Goal: Task Accomplishment & Management: Manage account settings

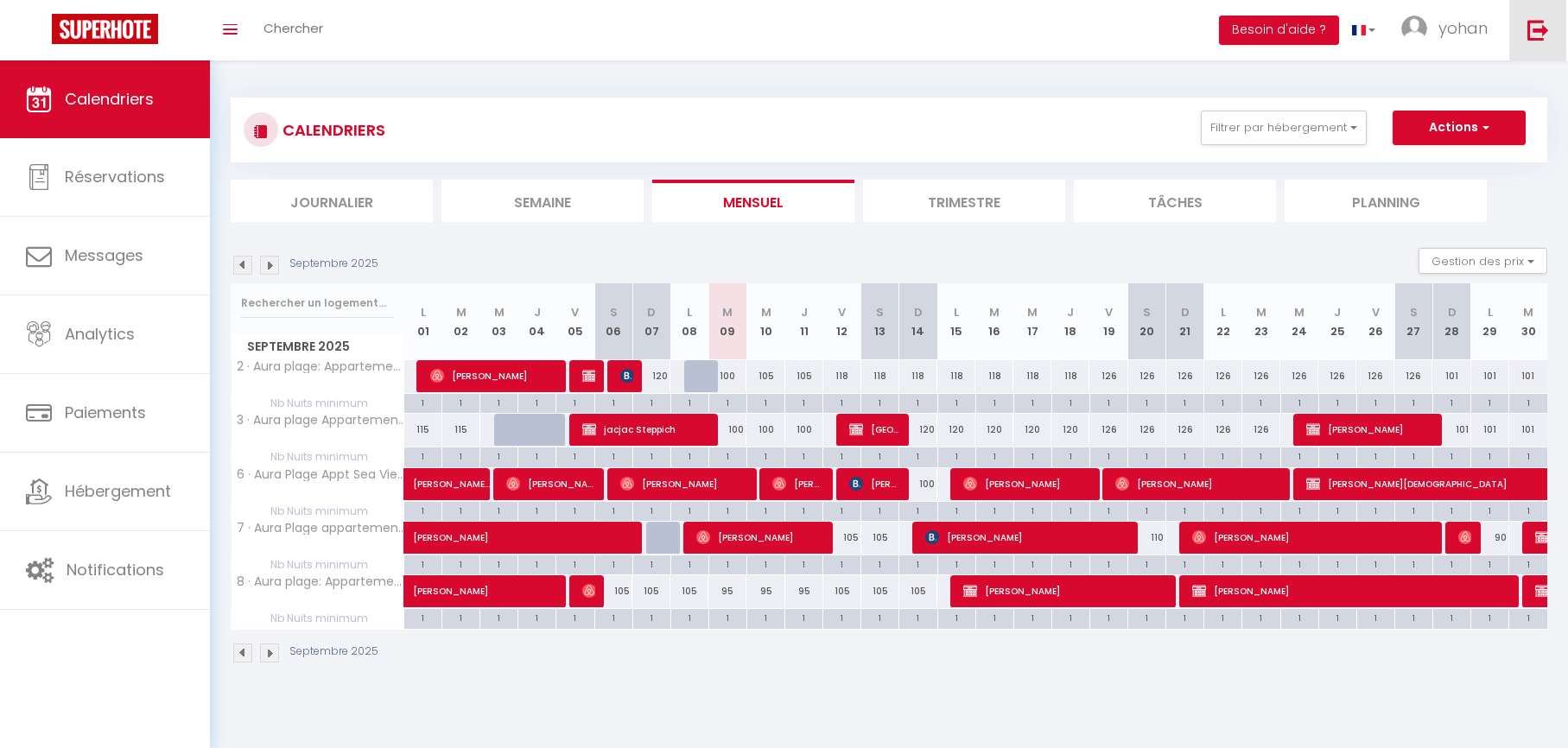
click at [1519, 31] on link at bounding box center [1538, 30] width 57 height 61
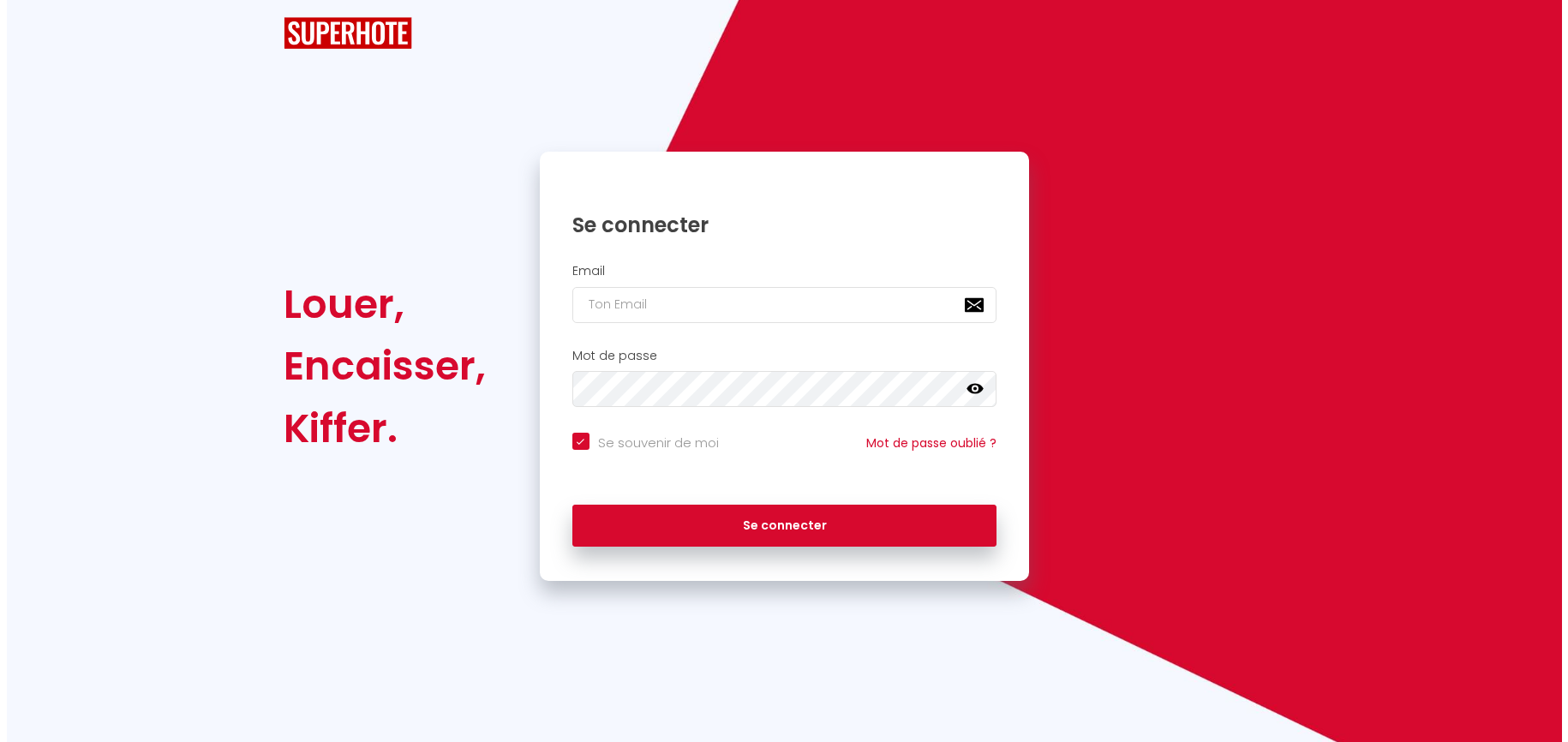
checkbox input "true"
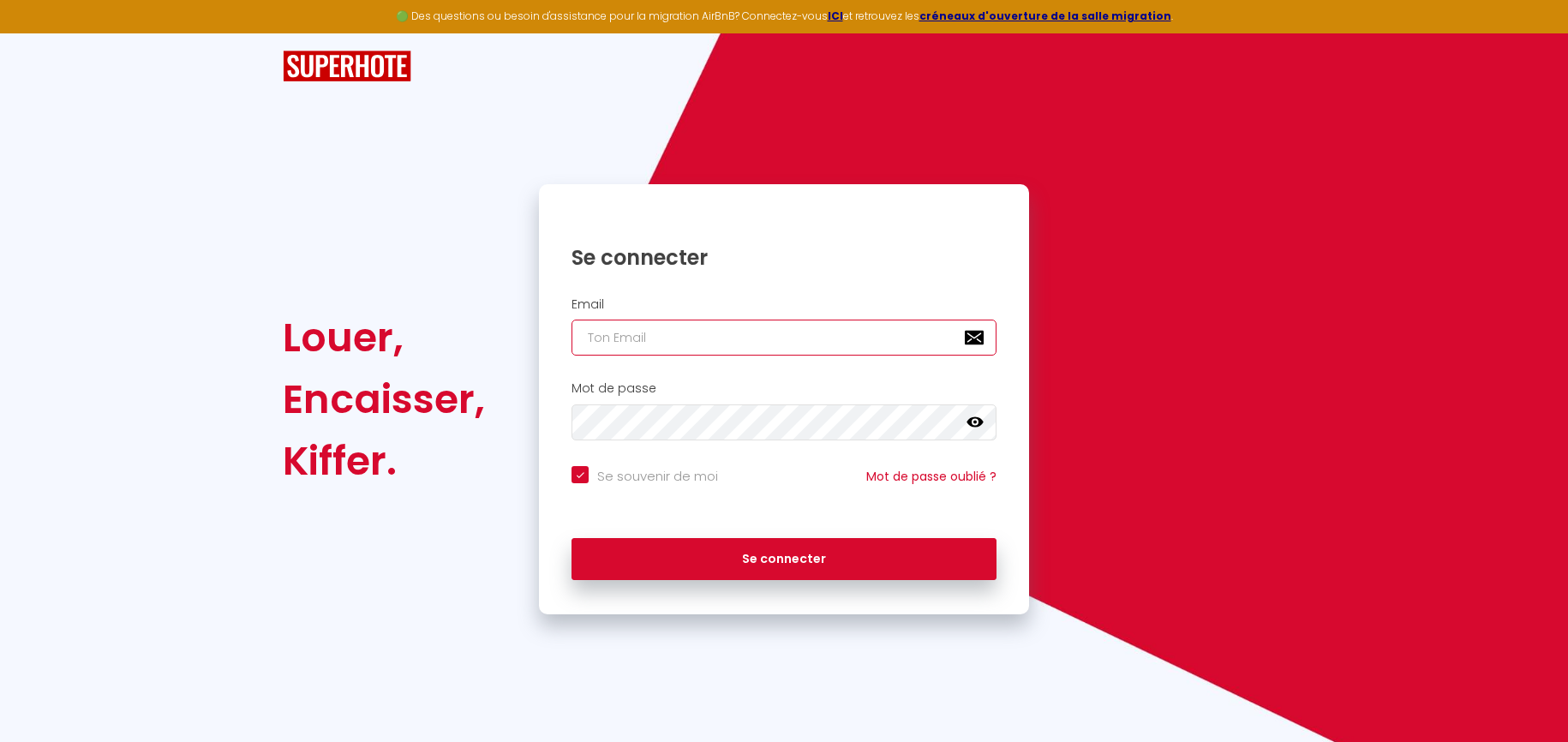
click at [750, 337] on input "email" at bounding box center [784, 337] width 425 height 36
type input "H"
checkbox input "true"
type input "[EMAIL_ADDRESS][DOMAIN_NAME]"
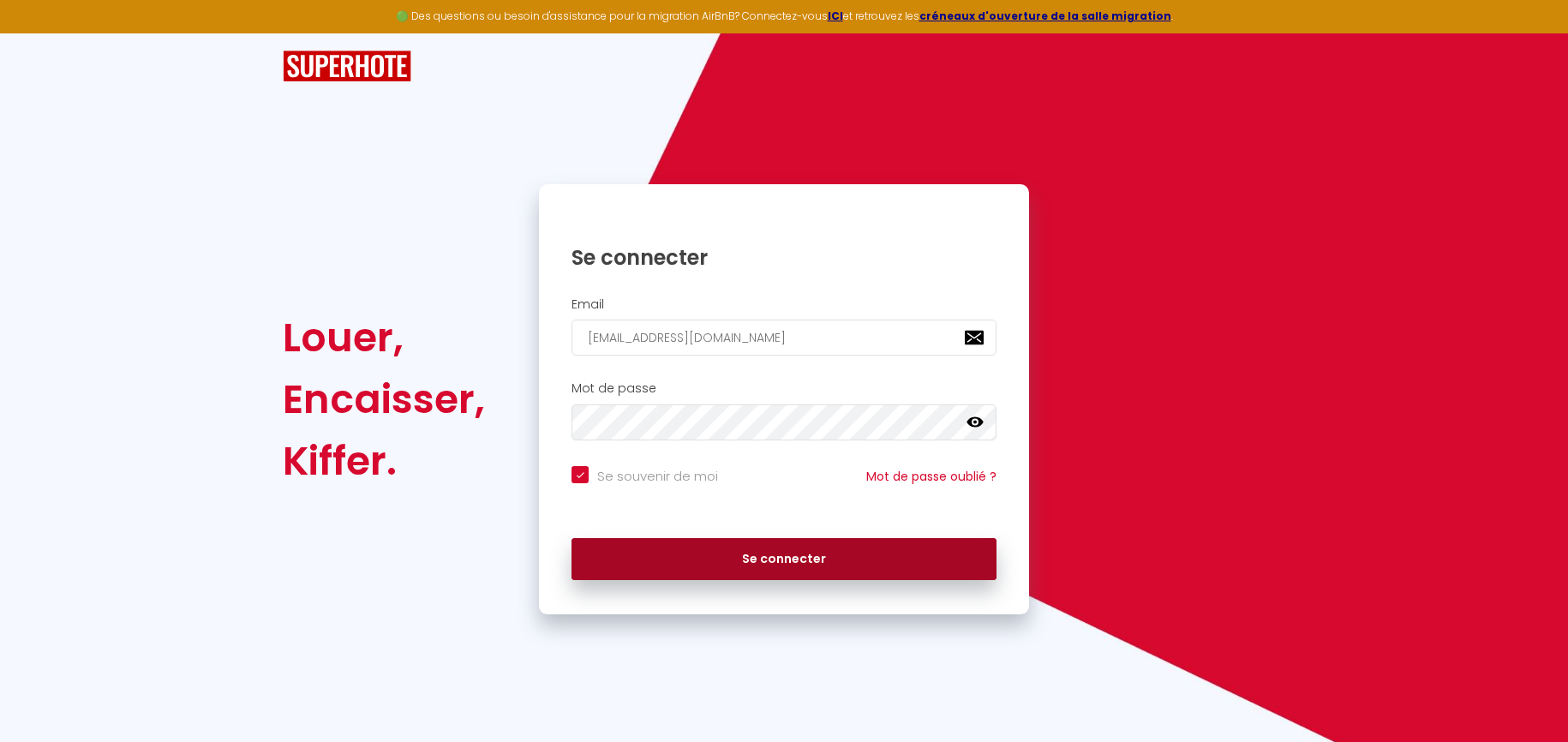
click at [863, 554] on button "Se connecter" at bounding box center [784, 558] width 425 height 42
checkbox input "true"
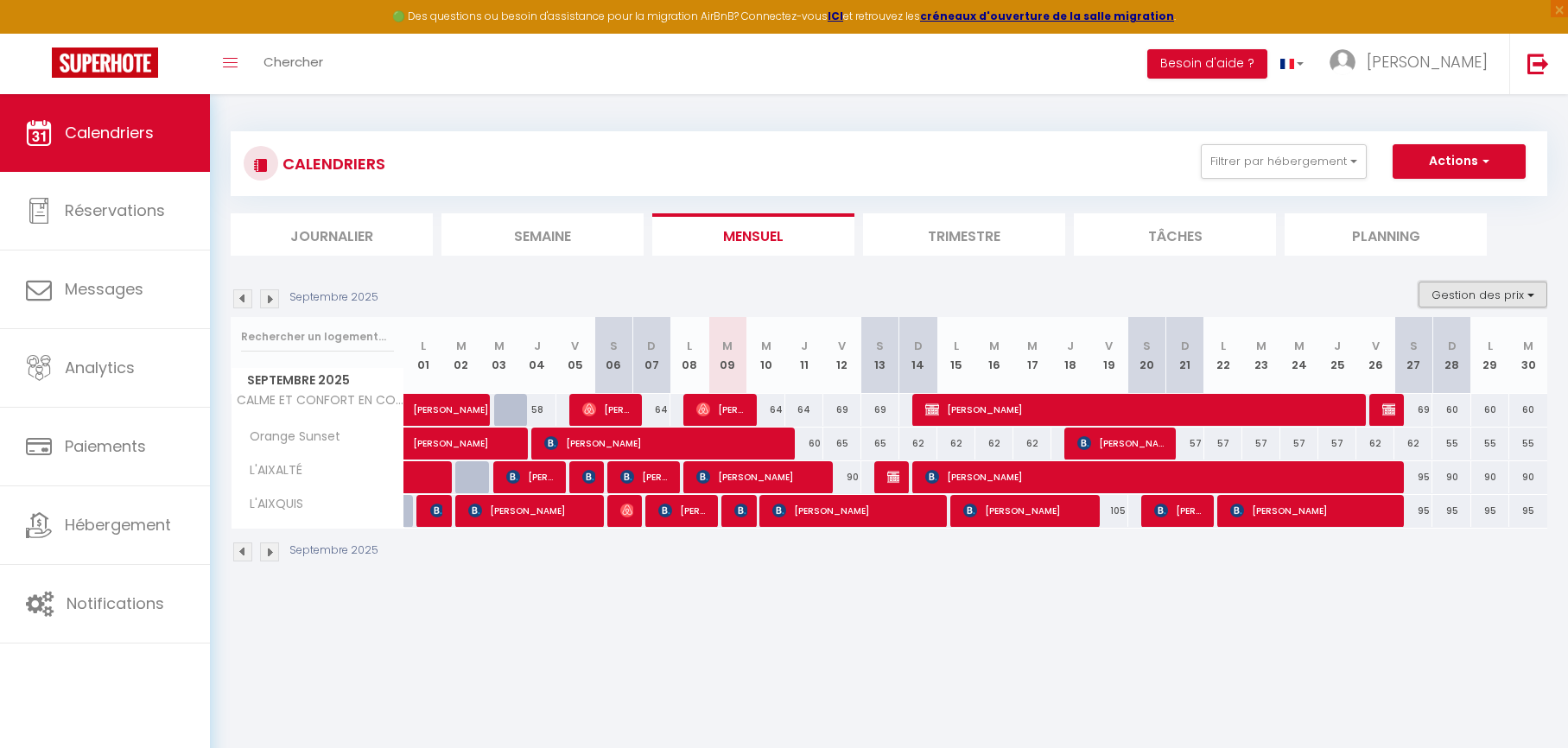
click at [1459, 300] on button "Gestion des prix" at bounding box center [1483, 294] width 129 height 26
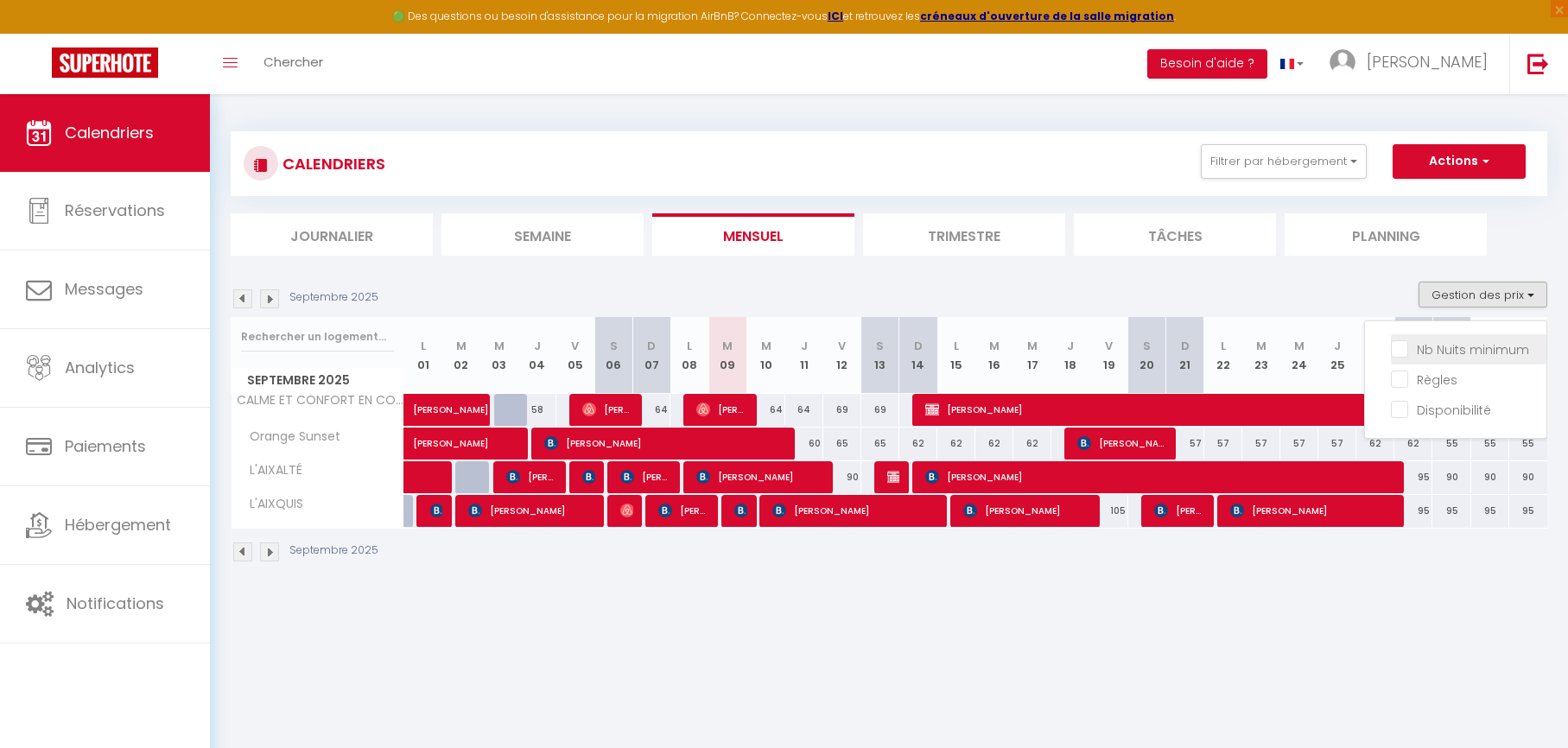
click at [1453, 343] on input "Nb Nuits minimum" at bounding box center [1469, 347] width 156 height 17
checkbox input "true"
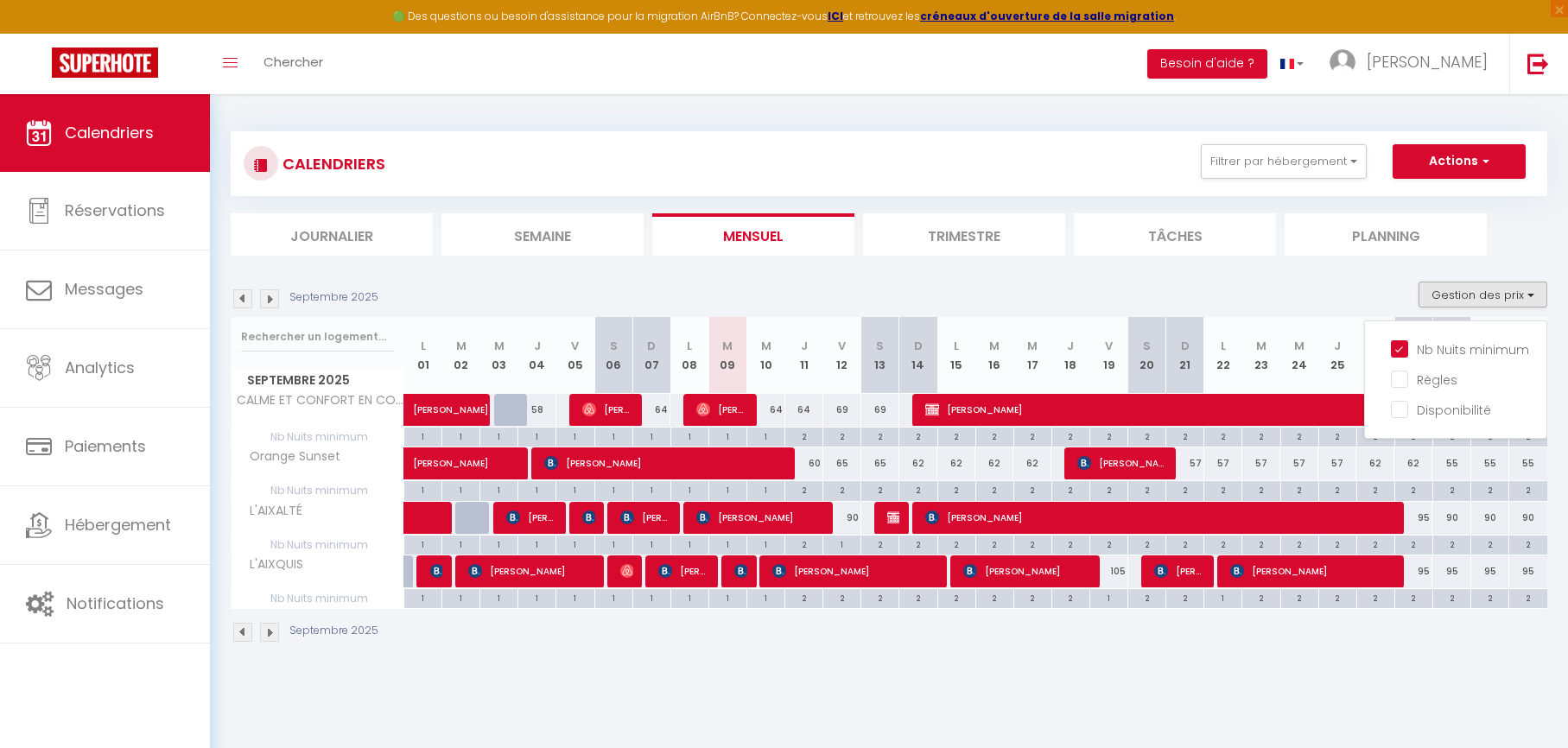
click at [764, 436] on div "1" at bounding box center [765, 435] width 37 height 16
type input "1"
type input "Mer 10 Septembre 2025"
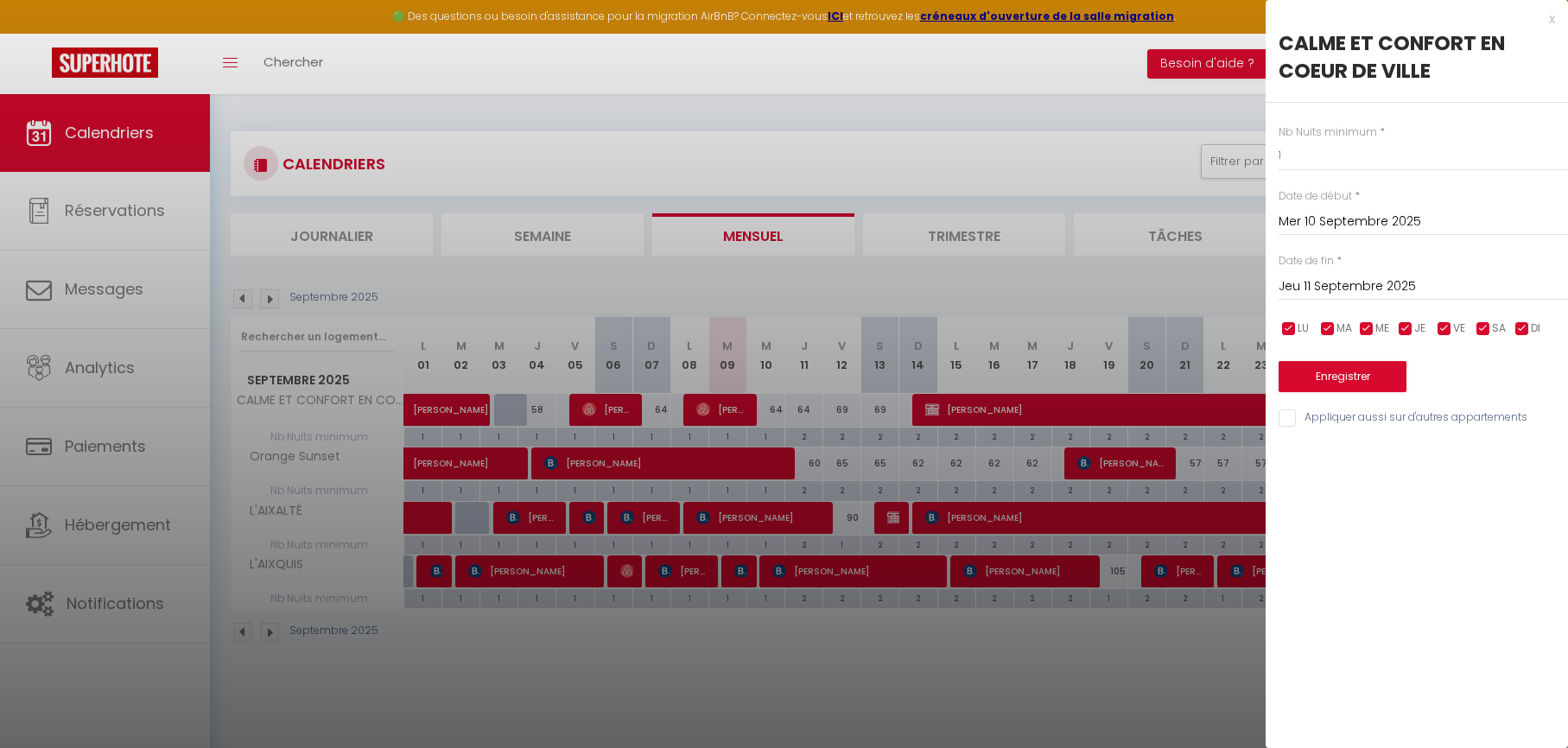
click at [1329, 284] on input "Jeu 11 Septembre 2025" at bounding box center [1423, 287] width 290 height 23
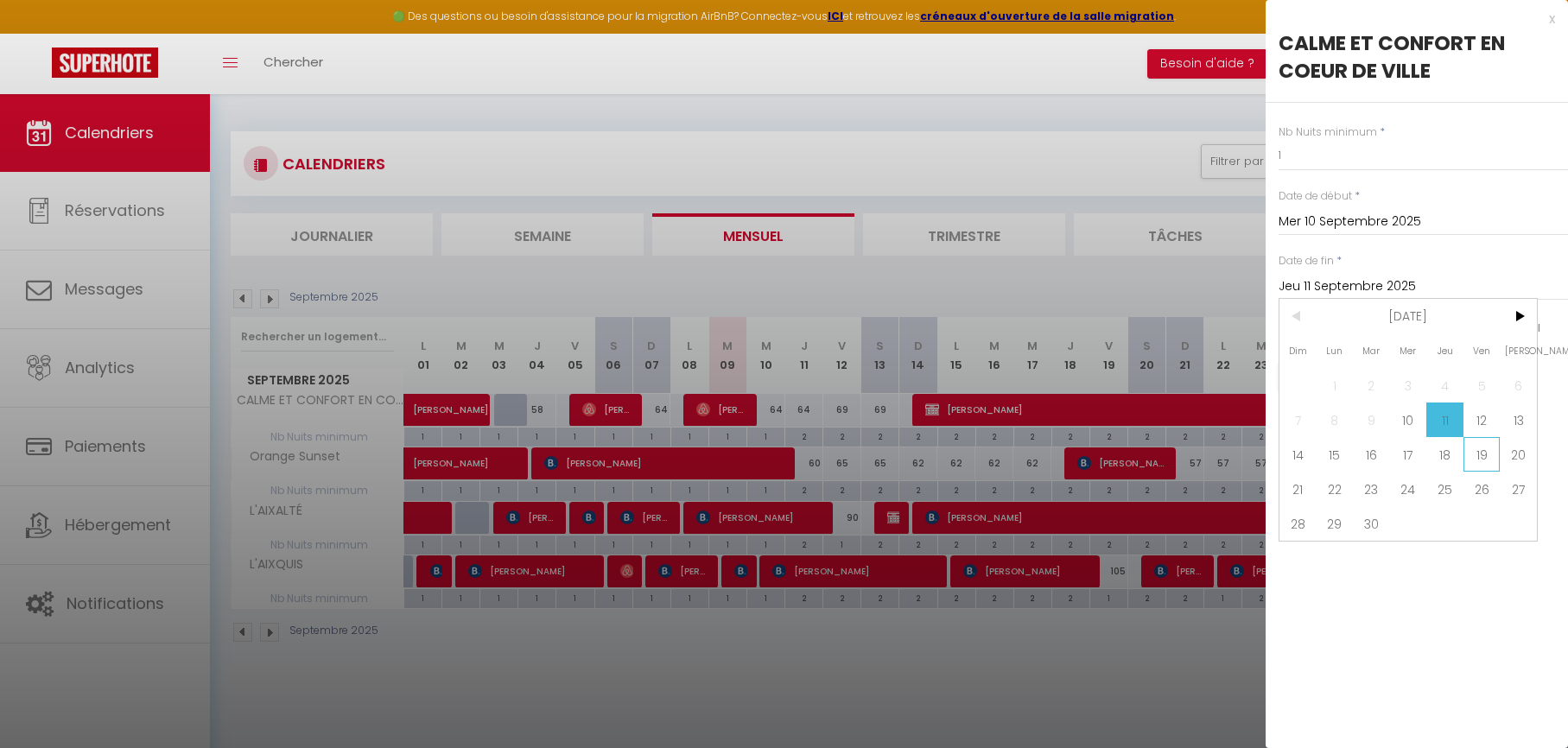
click at [1483, 453] on span "19" at bounding box center [1482, 454] width 37 height 34
type input "Ven 19 Septembre 2025"
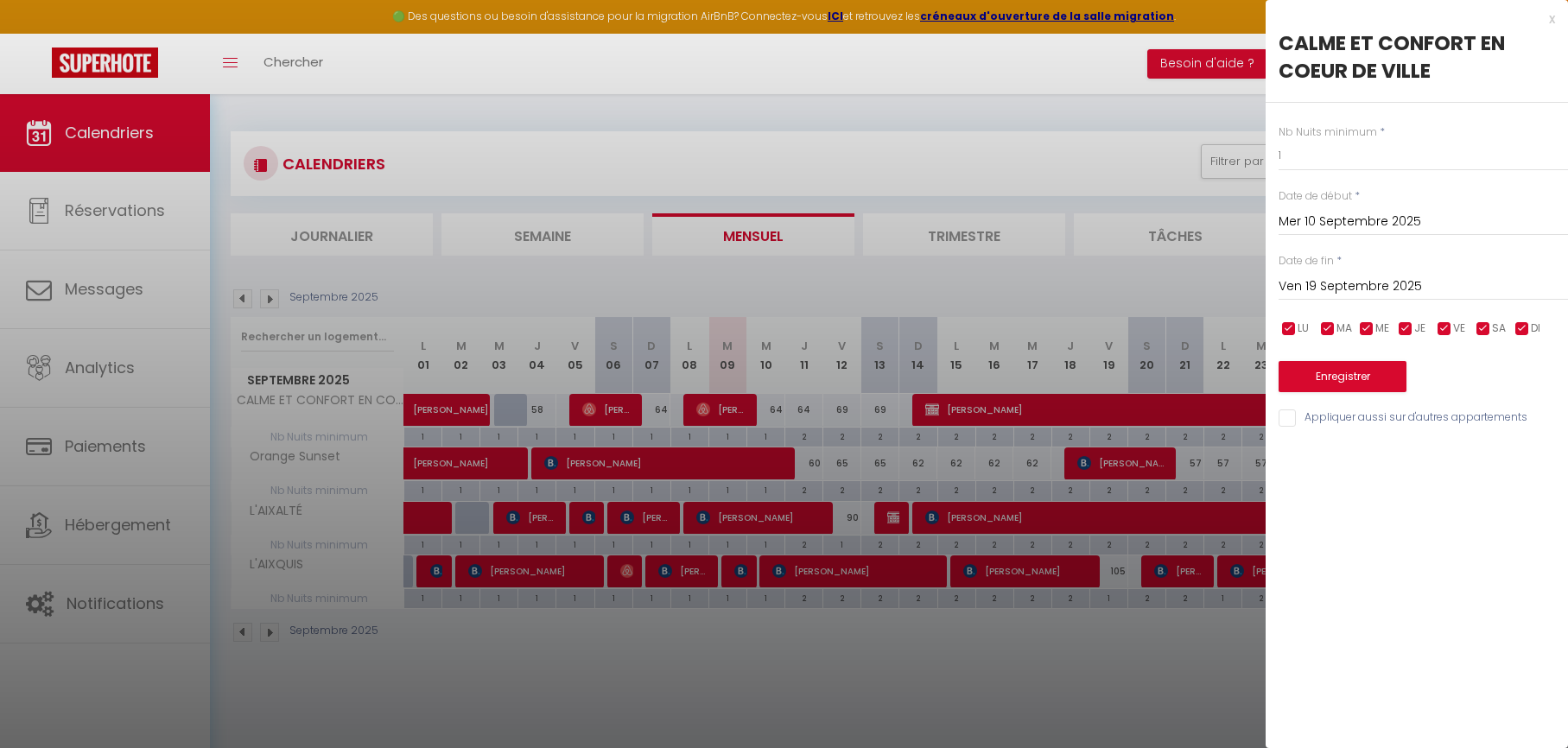
click at [1297, 415] on input "Appliquer aussi sur d'autres appartements" at bounding box center [1423, 418] width 290 height 17
checkbox input "true"
click at [1325, 382] on button "Enregistrer" at bounding box center [1342, 376] width 128 height 31
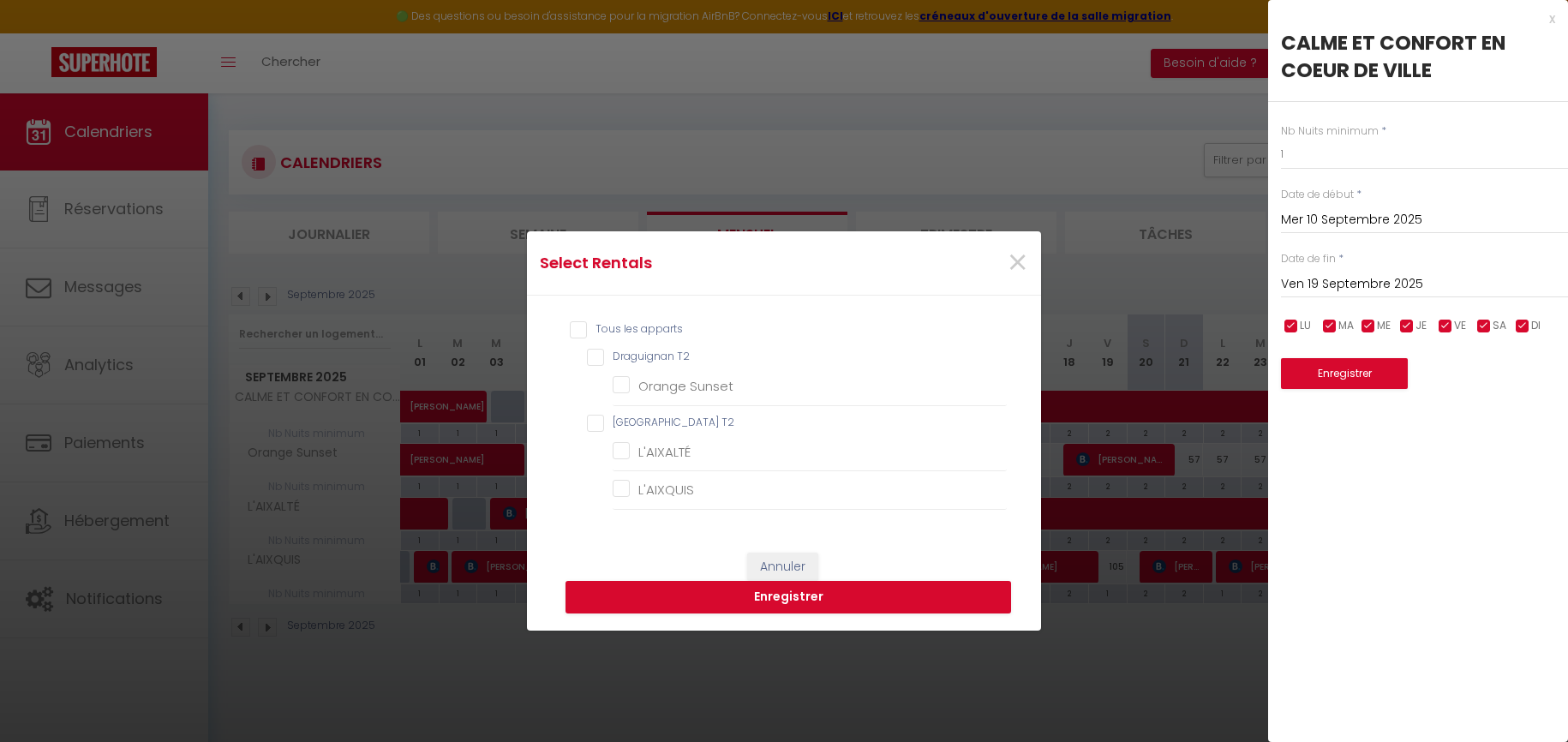
click at [583, 327] on input "Tous les apparts" at bounding box center [788, 330] width 437 height 17
checkbox input "true"
checkbox T2 "true"
checkbox Sunset "true"
checkbox T2 "true"
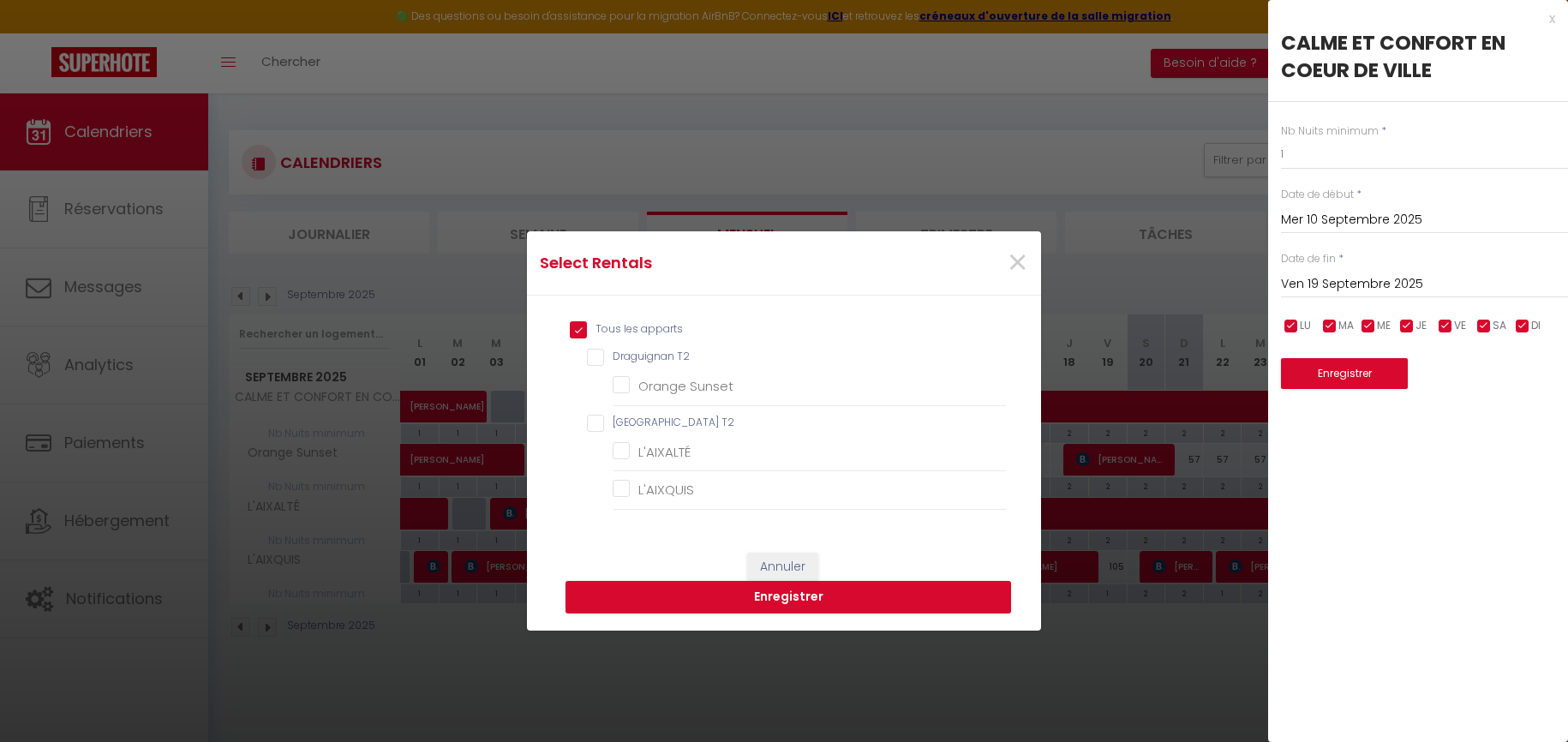
checkbox input "true"
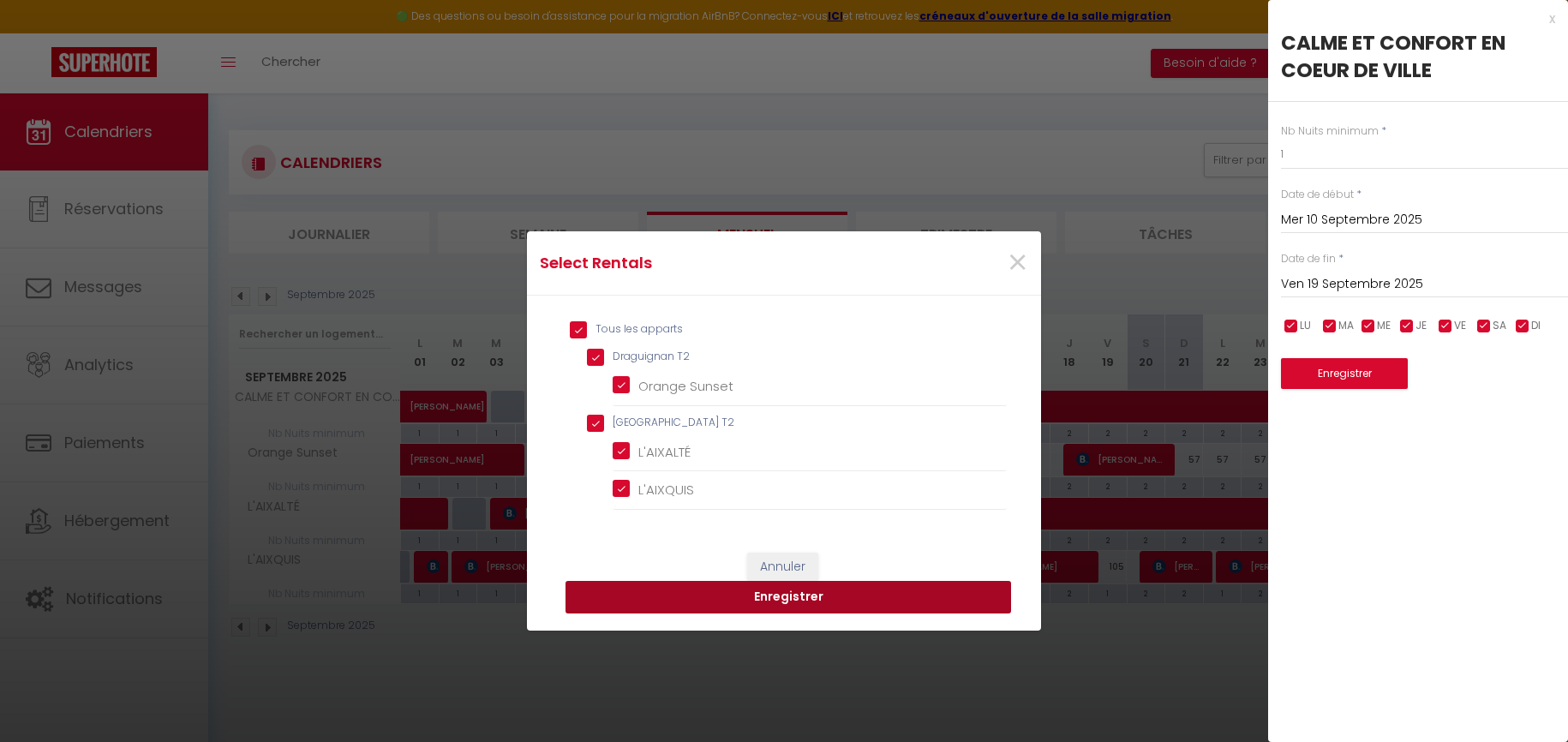
click at [823, 601] on button "Enregistrer" at bounding box center [787, 597] width 445 height 33
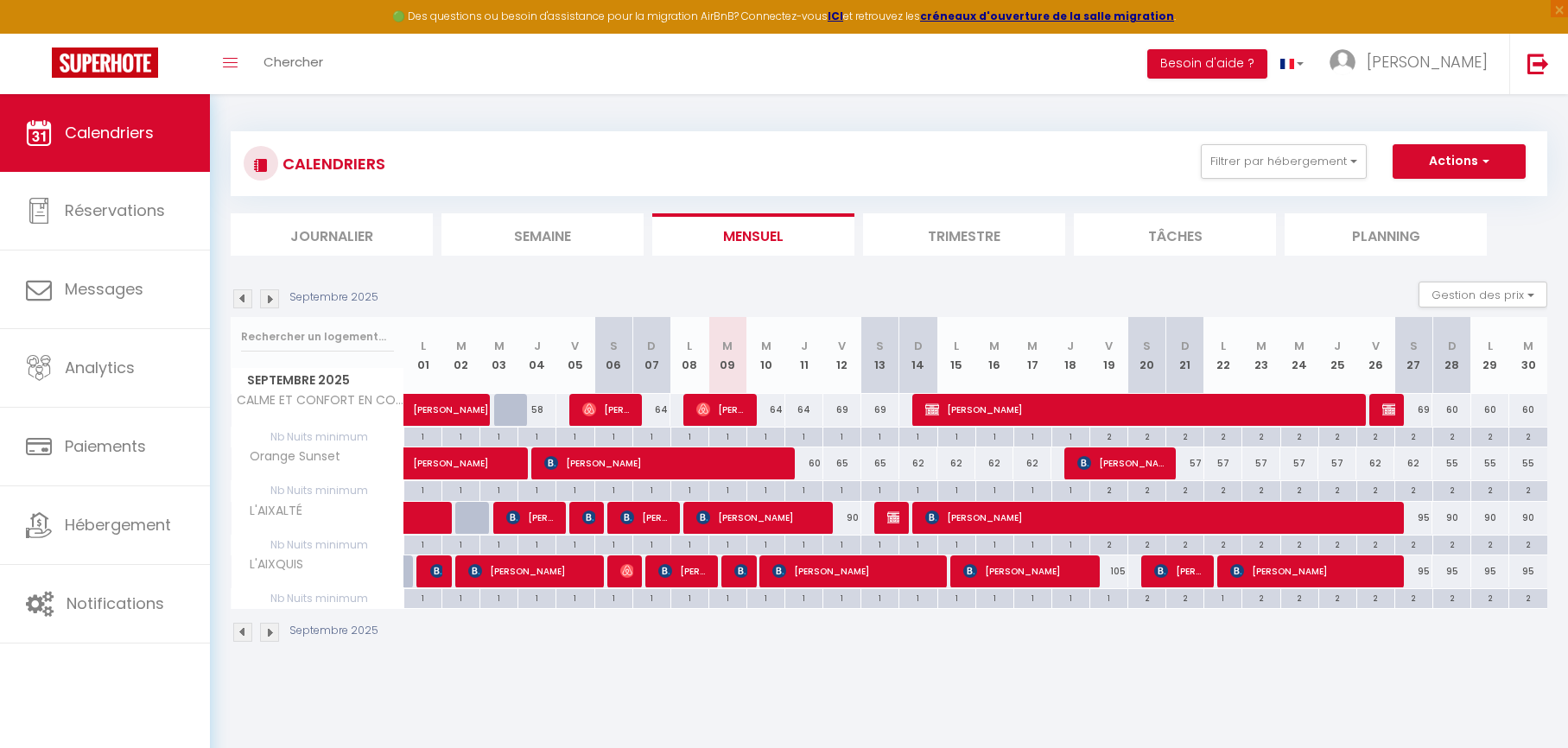
click at [470, 519] on div at bounding box center [474, 518] width 38 height 33
type input "70"
type input "[DATE] Septembre 2025"
type input "Mer 03 Septembre 2025"
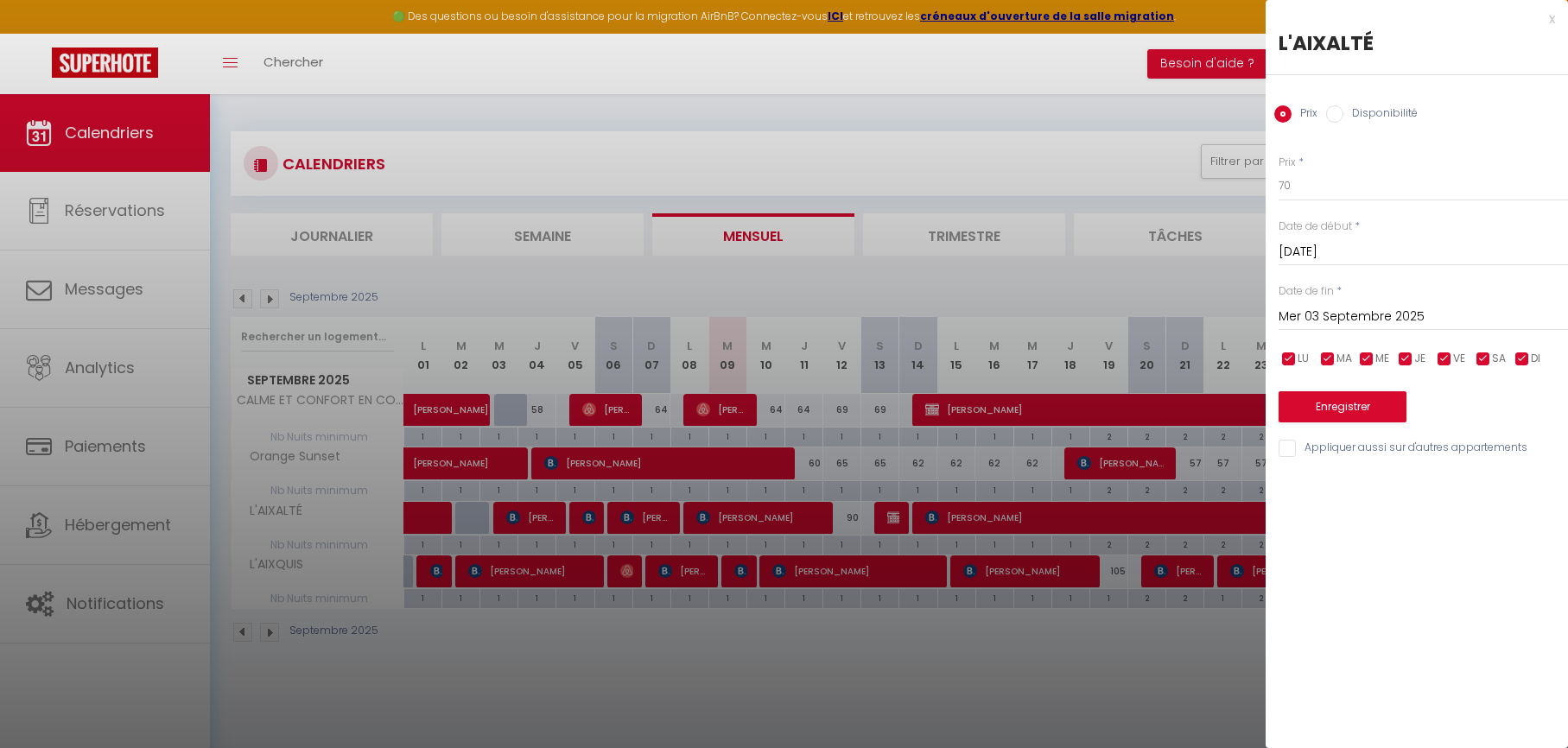
click at [470, 519] on div at bounding box center [784, 374] width 1568 height 748
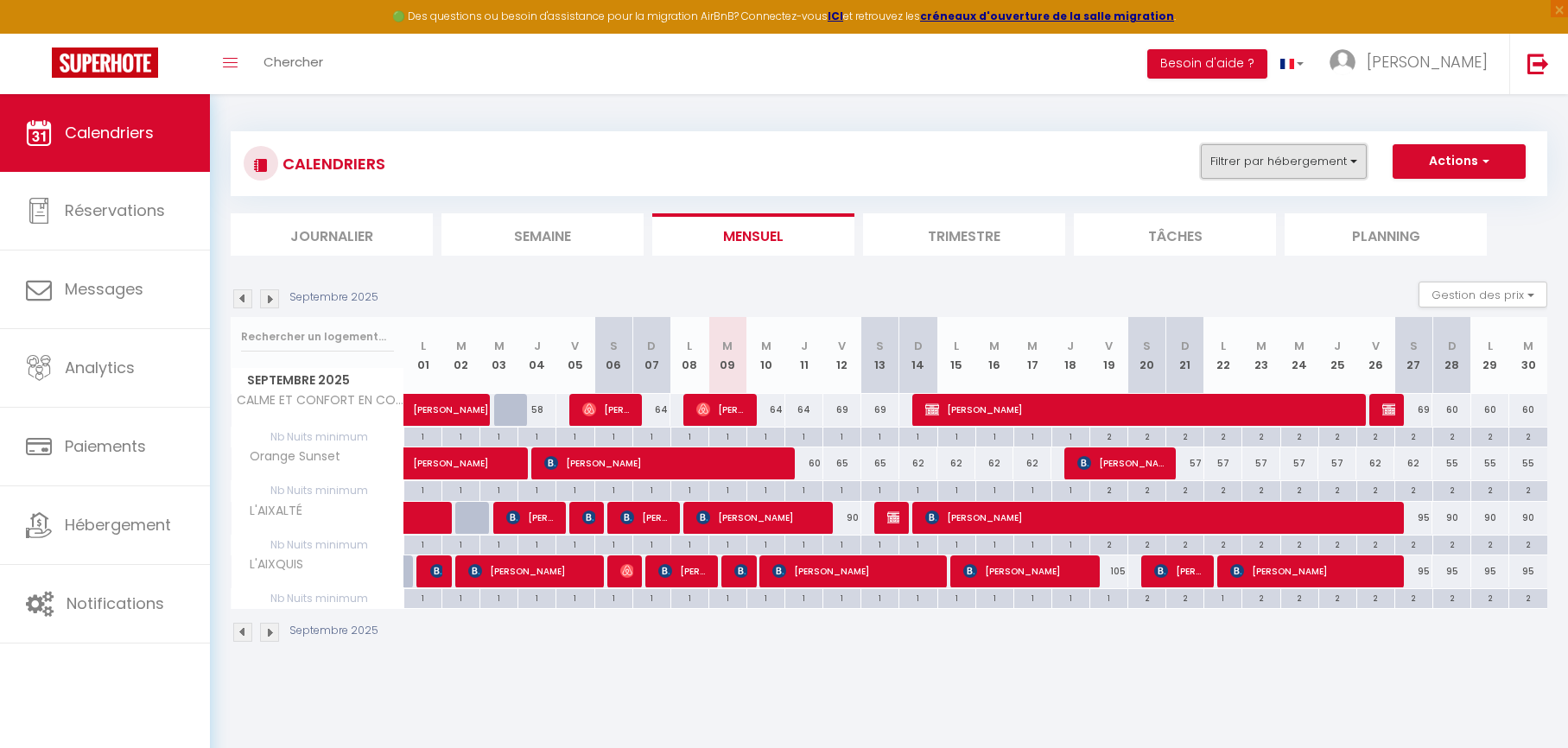
click at [1321, 169] on button "Filtrer par hébergement" at bounding box center [1283, 161] width 166 height 34
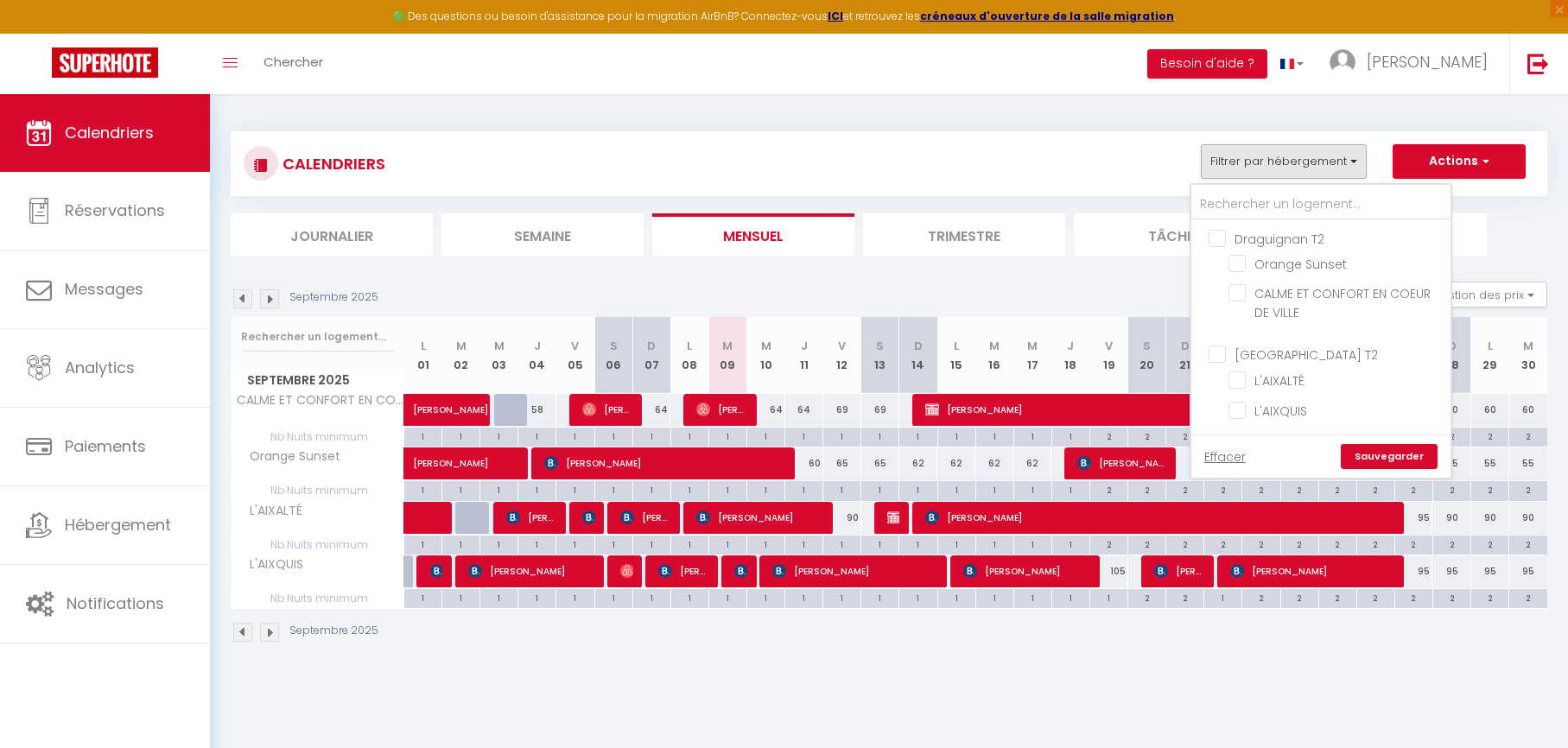
click at [1272, 241] on input "Draguignan T2" at bounding box center [1338, 237] width 259 height 17
checkbox input "true"
checkbox input "false"
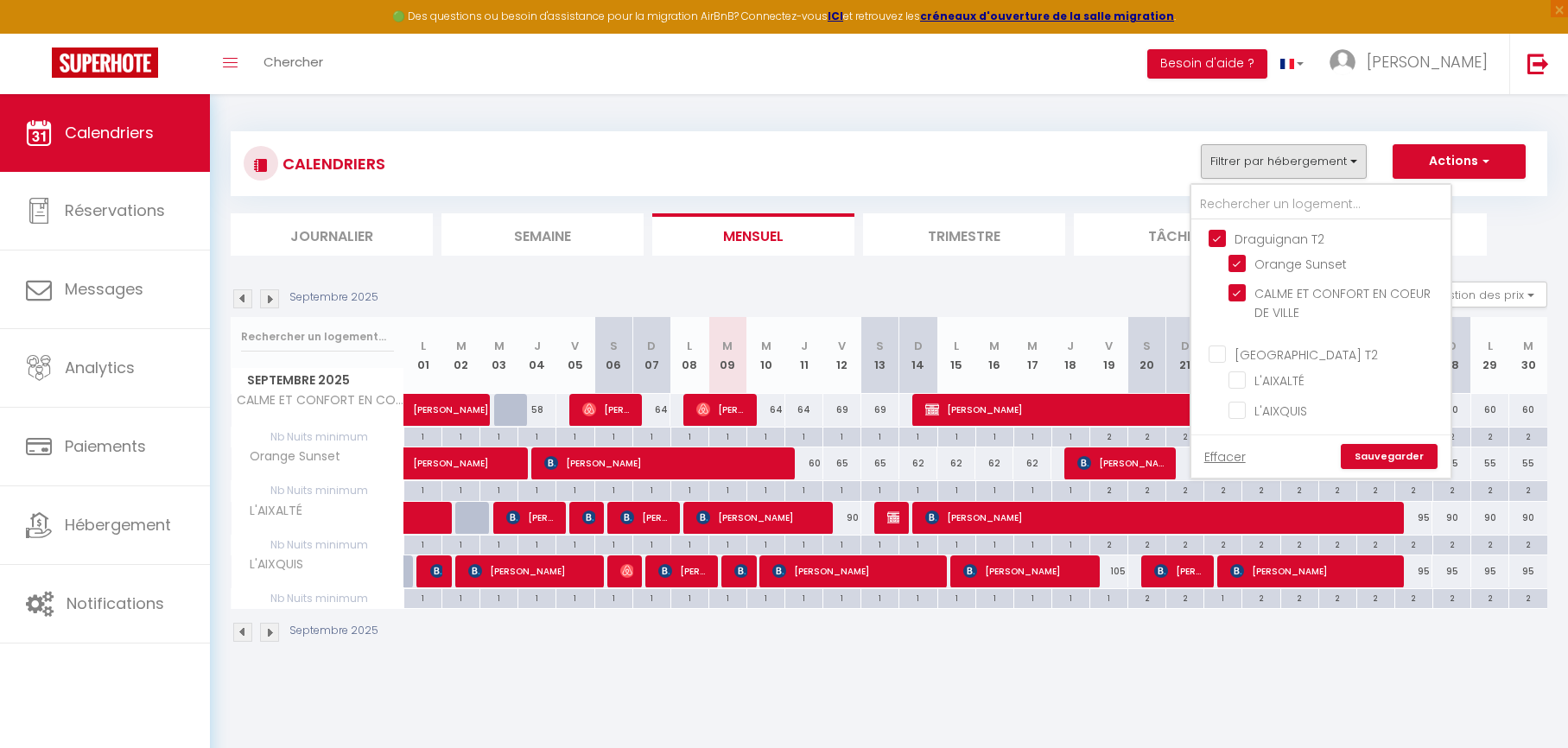
checkbox input "false"
click at [1376, 461] on link "Sauvegarder" at bounding box center [1389, 457] width 97 height 26
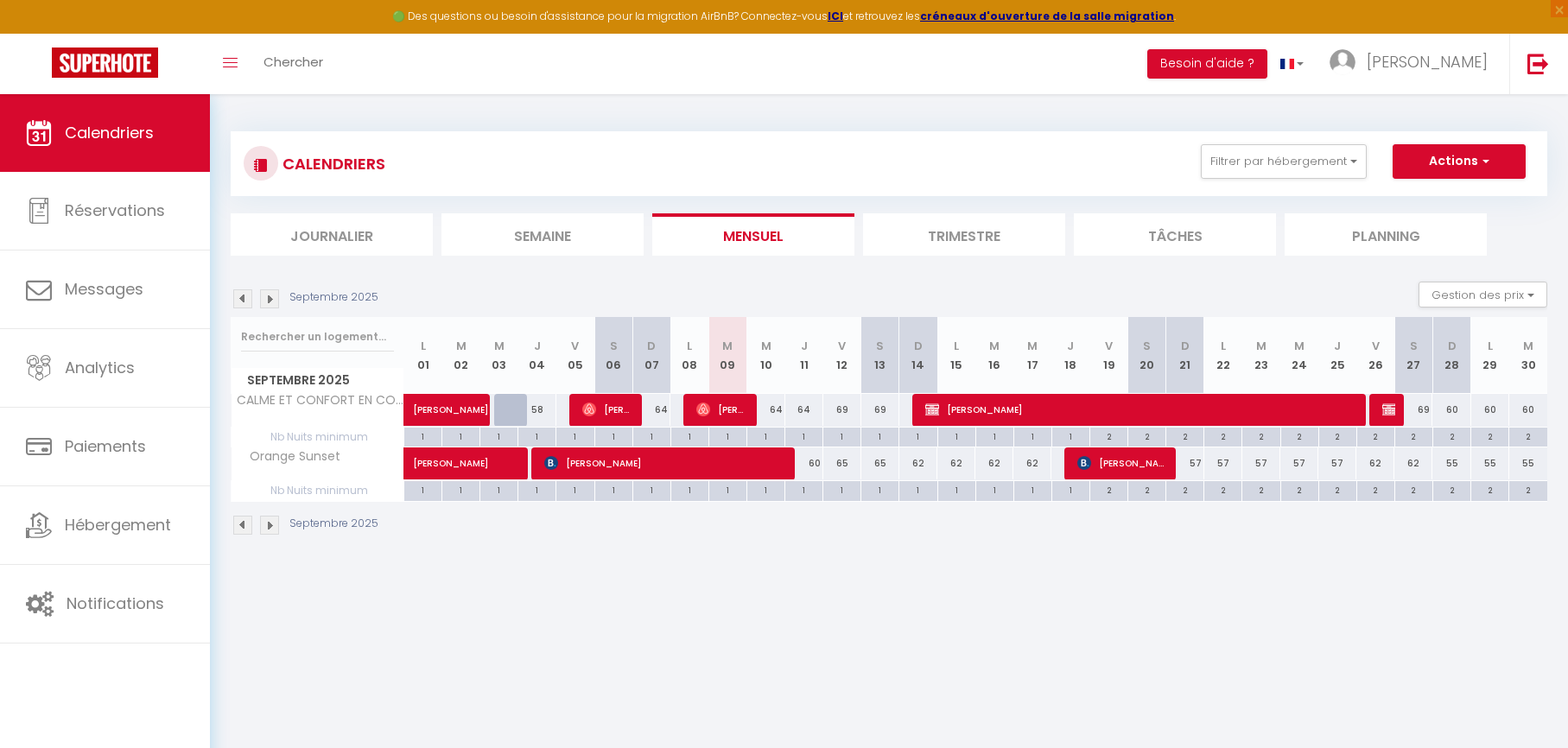
click at [779, 409] on div "64" at bounding box center [765, 410] width 38 height 32
type input "64"
type input "Mer 10 Septembre 2025"
type input "Jeu 11 Septembre 2025"
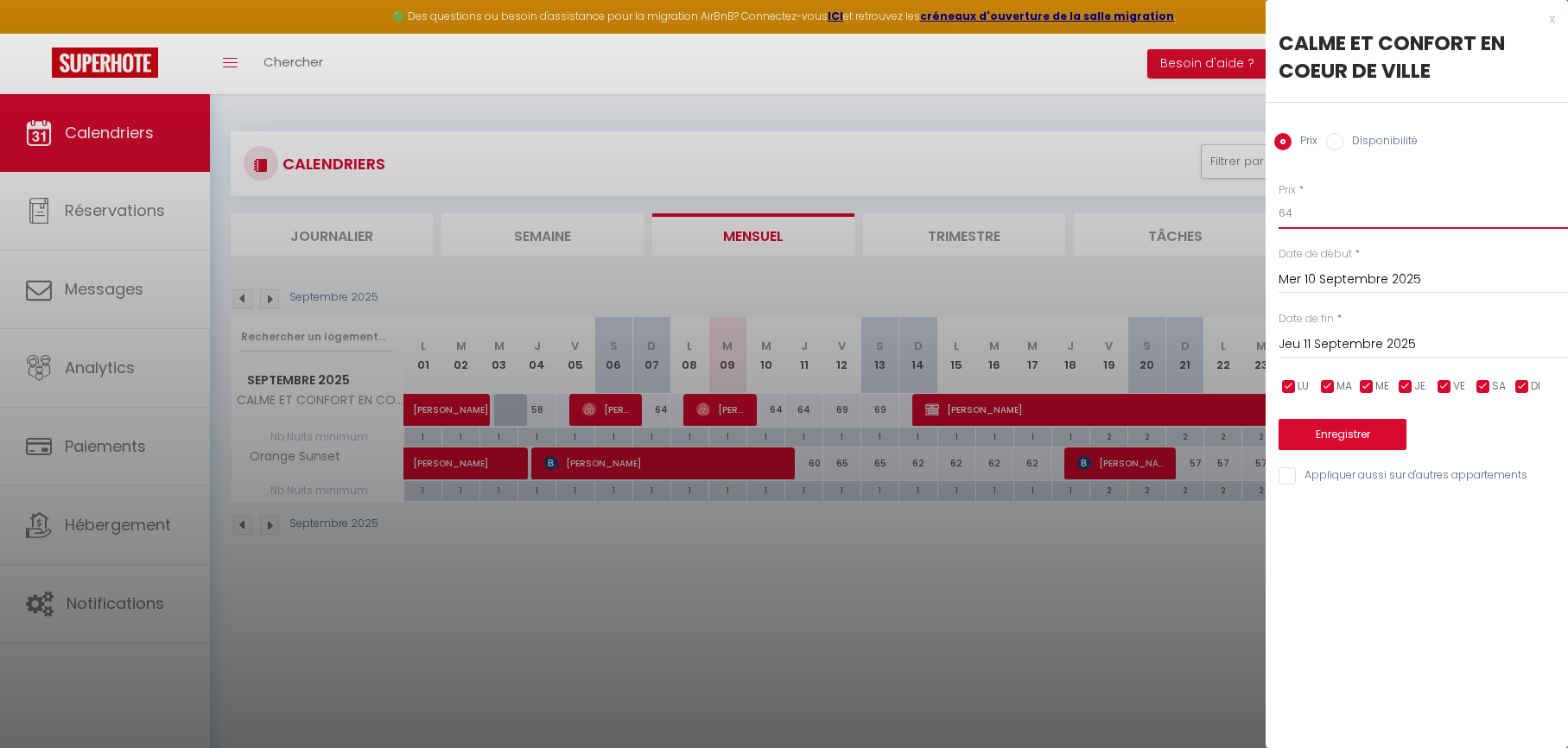
click at [1345, 207] on input "64" at bounding box center [1423, 213] width 290 height 31
type input "60"
click at [1310, 346] on input "Jeu 11 Septembre 2025" at bounding box center [1423, 345] width 290 height 23
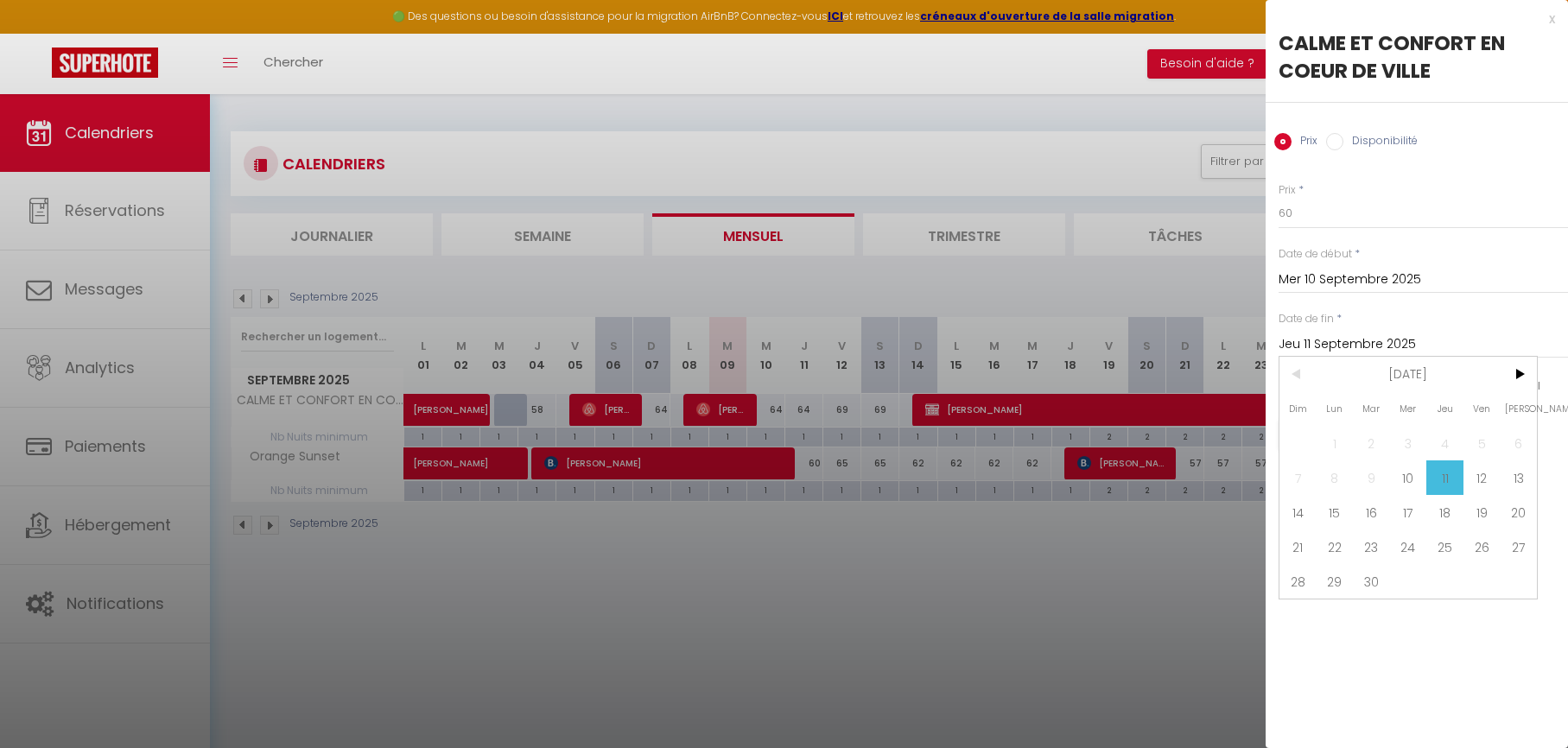
drag, startPoint x: 1469, startPoint y: 470, endPoint x: 1461, endPoint y: 461, distance: 12.0
click at [1470, 470] on span "12" at bounding box center [1482, 477] width 37 height 34
type input "Ven 12 Septembre 2025"
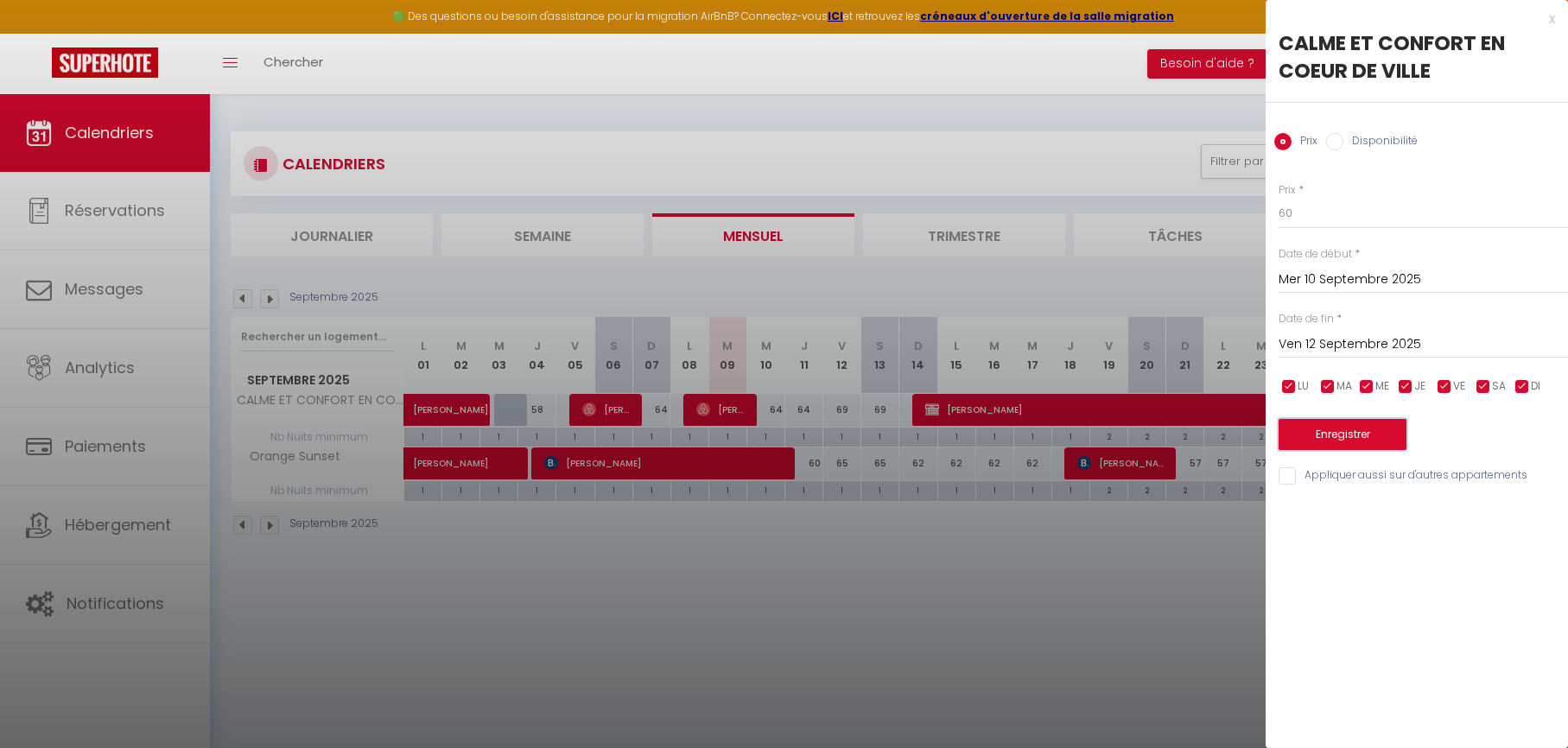
click at [1351, 439] on button "Enregistrer" at bounding box center [1342, 434] width 128 height 31
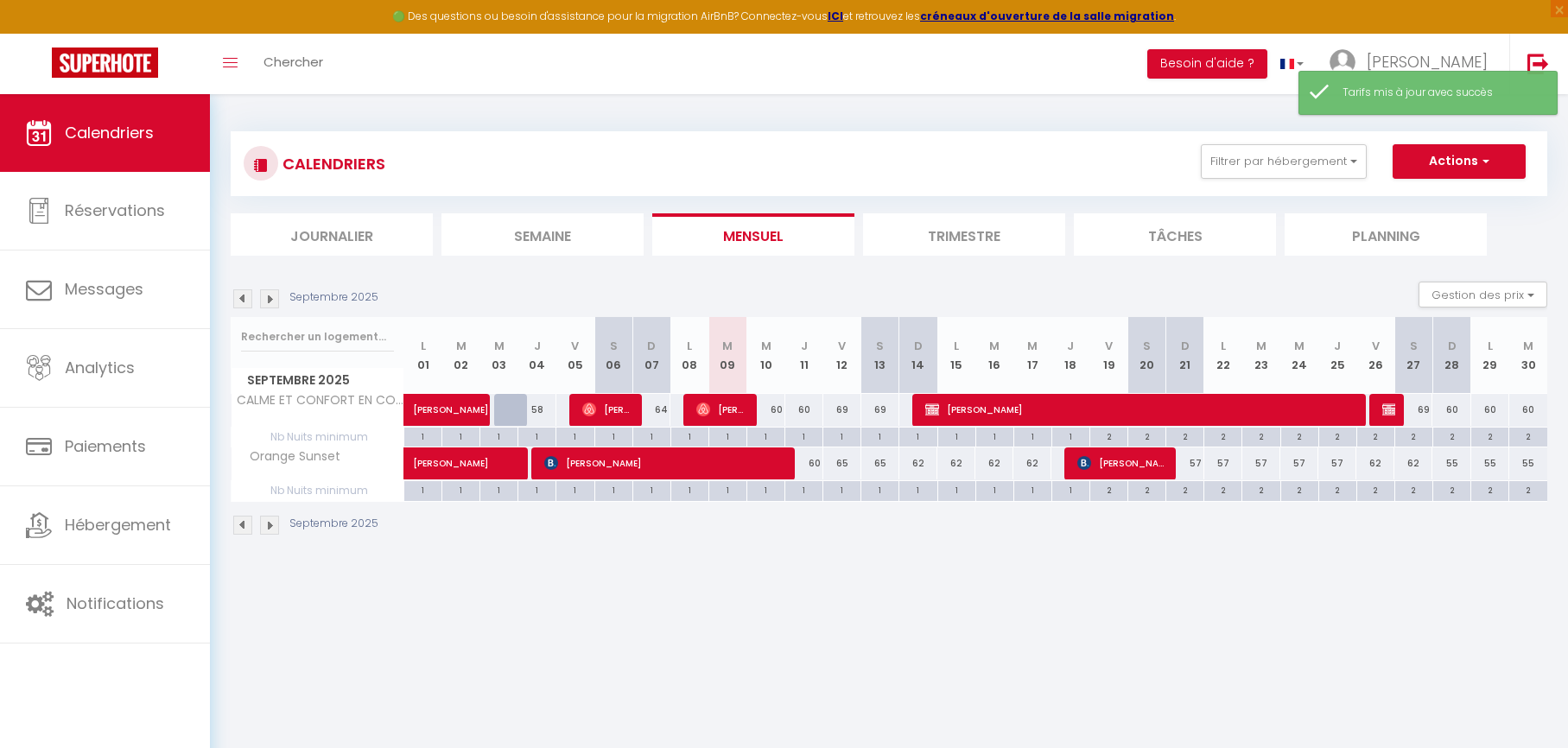
click at [845, 407] on div "69" at bounding box center [842, 410] width 38 height 32
type input "69"
type input "Ven 12 Septembre 2025"
type input "Sam 13 Septembre 2025"
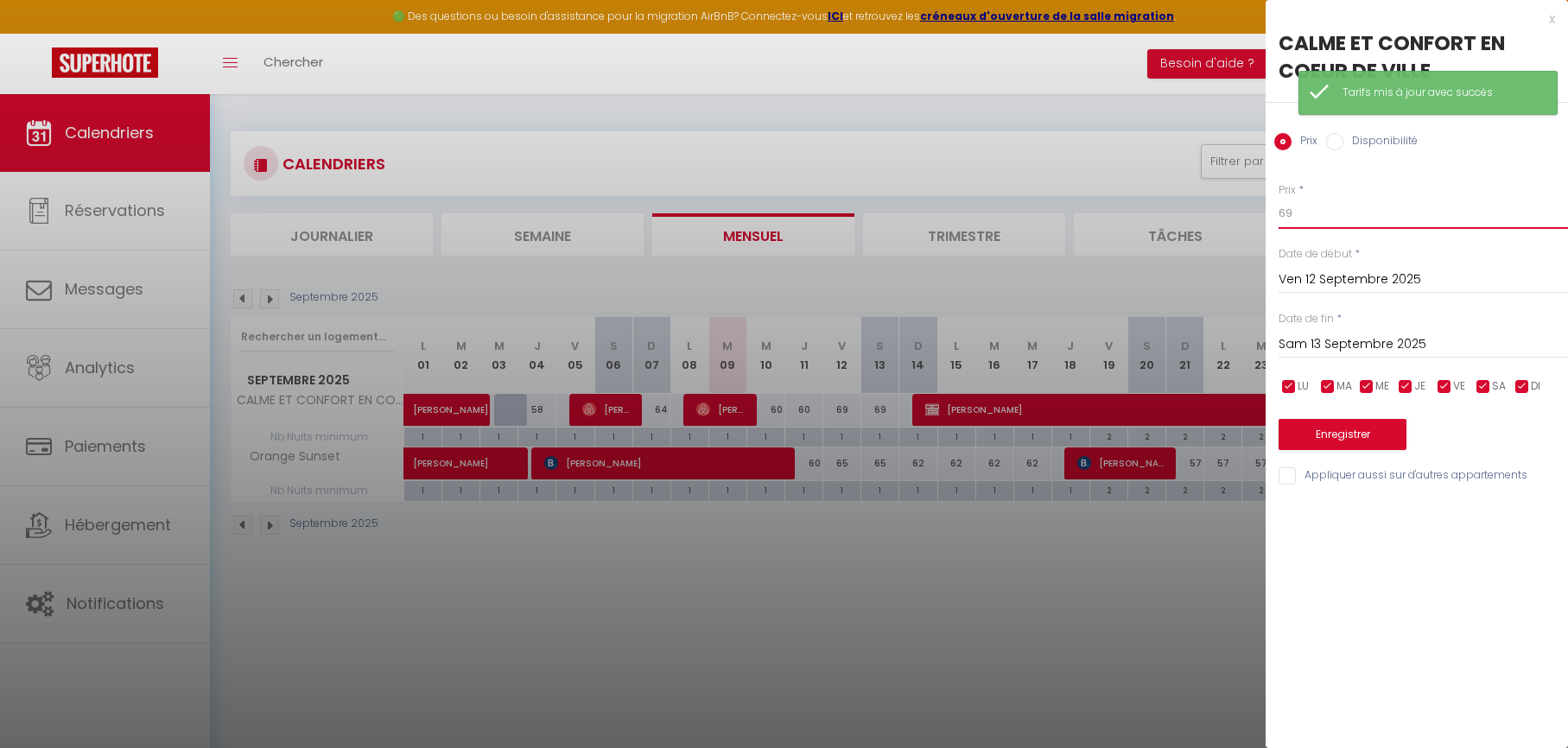
click at [1348, 212] on input "69" at bounding box center [1423, 213] width 290 height 31
type input "65"
click at [1308, 334] on input "Sam 13 Septembre 2025" at bounding box center [1423, 345] width 290 height 23
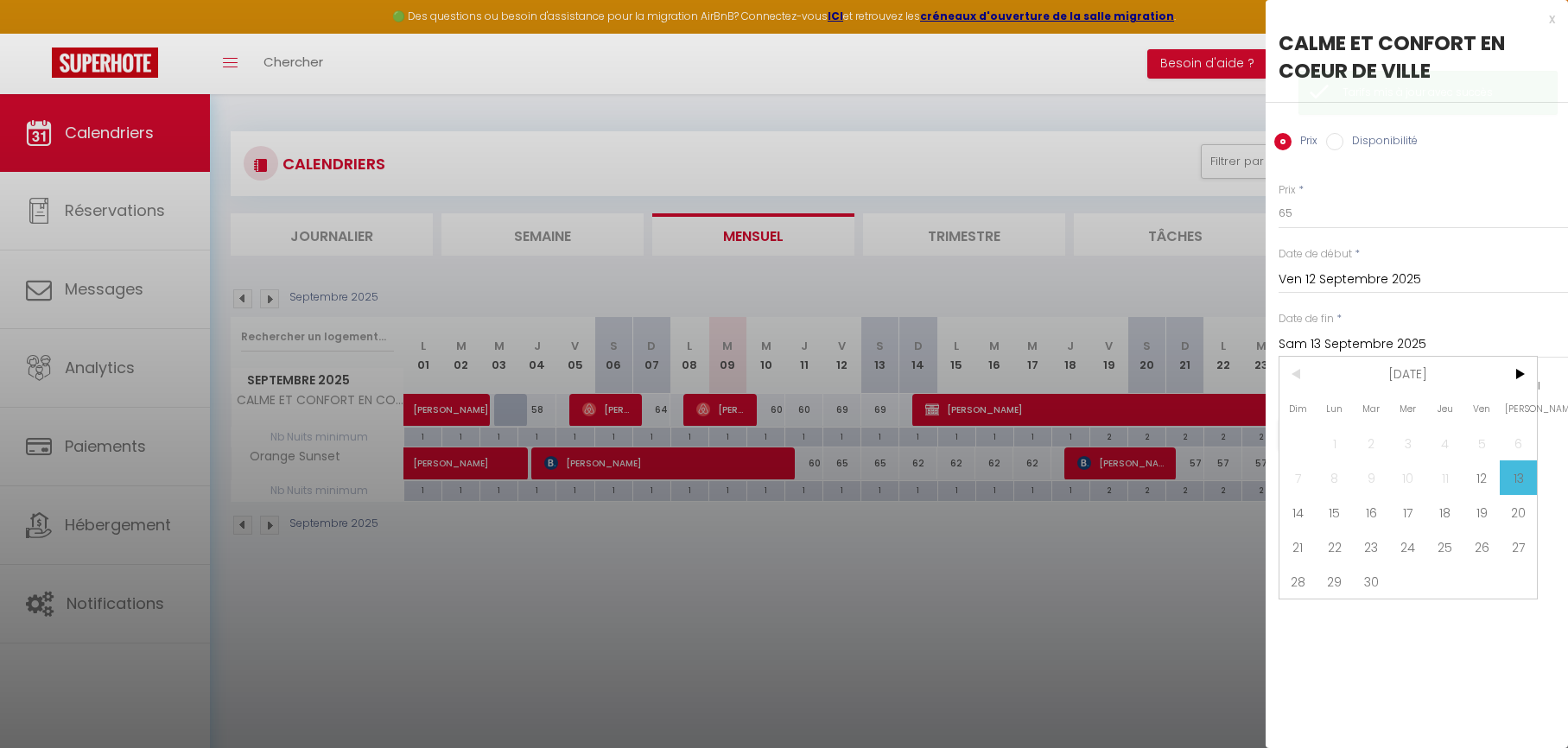
click at [1305, 512] on span "14" at bounding box center [1297, 512] width 37 height 34
type input "Dim 14 Septembre 2025"
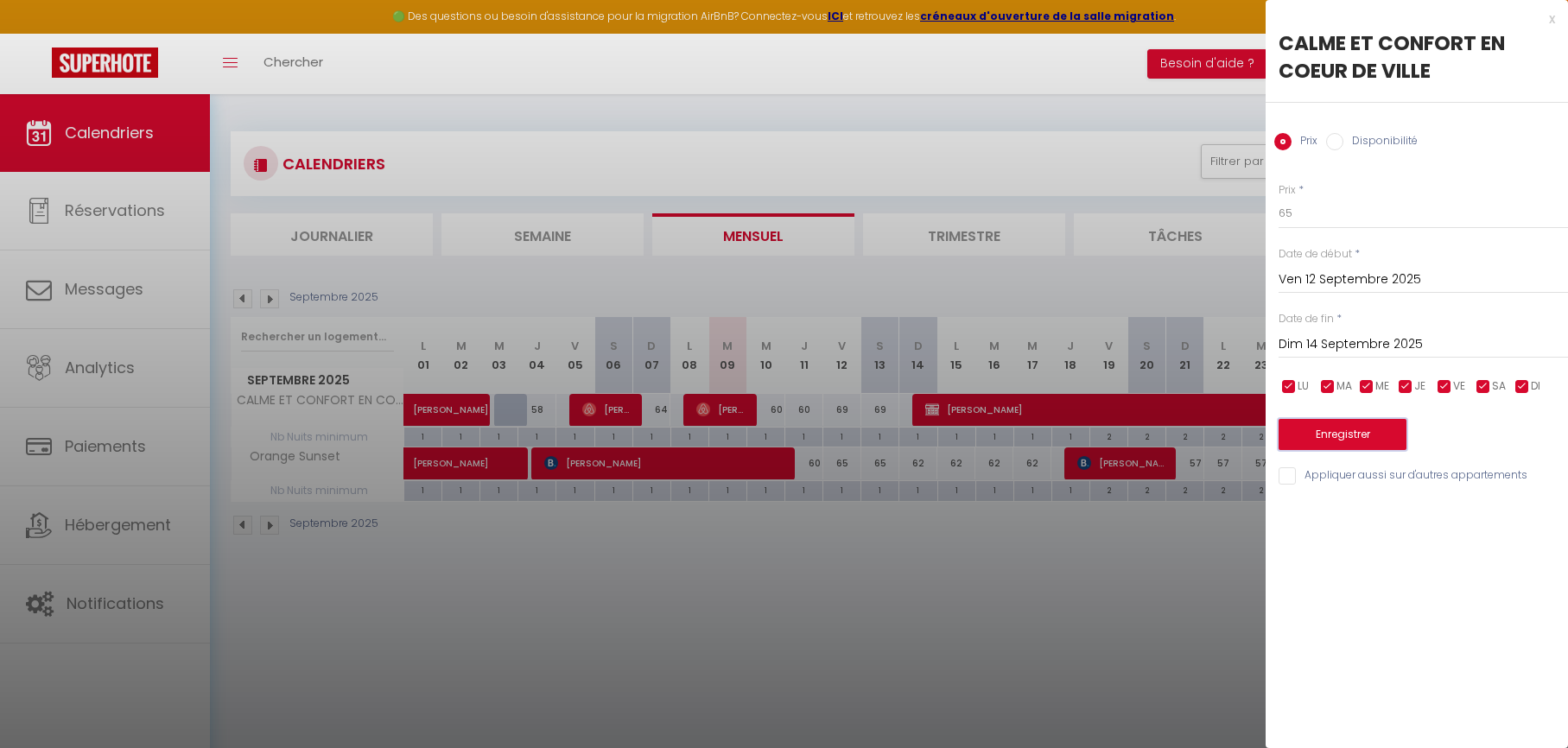
click at [1299, 435] on button "Enregistrer" at bounding box center [1342, 434] width 128 height 31
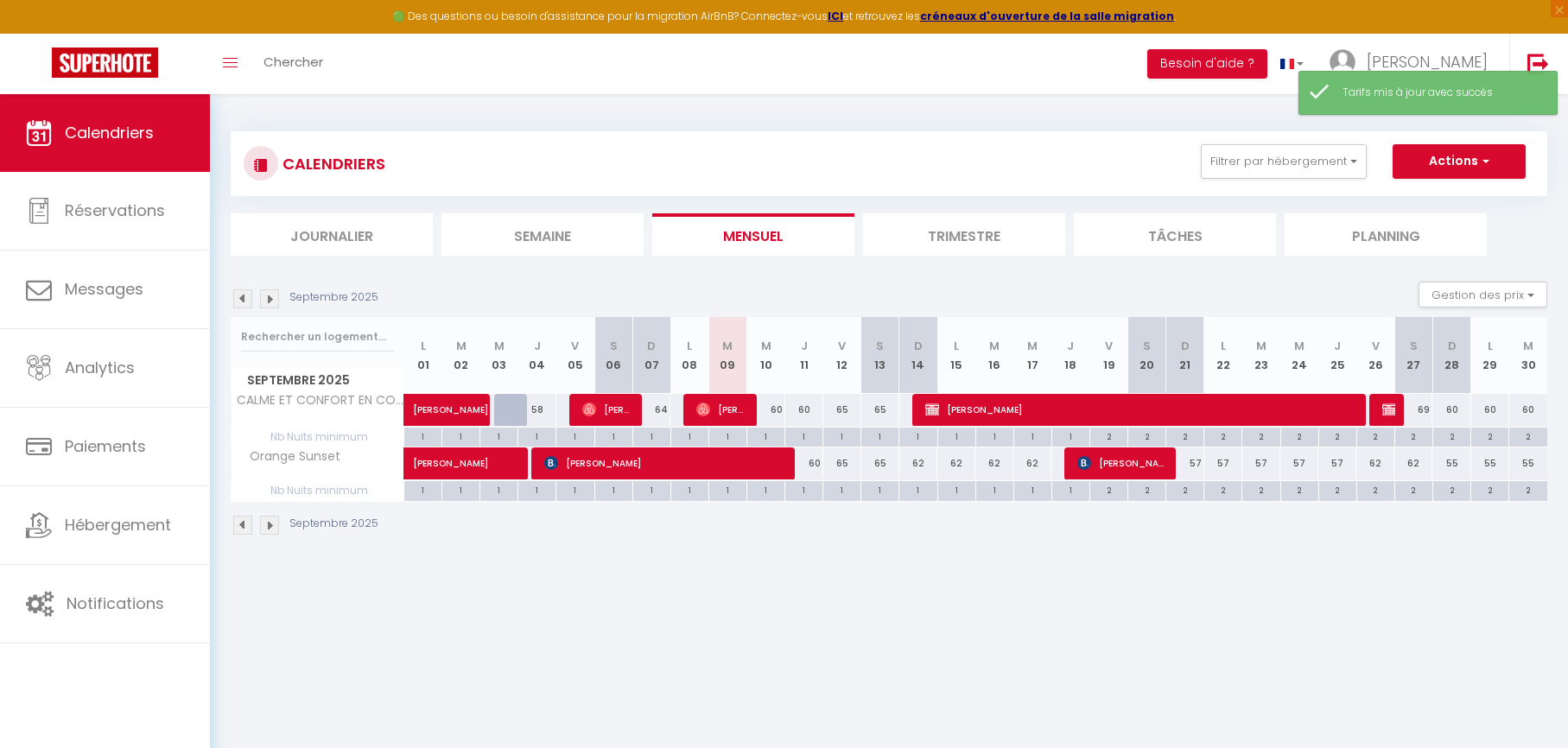
click at [818, 463] on div "60" at bounding box center [804, 463] width 38 height 32
type input "60"
type input "Jeu 11 Septembre 2025"
type input "Ven 12 Septembre 2025"
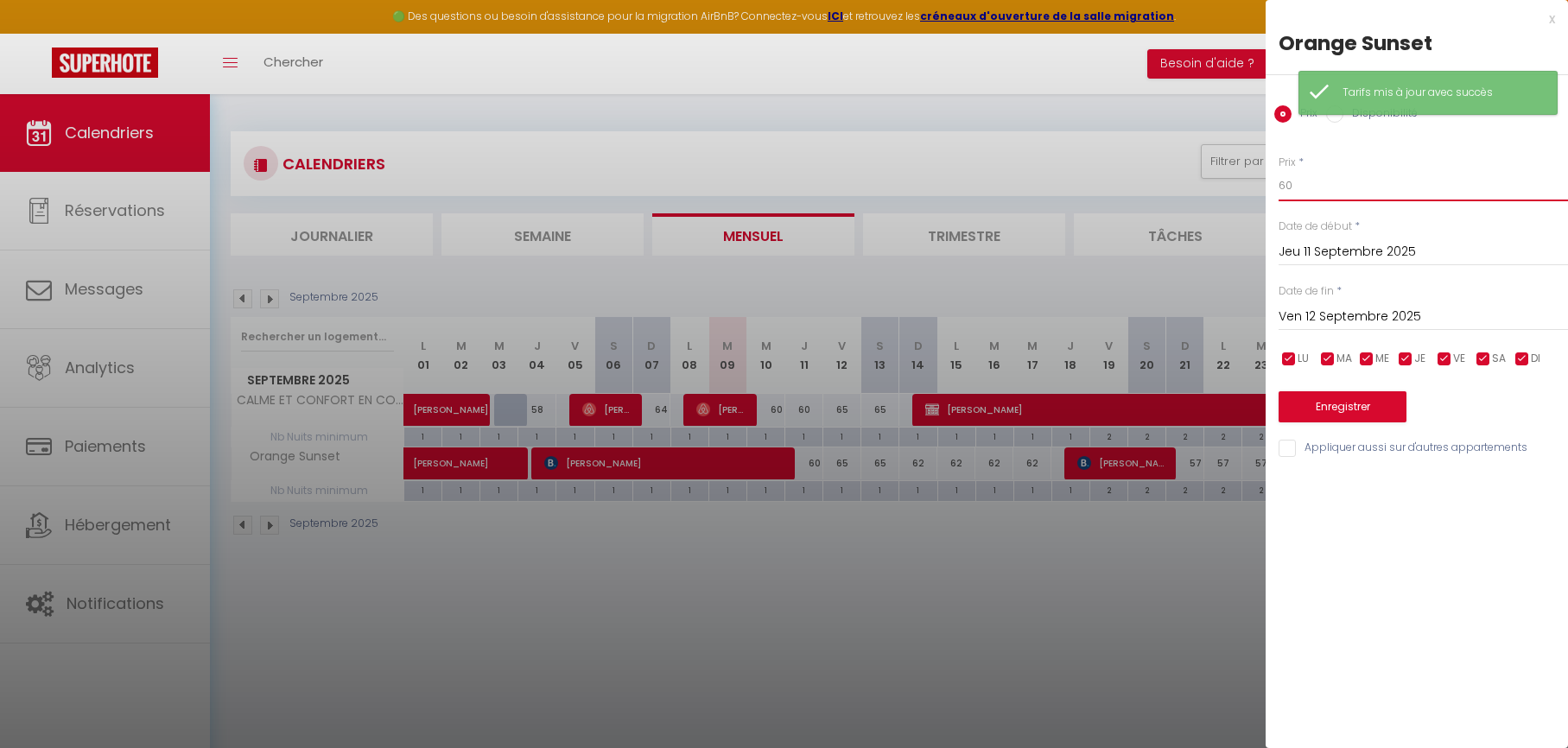
click at [1324, 183] on input "60" at bounding box center [1423, 185] width 290 height 31
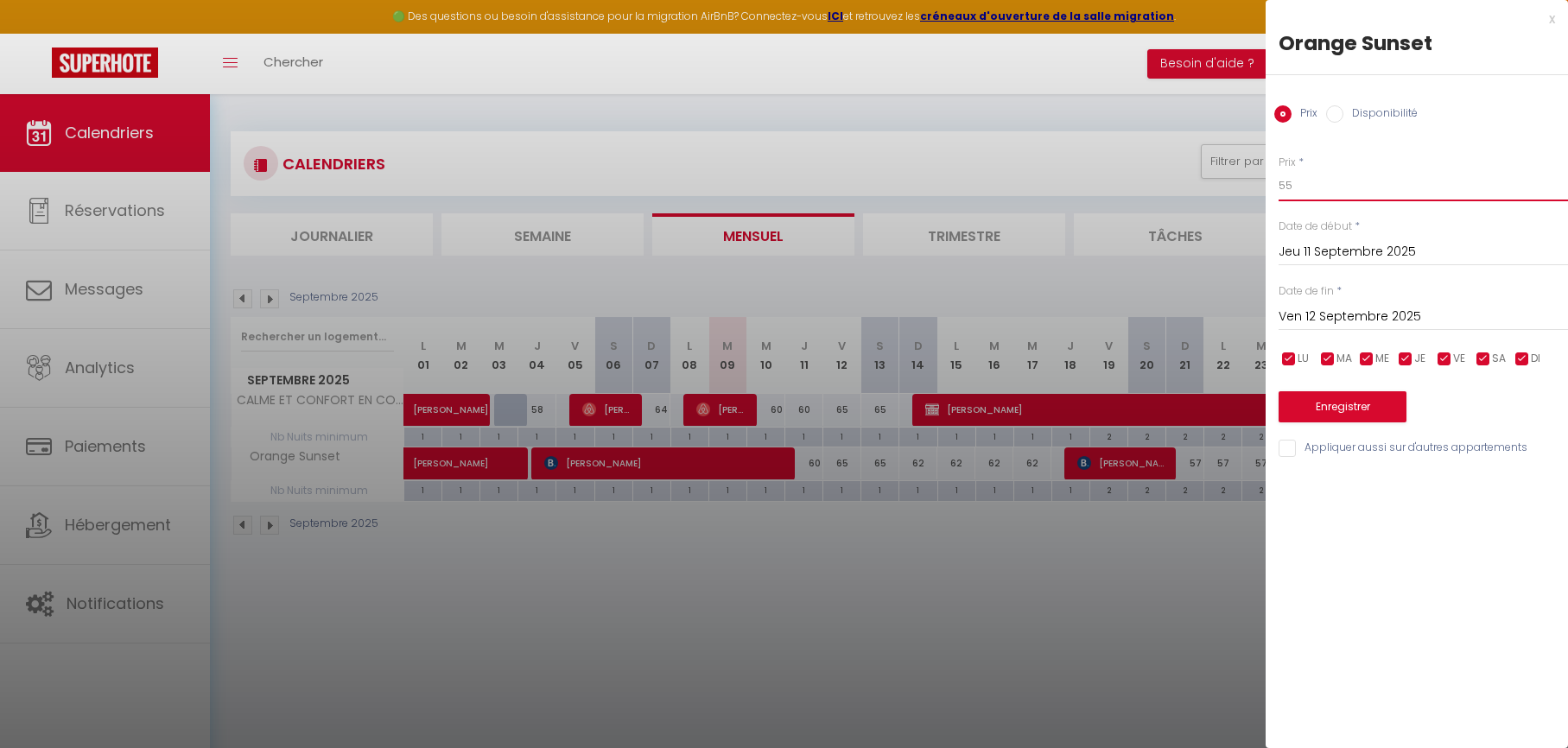
type input "55"
click at [1317, 411] on button "Enregistrer" at bounding box center [1342, 406] width 128 height 31
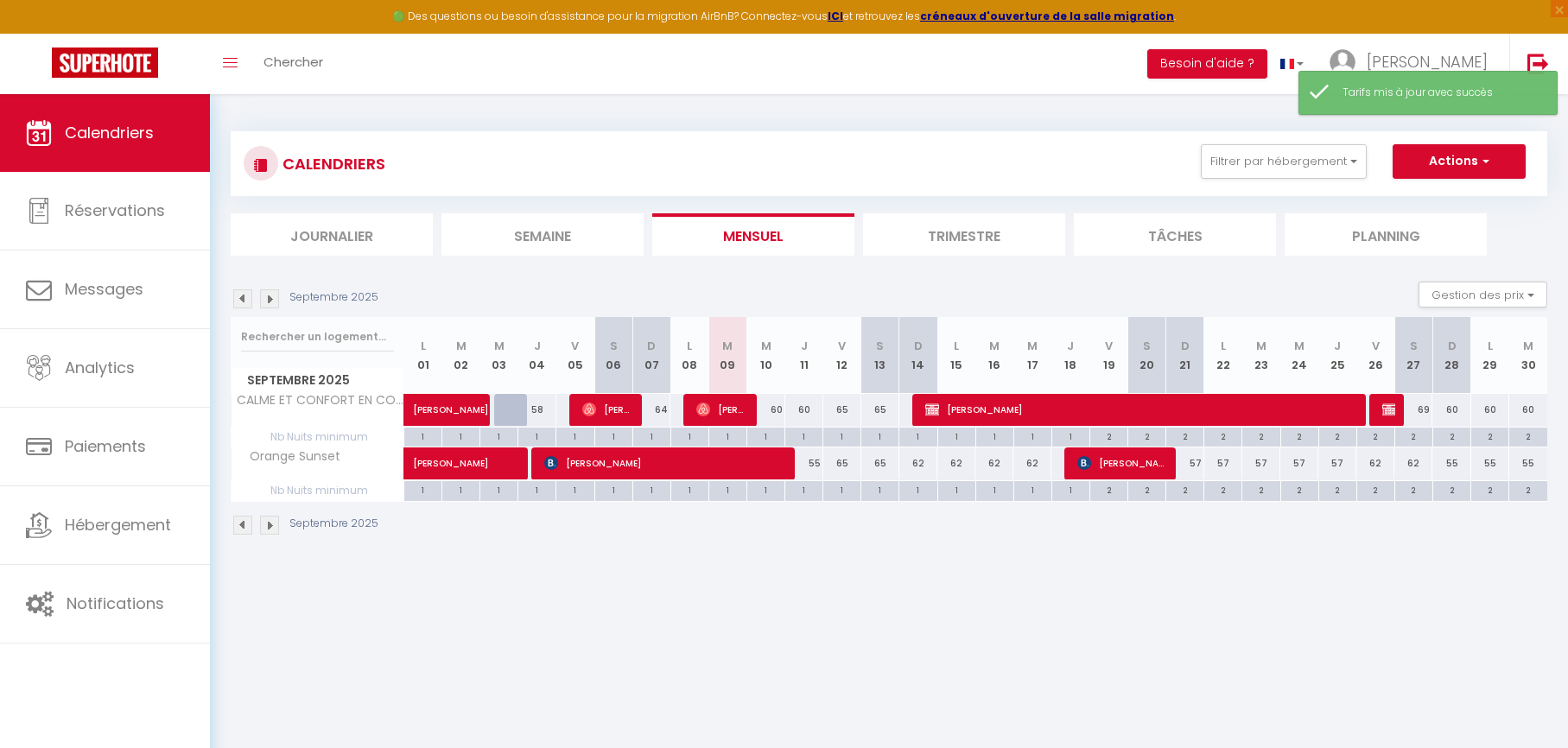
click at [843, 463] on div "65" at bounding box center [842, 463] width 38 height 32
type input "65"
type input "Ven 12 Septembre 2025"
type input "Sam 13 Septembre 2025"
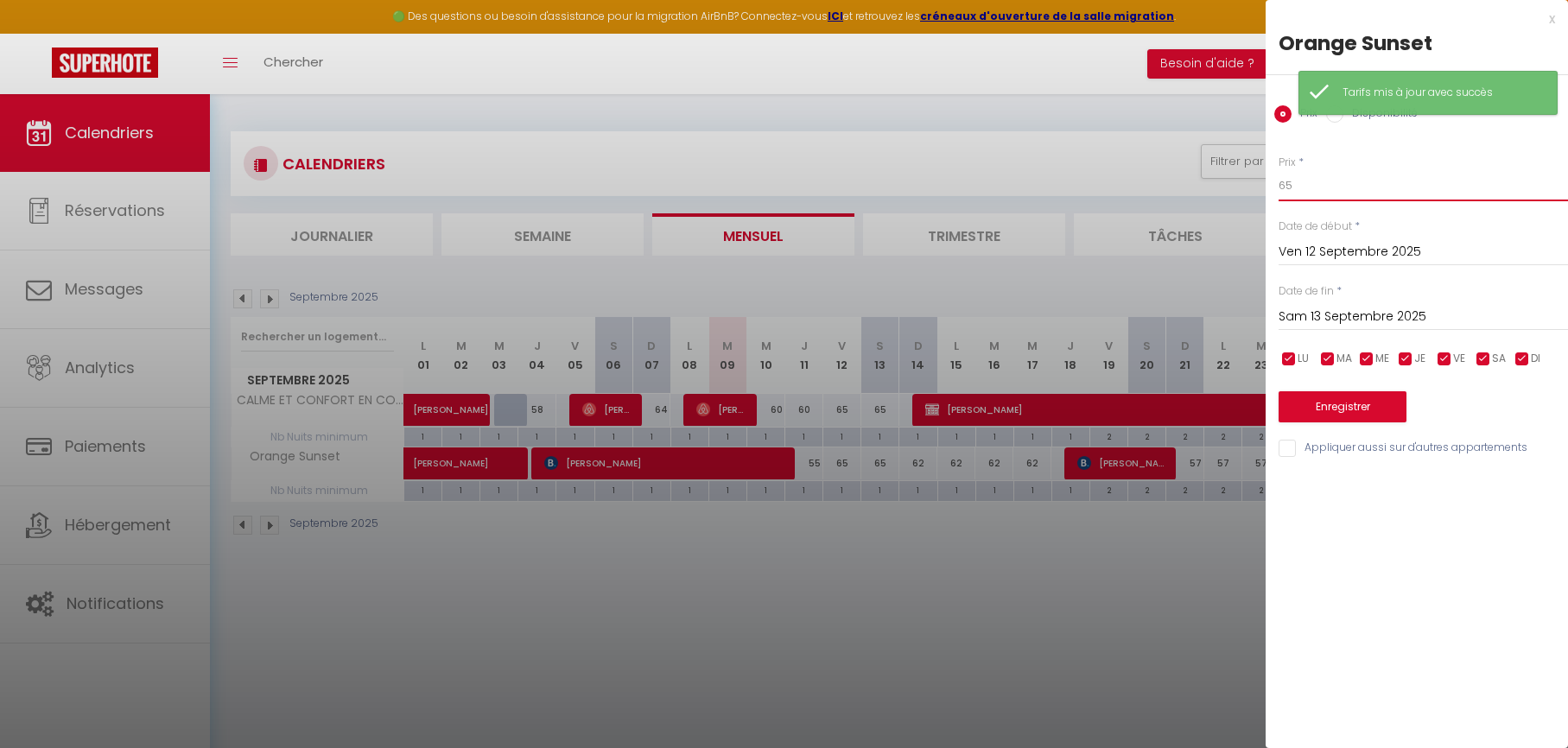
click at [1373, 177] on input "65" at bounding box center [1423, 185] width 290 height 31
type input "62"
click at [1323, 313] on input "Sam 13 Septembre 2025" at bounding box center [1423, 317] width 290 height 23
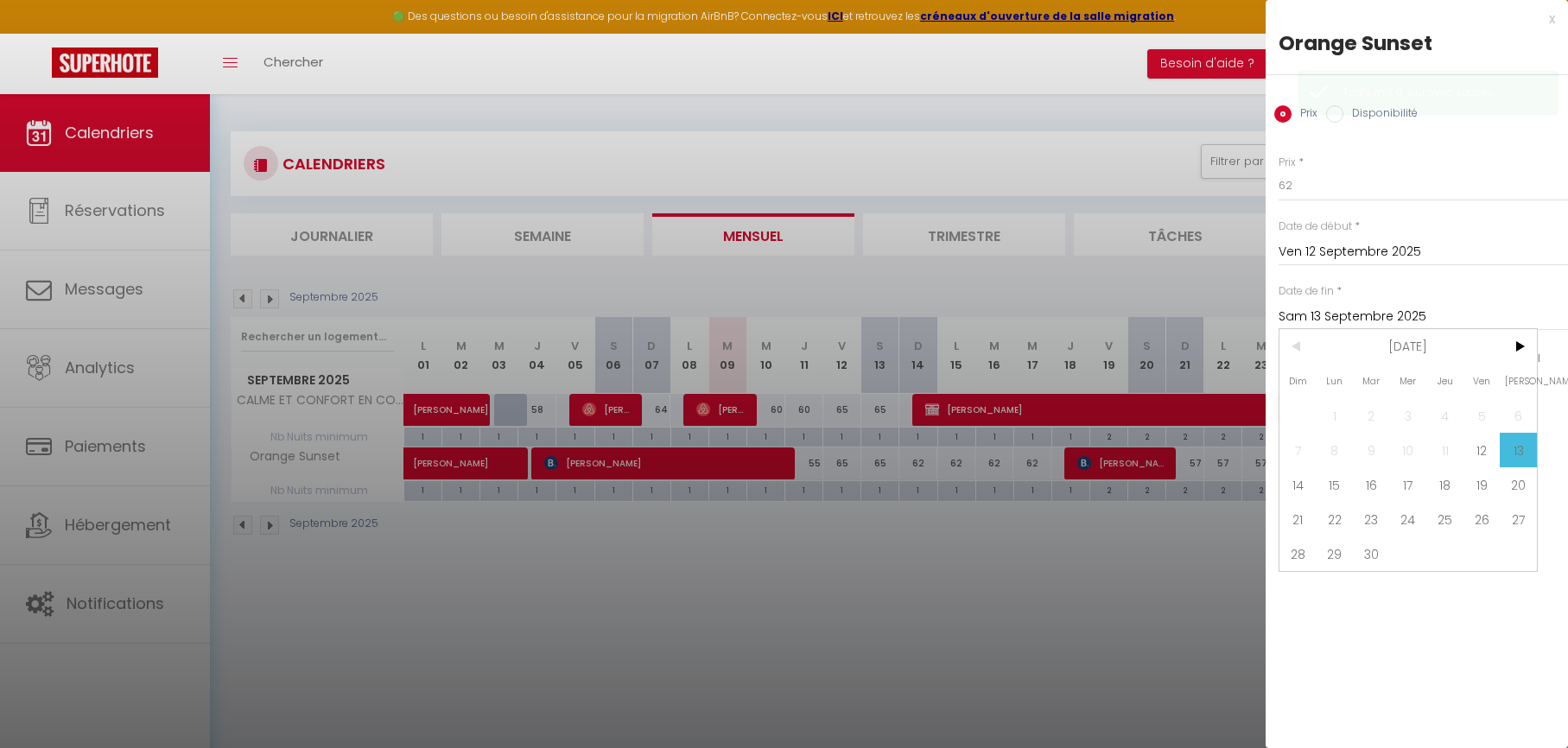
click at [1289, 477] on span "14" at bounding box center [1297, 484] width 37 height 34
type input "Dim 14 Septembre 2025"
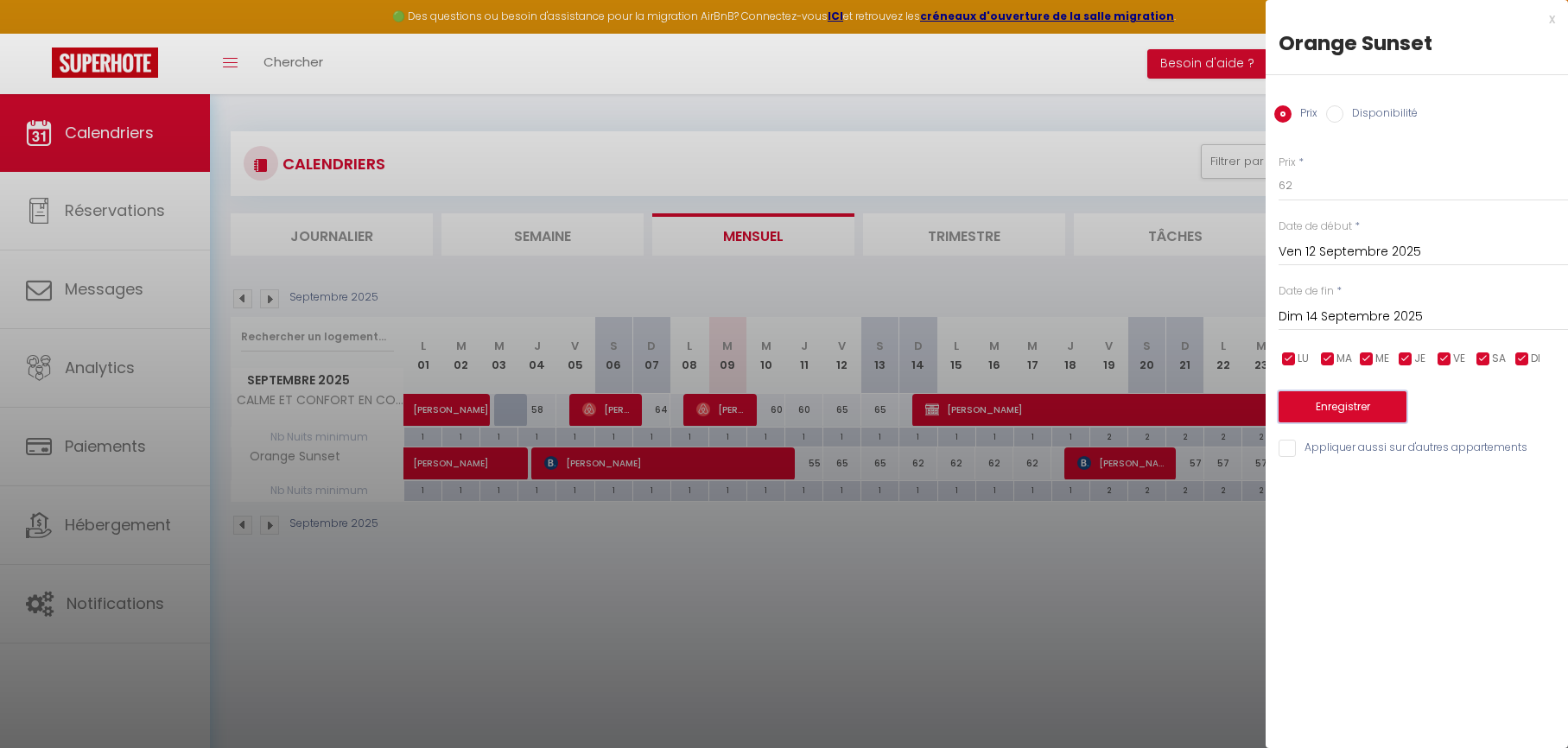
click at [1310, 407] on button "Enregistrer" at bounding box center [1342, 406] width 128 height 31
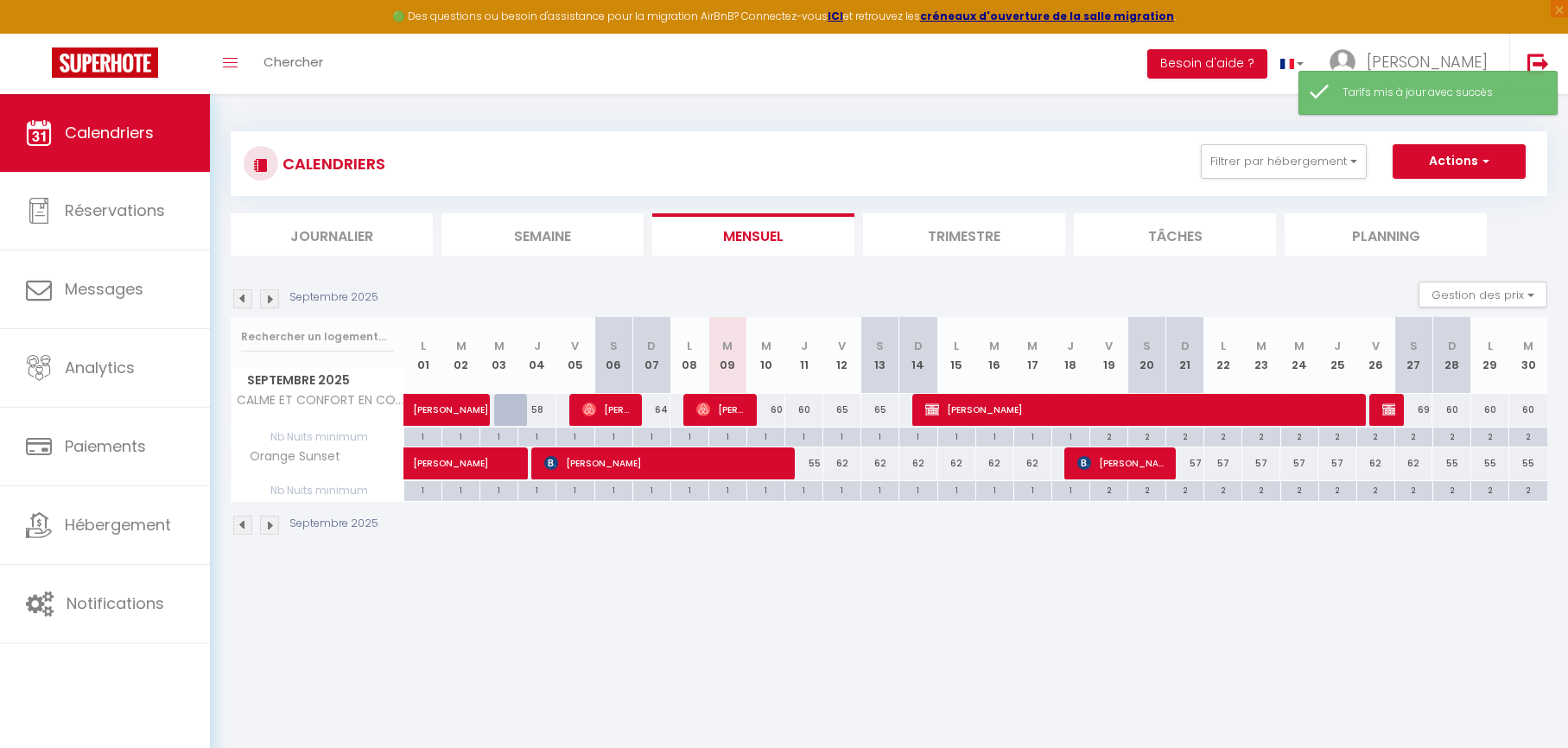
click at [816, 463] on div "55" at bounding box center [804, 463] width 38 height 32
type input "55"
type input "Jeu 11 Septembre 2025"
type input "Ven 12 Septembre 2025"
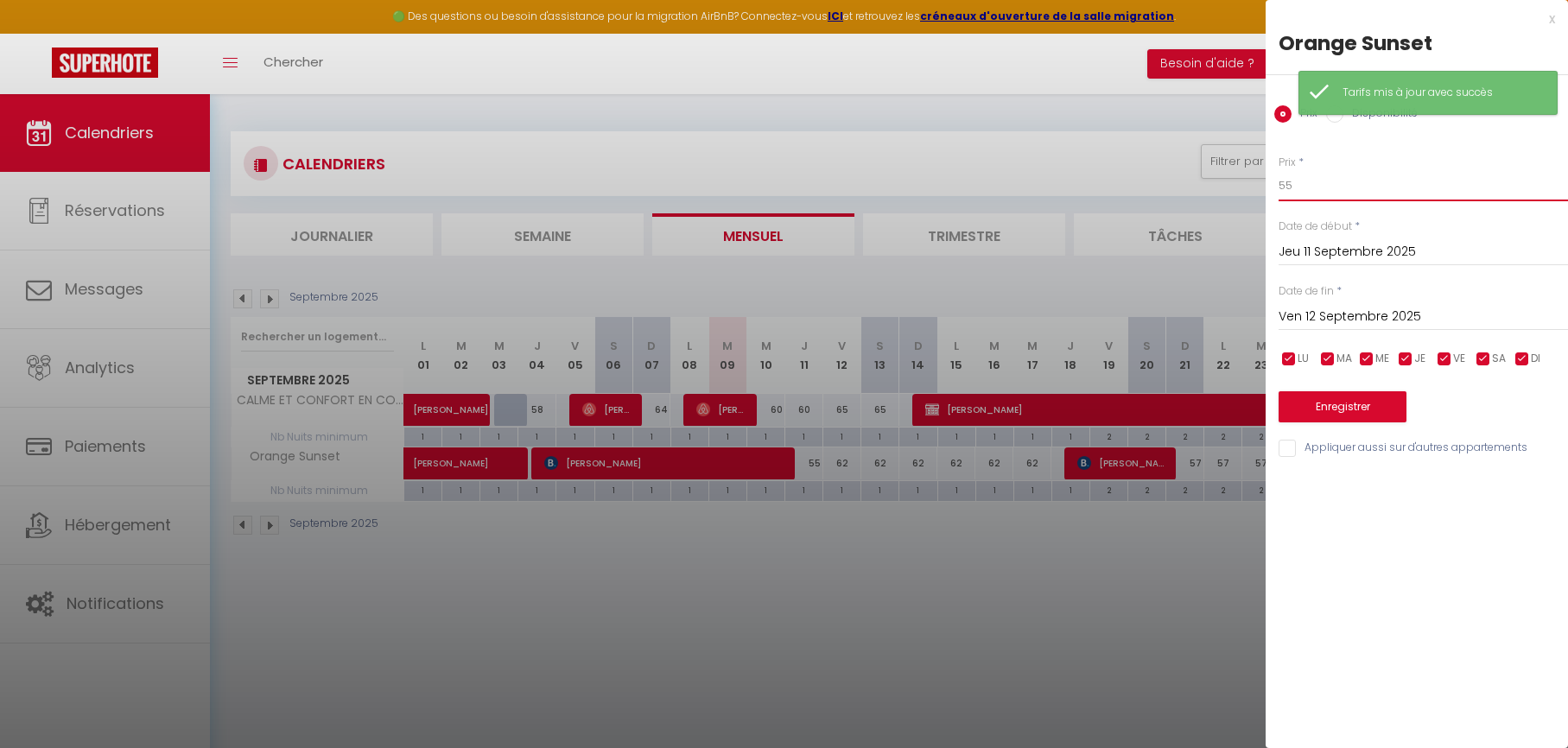
click at [1342, 185] on input "55" at bounding box center [1423, 185] width 290 height 31
type input "57"
click at [1311, 402] on button "Enregistrer" at bounding box center [1342, 406] width 128 height 31
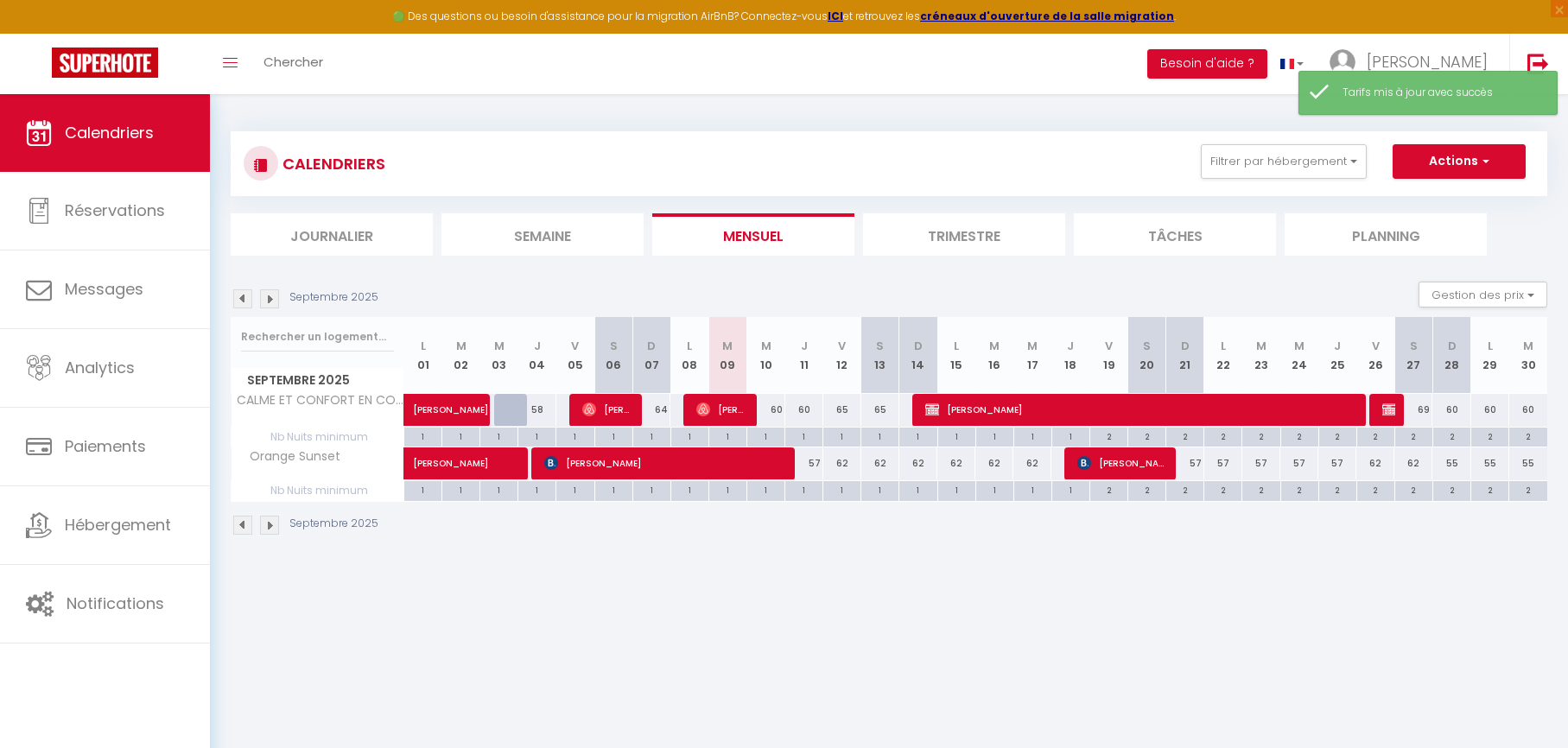
click at [921, 460] on div "62" at bounding box center [918, 463] width 38 height 32
type input "62"
type input "Dim 14 Septembre 2025"
type input "Lun 15 Septembre 2025"
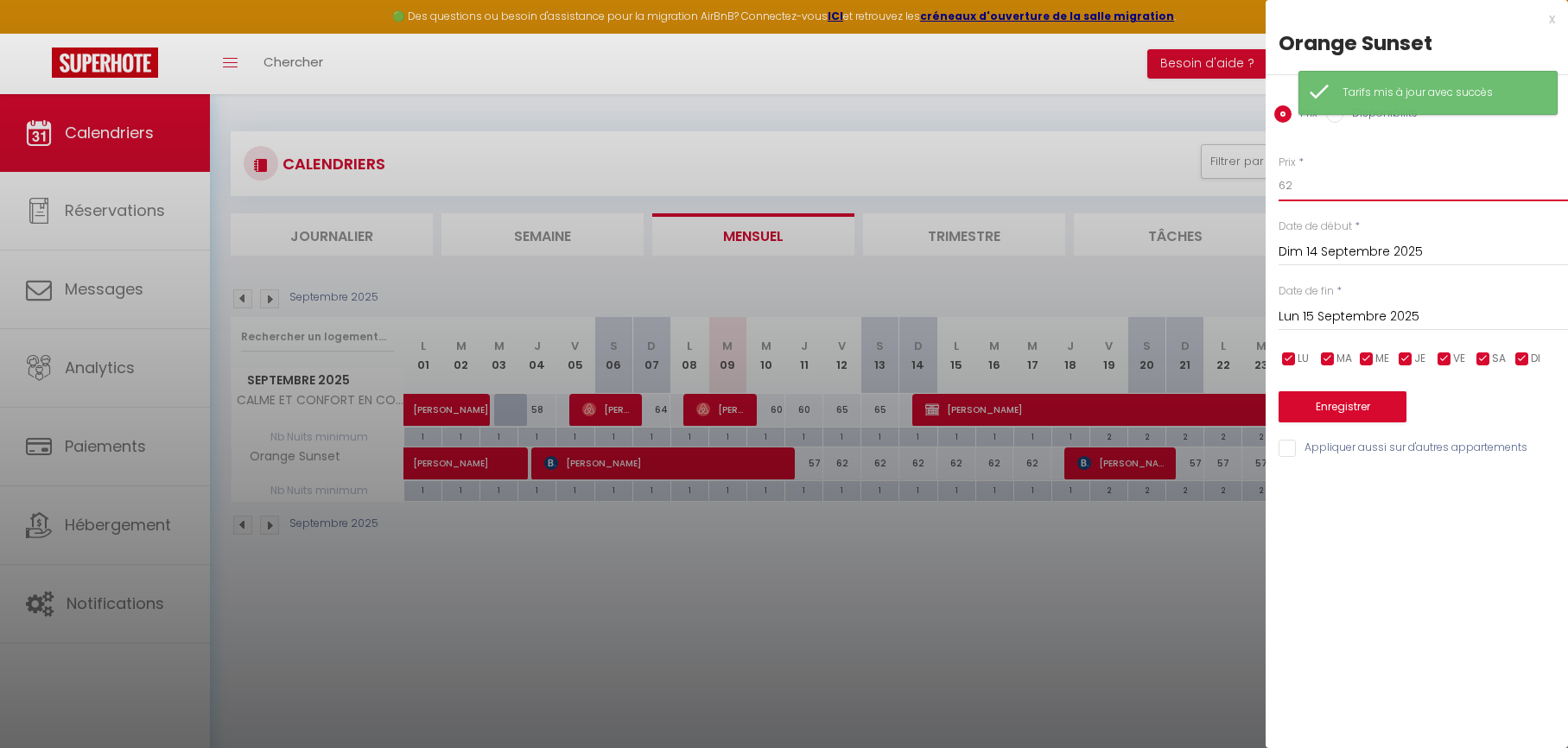
drag, startPoint x: 1344, startPoint y: 181, endPoint x: 1239, endPoint y: 182, distance: 105.0
click at [1239, 182] on body "🟢 Des questions ou besoin d'assistance pour la migration AirBnB? Connectez-vous…" at bounding box center [784, 468] width 1568 height 748
click at [1274, 183] on div "Prix * 62 Statut * Disponible Indisponible Date de début * Dim 14 Septembre 202…" at bounding box center [1417, 296] width 302 height 327
click at [1290, 181] on input "62" at bounding box center [1423, 185] width 290 height 31
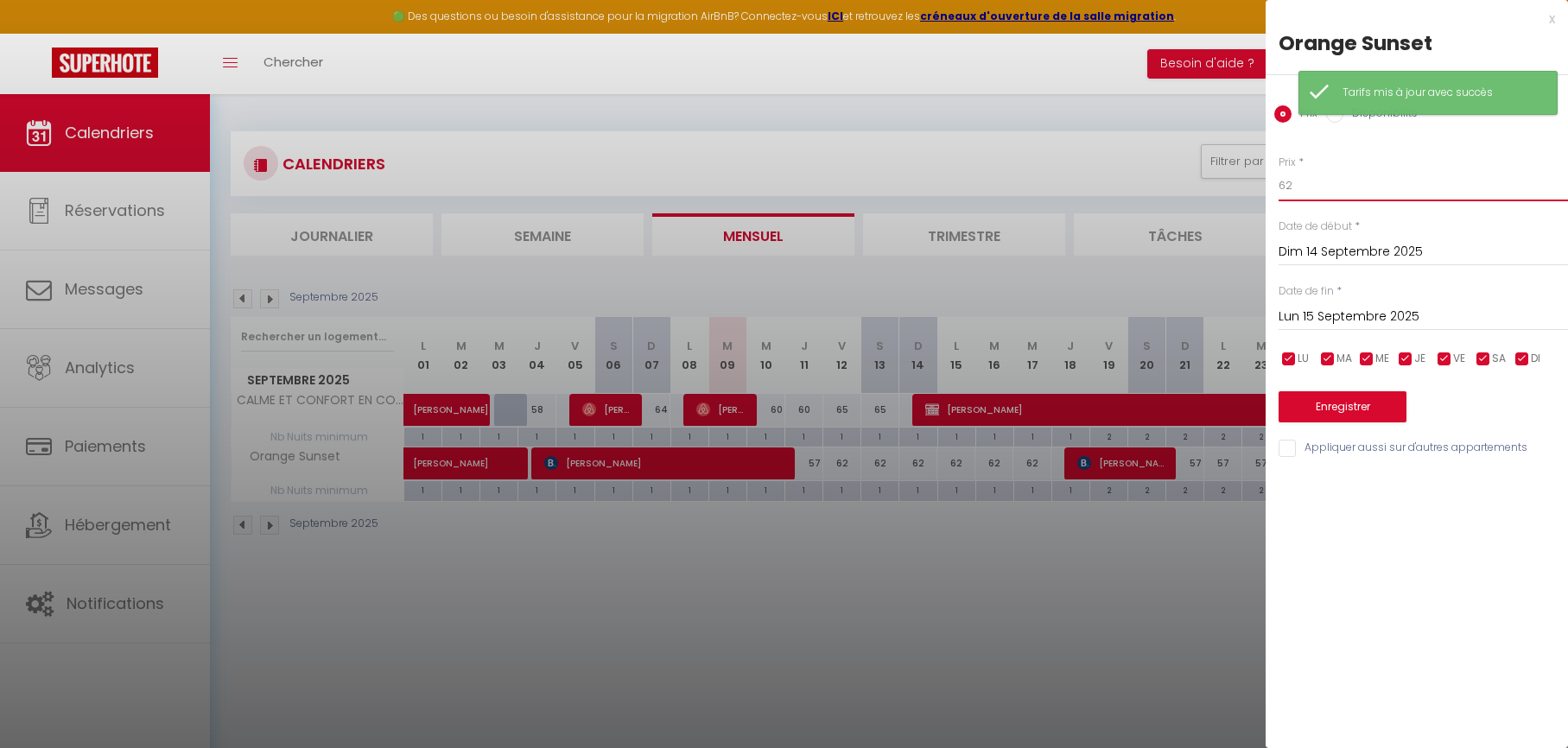
click at [1290, 181] on input "62" at bounding box center [1423, 185] width 290 height 31
type input "58"
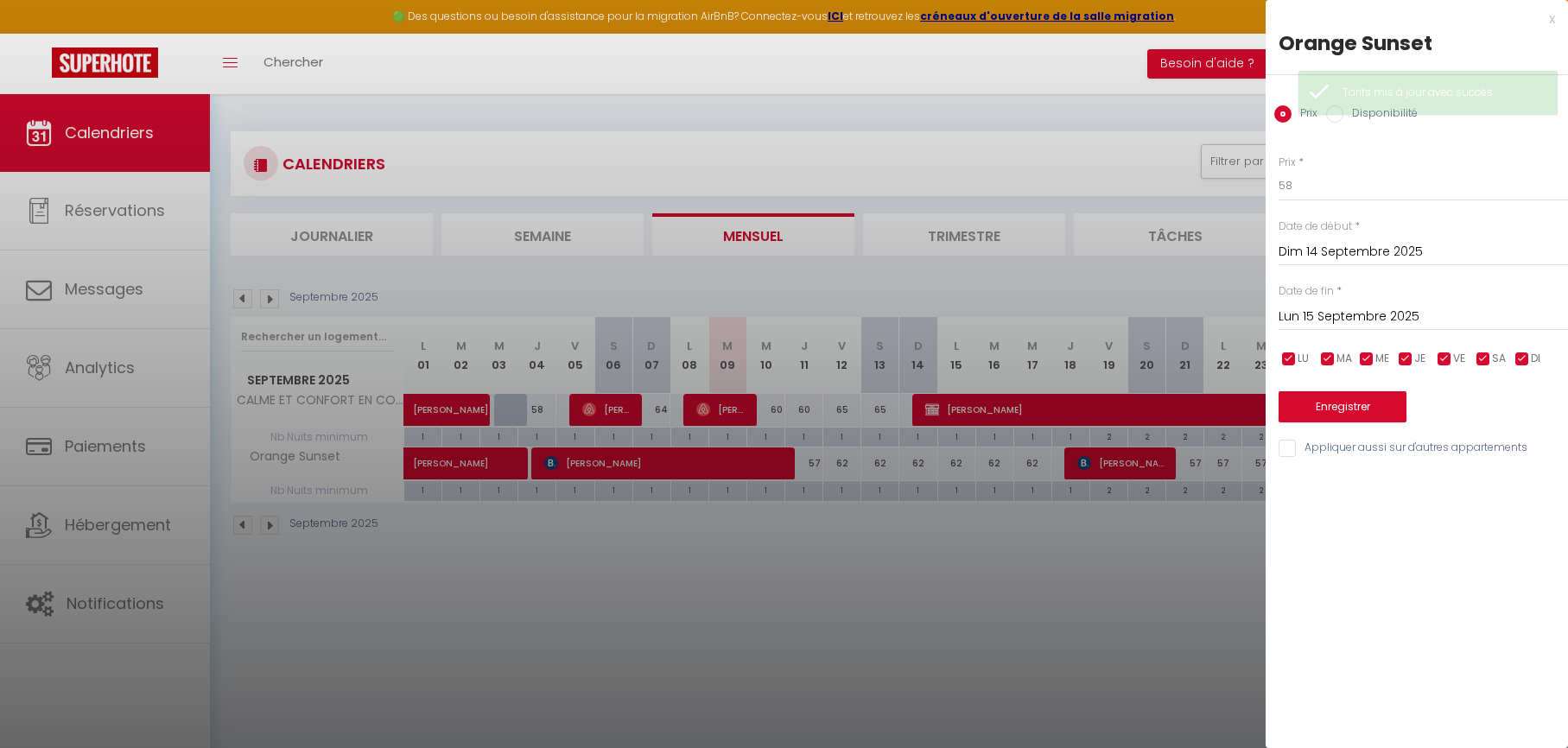
click at [1319, 316] on input "Lun 15 Septembre 2025" at bounding box center [1423, 317] width 290 height 23
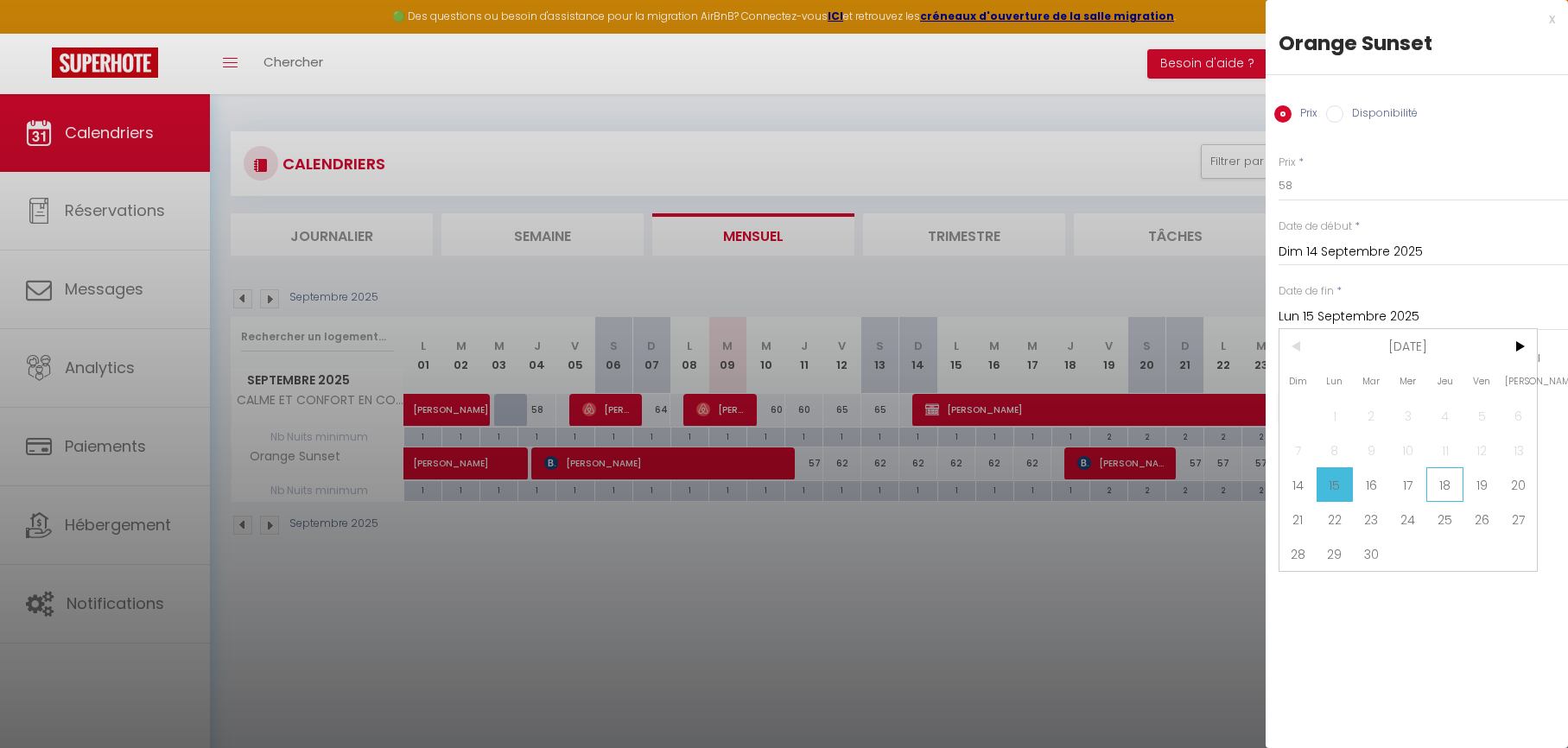
click at [1452, 482] on span "18" at bounding box center [1445, 484] width 37 height 34
type input "Jeu 18 Septembre 2025"
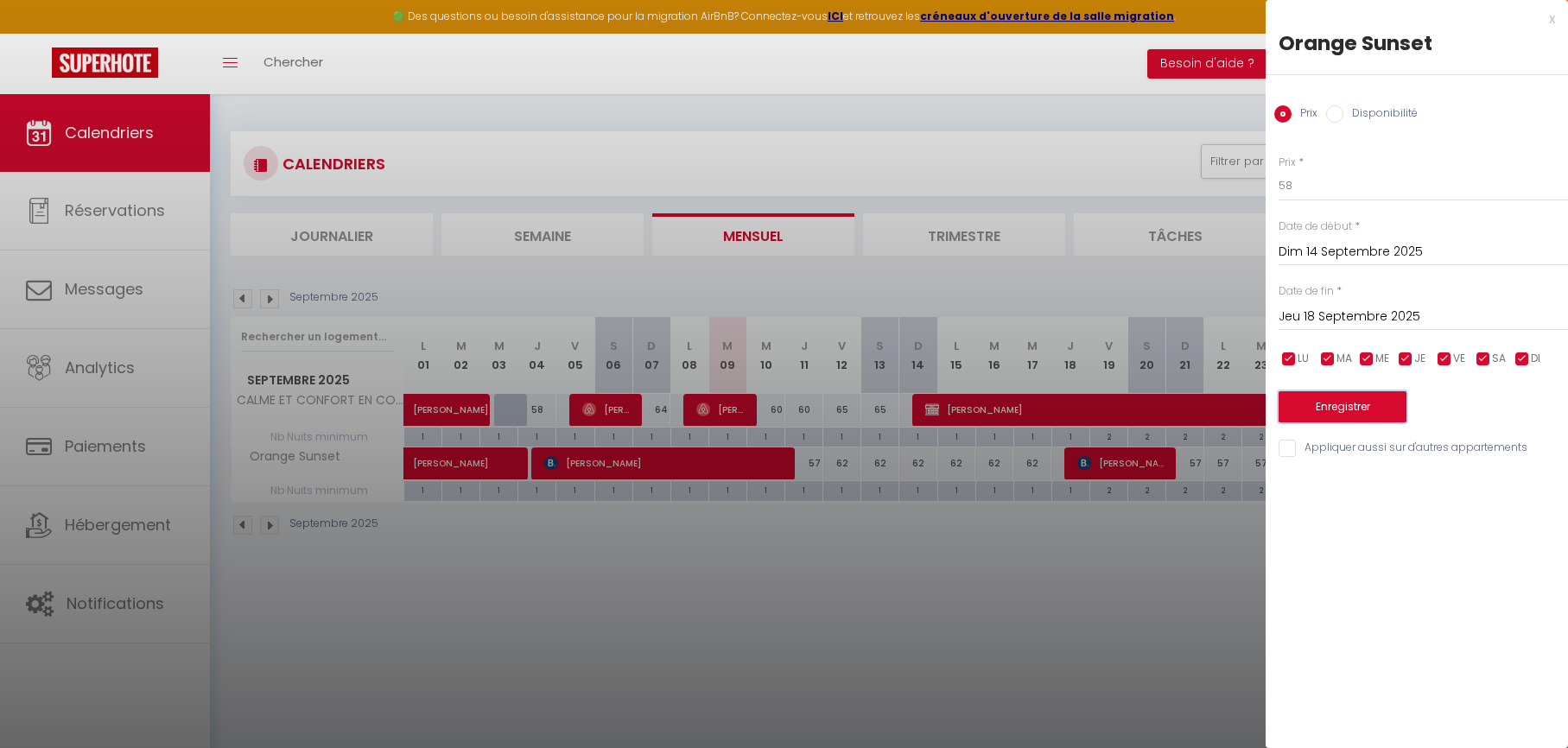
click at [1360, 416] on button "Enregistrer" at bounding box center [1342, 406] width 128 height 31
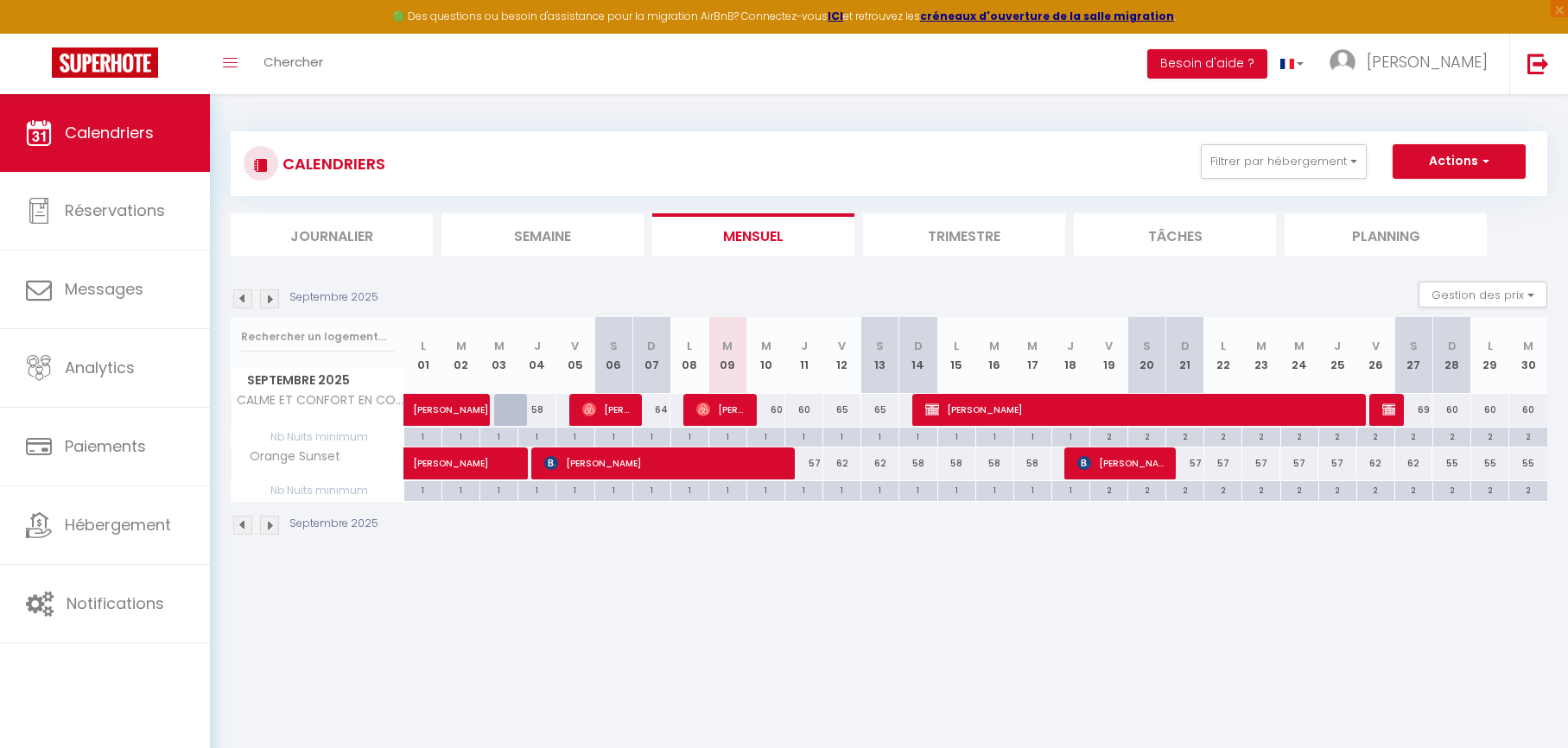
click at [271, 301] on img at bounding box center [270, 299] width 19 height 19
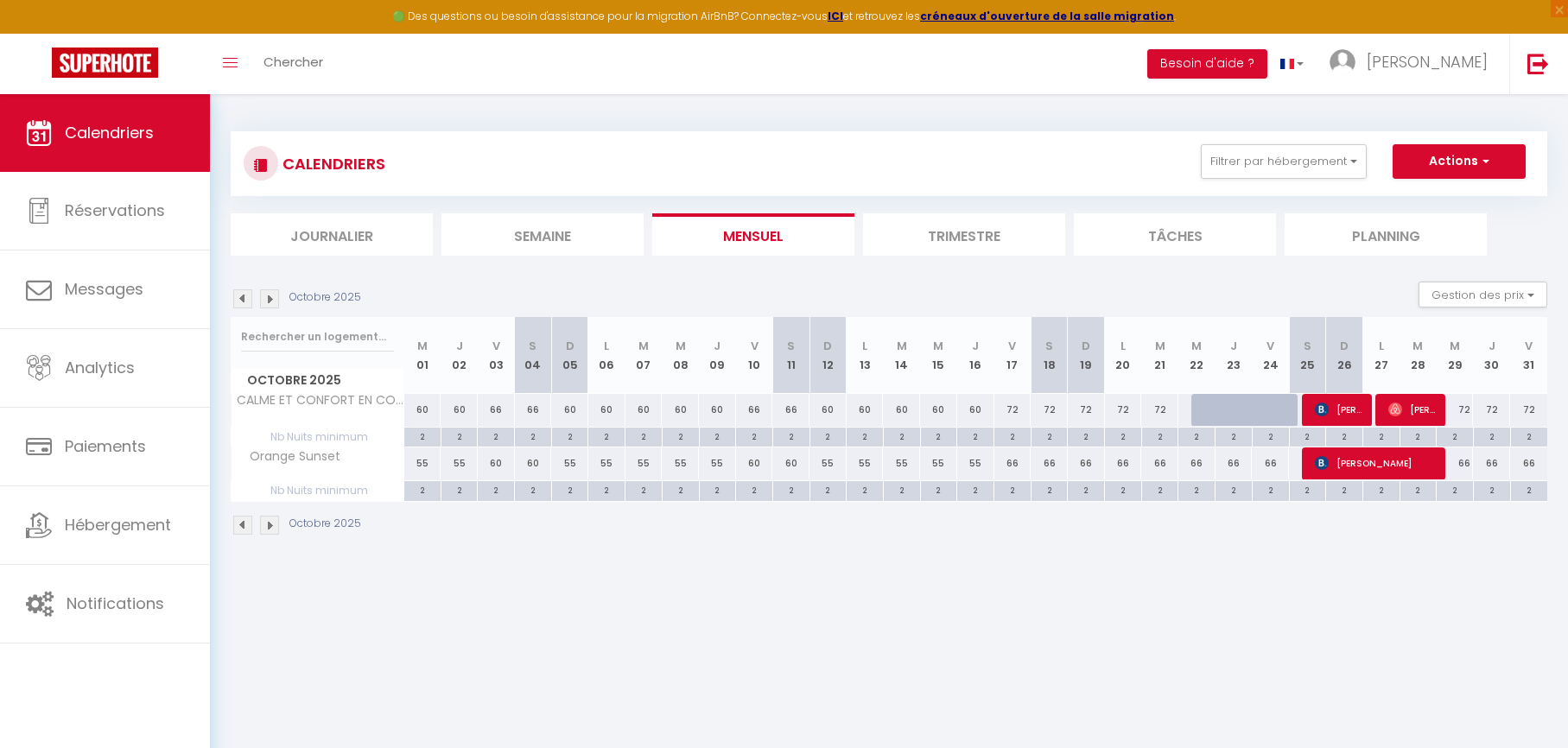
click at [1264, 410] on div at bounding box center [1270, 410] width 37 height 33
type input "72"
type input "Ven 24 Octobre 2025"
type input "Sam 25 Octobre 2025"
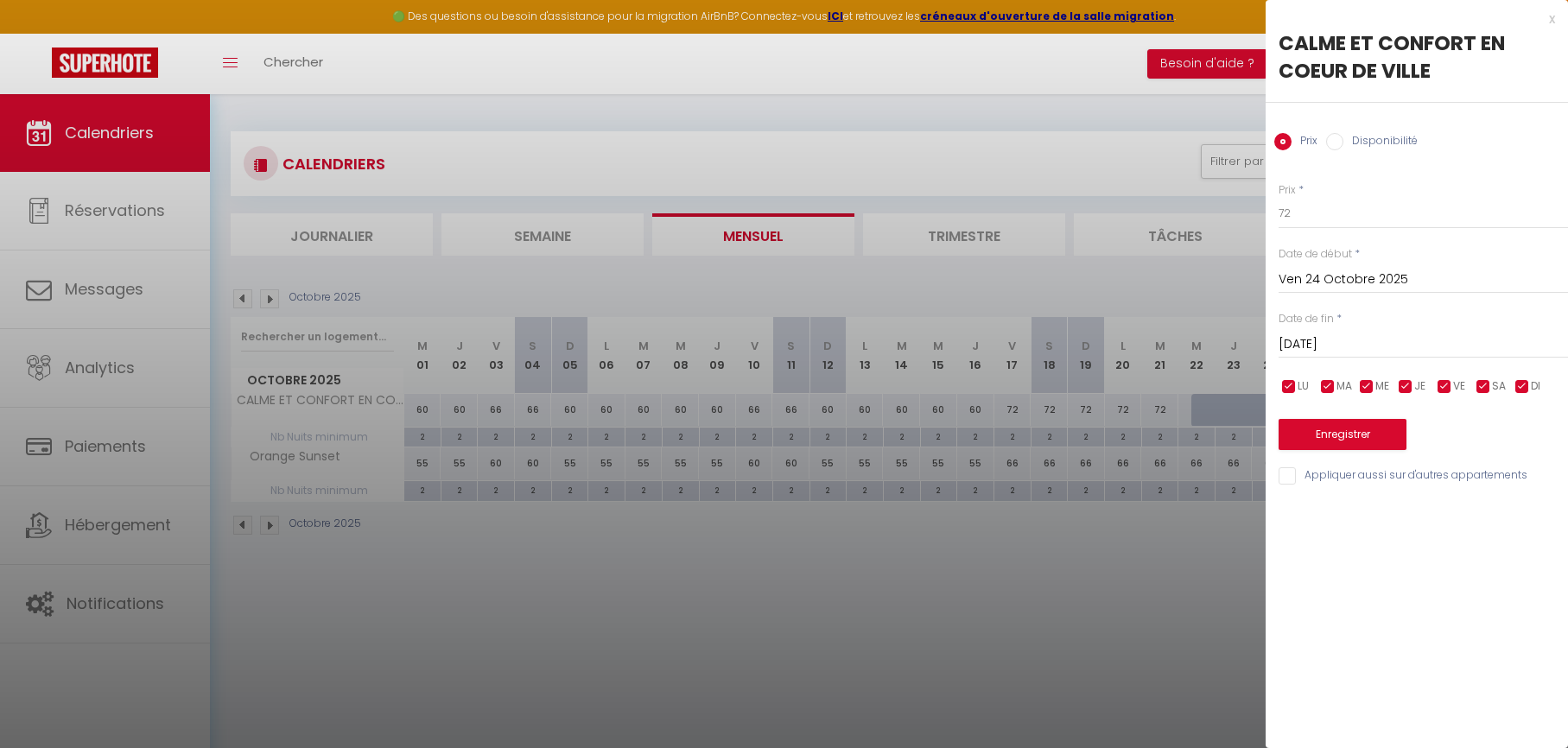
click at [1125, 564] on div at bounding box center [784, 374] width 1568 height 748
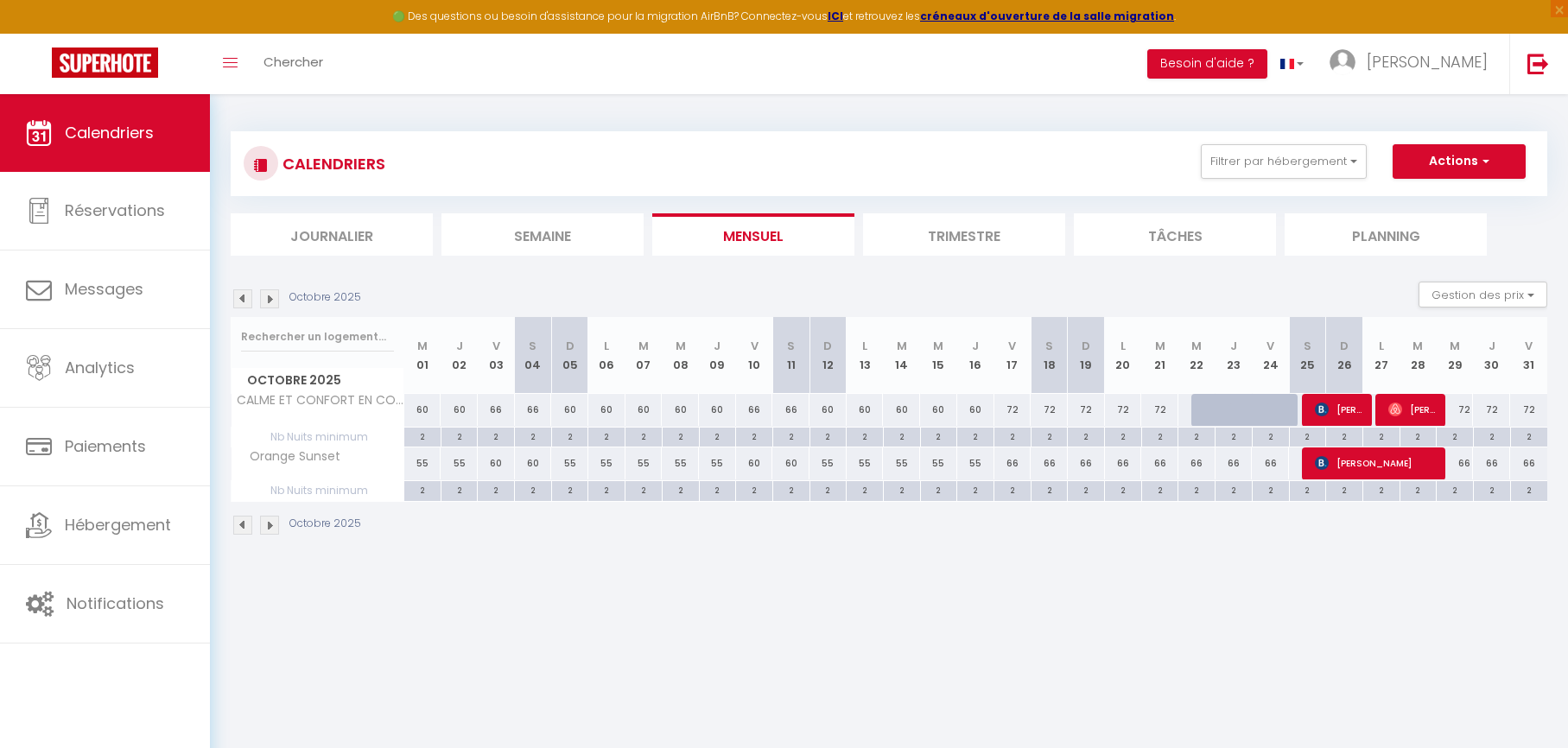
click at [1200, 458] on div "66" at bounding box center [1197, 463] width 37 height 32
type input "66"
type input "Mer 22 Octobre 2025"
type input "Jeu 23 Octobre 2025"
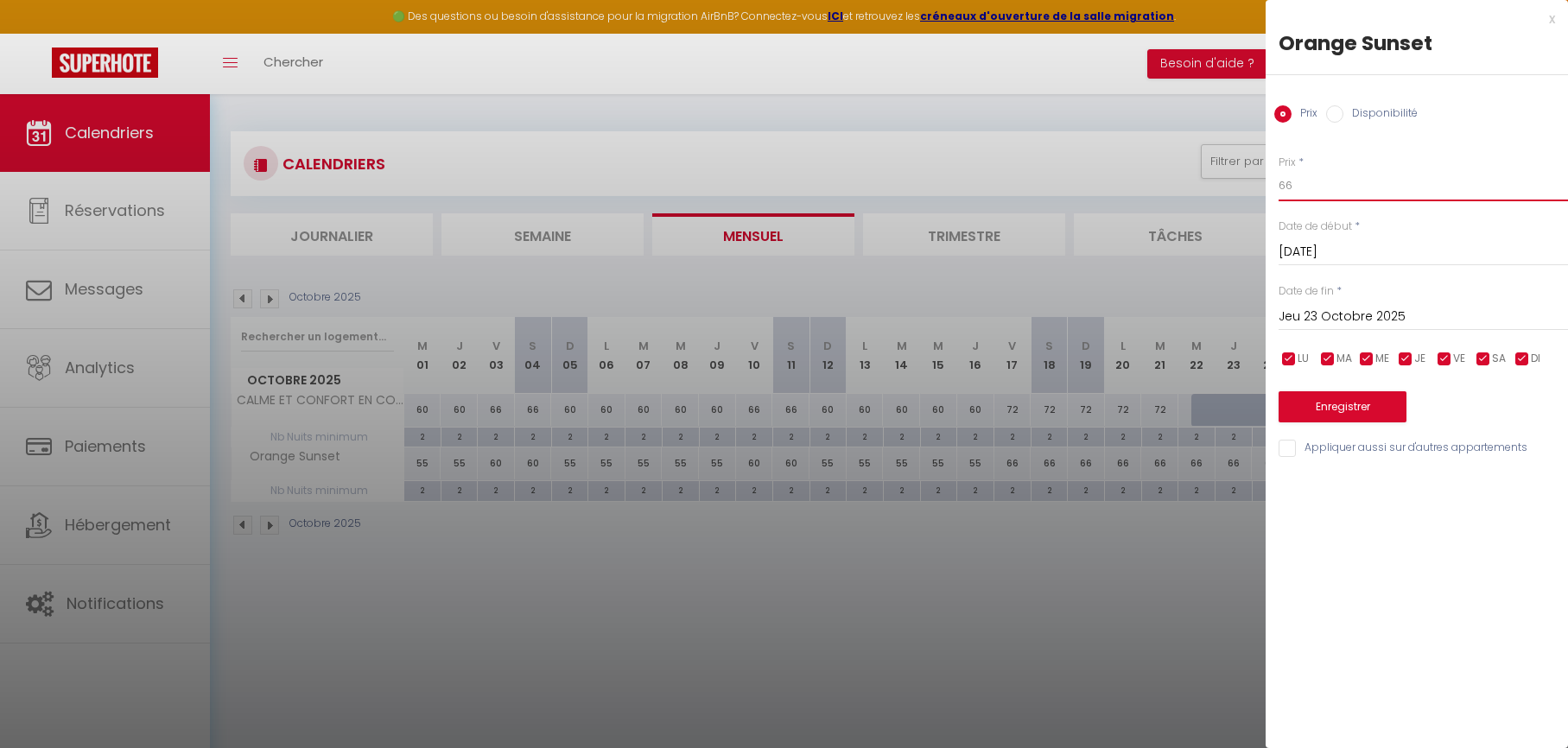
click at [1311, 177] on input "66" at bounding box center [1423, 185] width 290 height 31
click at [1311, 176] on input "66" at bounding box center [1423, 185] width 290 height 31
type input "70"
click at [1308, 313] on input "Jeu 23 Octobre 2025" at bounding box center [1423, 317] width 290 height 23
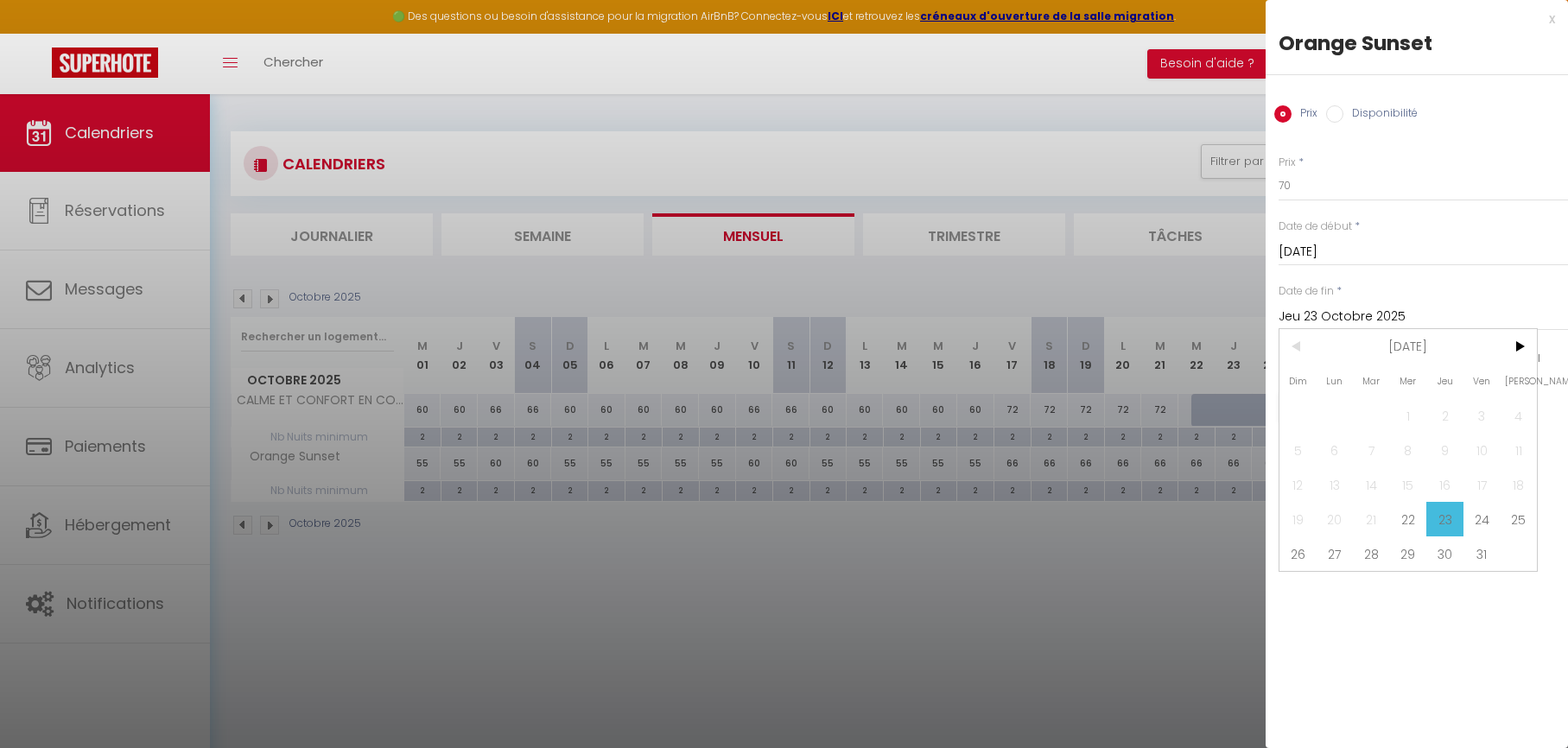
click at [1304, 542] on span "26" at bounding box center [1297, 553] width 37 height 34
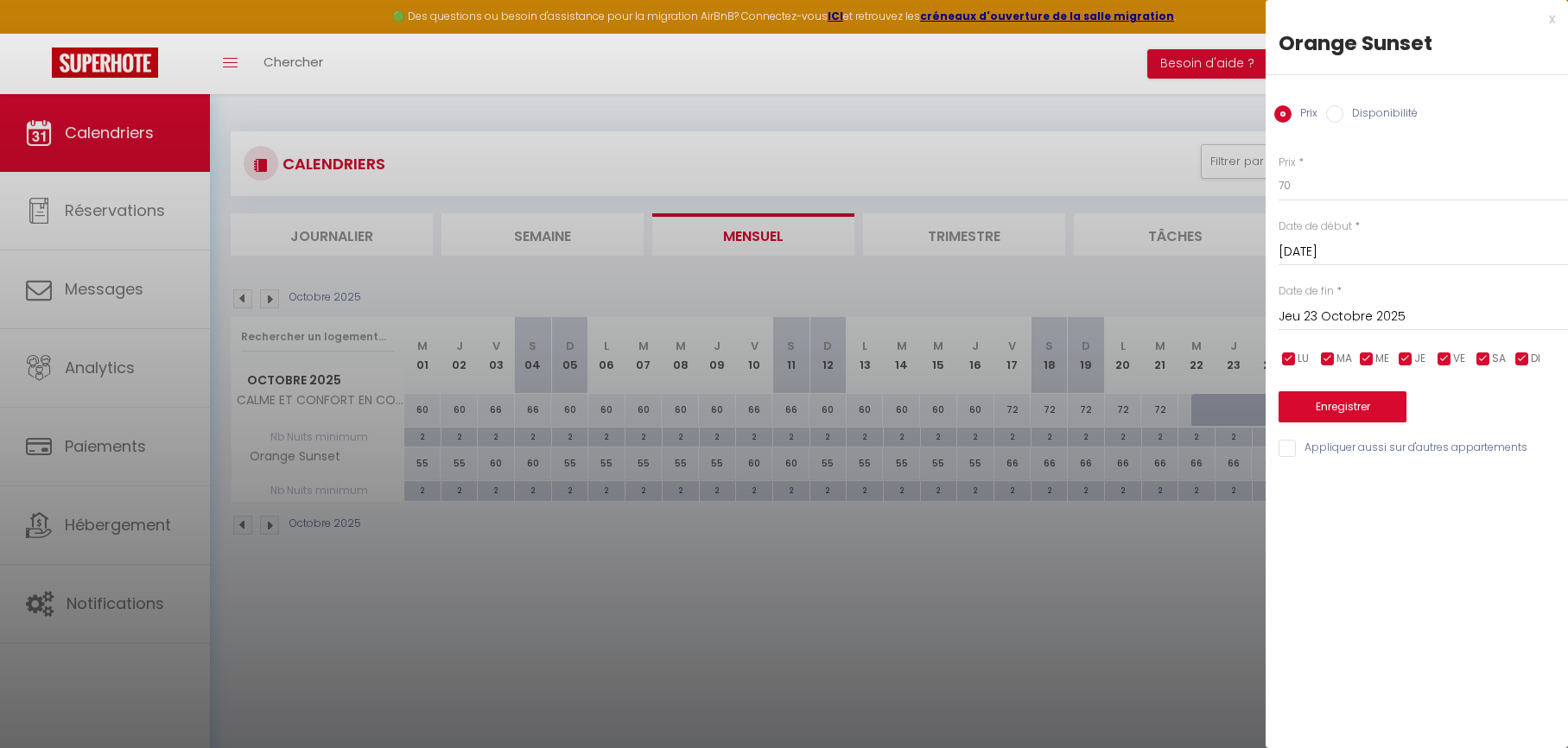
type input "Dim 26 Octobre 2025"
click at [1162, 543] on div at bounding box center [784, 374] width 1568 height 748
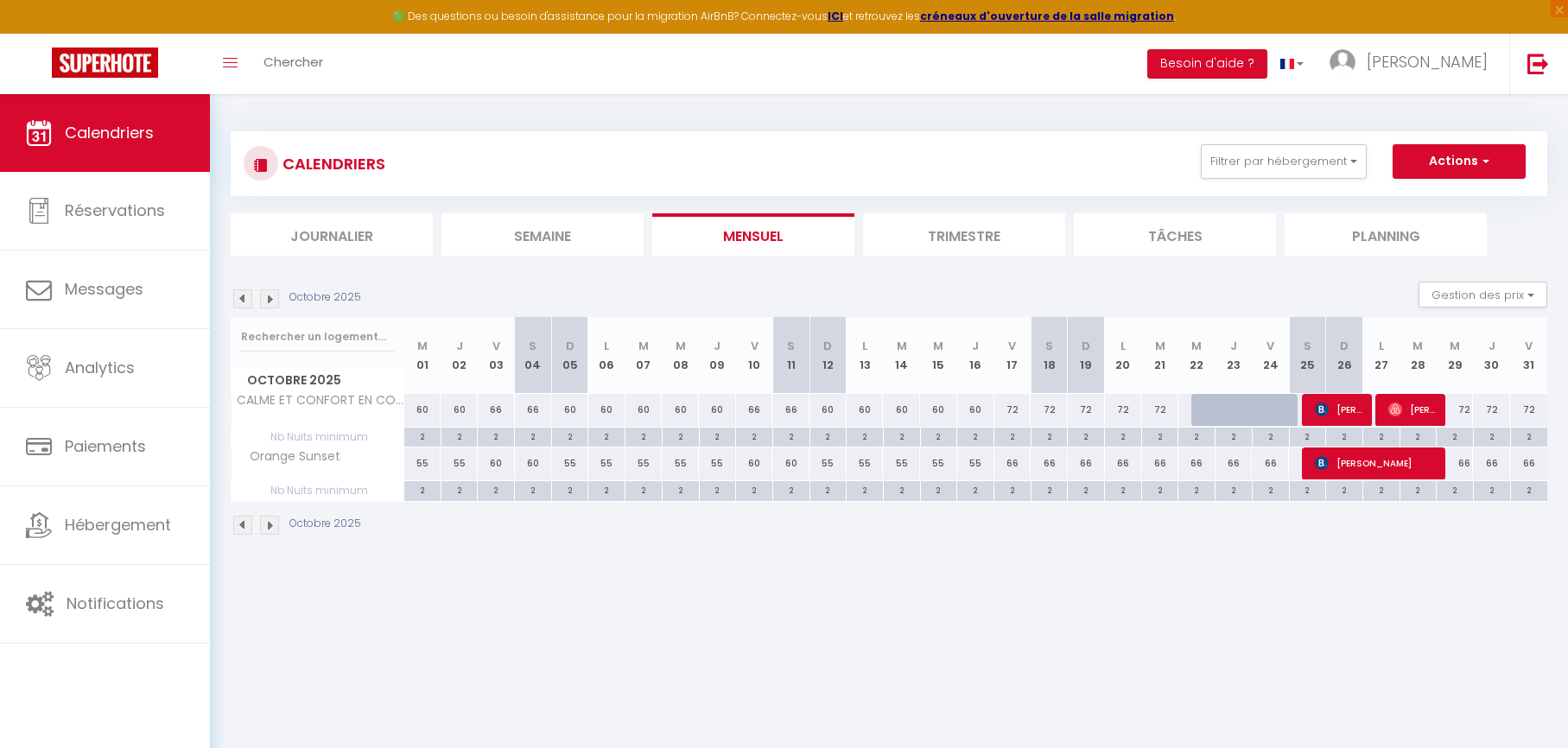
click at [1015, 462] on div "66" at bounding box center [1012, 463] width 37 height 32
type input "66"
type input "Ven 17 Octobre 2025"
type input "Sam 18 Octobre 2025"
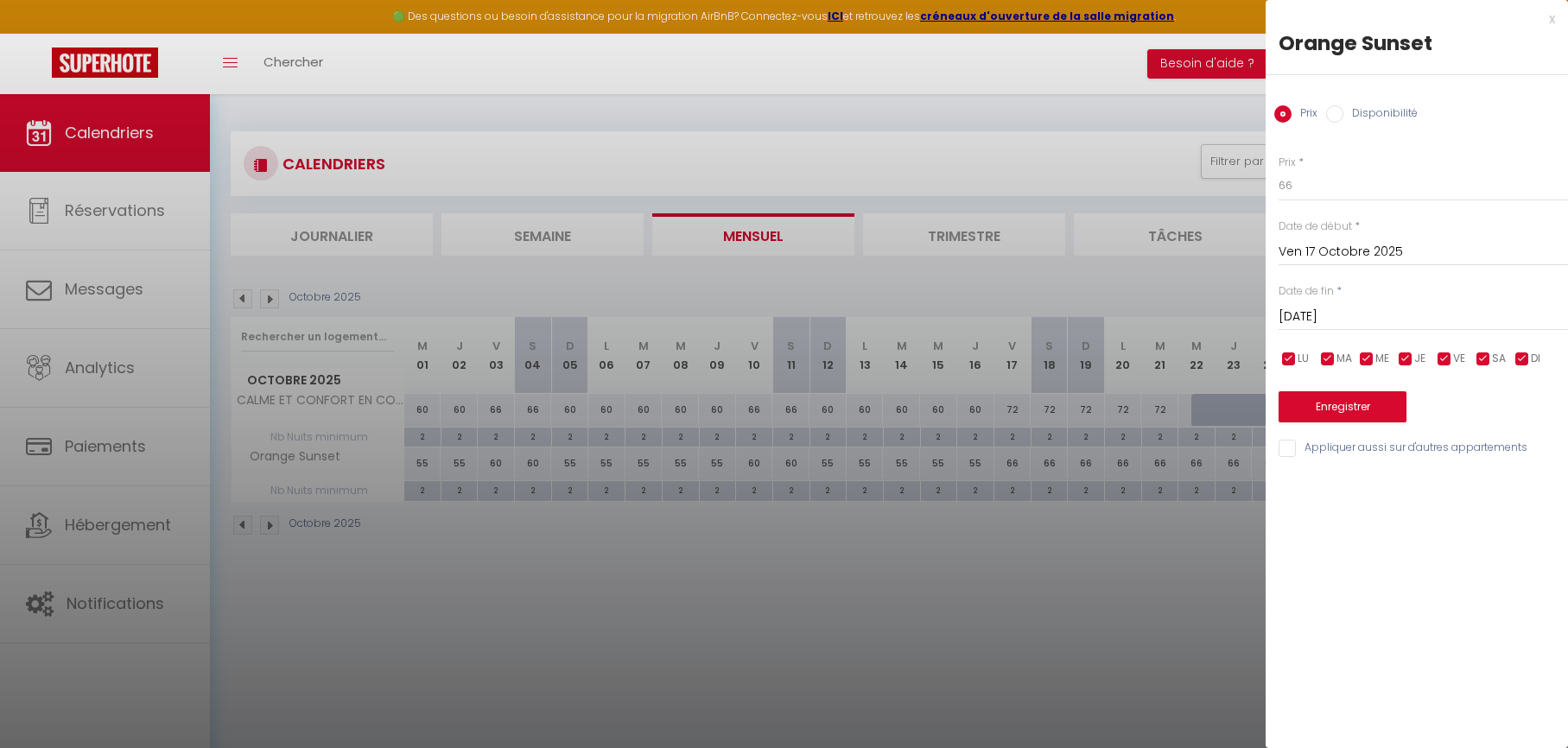
drag, startPoint x: 1066, startPoint y: 631, endPoint x: 1107, endPoint y: 589, distance: 58.7
click at [1066, 632] on div at bounding box center [784, 374] width 1568 height 748
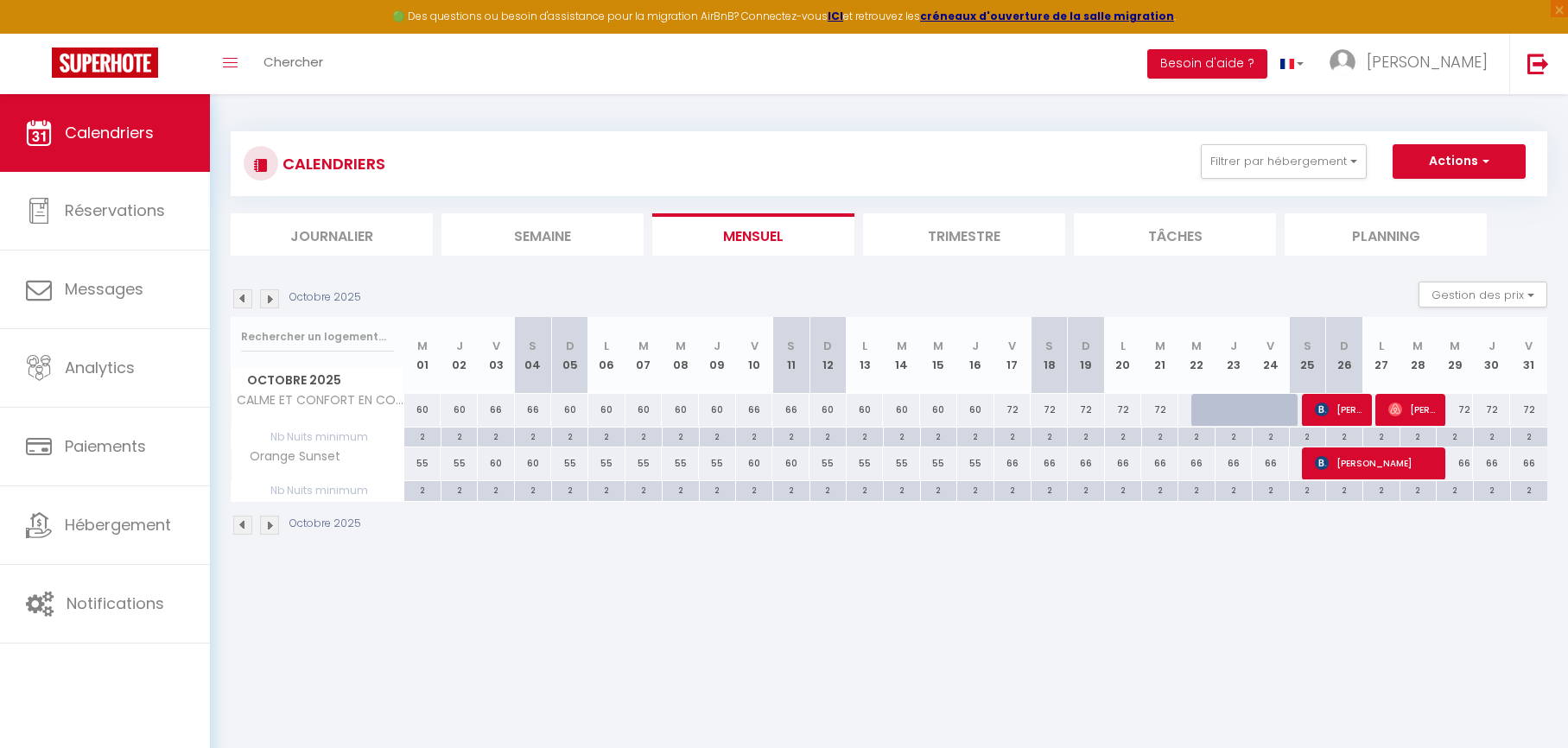
click at [1015, 459] on div "66" at bounding box center [1012, 463] width 37 height 32
type input "66"
type input "Ven 17 Octobre 2025"
type input "Sam 18 Octobre 2025"
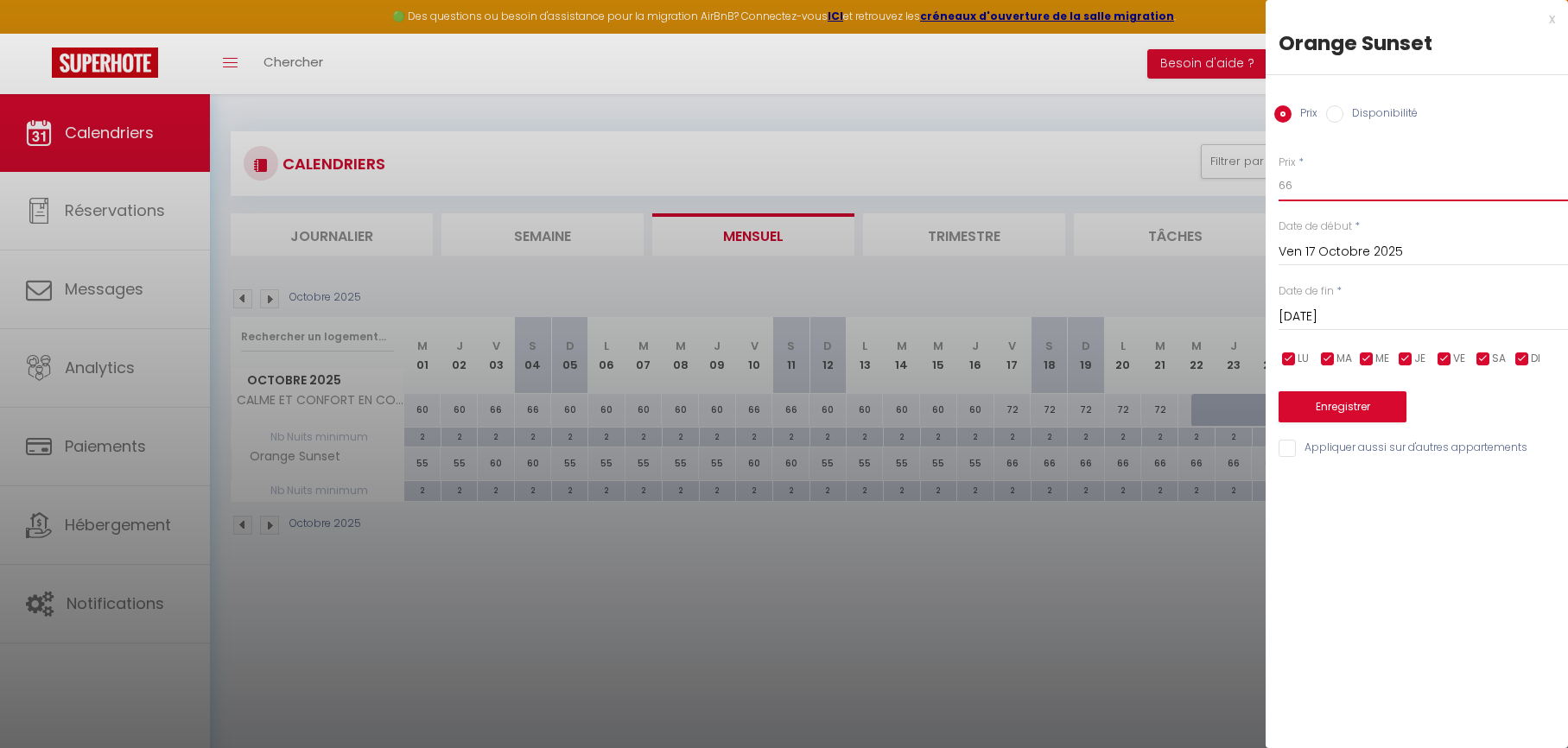
click at [1306, 191] on input "66" at bounding box center [1423, 185] width 290 height 31
type input "68"
click at [1300, 297] on label "Date de fin" at bounding box center [1306, 290] width 55 height 16
click at [1303, 303] on div "Sam 18 Octobre 2025 < Oct 2025 > Dim Lun Mar Mer Jeu Ven Sam 1 2 3 4 5 6 7 8 9 …" at bounding box center [1423, 315] width 290 height 31
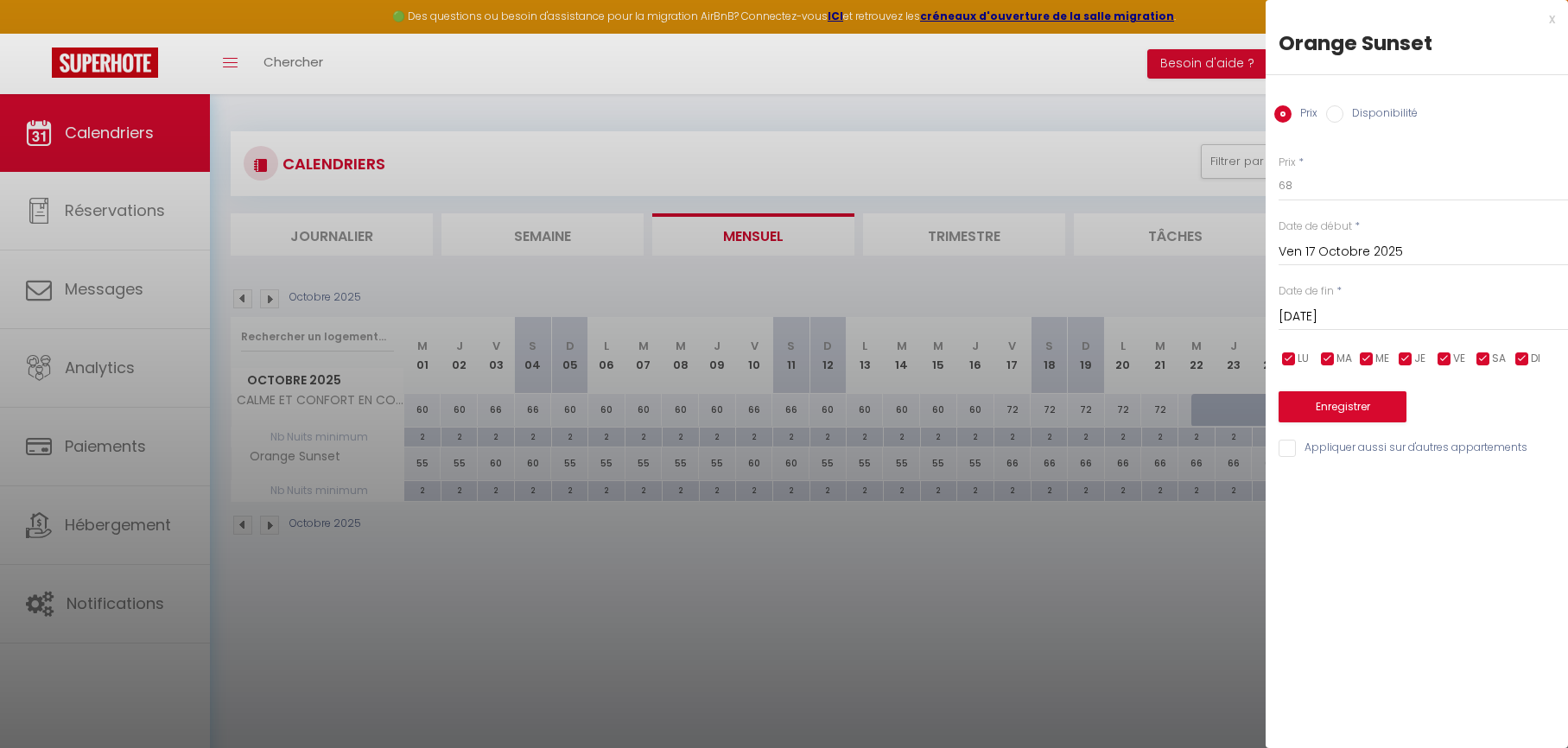
click at [1305, 309] on input "Sam 18 Octobre 2025" at bounding box center [1423, 317] width 290 height 23
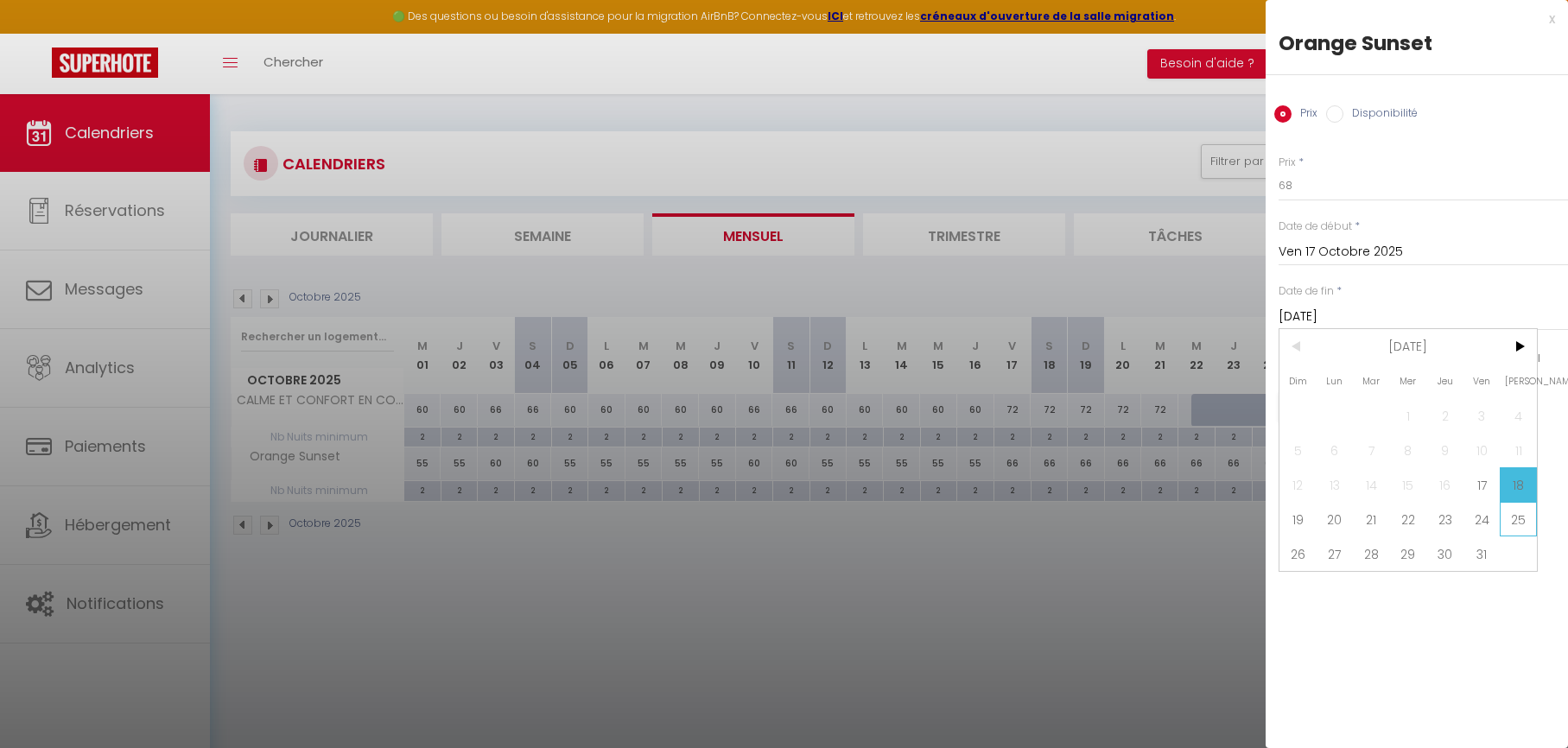
click at [1513, 525] on span "25" at bounding box center [1518, 519] width 37 height 34
type input "Sam 25 Octobre 2025"
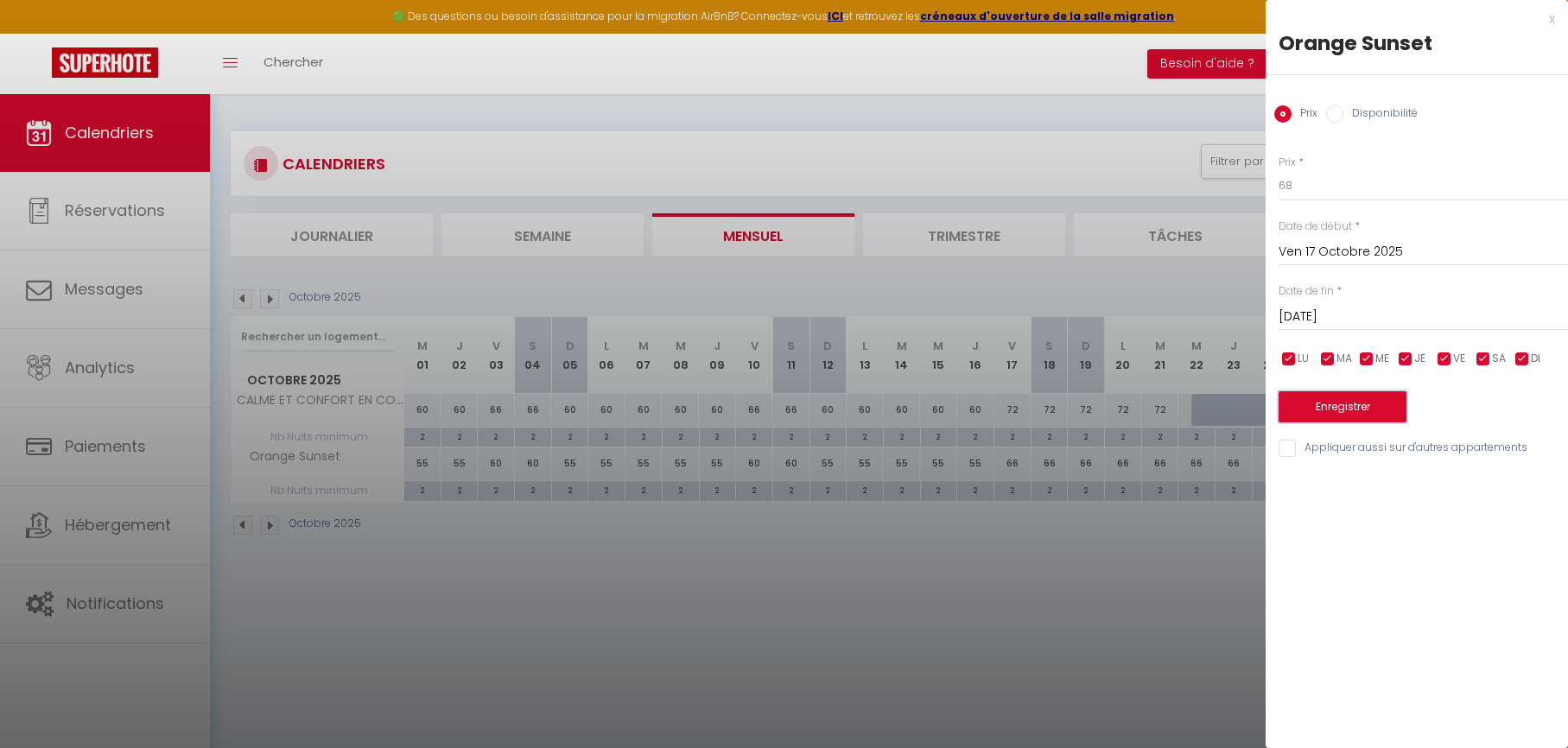
click at [1344, 398] on button "Enregistrer" at bounding box center [1342, 406] width 128 height 31
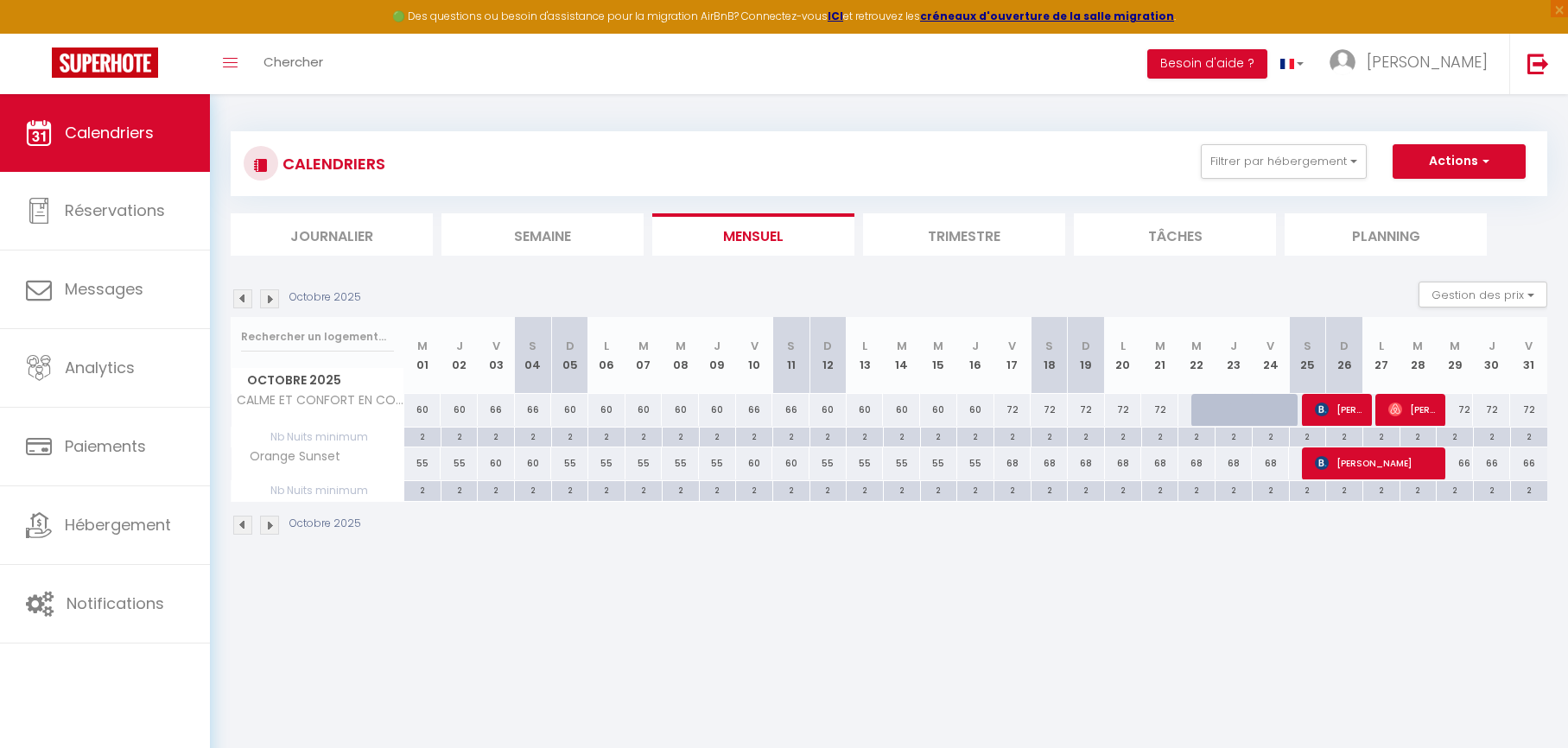
click at [251, 296] on img at bounding box center [243, 299] width 19 height 19
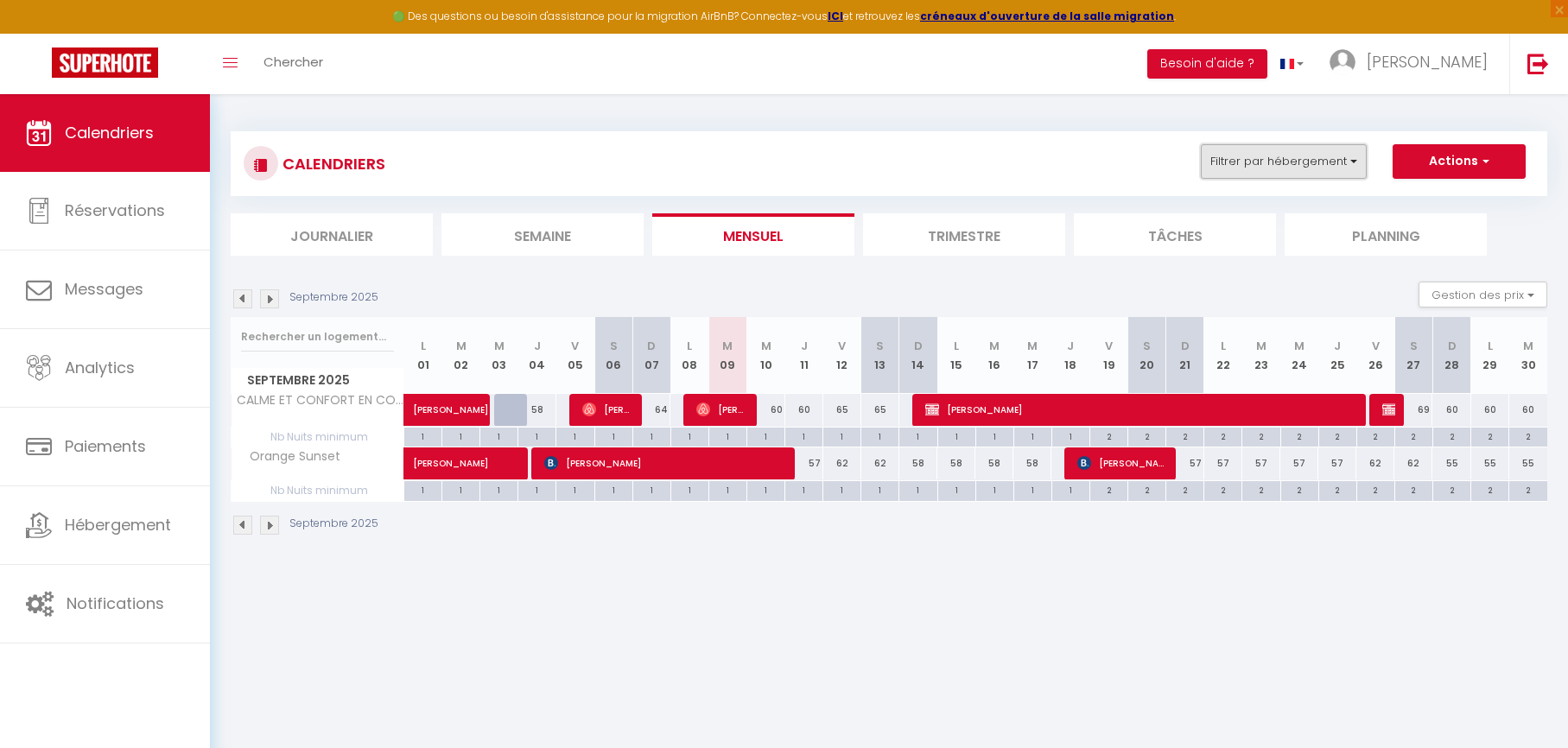
click at [1294, 158] on button "Filtrer par hébergement" at bounding box center [1283, 161] width 166 height 34
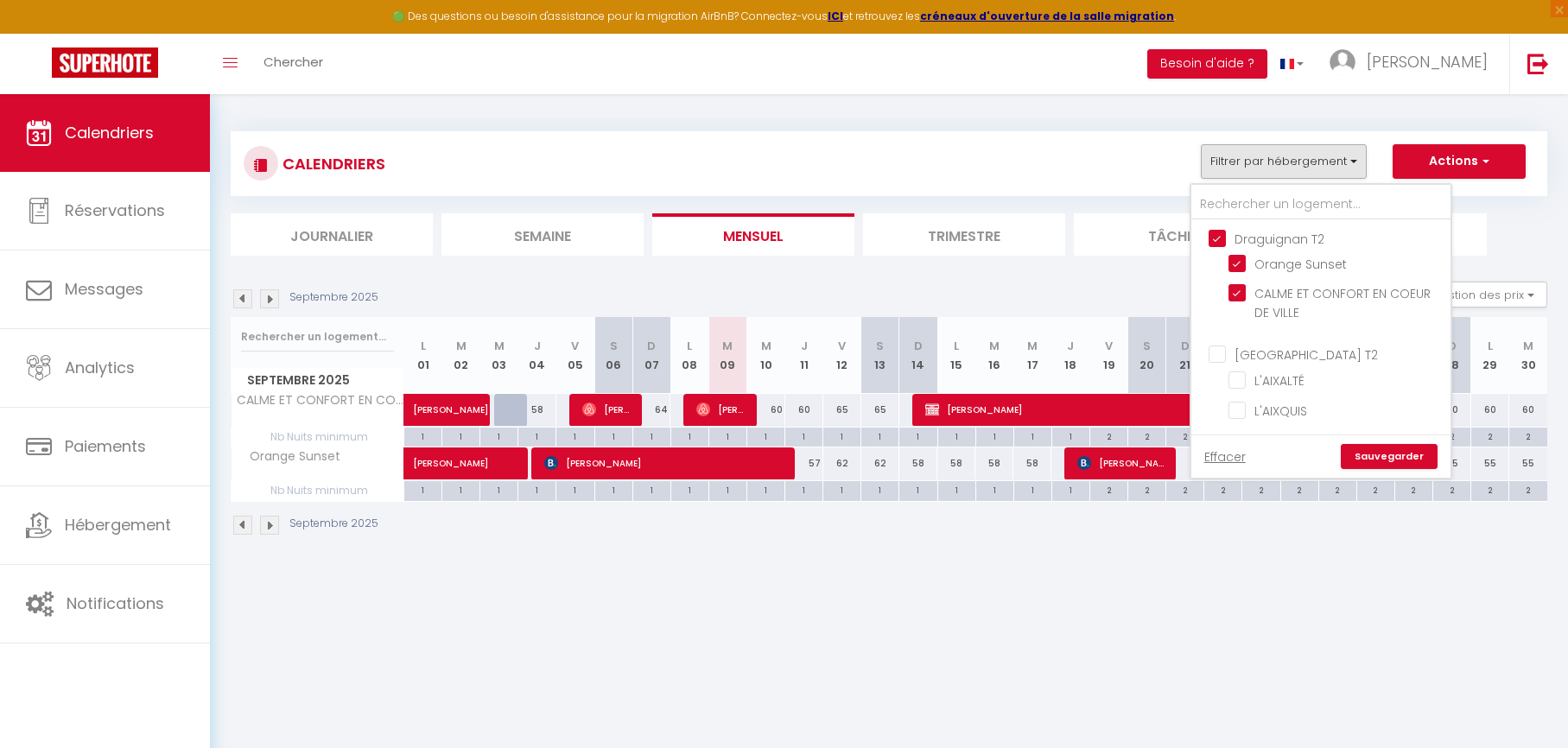
click at [1275, 354] on input "[GEOGRAPHIC_DATA] T2" at bounding box center [1338, 353] width 259 height 17
checkbox input "true"
click at [1223, 238] on input "Draguignan T2" at bounding box center [1338, 237] width 259 height 17
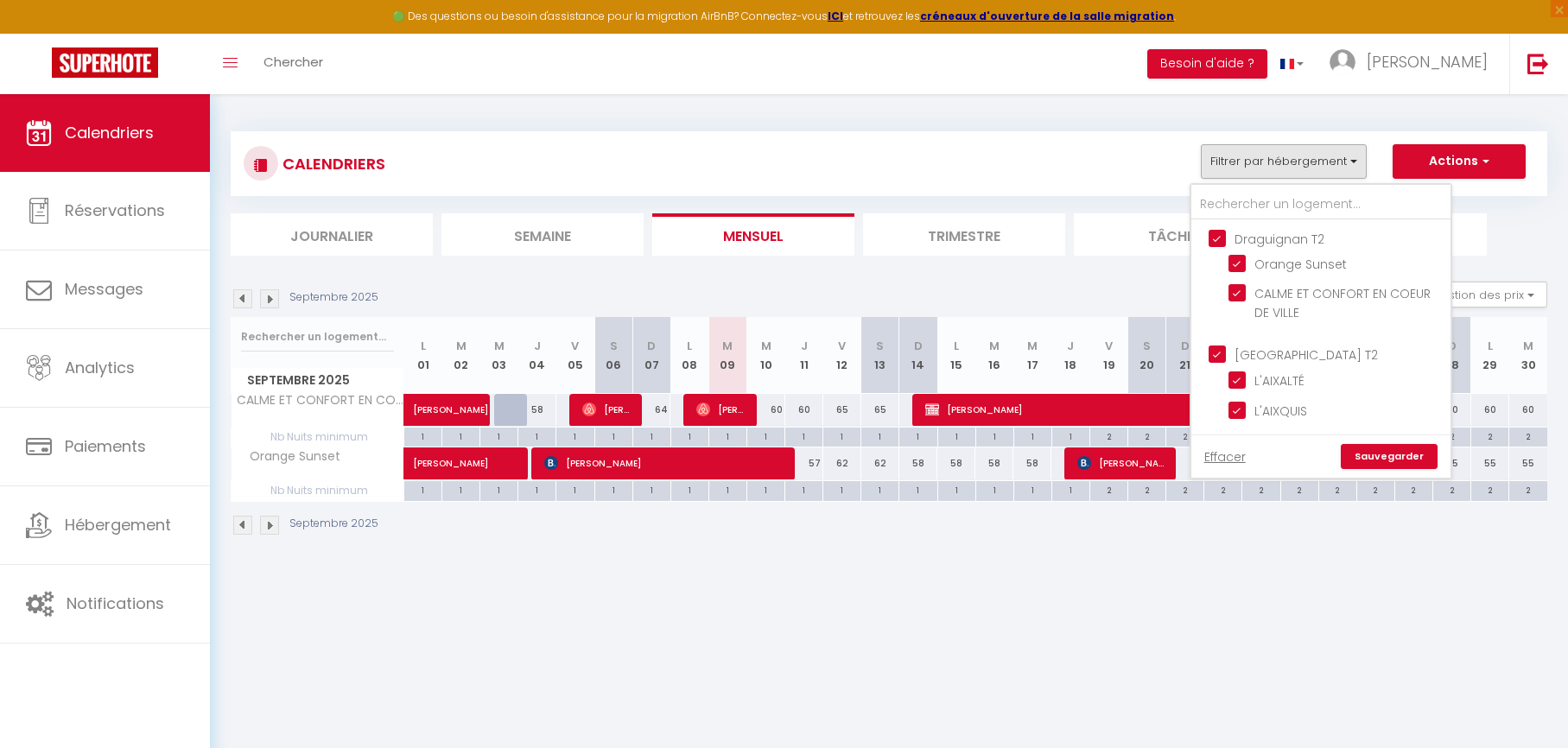
checkbox input "false"
click at [1383, 454] on link "Sauvegarder" at bounding box center [1389, 457] width 97 height 26
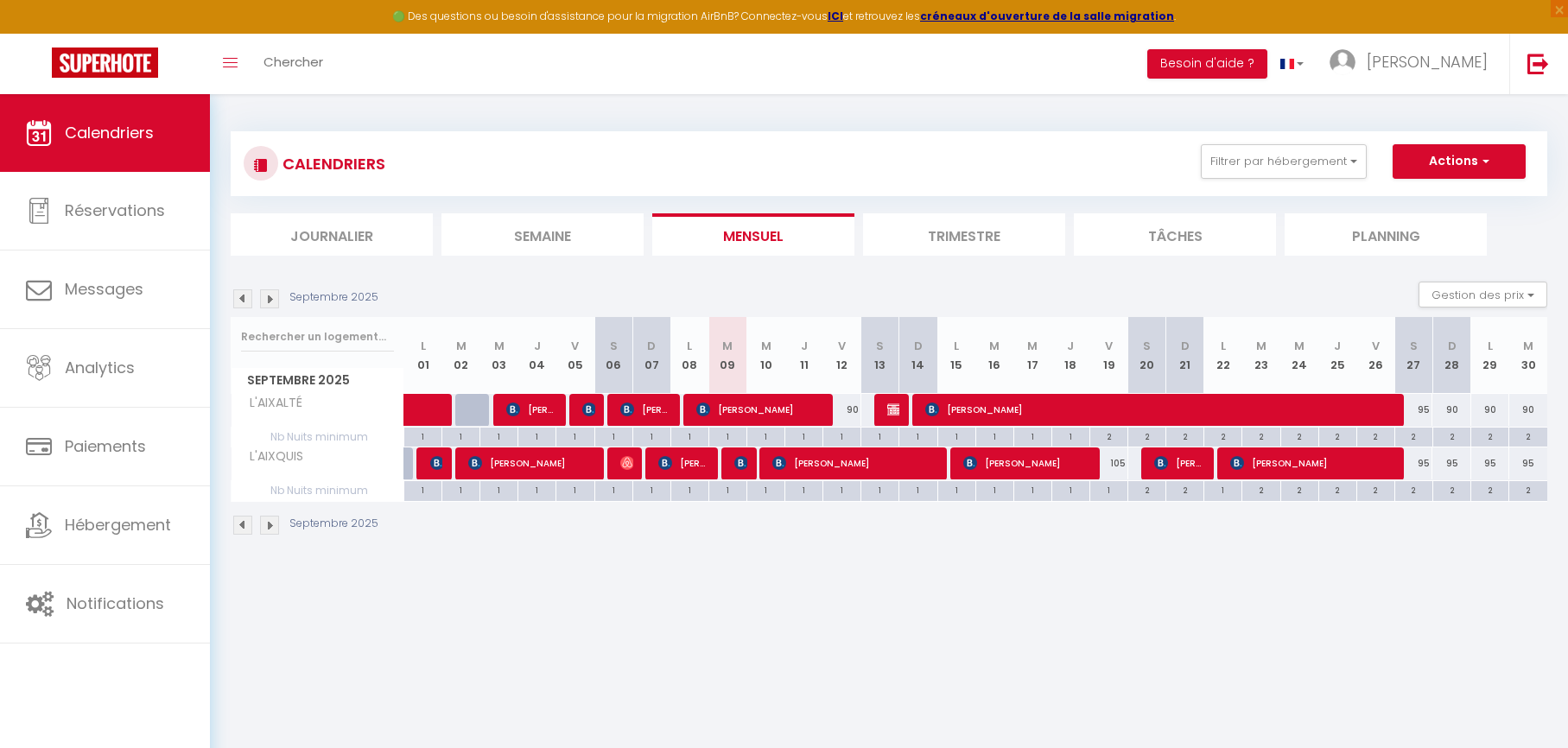
click at [854, 412] on div "90" at bounding box center [842, 410] width 38 height 32
type input "90"
type input "Ven 12 Septembre 2025"
type input "Sam 13 Septembre 2025"
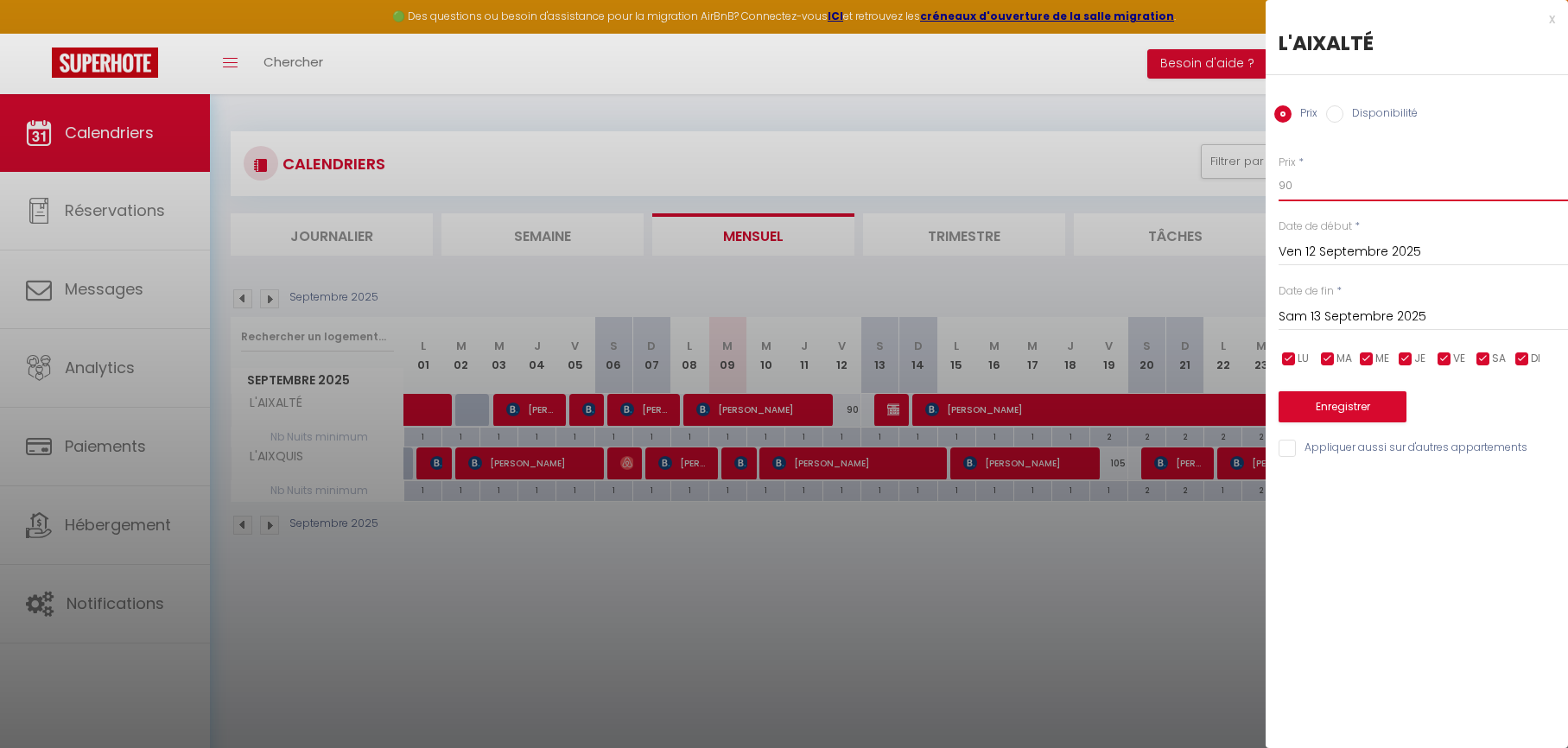
click at [1317, 177] on input "90" at bounding box center [1423, 185] width 290 height 31
type input "80"
click at [1317, 410] on button "Enregistrer" at bounding box center [1342, 406] width 128 height 31
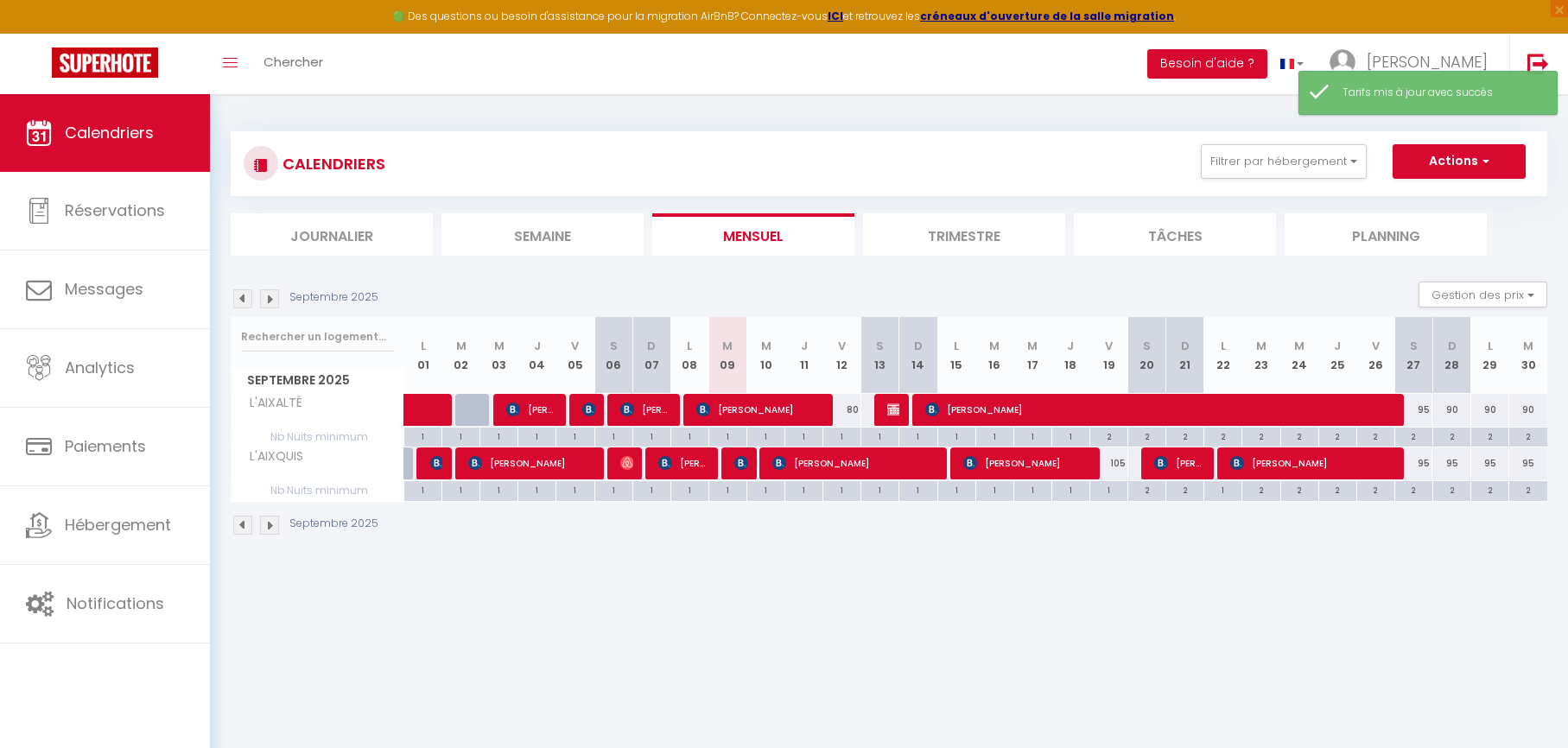
click at [1118, 464] on div "105" at bounding box center [1108, 463] width 38 height 32
type input "105"
type input "Ven 19 Septembre 2025"
type input "Sam 20 Septembre 2025"
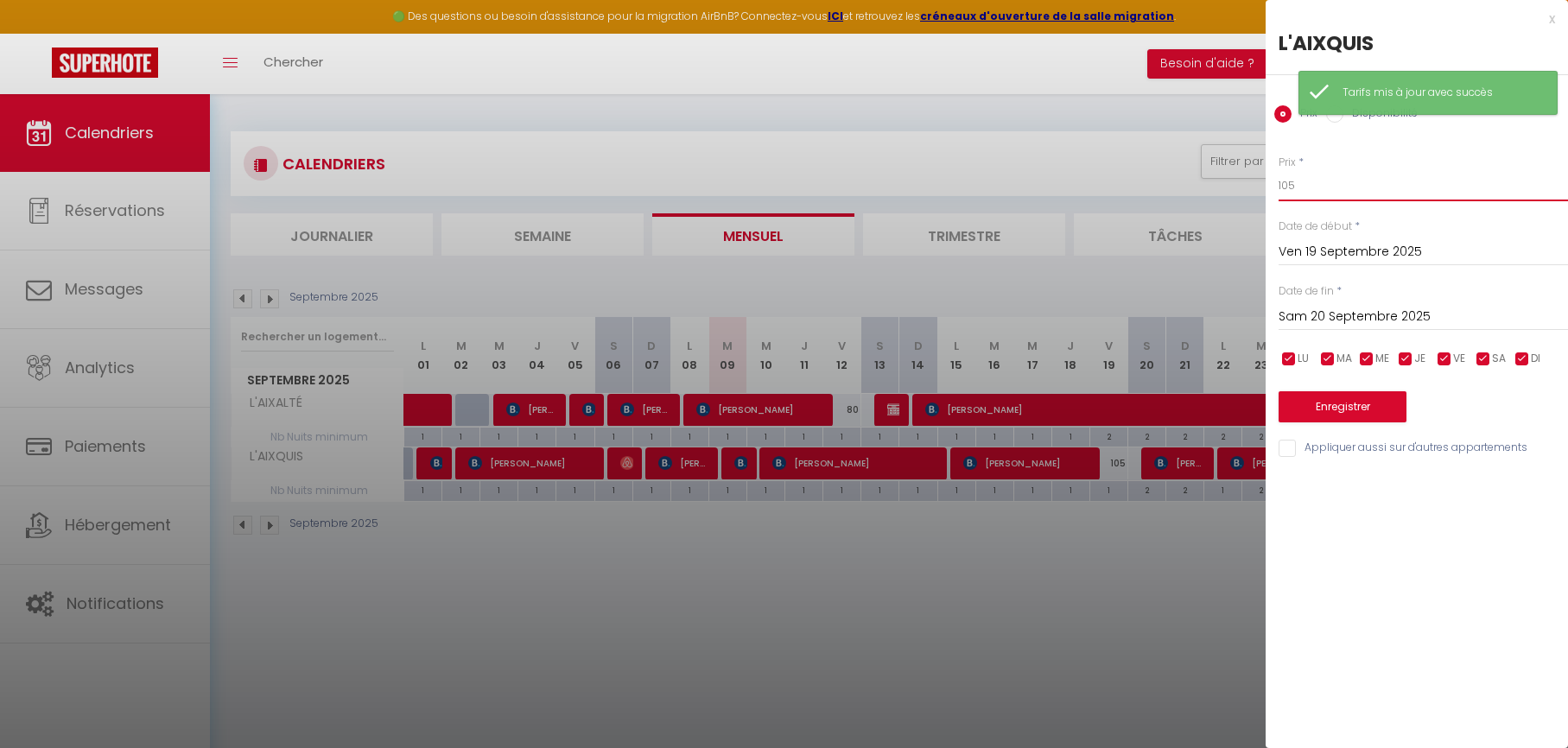
click at [1313, 182] on input "105" at bounding box center [1423, 185] width 290 height 31
type input "95"
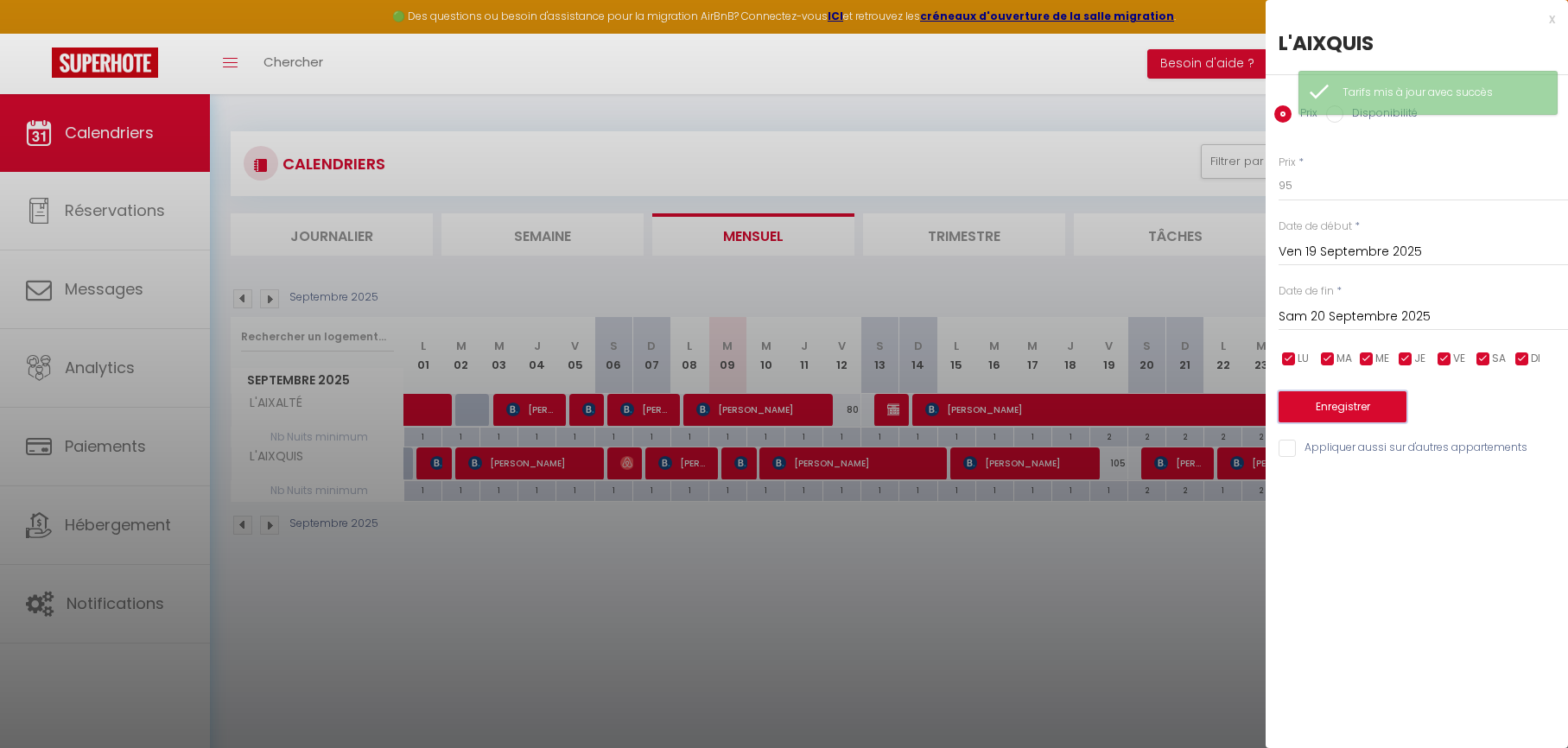
click at [1323, 409] on button "Enregistrer" at bounding box center [1342, 406] width 128 height 31
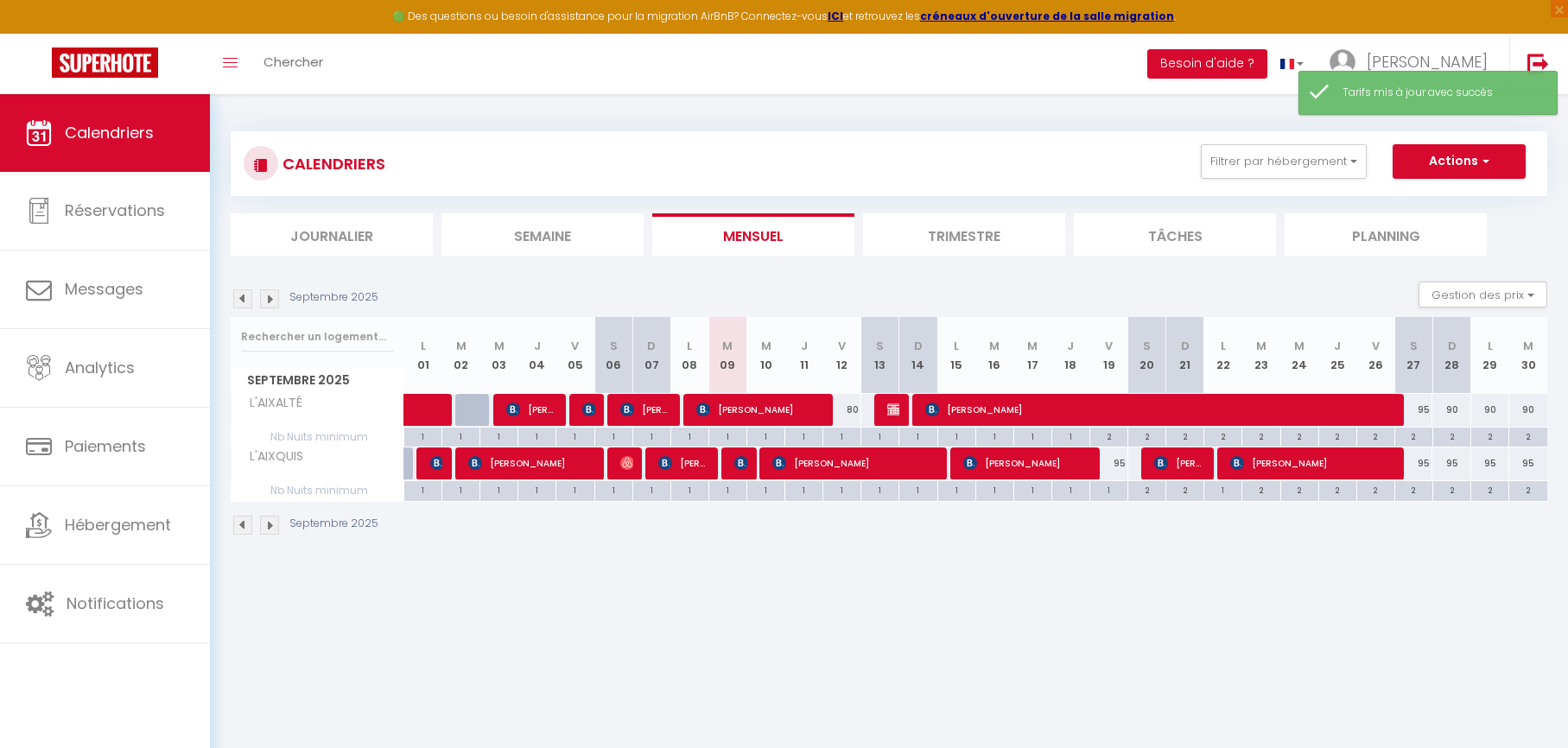
click at [266, 295] on img at bounding box center [270, 299] width 19 height 19
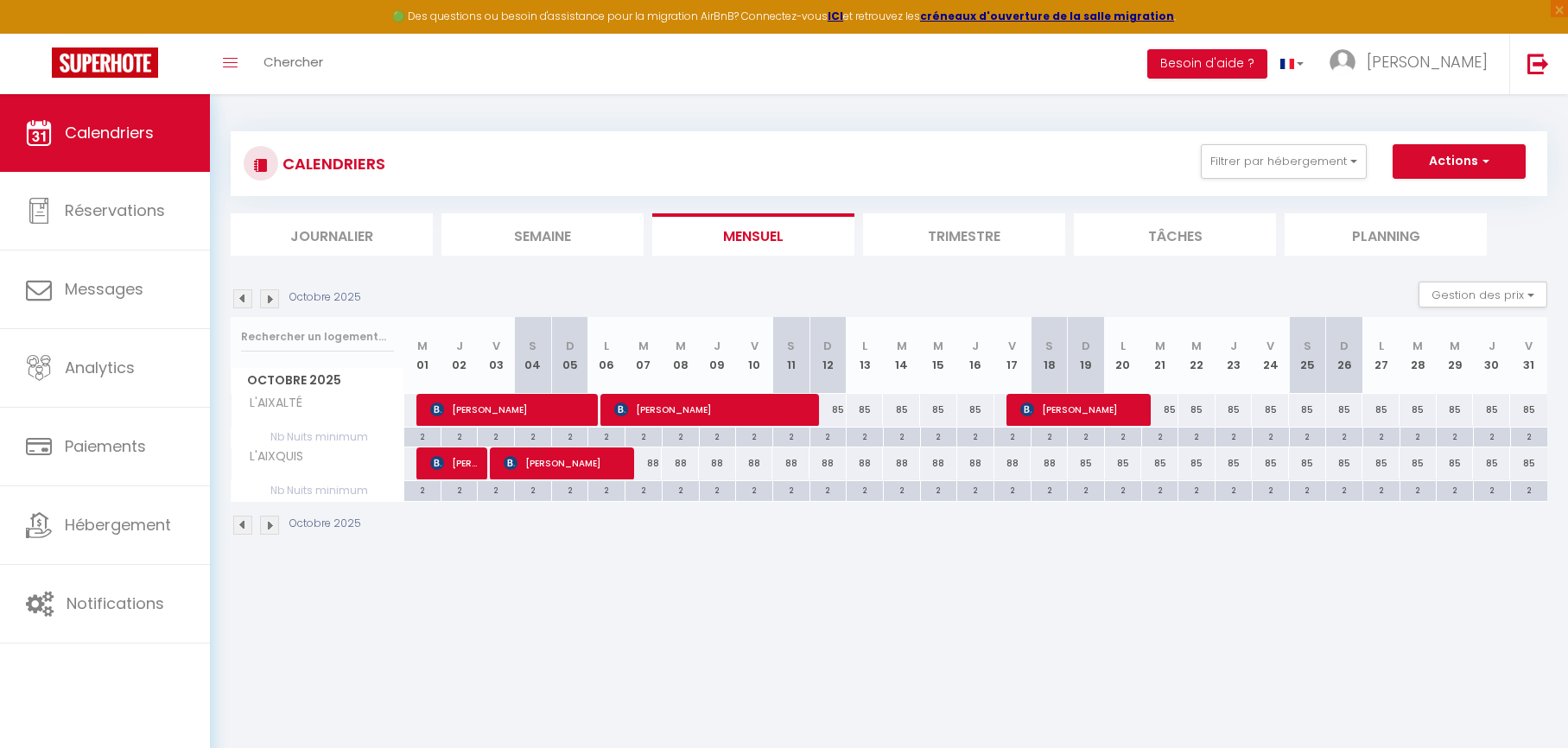
click at [652, 462] on div "88" at bounding box center [644, 463] width 37 height 32
type input "88"
type input "Mar 07 Octobre 2025"
type input "Mer 08 Octobre 2025"
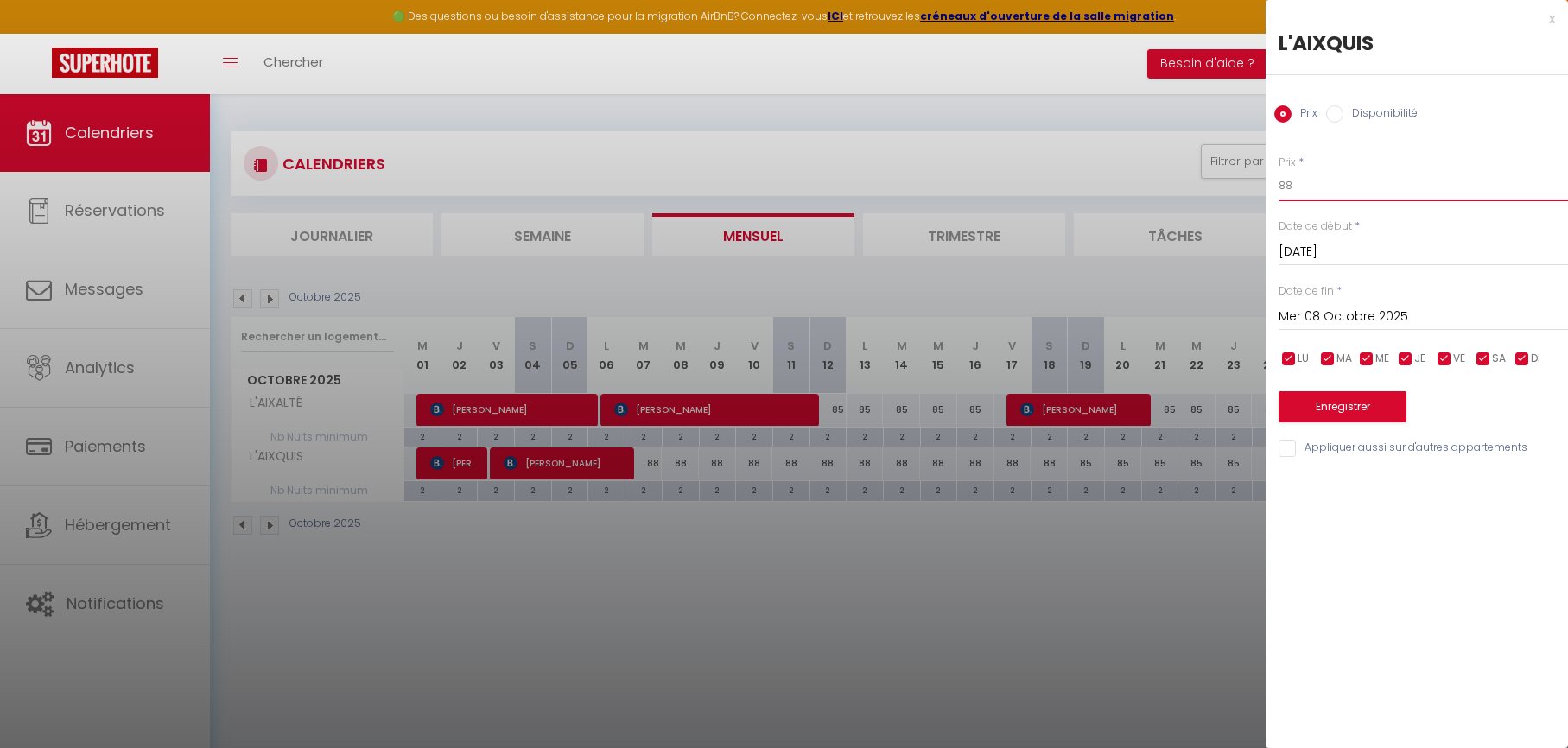
click at [1382, 188] on input "88" at bounding box center [1423, 185] width 290 height 31
type input "90"
click at [1305, 318] on input "Mer 08 Octobre 2025" at bounding box center [1423, 317] width 290 height 23
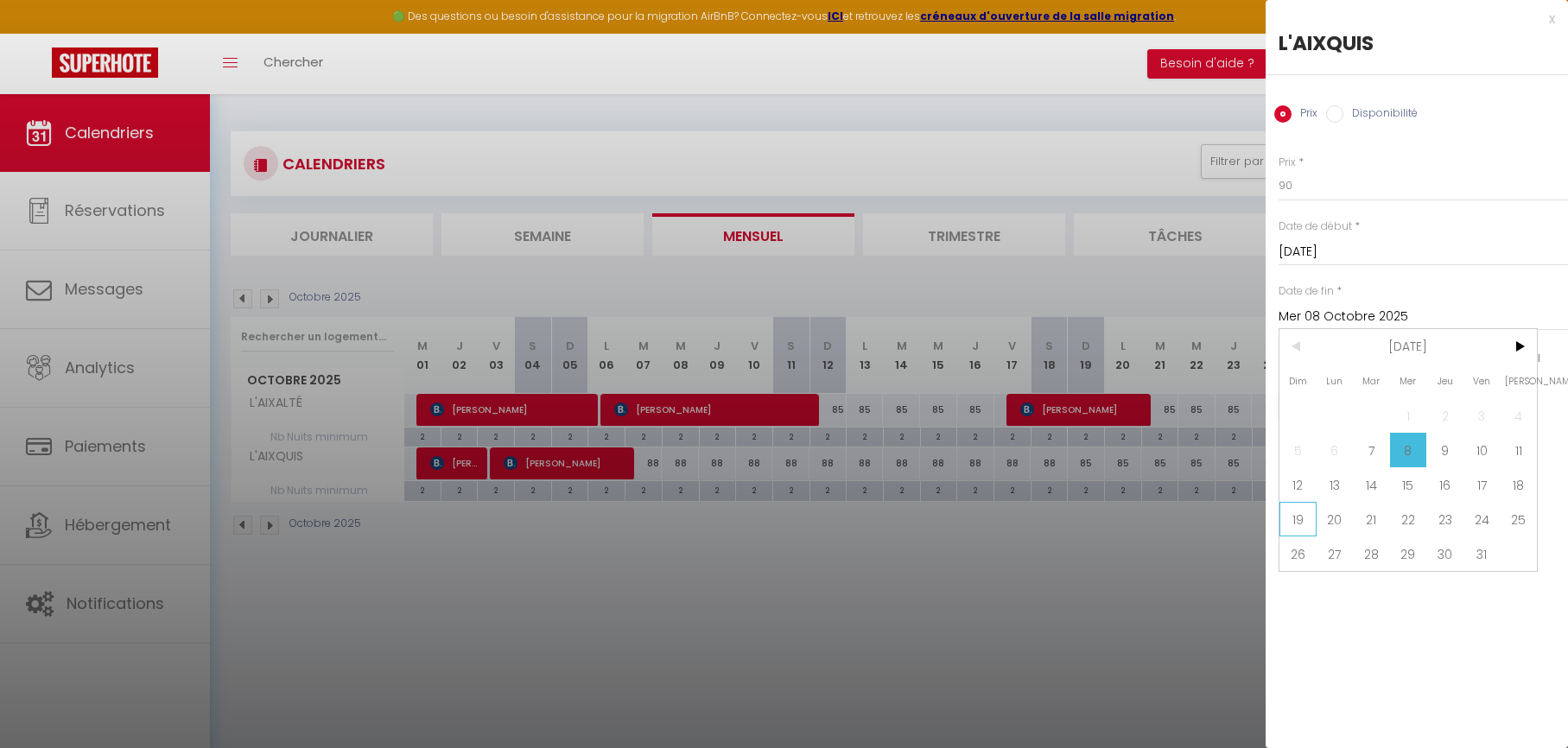
click at [1308, 517] on span "19" at bounding box center [1297, 519] width 37 height 34
type input "Dim 19 Octobre 2025"
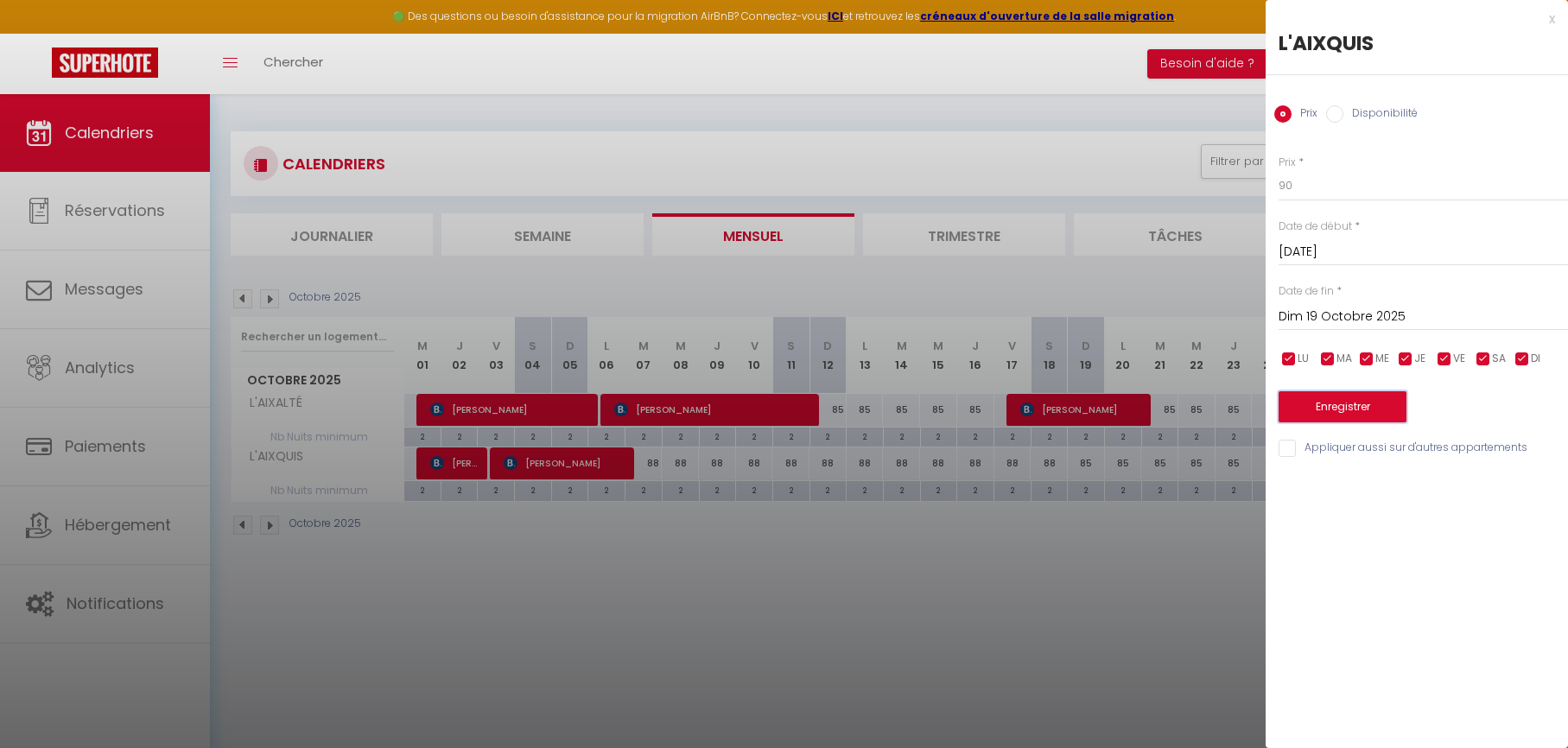
click at [1340, 416] on button "Enregistrer" at bounding box center [1342, 406] width 128 height 31
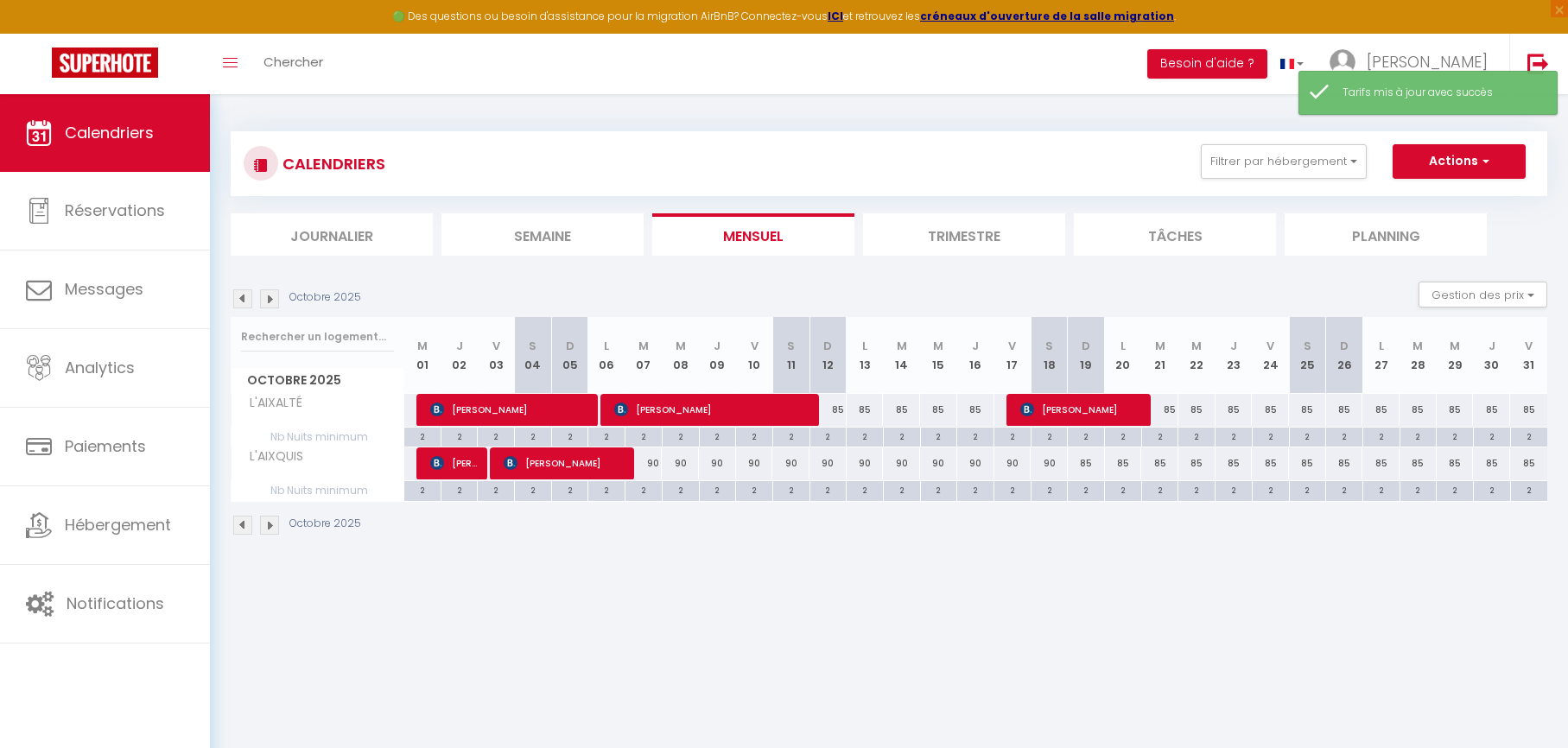
click at [841, 406] on div "85" at bounding box center [827, 410] width 37 height 32
type input "85"
type input "Dim 12 Octobre 2025"
type input "Lun 13 Octobre 2025"
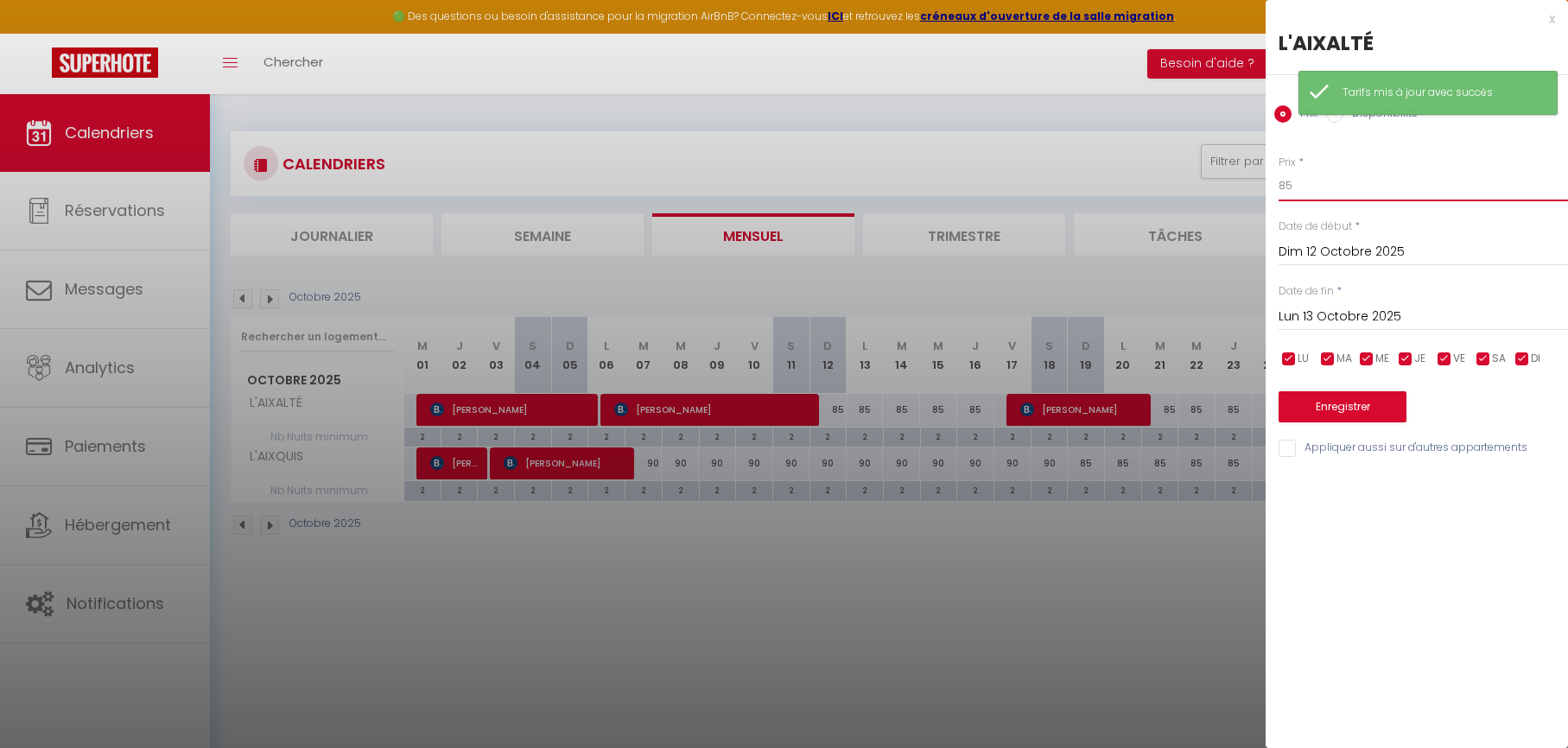
click at [1329, 195] on input "85" at bounding box center [1423, 185] width 290 height 31
type input "88"
click at [1322, 312] on input "Lun 13 Octobre 2025" at bounding box center [1423, 317] width 290 height 23
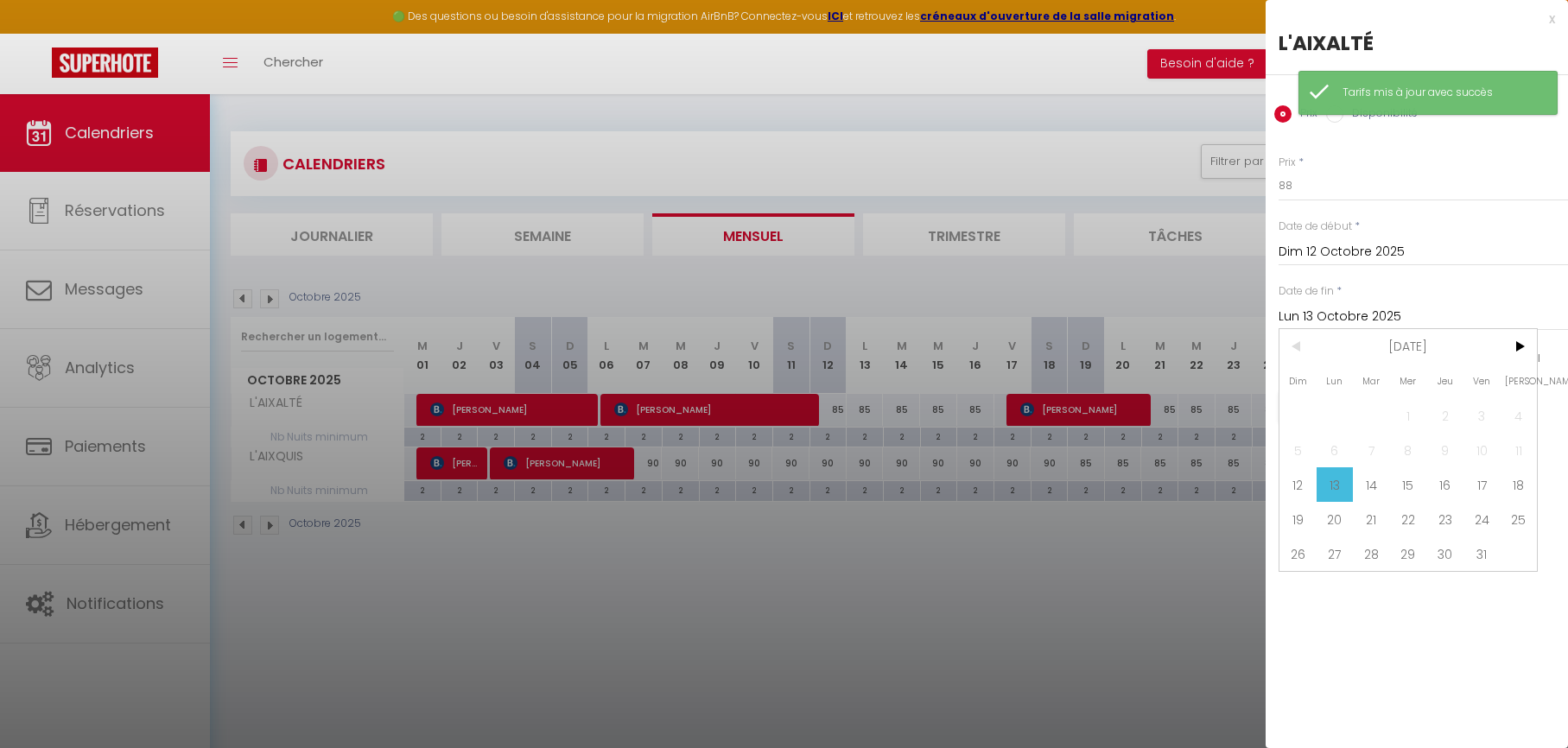
click at [1495, 485] on span "17" at bounding box center [1482, 484] width 37 height 34
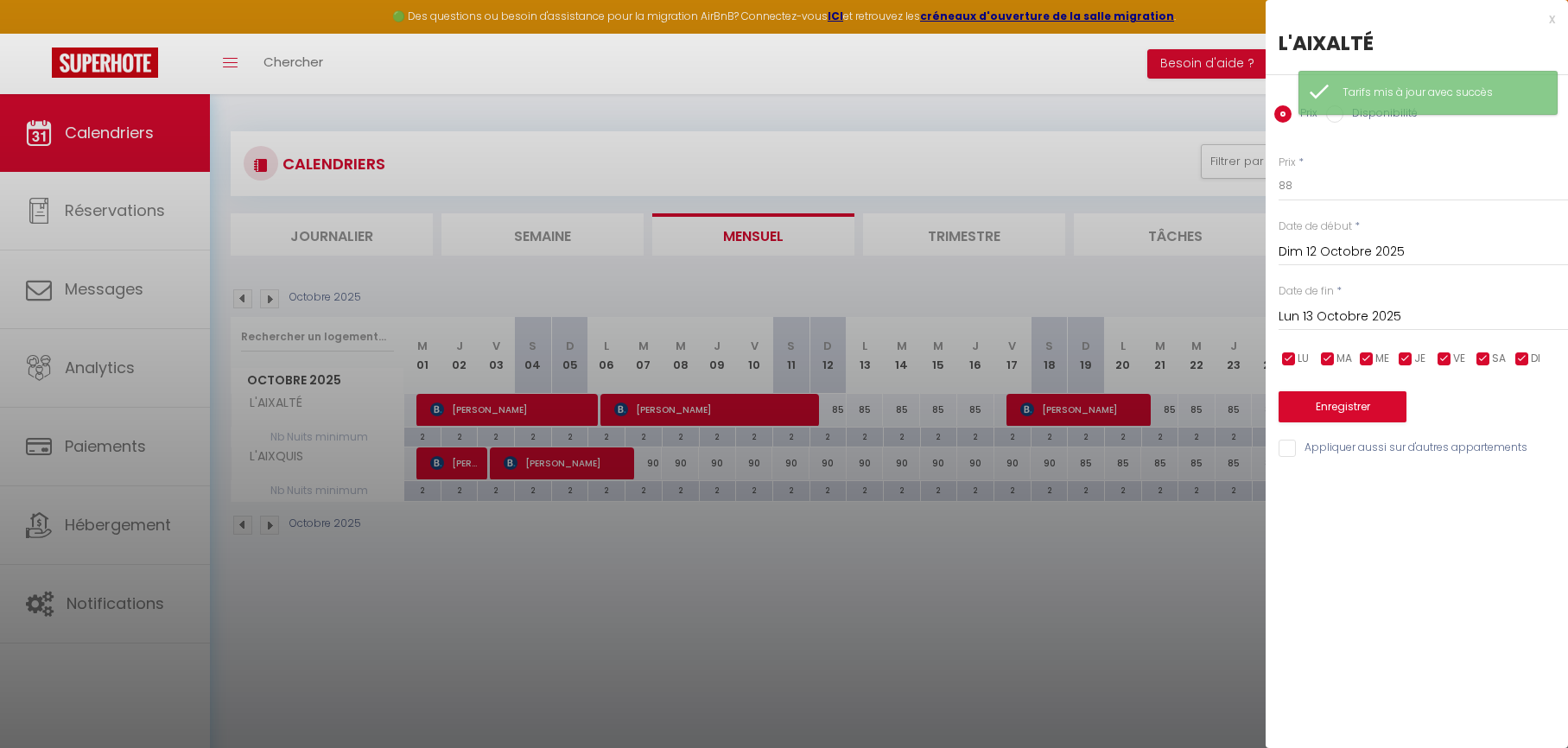
type input "Ven 17 Octobre 2025"
click at [1341, 417] on button "Enregistrer" at bounding box center [1342, 406] width 128 height 31
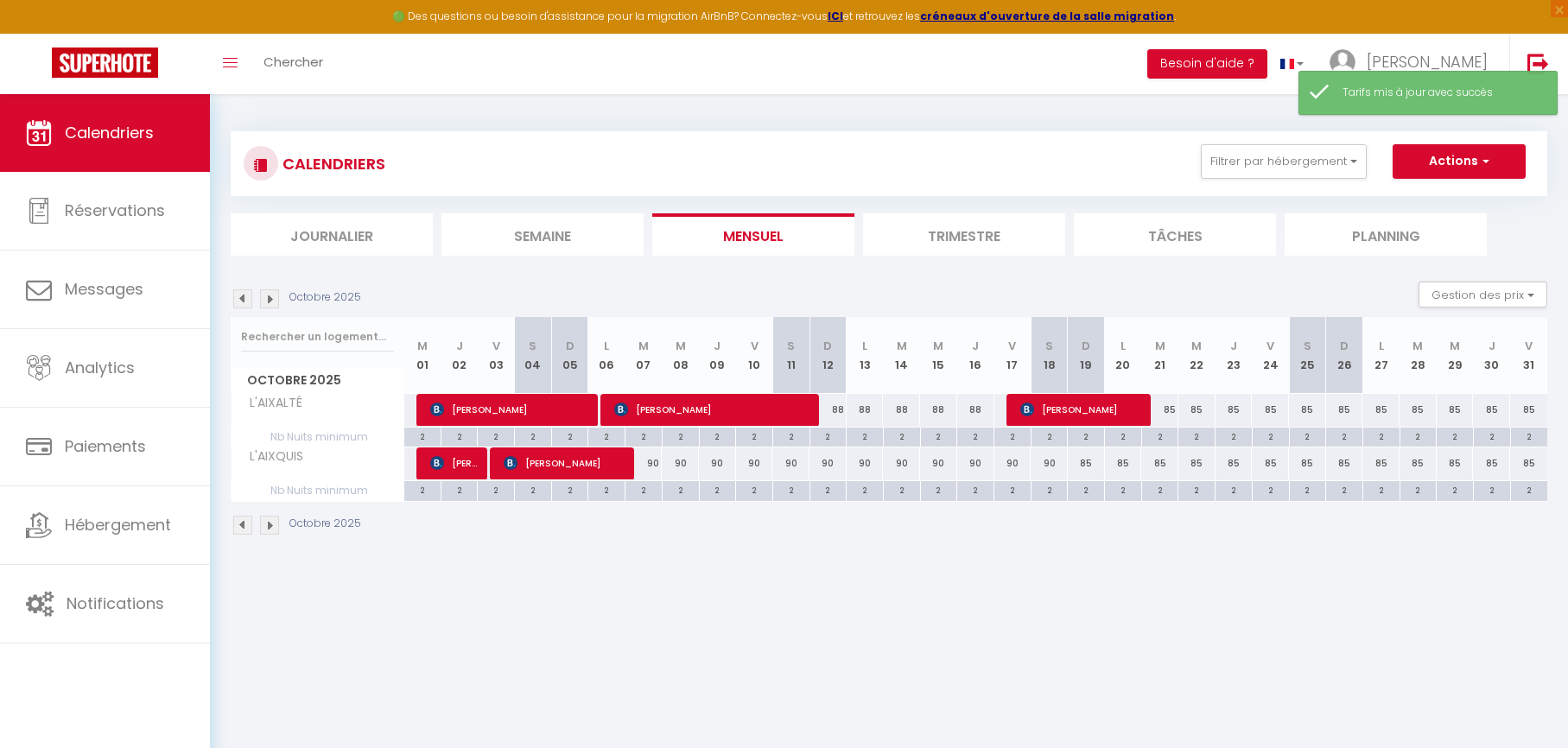
click at [1170, 406] on div "85" at bounding box center [1160, 410] width 37 height 32
type input "85"
type input "Mar 21 Octobre 2025"
type input "Mer 22 Octobre 2025"
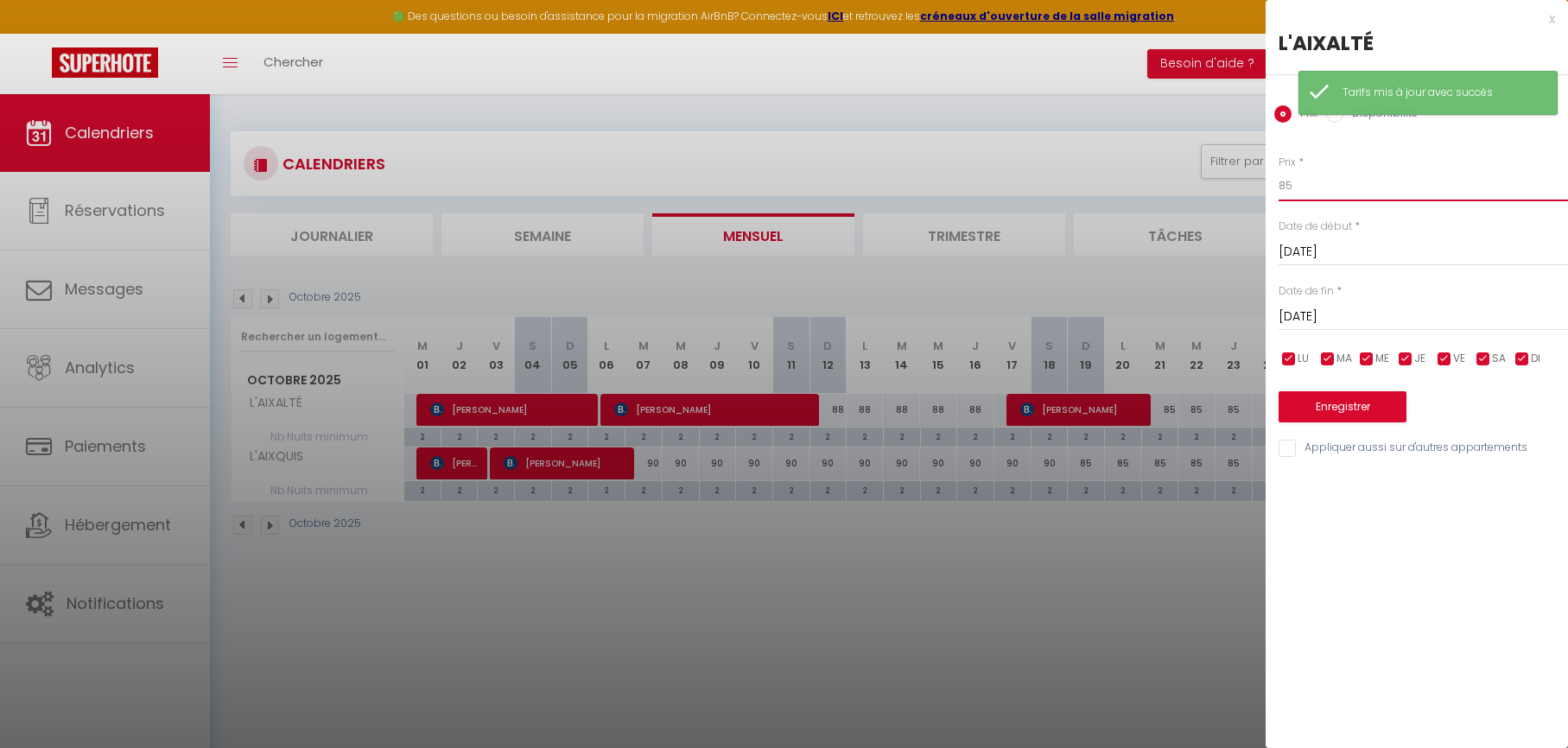
click at [1326, 192] on input "85" at bounding box center [1423, 185] width 290 height 31
type input "90"
click at [1313, 307] on input "Mer 22 Octobre 2025" at bounding box center [1423, 317] width 290 height 23
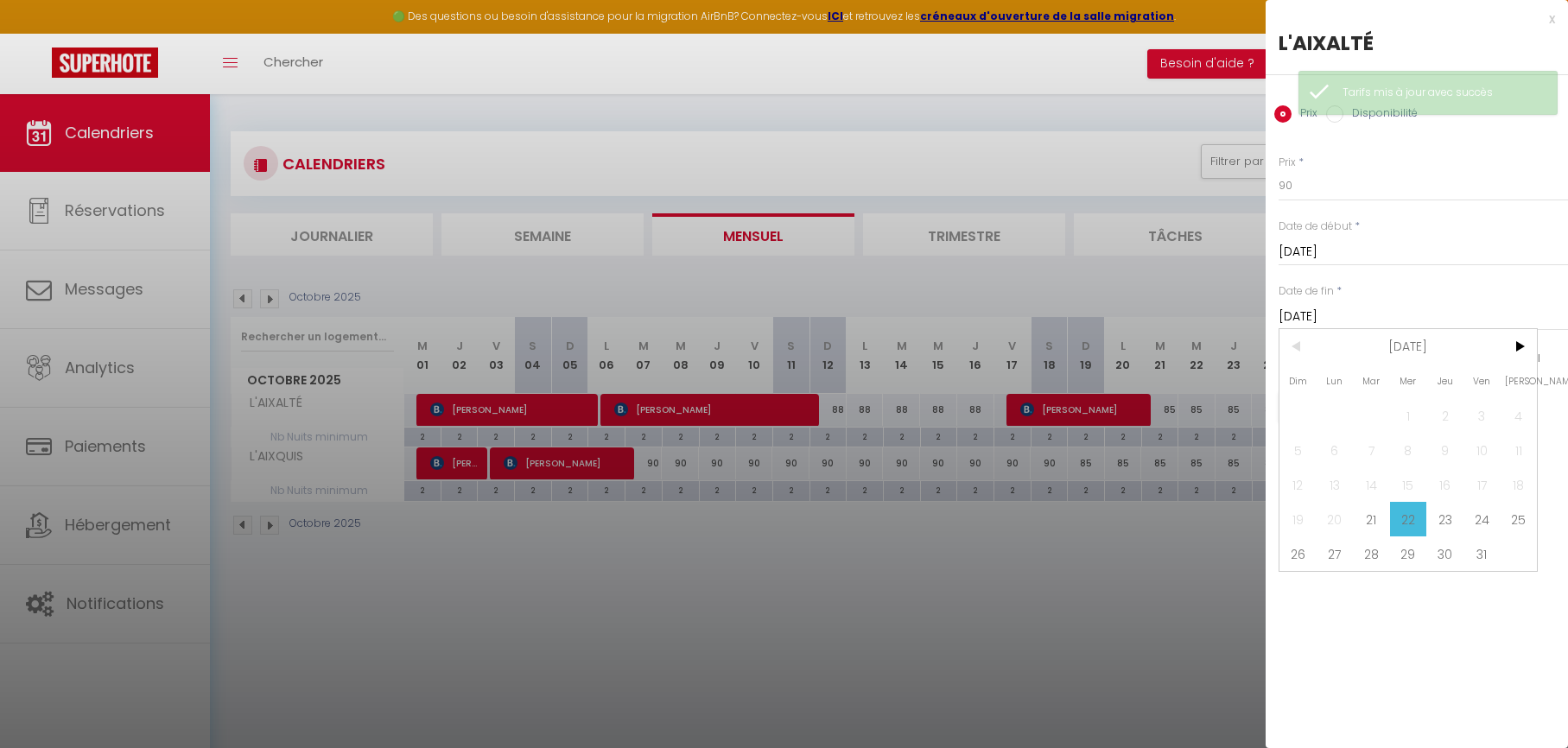
click at [1312, 548] on span "26" at bounding box center [1297, 553] width 37 height 34
type input "Dim 26 Octobre 2025"
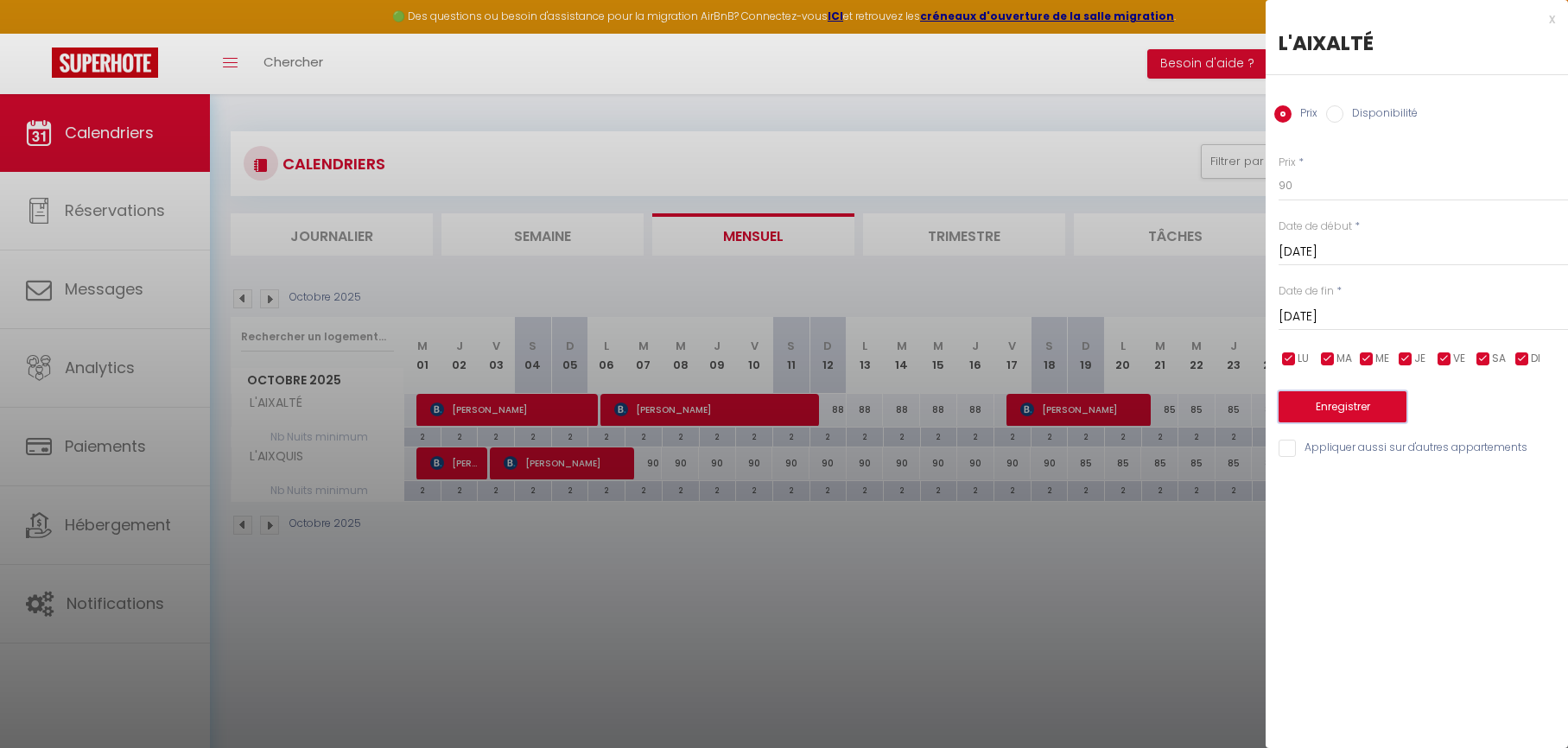
click at [1343, 404] on button "Enregistrer" at bounding box center [1342, 406] width 128 height 31
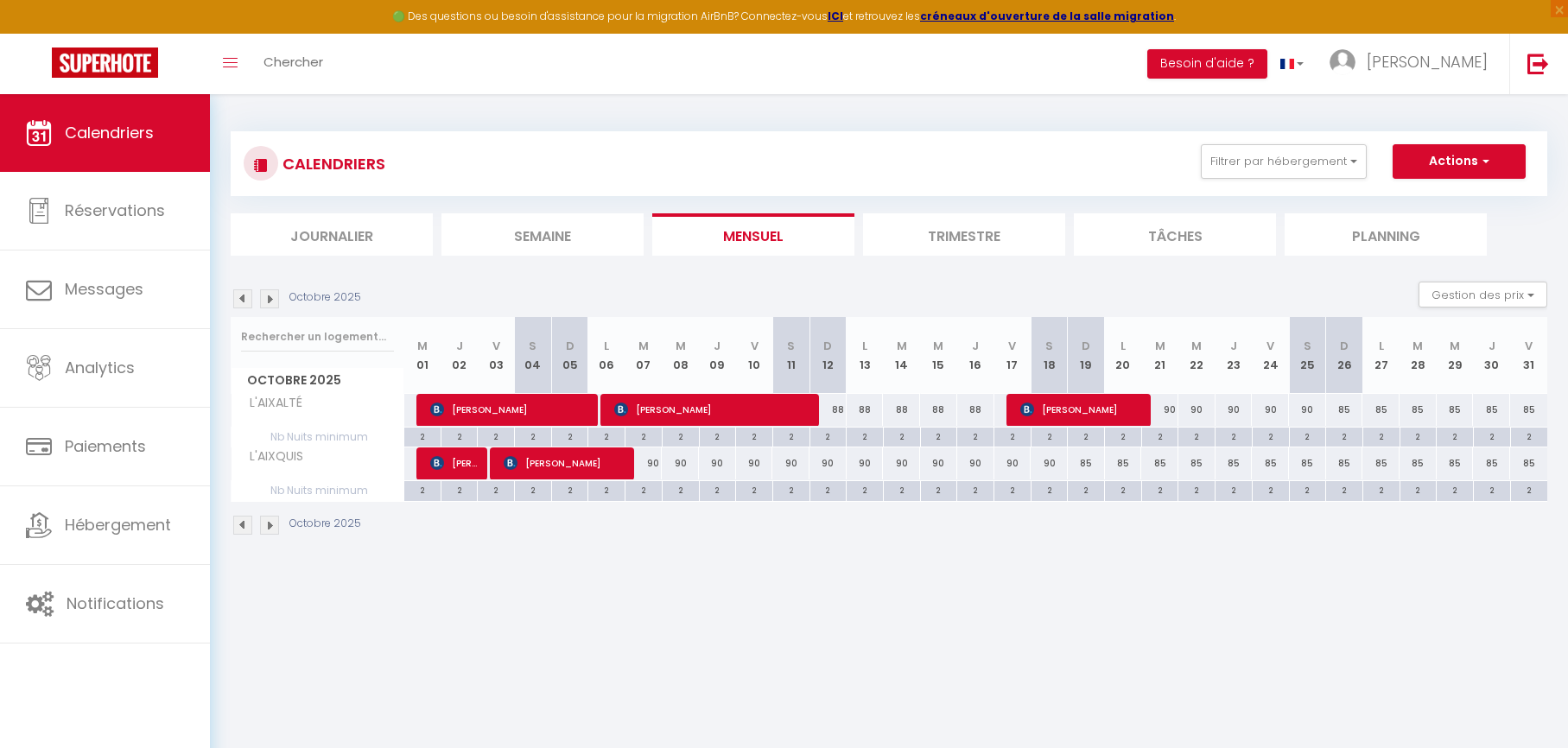
click at [245, 303] on img at bounding box center [243, 299] width 19 height 19
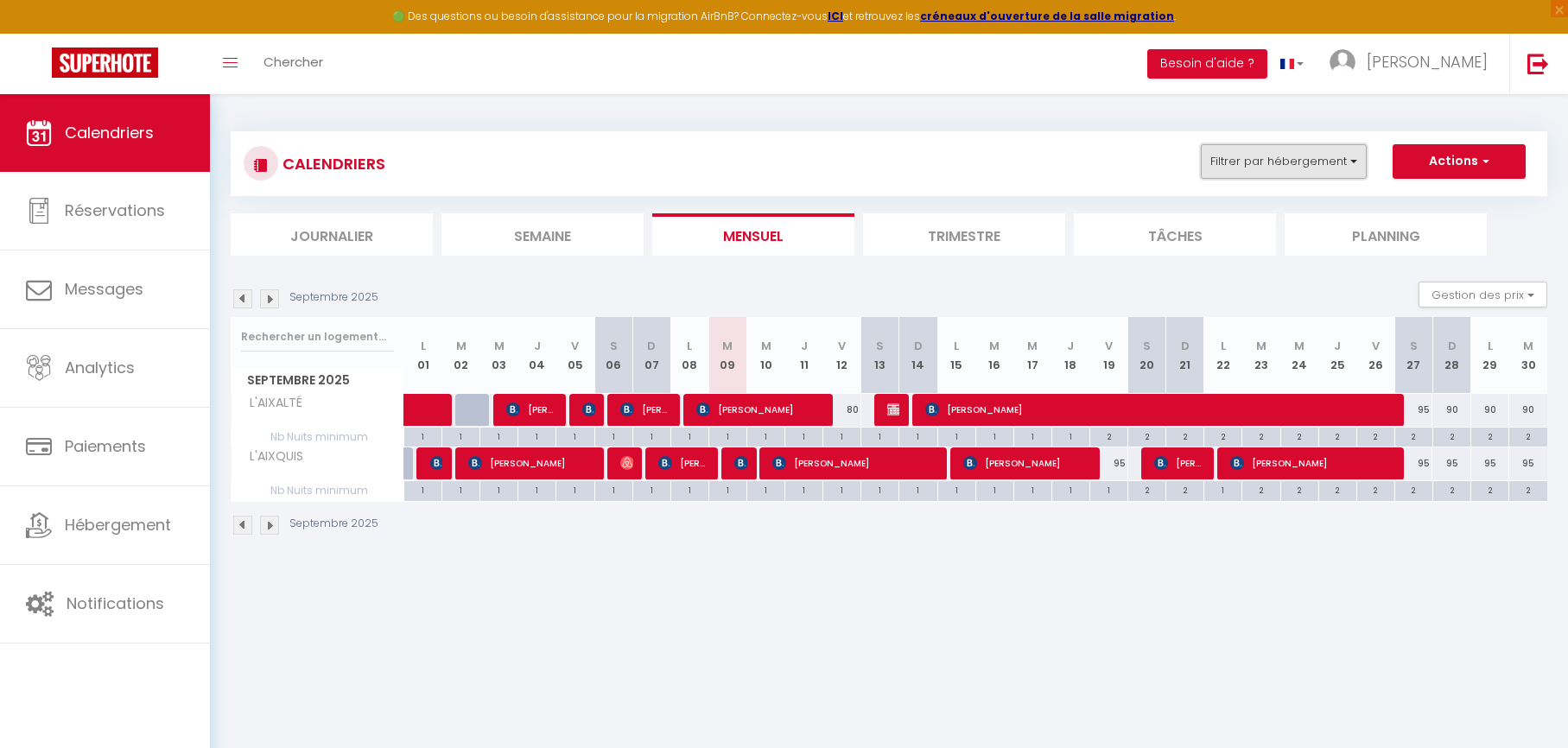
click at [1265, 170] on button "Filtrer par hébergement" at bounding box center [1283, 161] width 166 height 34
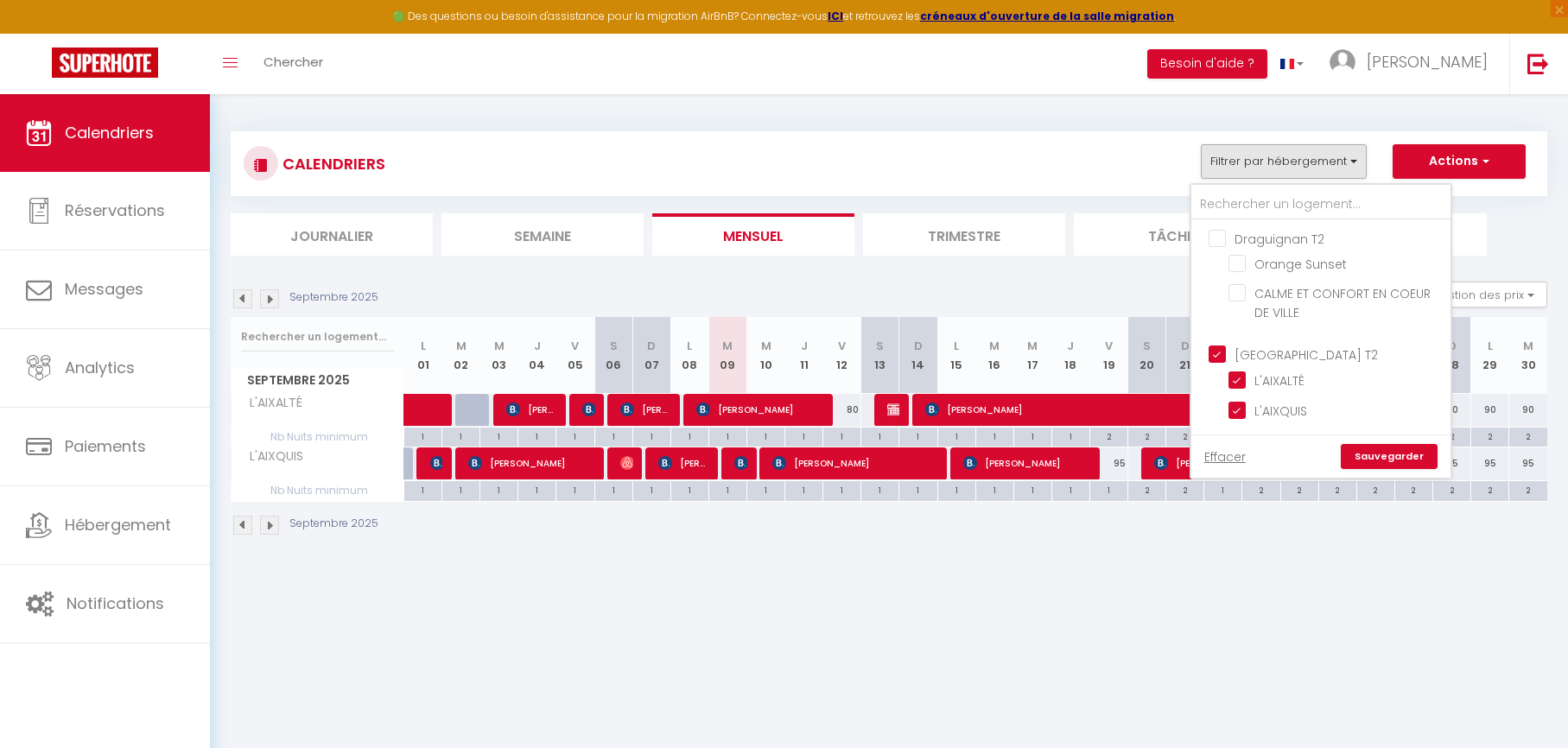
click at [1225, 247] on ul "Draguignan T2 Orange Sunset CALME ET CONFORT EN COEUR DE VILLE" at bounding box center [1320, 278] width 259 height 116
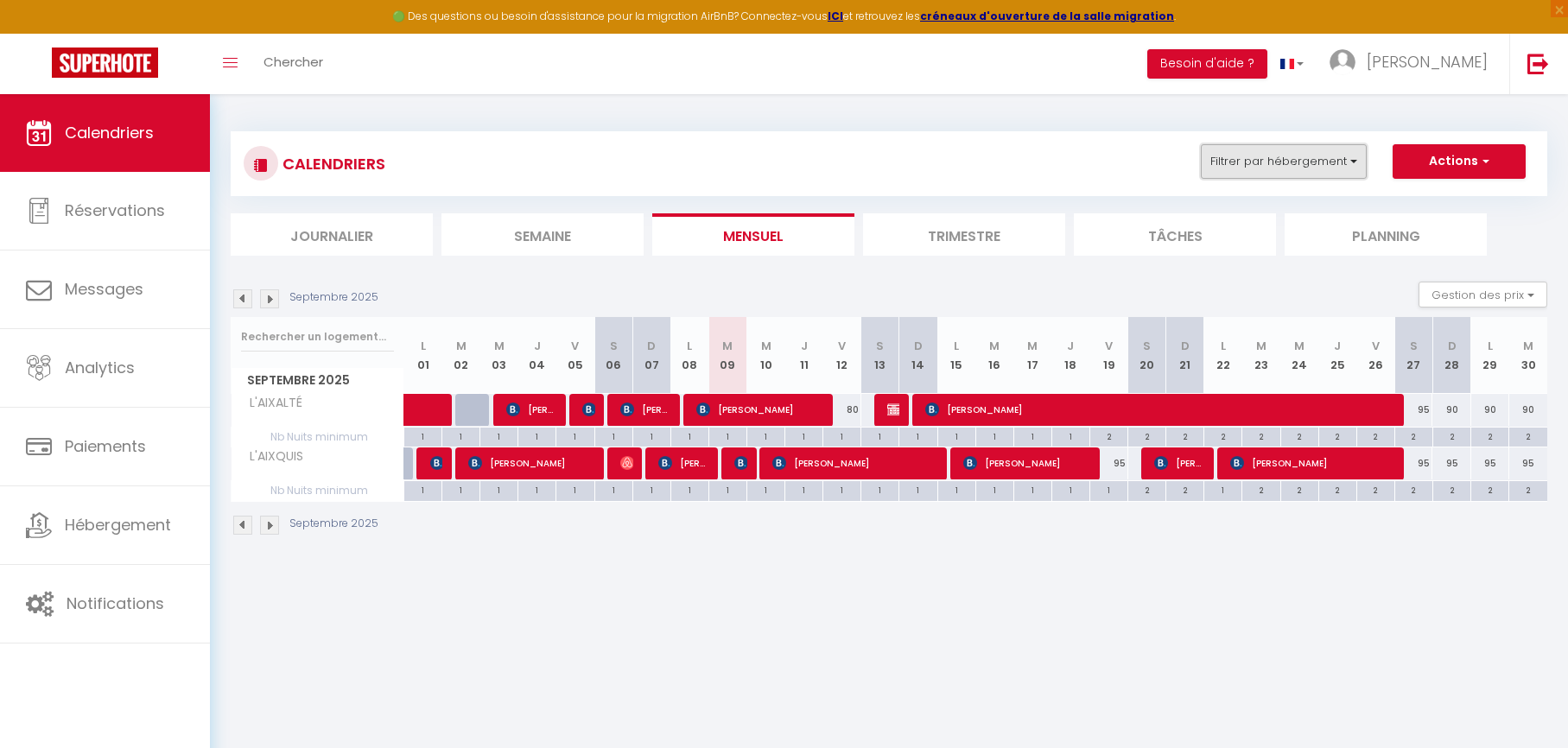
click at [1286, 152] on button "Filtrer par hébergement" at bounding box center [1283, 161] width 166 height 34
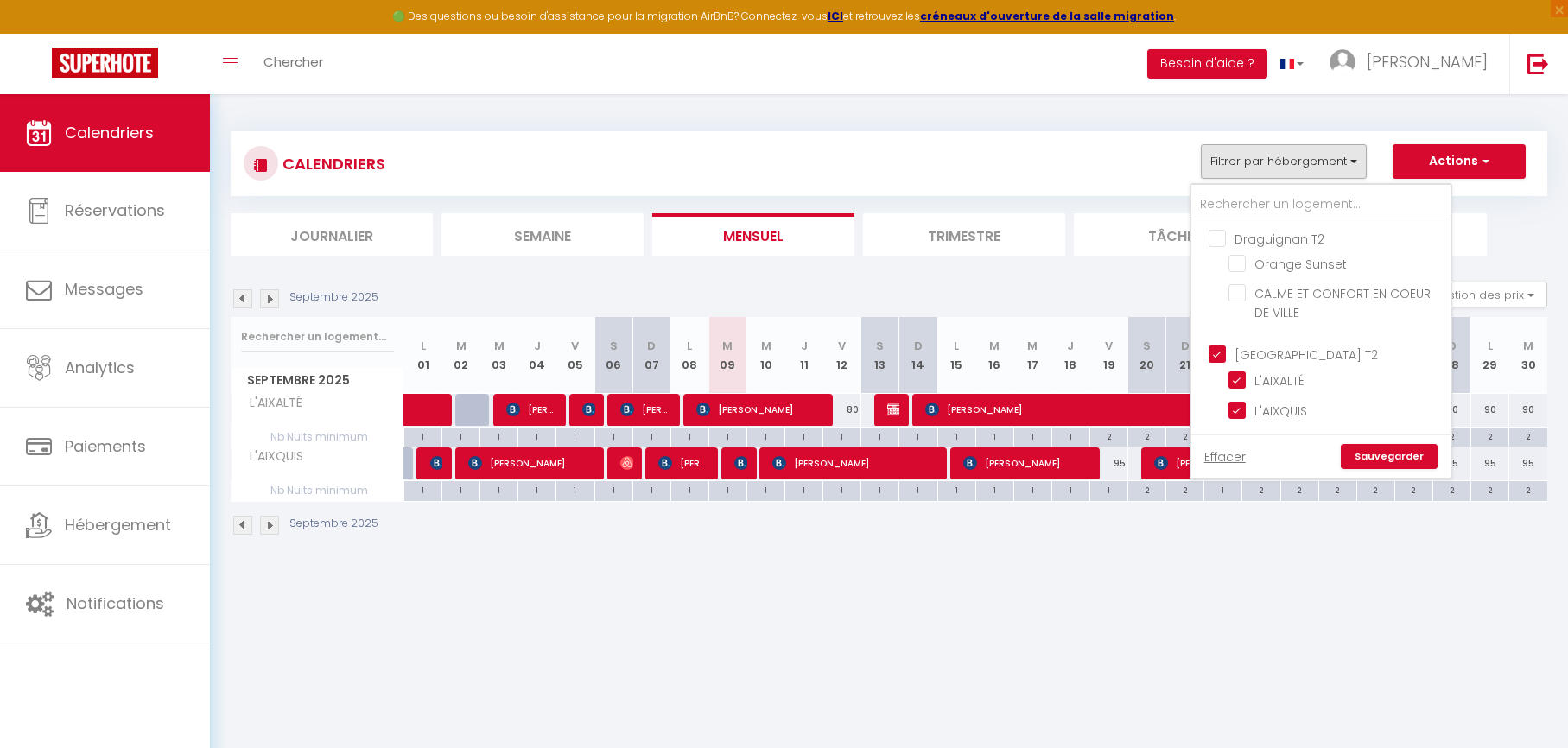
click at [1255, 245] on input "Draguignan T2" at bounding box center [1338, 237] width 259 height 17
checkbox input "true"
click at [1372, 449] on link "Sauvegarder" at bounding box center [1389, 457] width 97 height 26
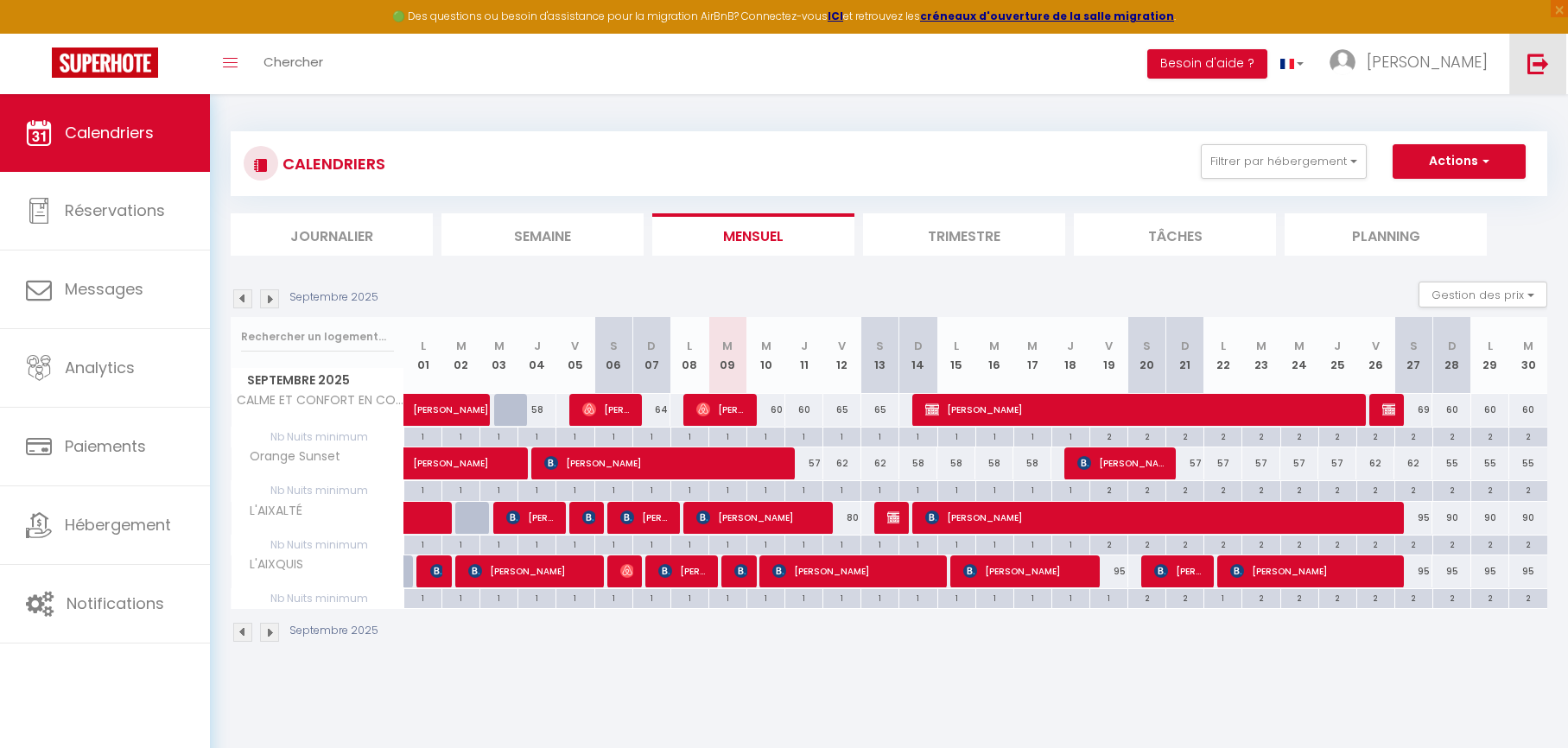
click at [1529, 72] on img at bounding box center [1538, 63] width 22 height 22
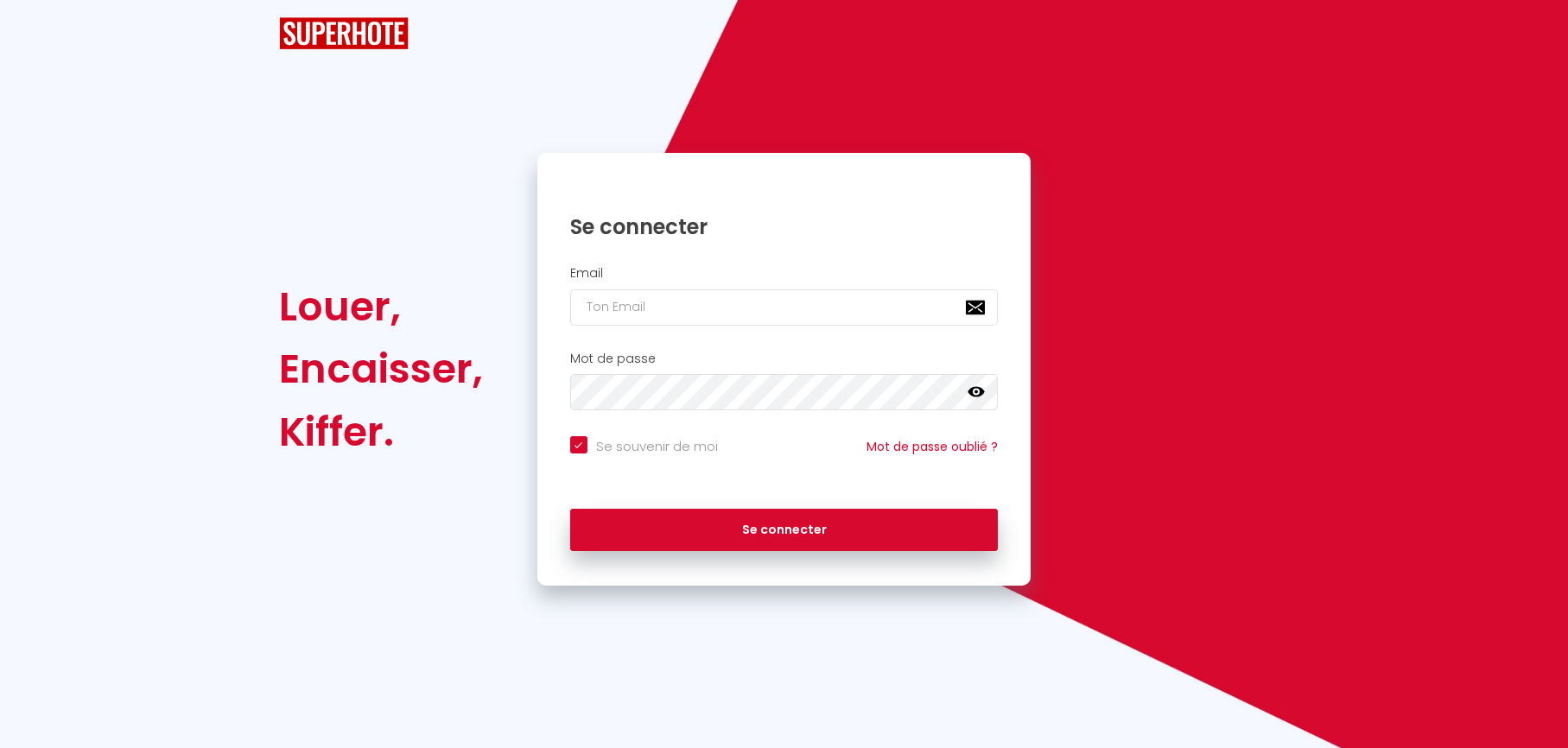
checkbox input "true"
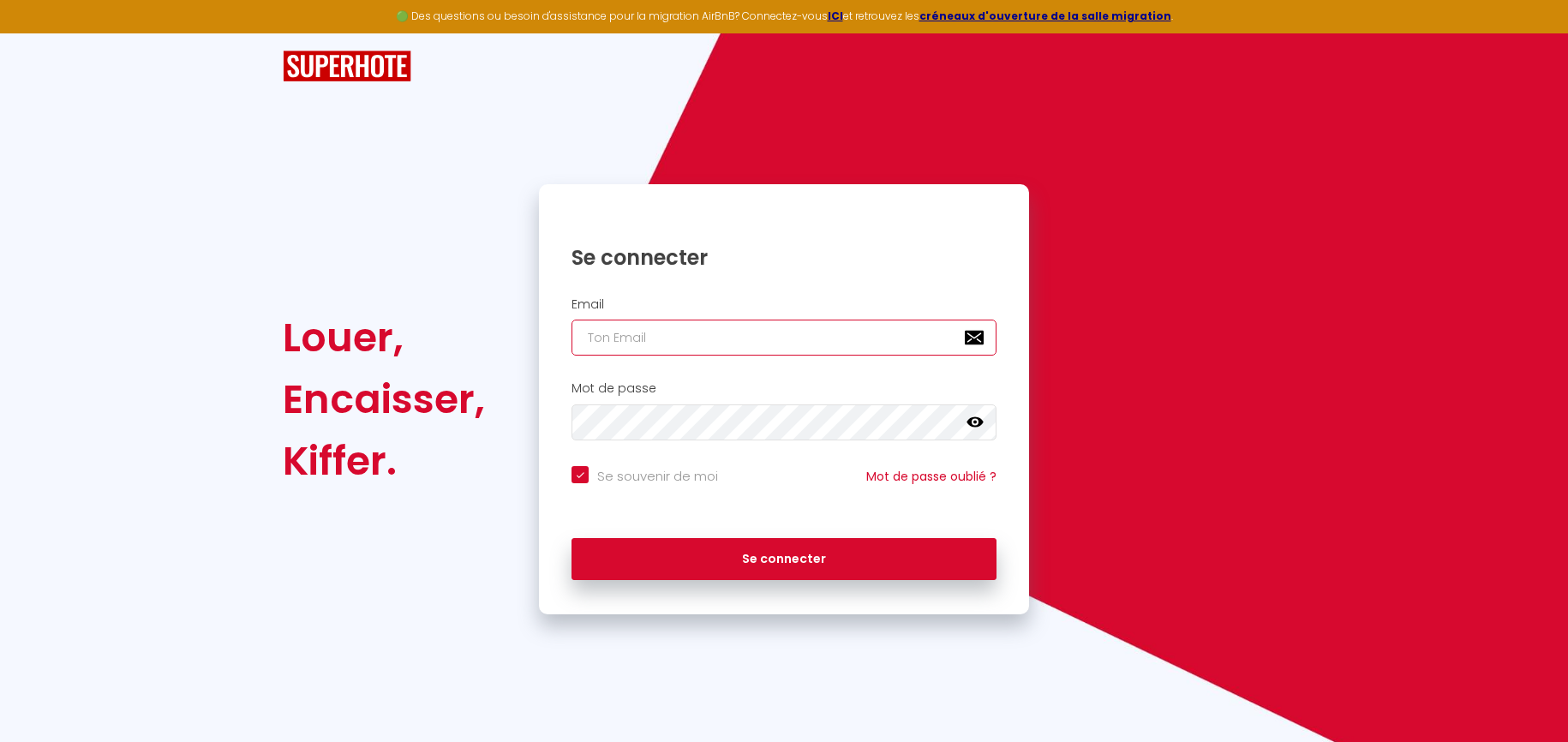
click at [752, 344] on input "email" at bounding box center [784, 337] width 425 height 36
type input "[EMAIL_ADDRESS][DOMAIN_NAME]"
click at [784, 583] on div "Se connecter" at bounding box center [784, 559] width 490 height 77
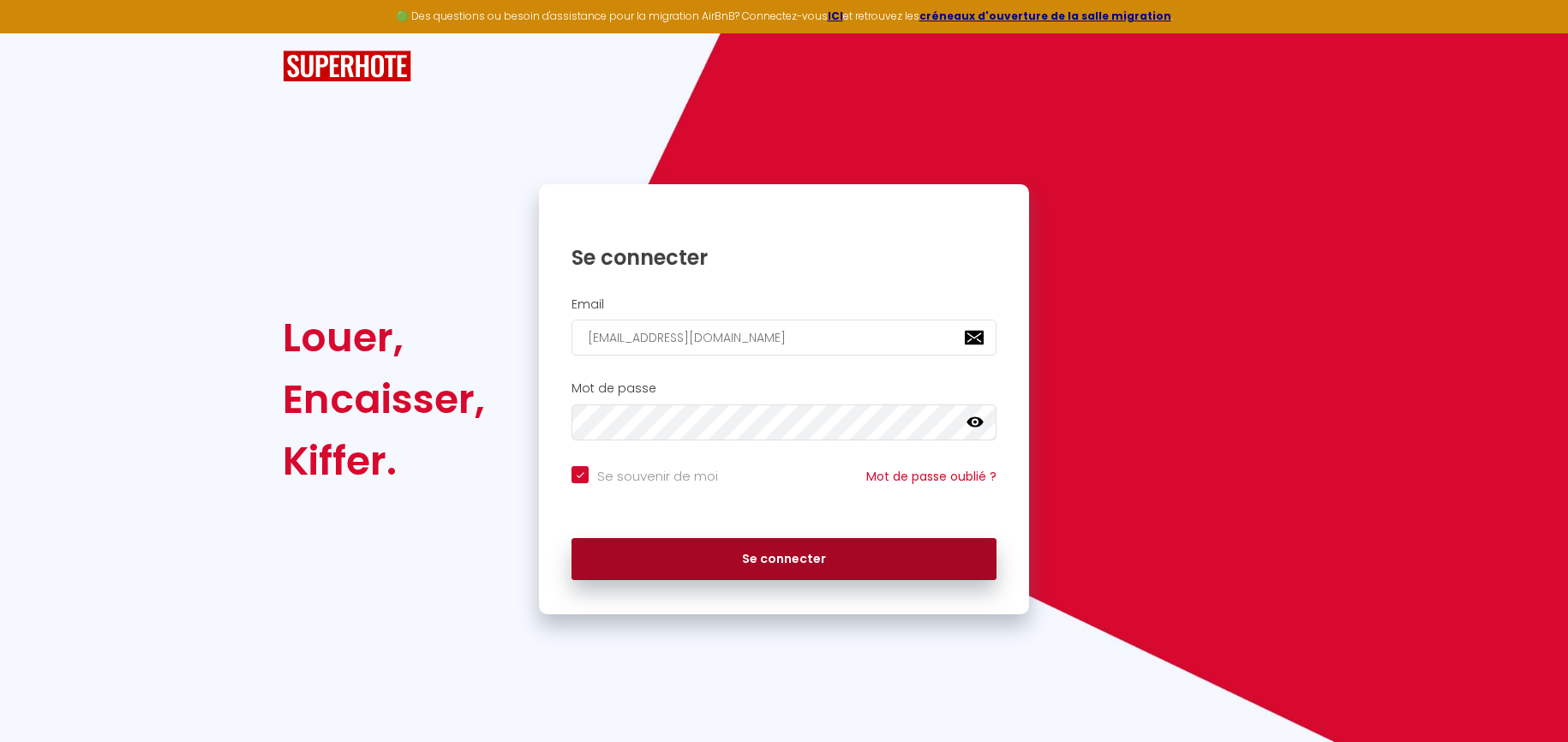
click at [792, 558] on button "Se connecter" at bounding box center [784, 558] width 425 height 42
checkbox input "true"
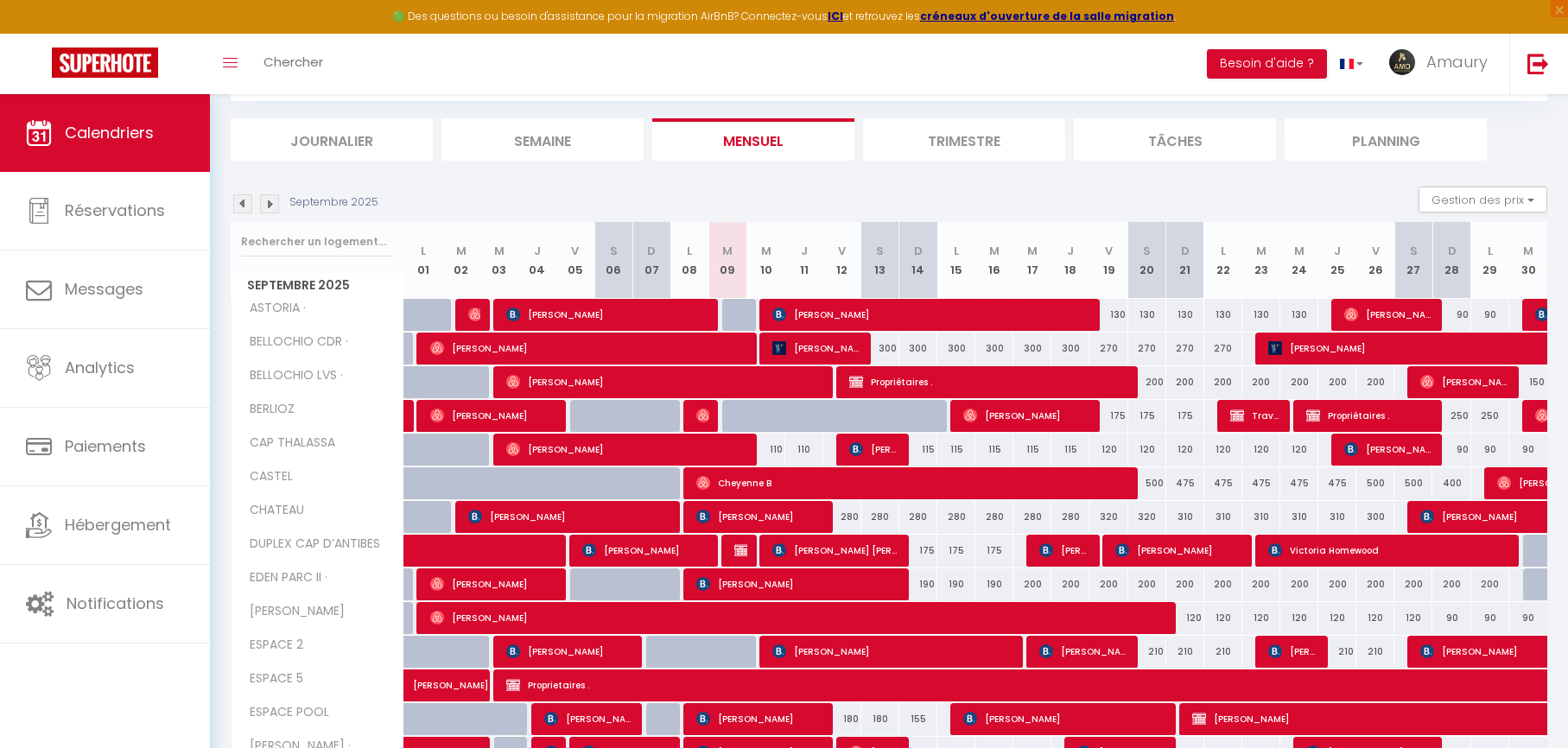
scroll to position [180, 0]
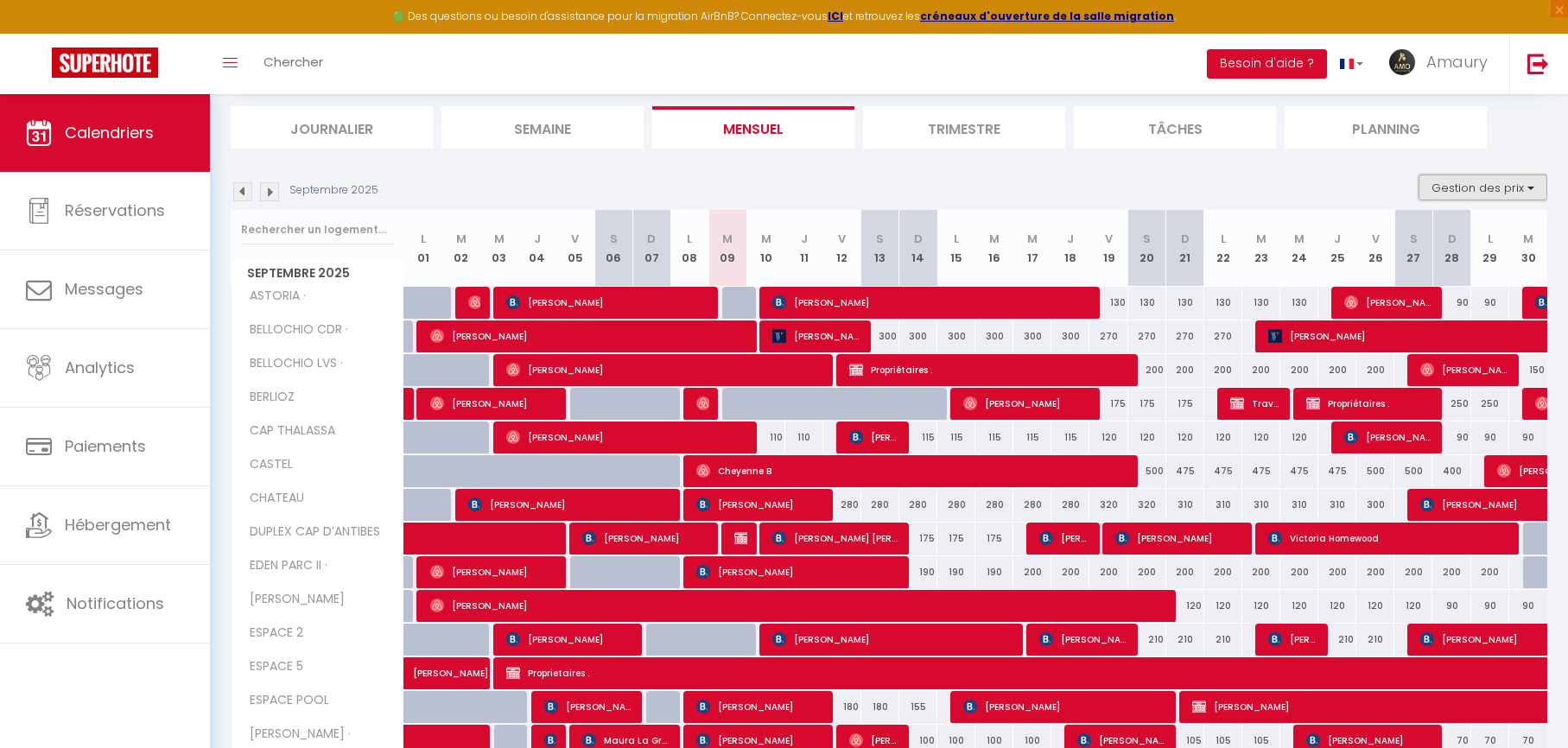
click at [1511, 187] on button "Gestion des prix" at bounding box center [1483, 187] width 129 height 26
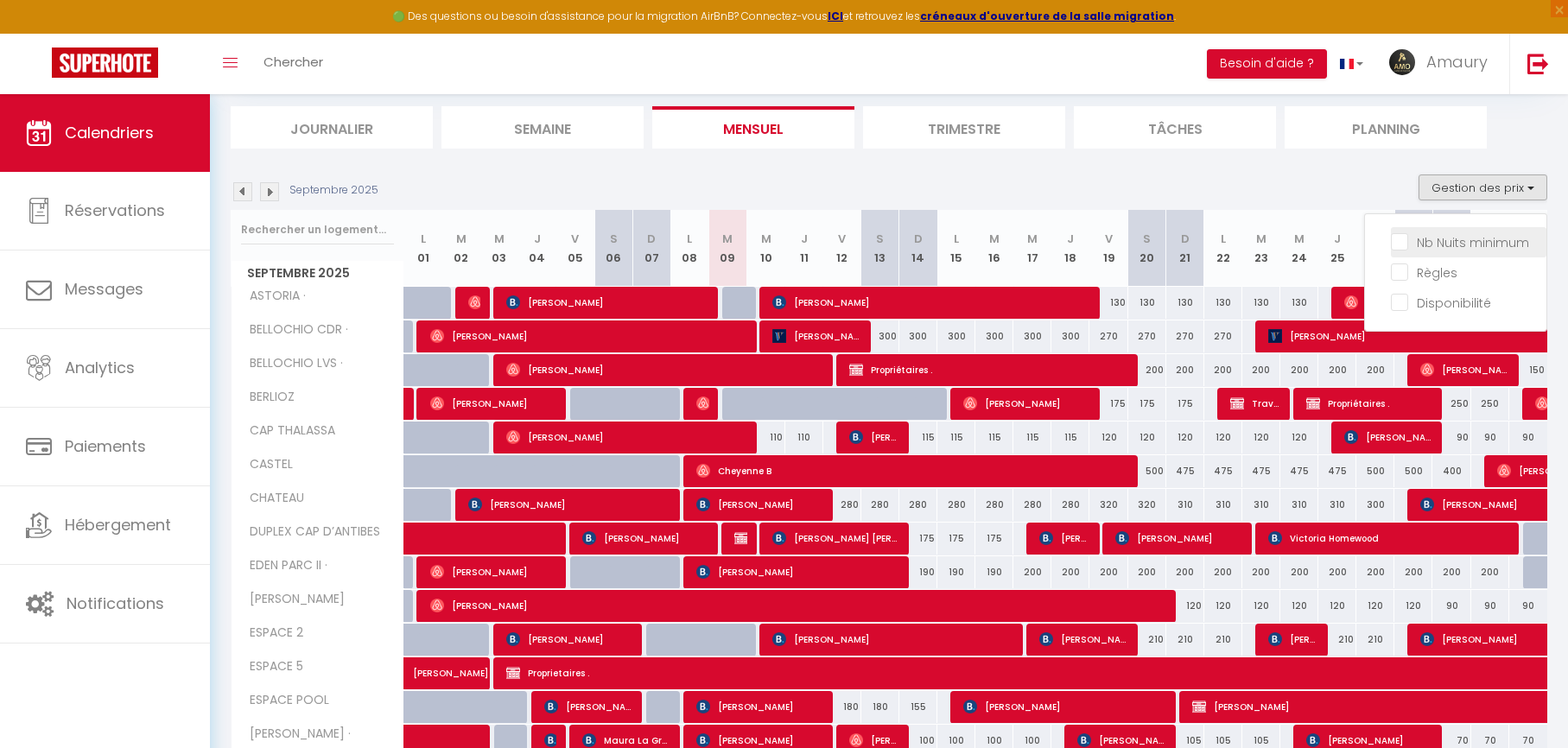
click at [1446, 238] on input "Nb Nuits minimum" at bounding box center [1469, 241] width 156 height 17
checkbox input "true"
checkbox input "false"
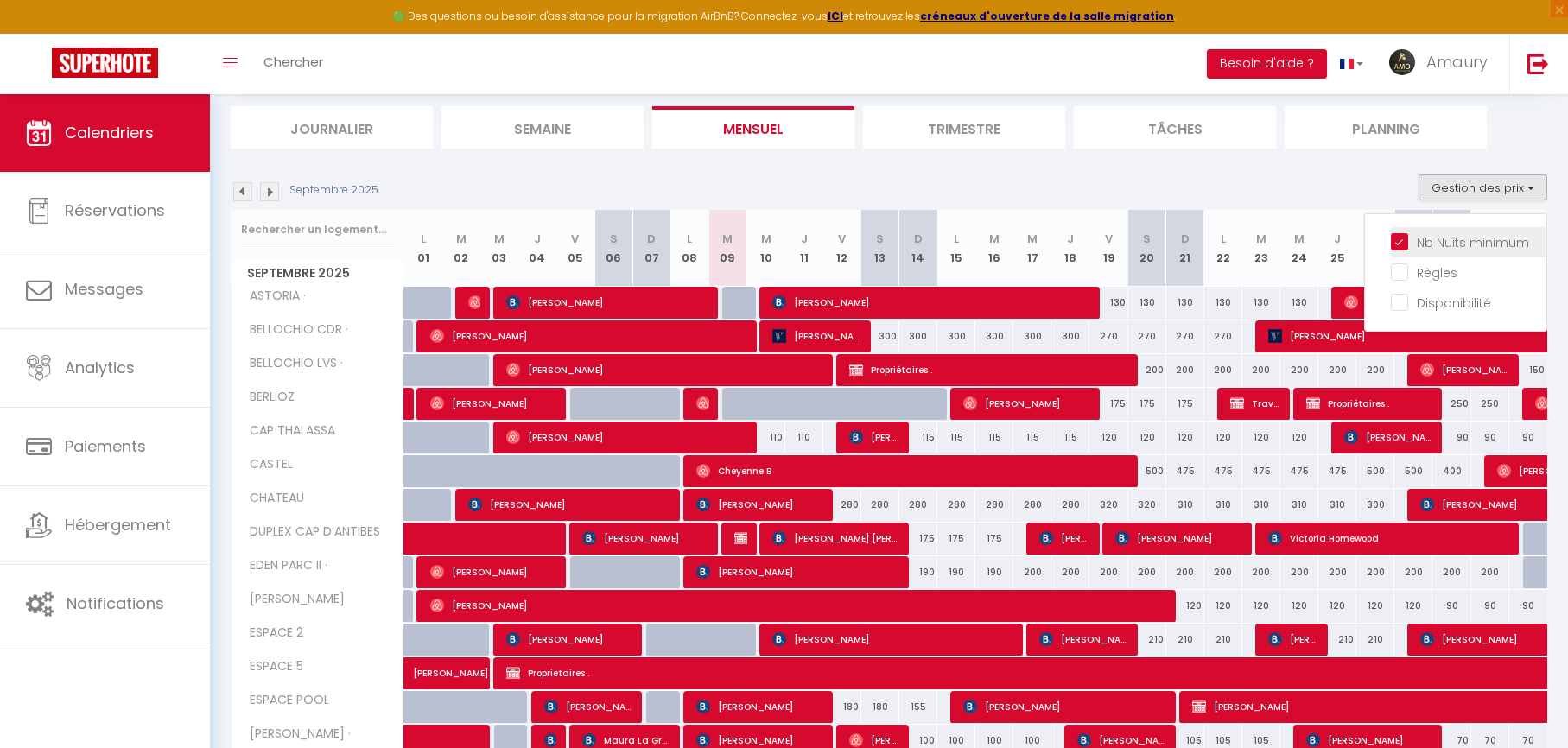
checkbox input "false"
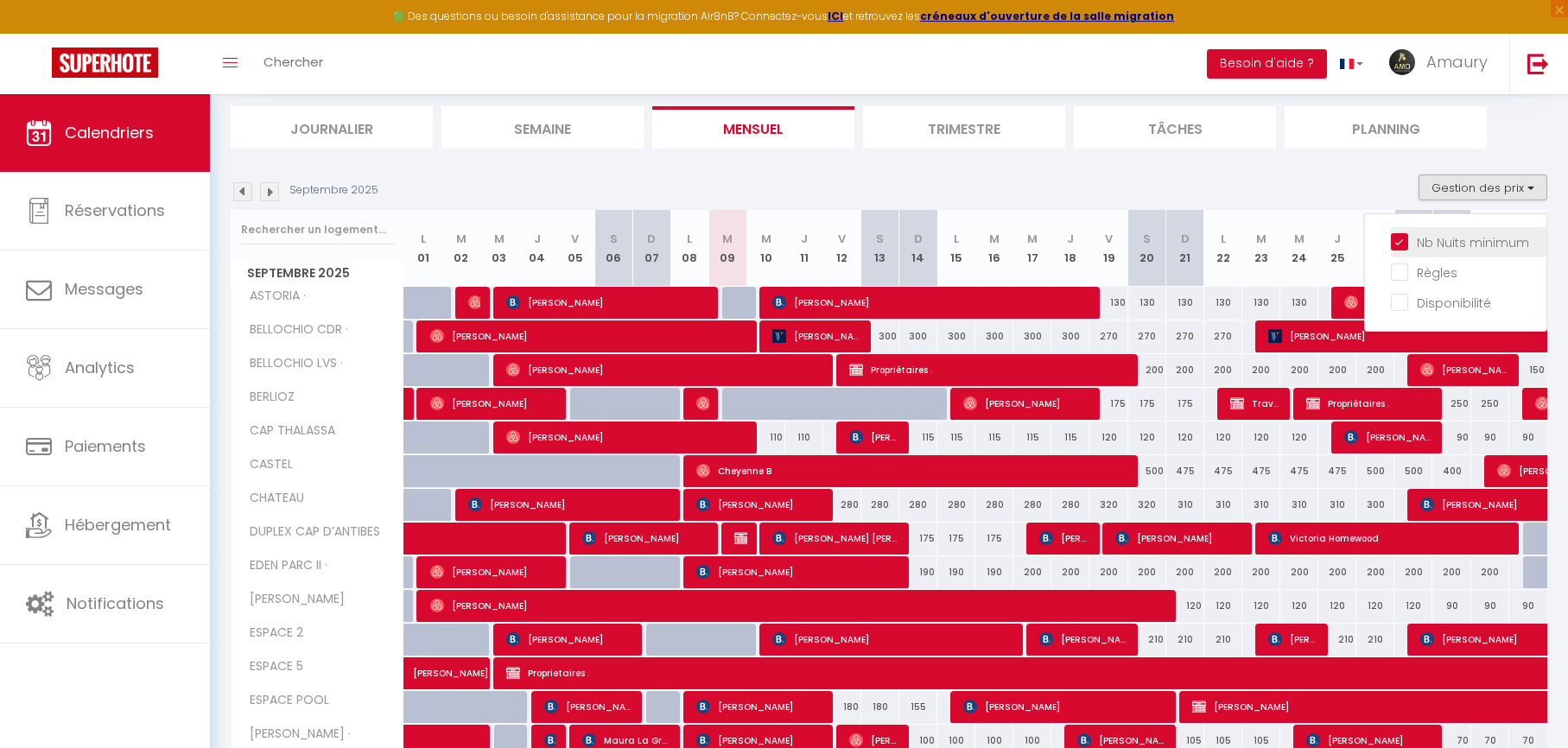
checkbox input "false"
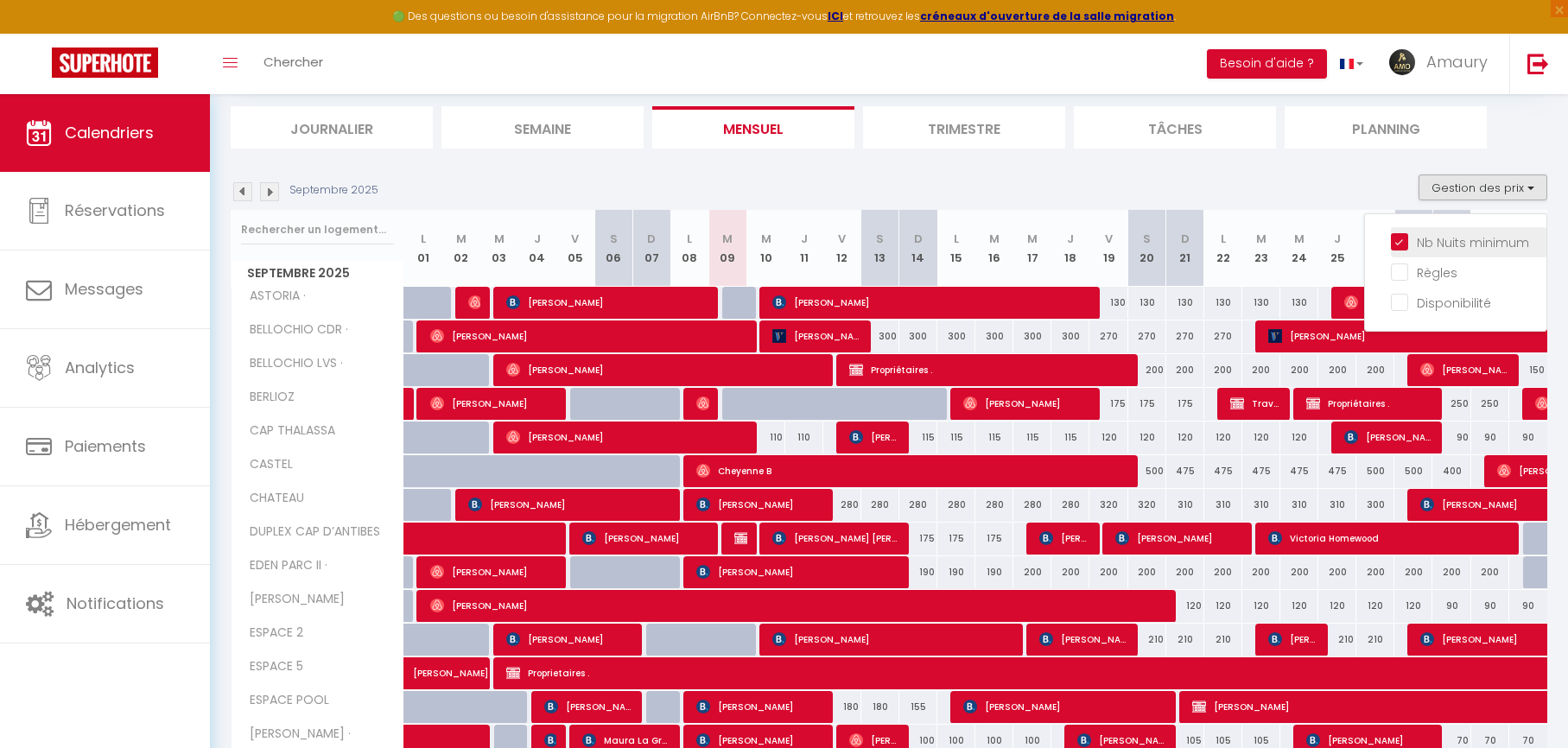
checkbox input "false"
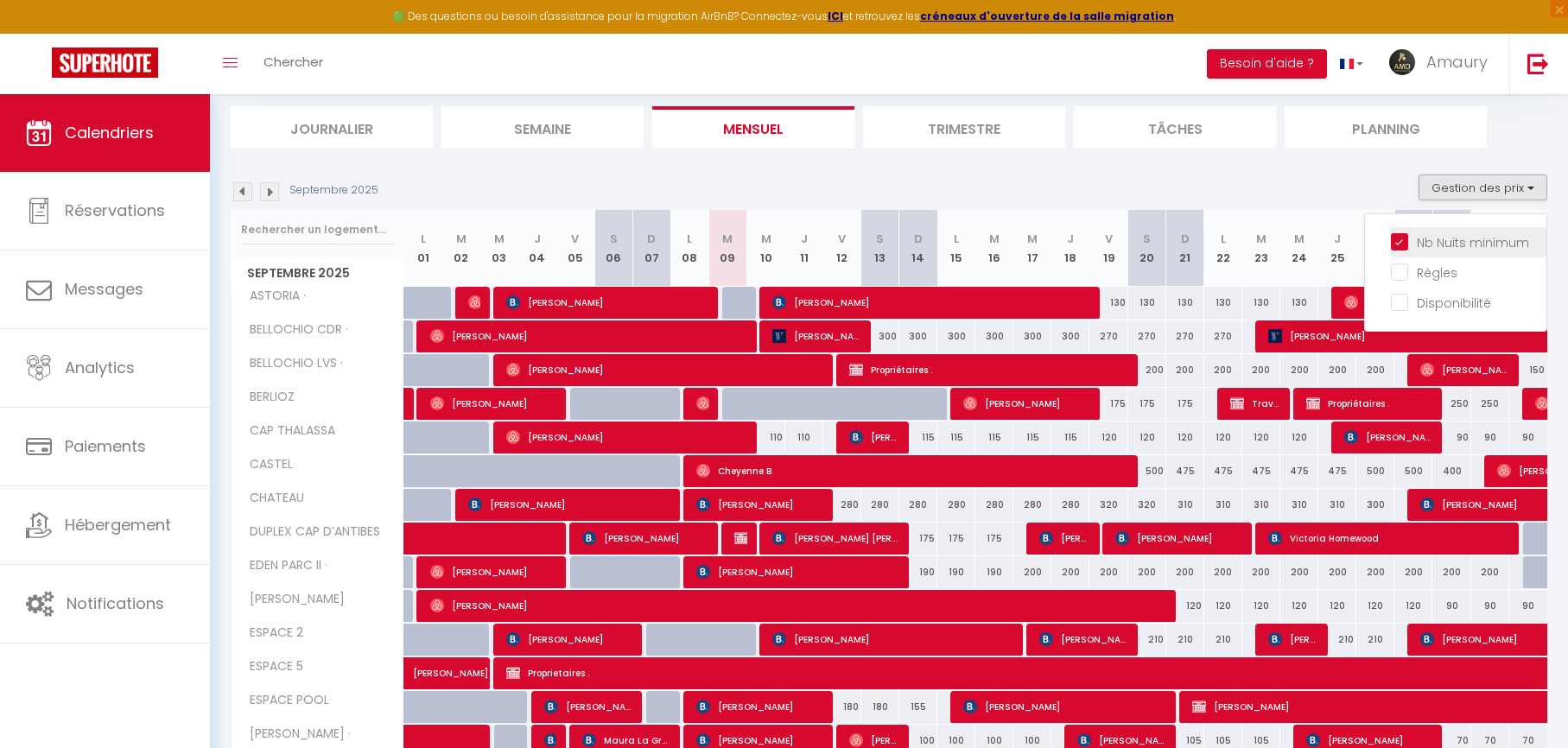
checkbox input "false"
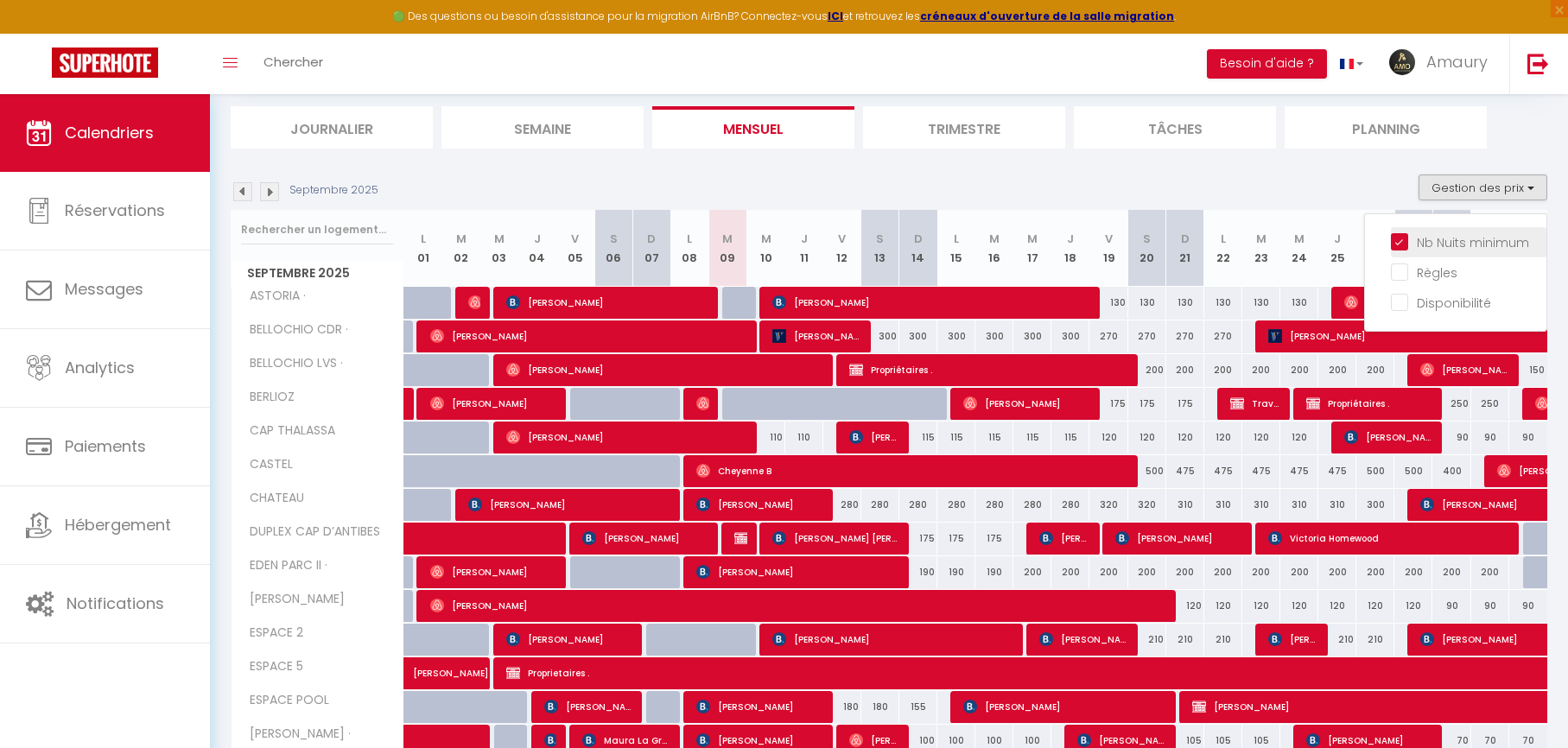
checkbox input "false"
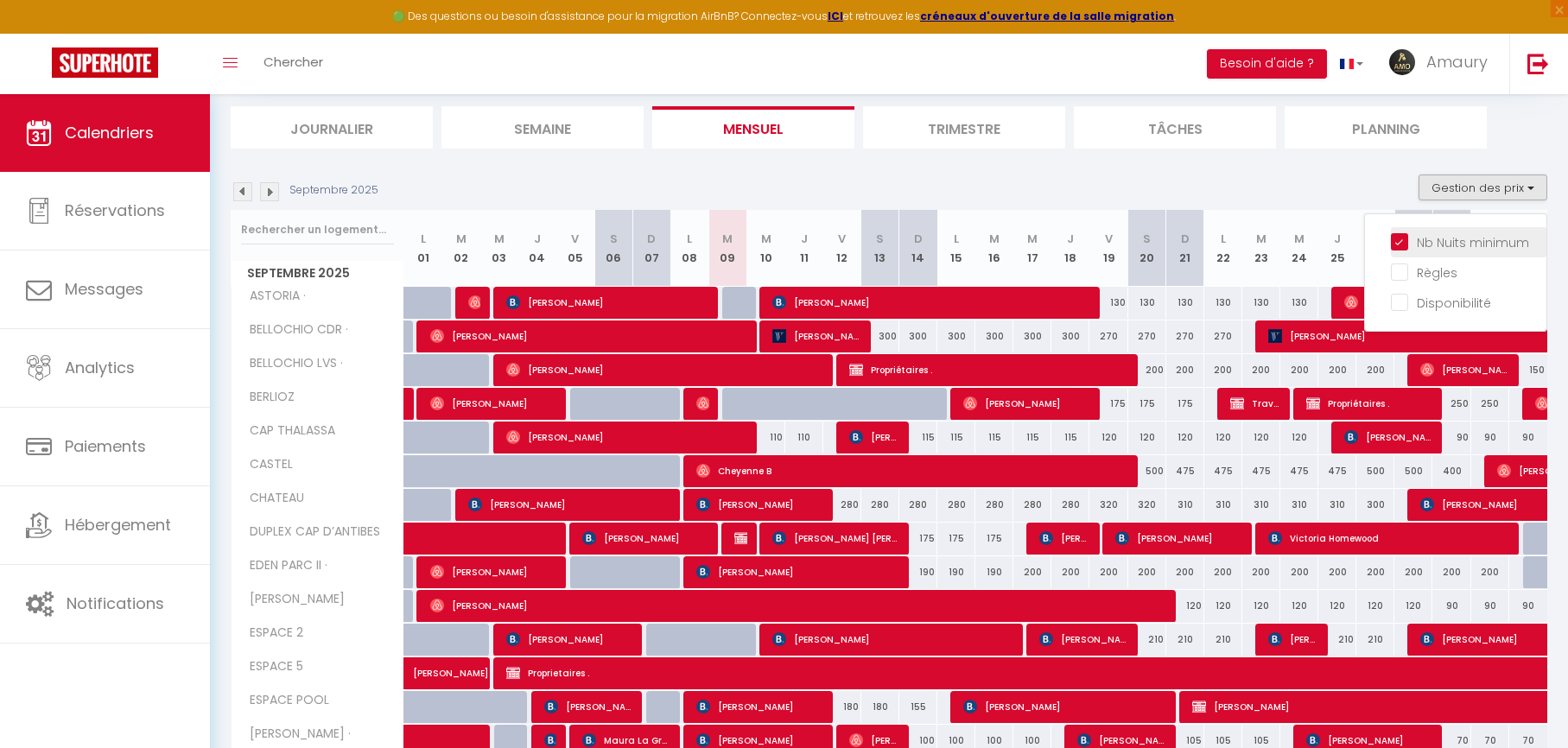
checkbox input "false"
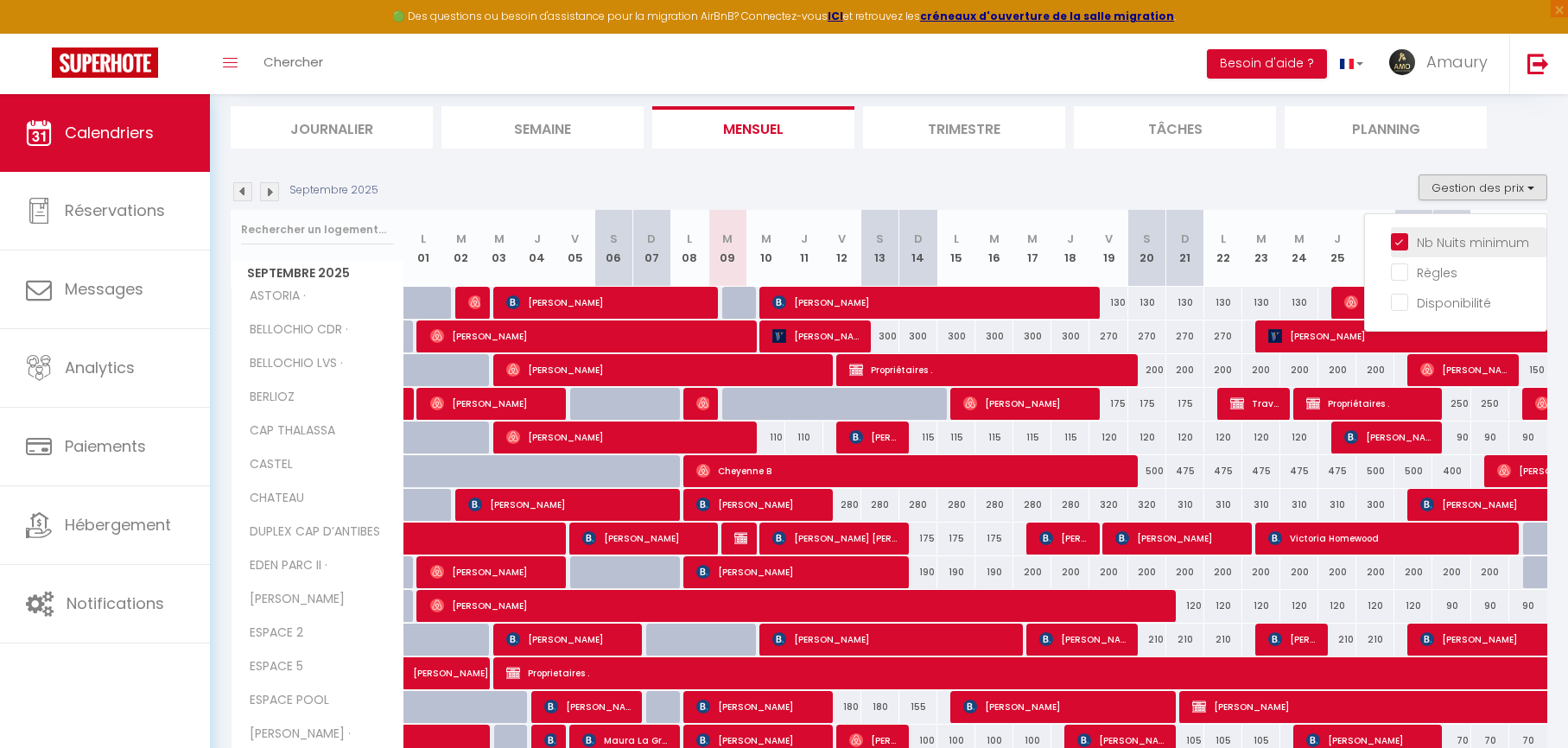
checkbox input "false"
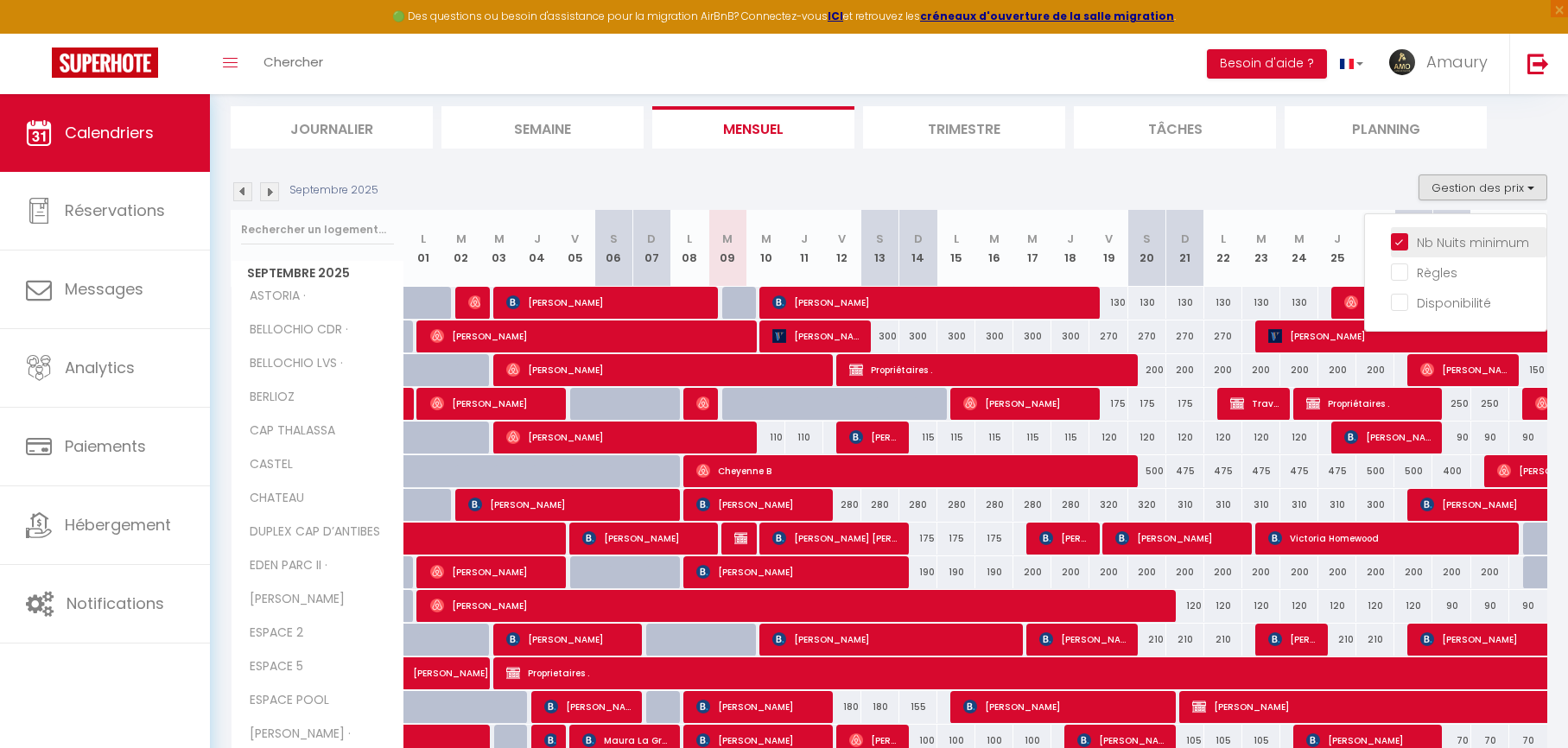
checkbox input "false"
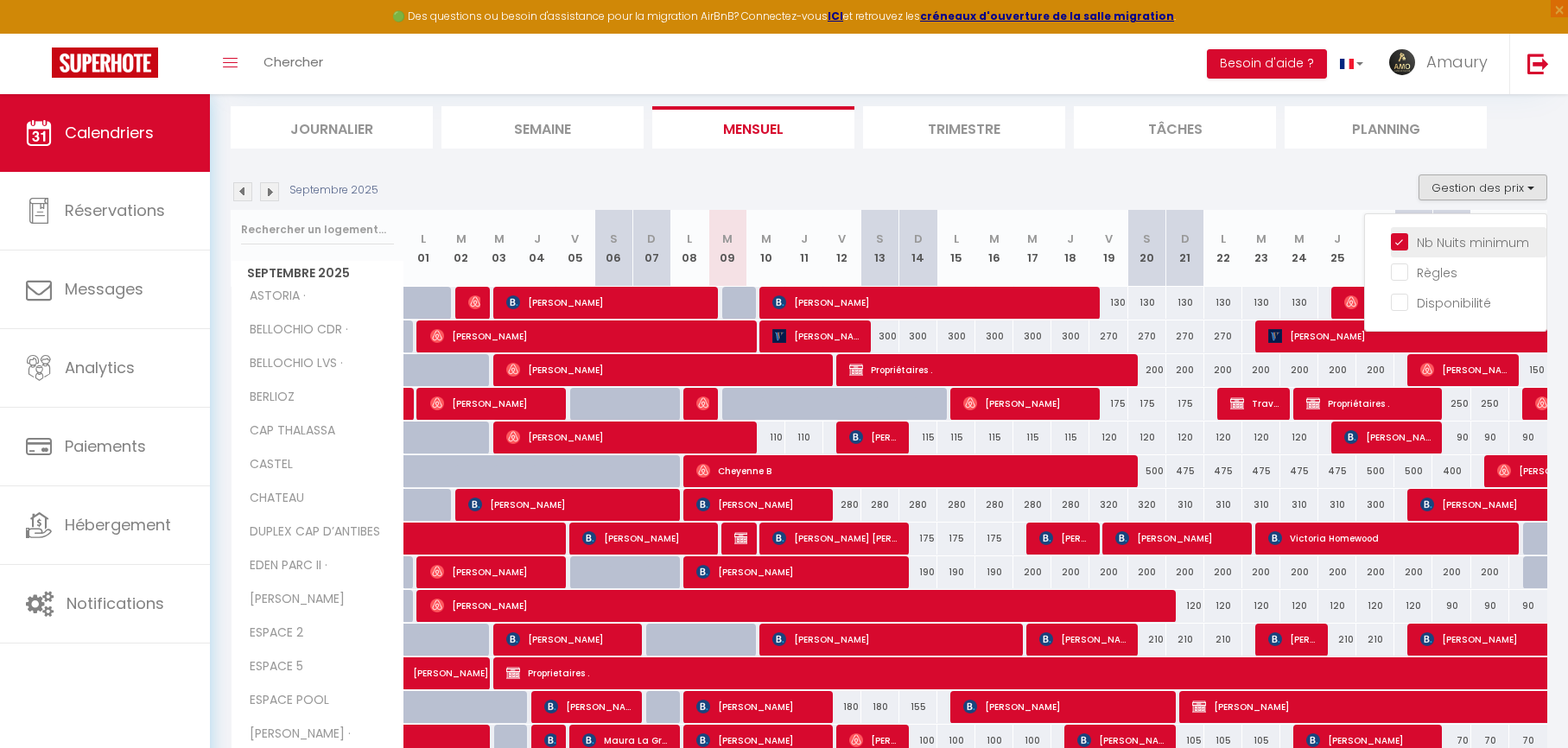
checkbox input "false"
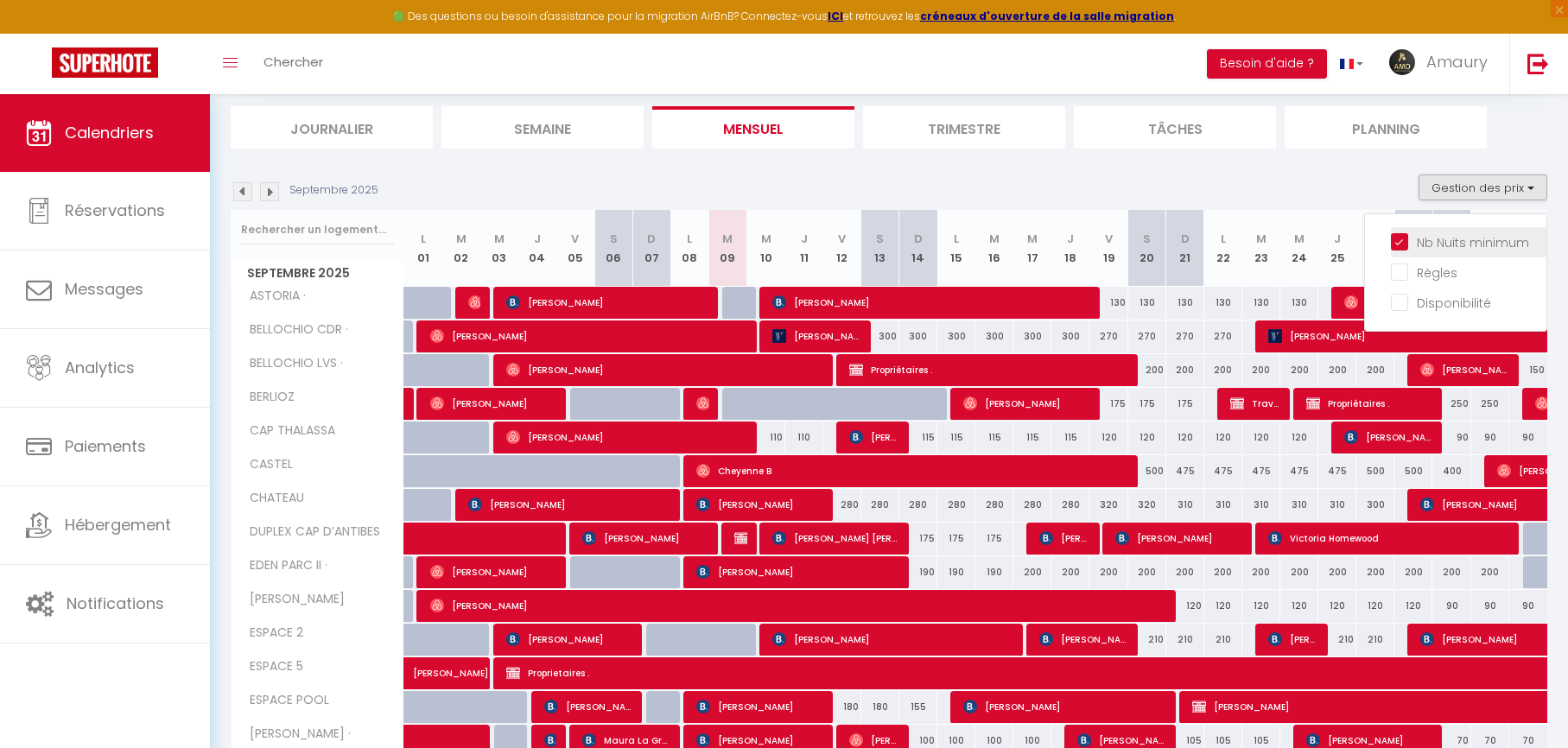
checkbox input "false"
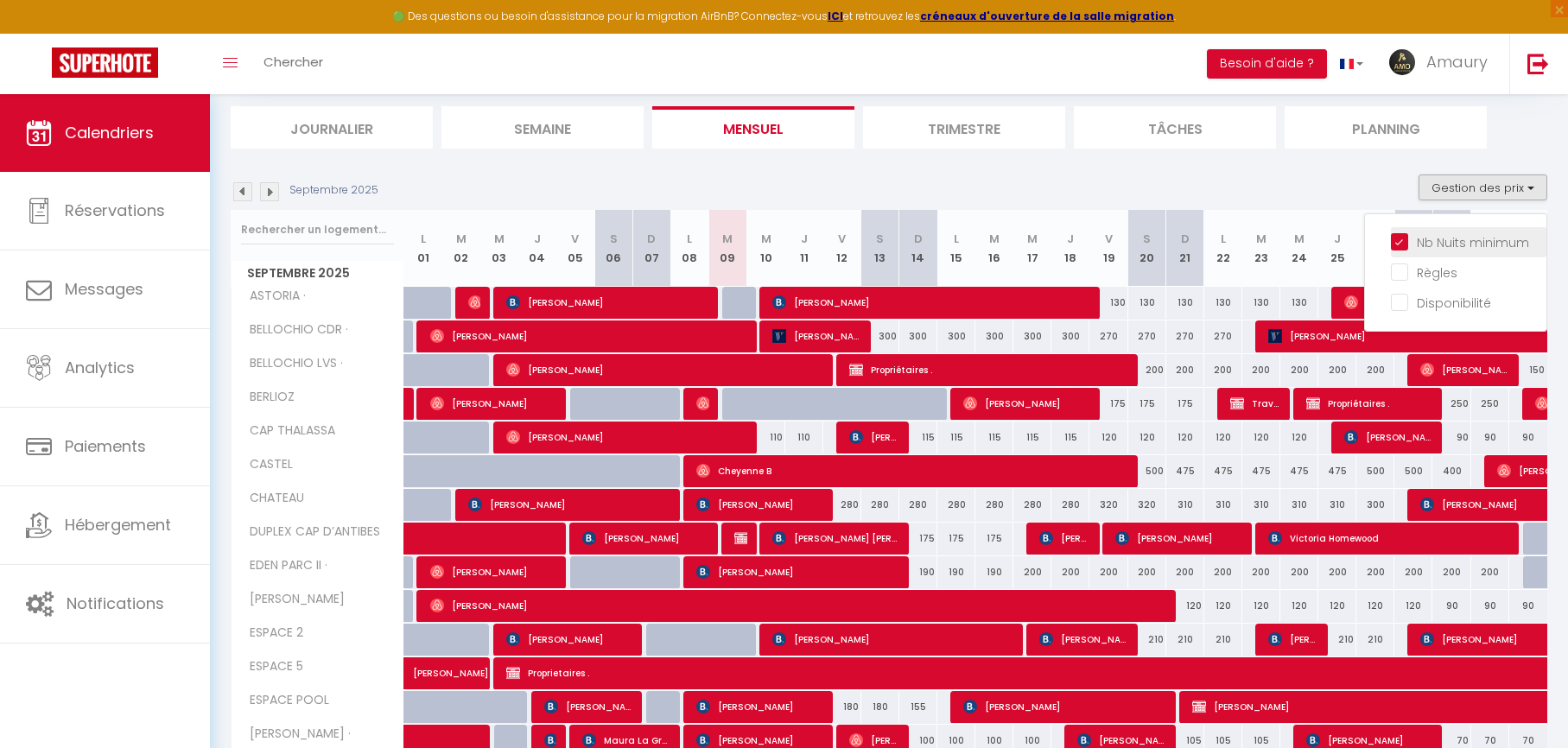
checkbox input "false"
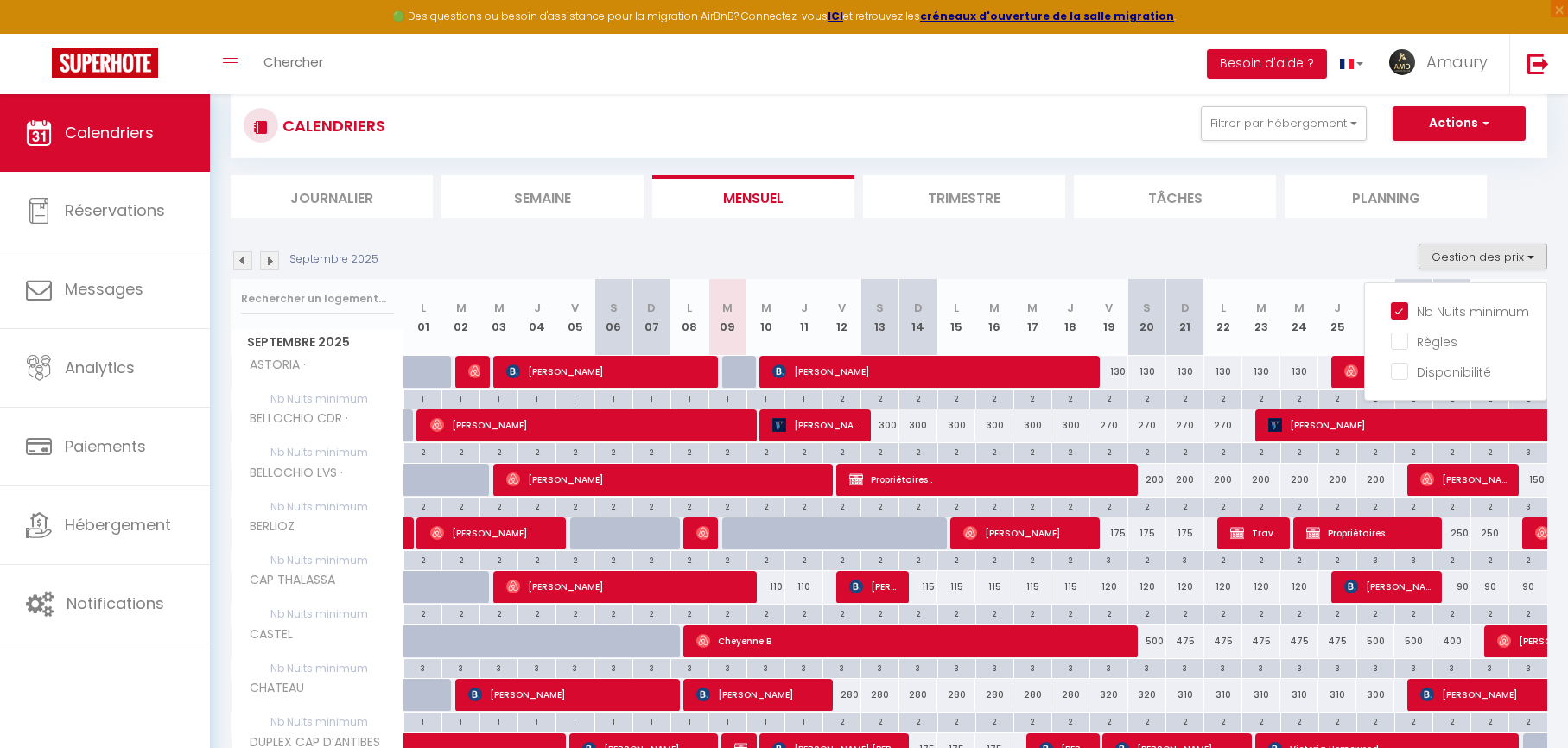
scroll to position [25, 0]
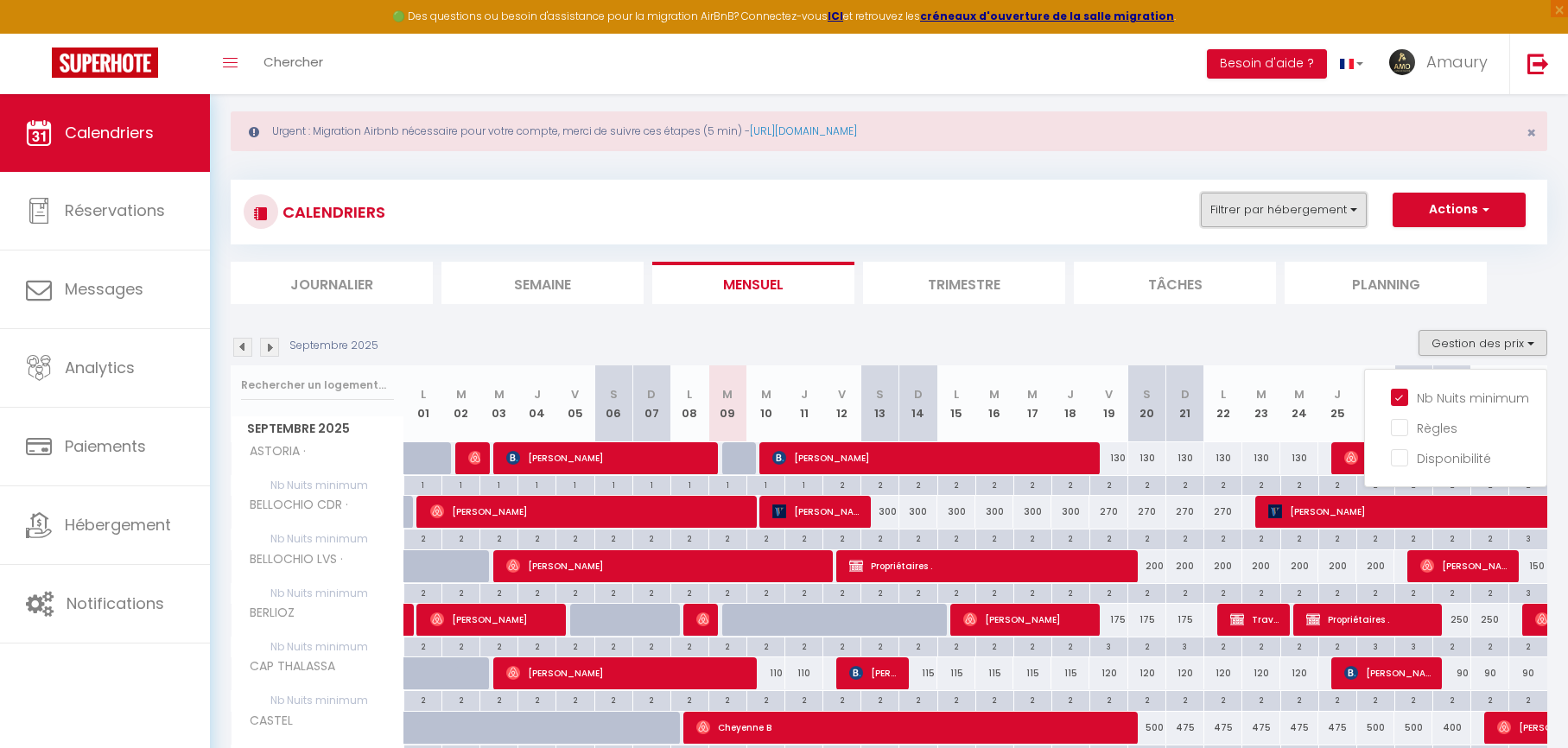
click at [1269, 194] on button "Filtrer par hébergement" at bounding box center [1283, 210] width 166 height 34
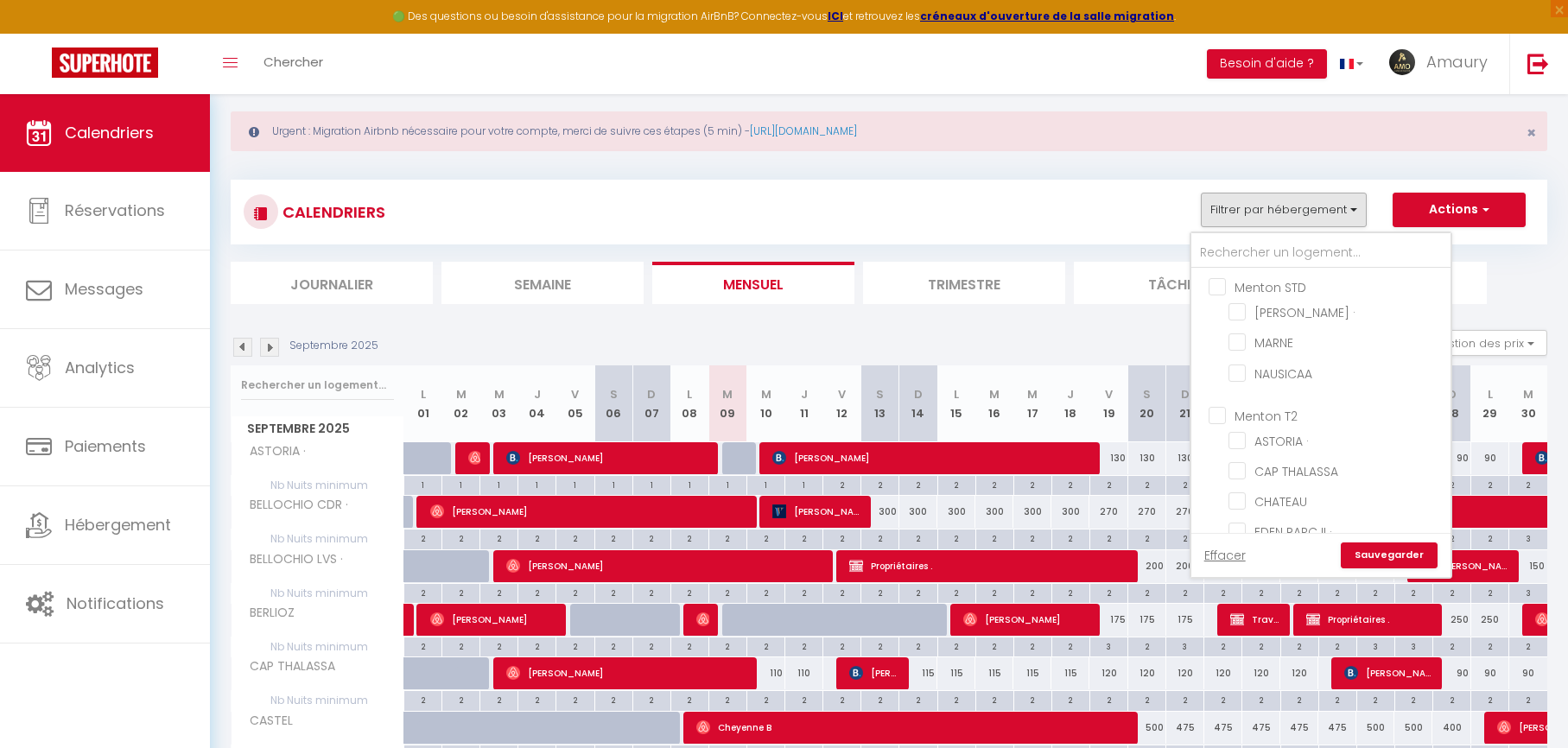
click at [1225, 285] on input "Menton STD" at bounding box center [1338, 286] width 259 height 17
checkbox input "true"
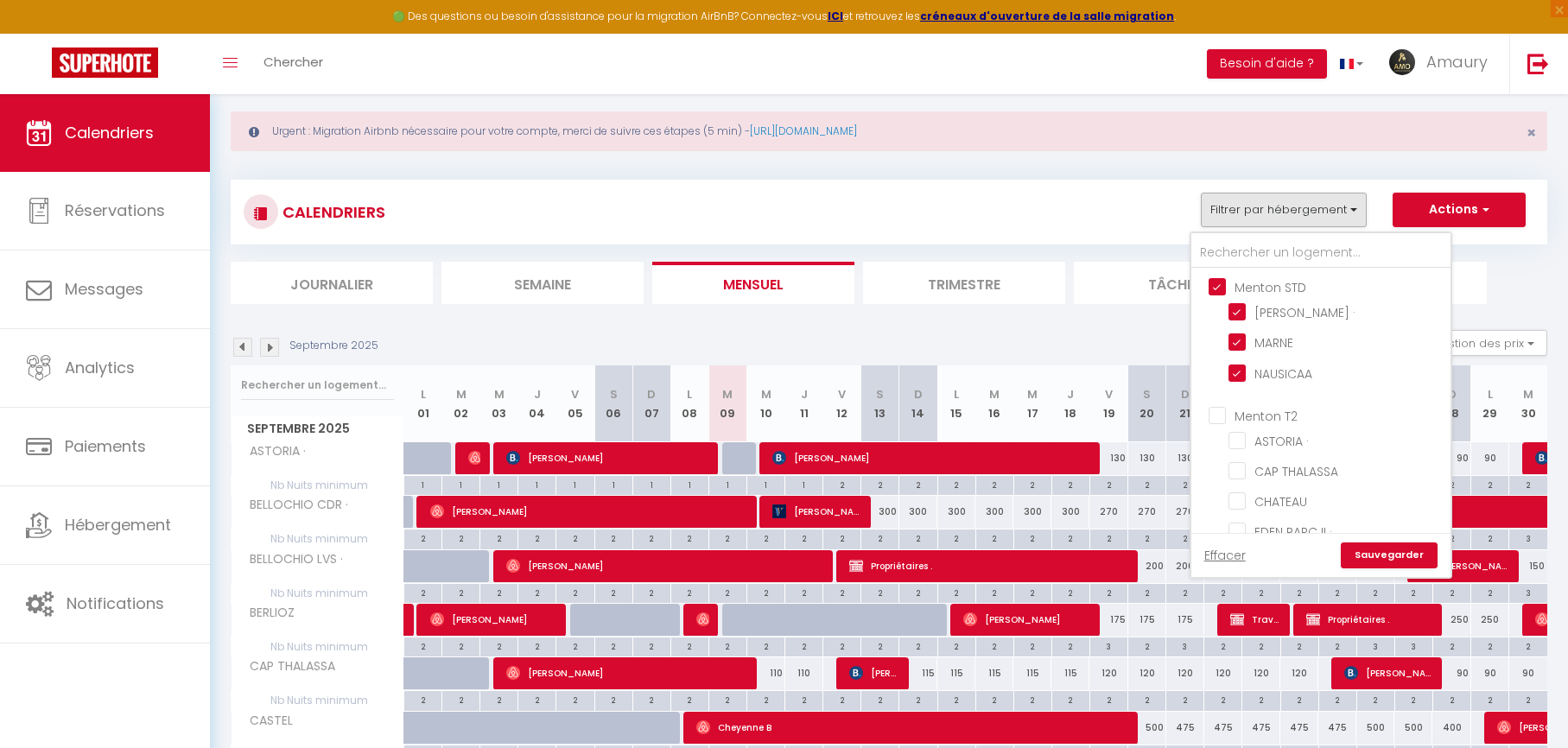
checkbox input "false"
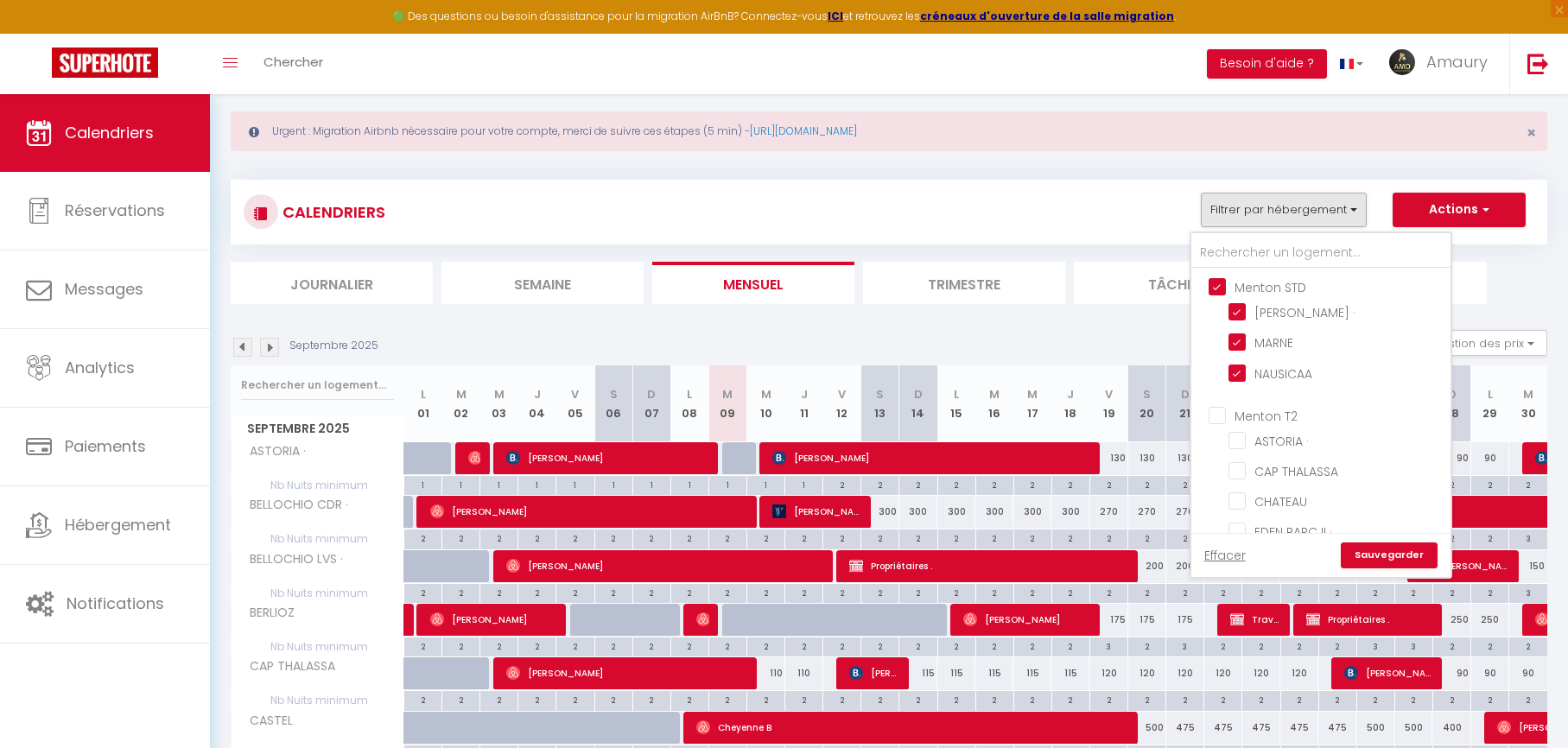
checkbox input "false"
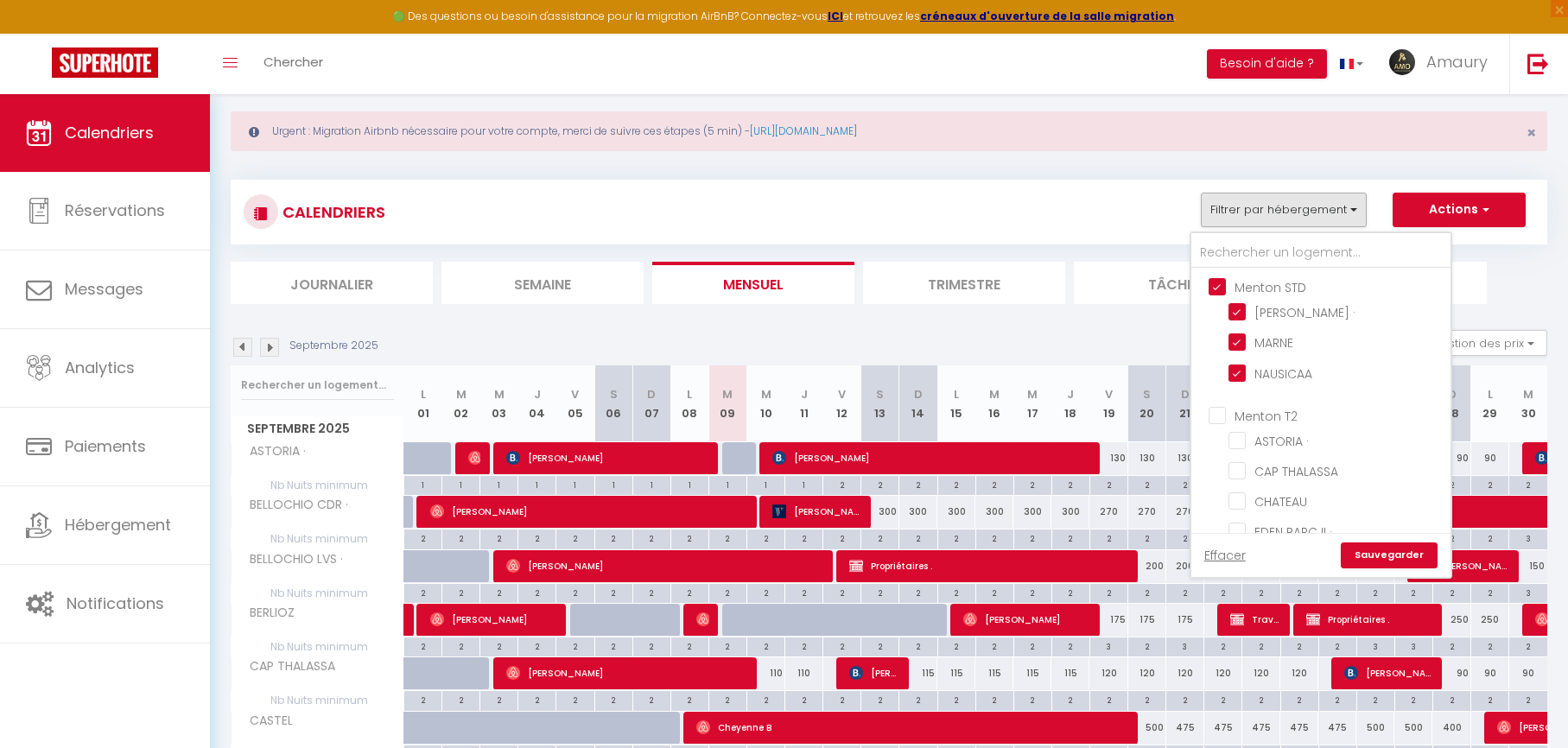
checkbox input "false"
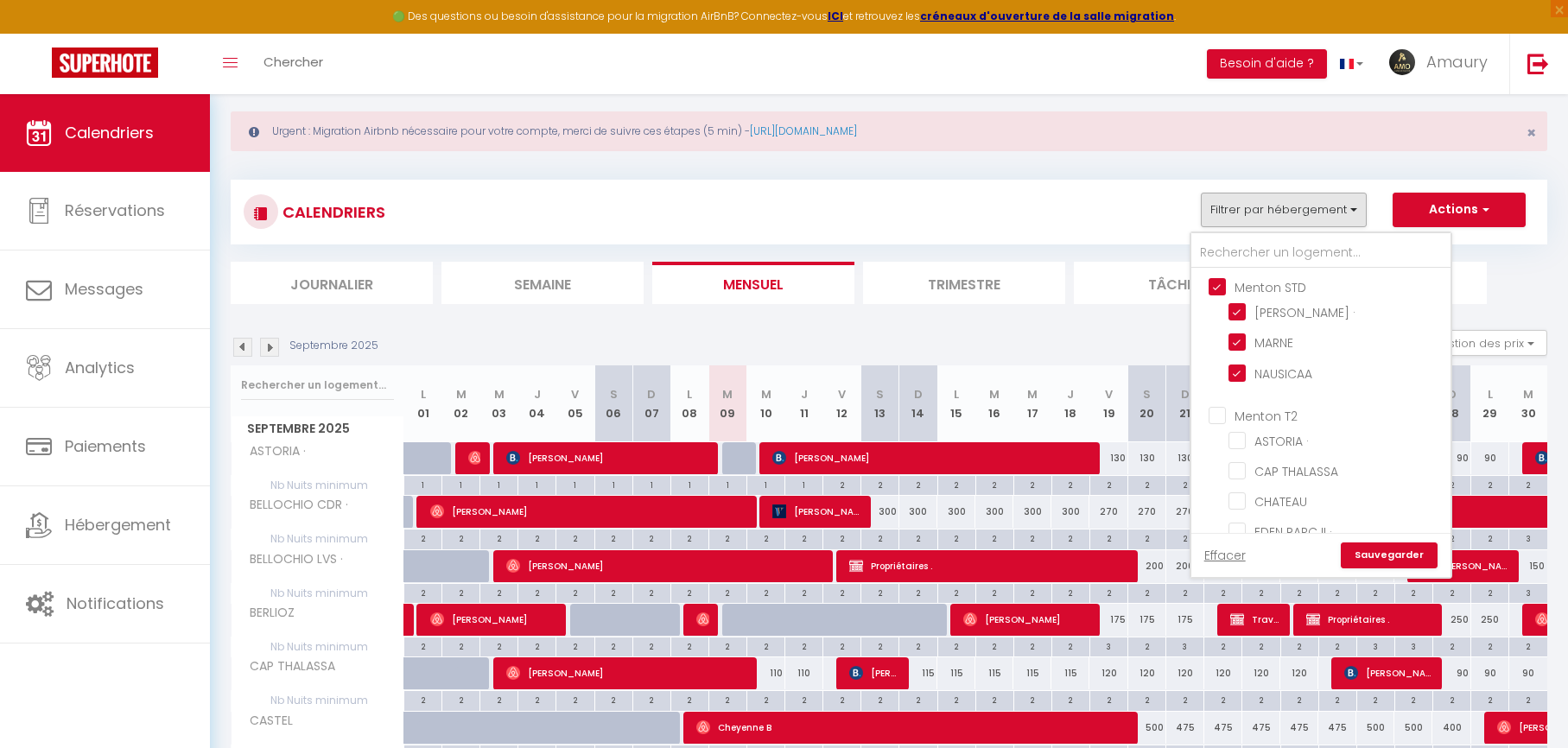
checkbox input "false"
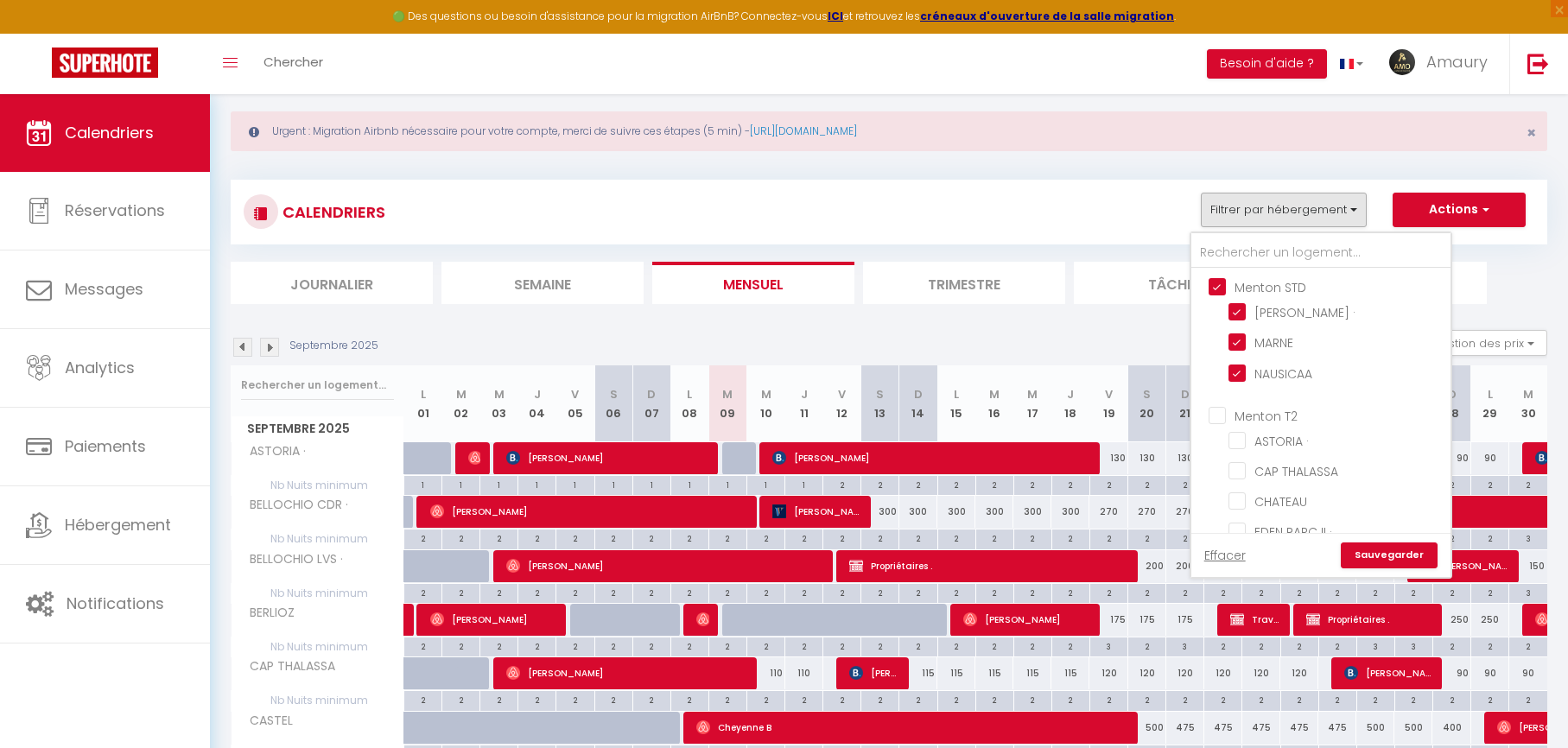
checkbox input "false"
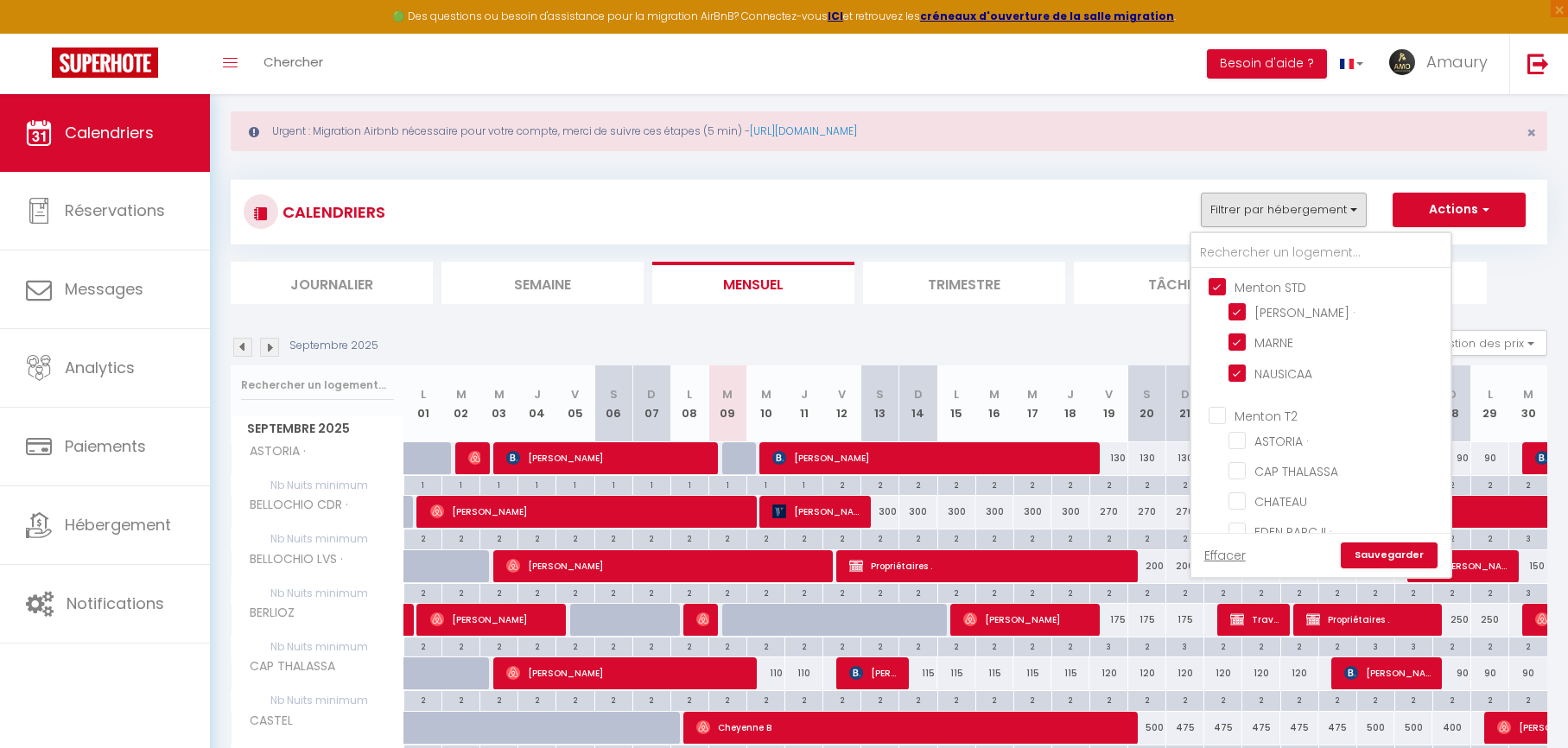
checkbox input "false"
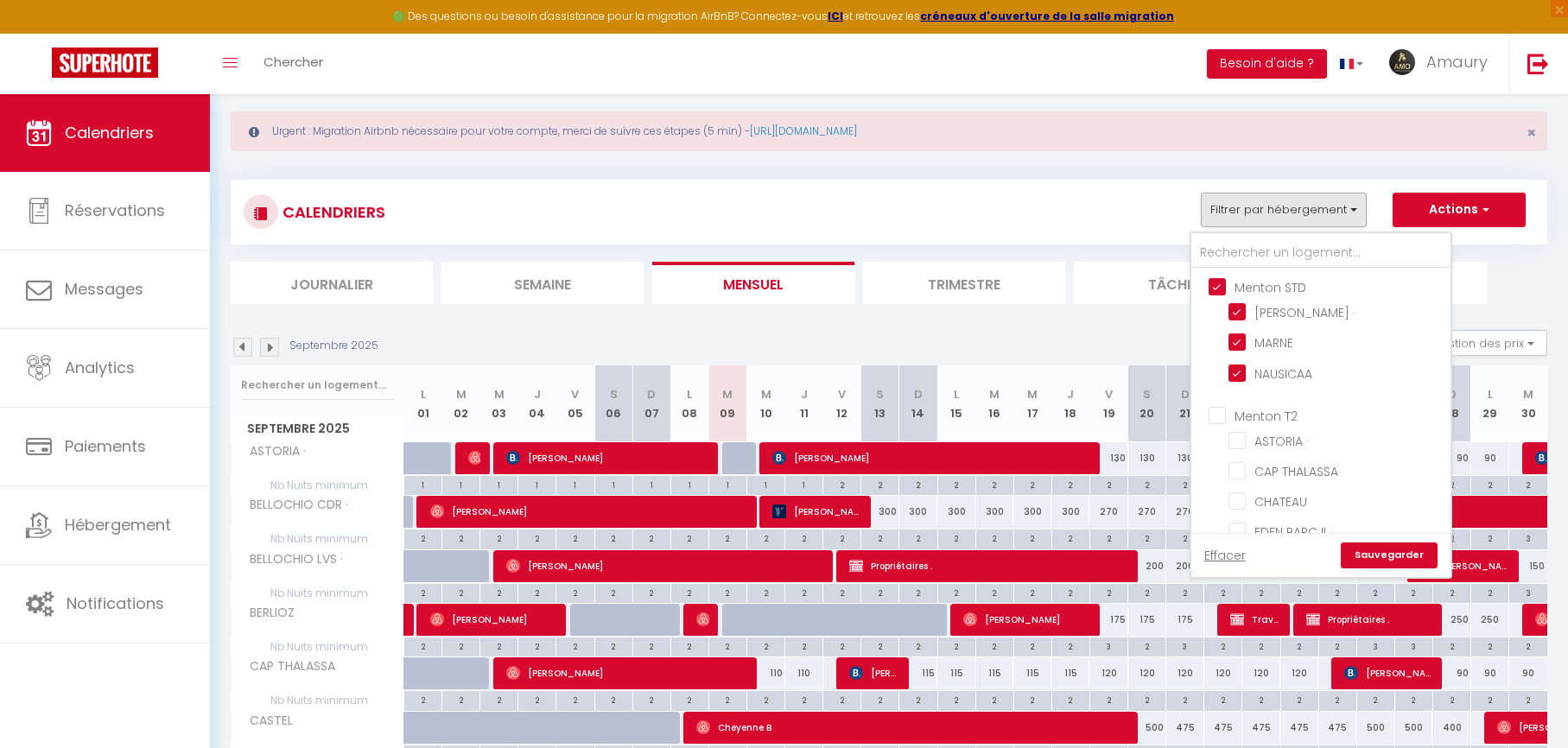
checkbox input "false"
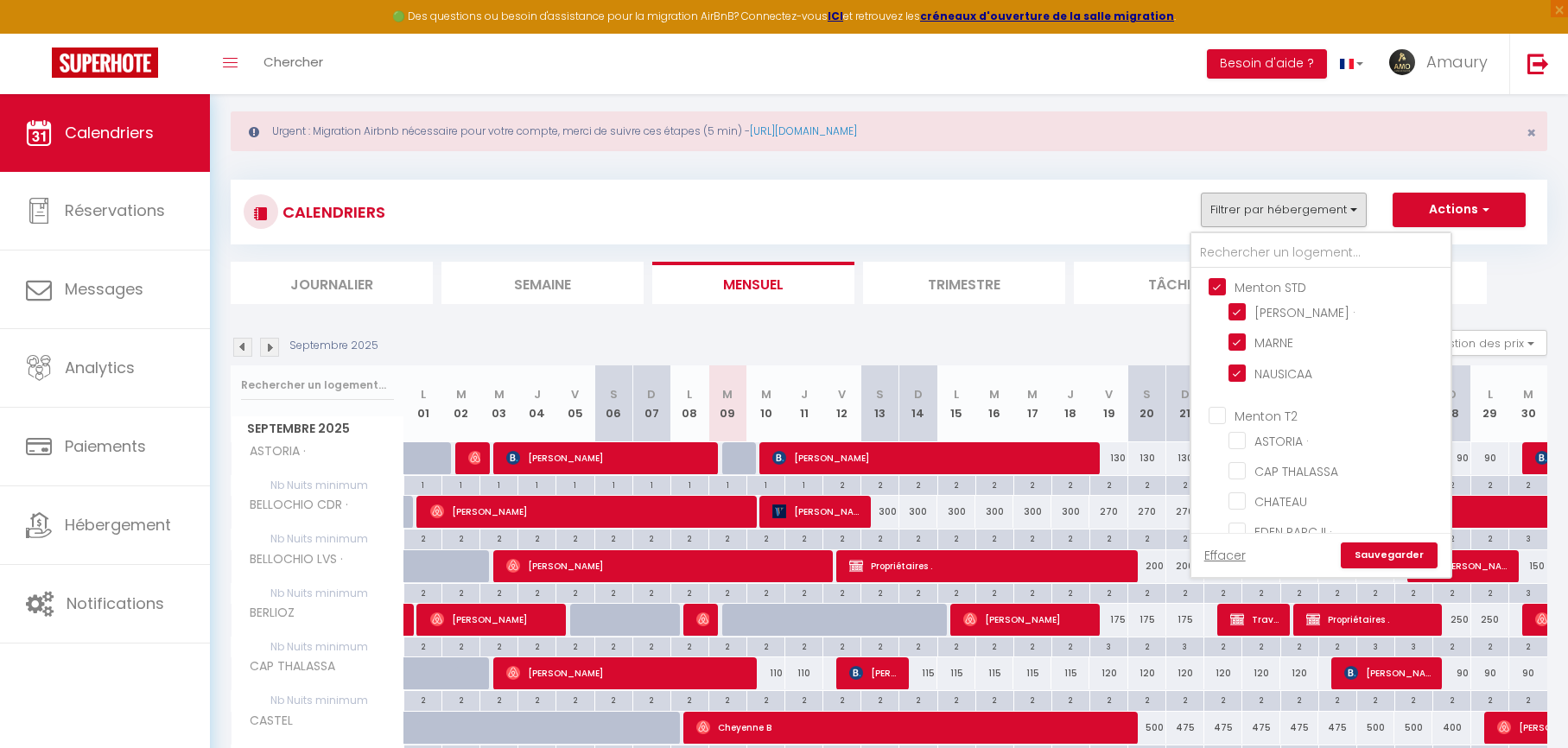
checkbox input "false"
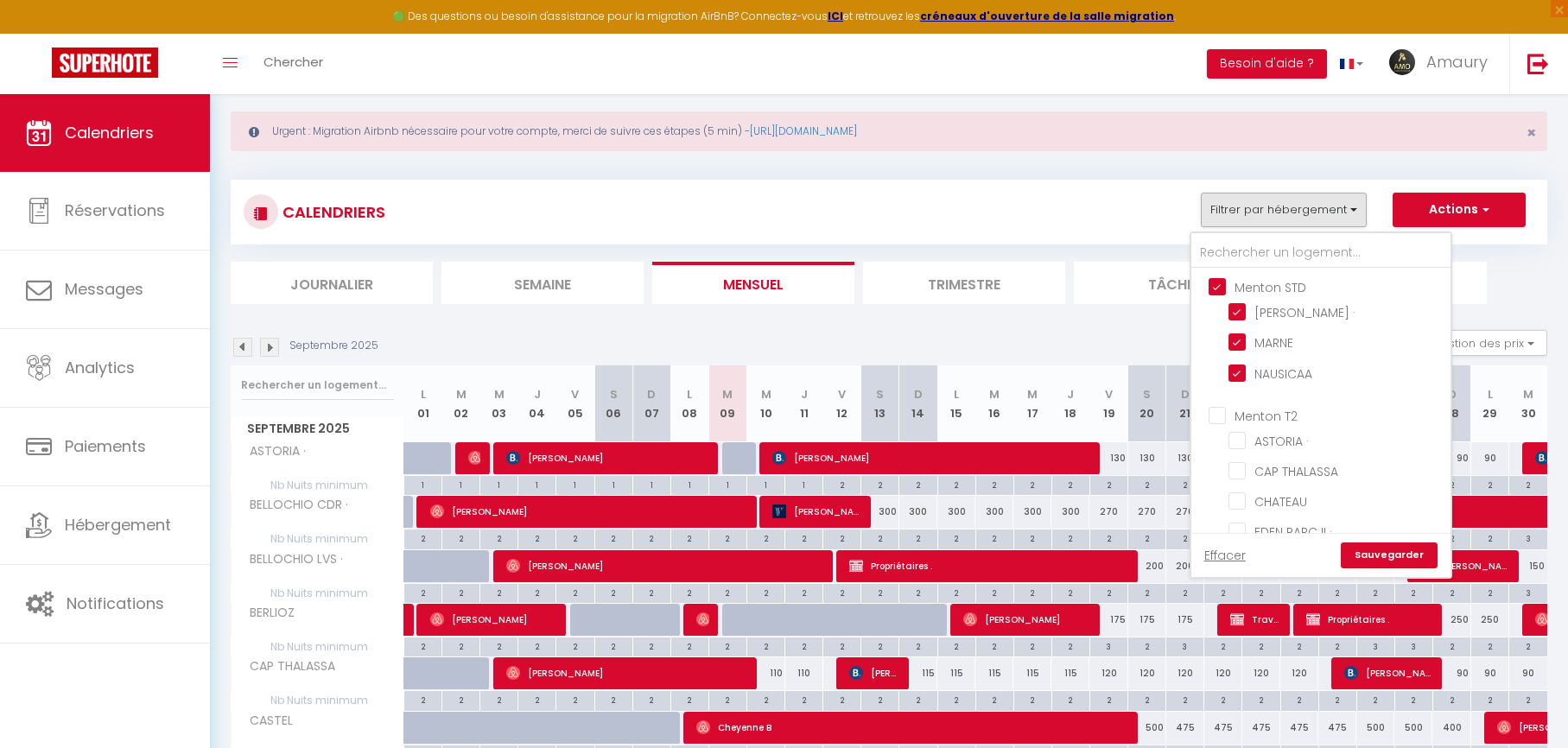
checkbox input "false"
click at [1370, 554] on link "Sauvegarder" at bounding box center [1389, 554] width 97 height 26
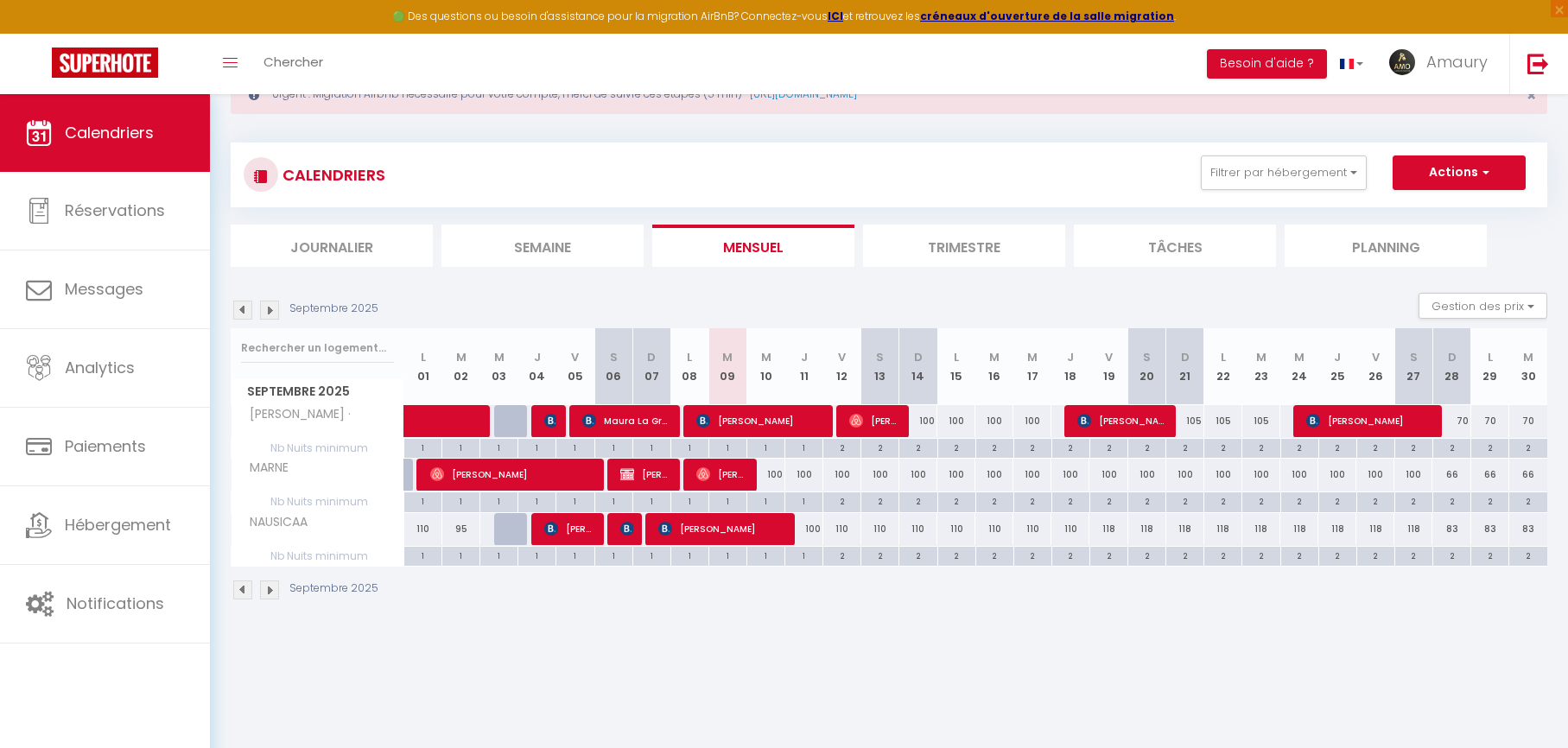
scroll to position [94, 0]
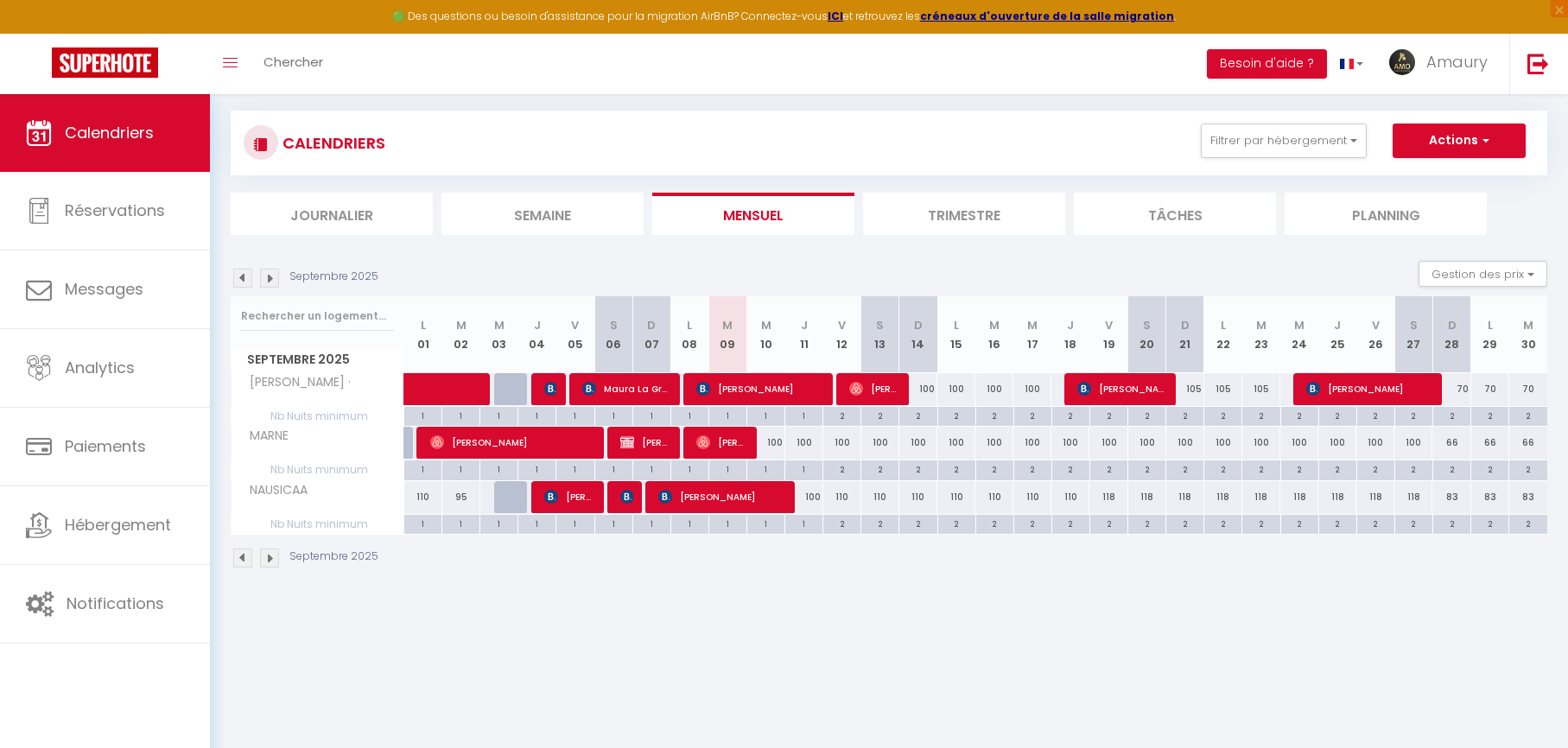
click at [774, 439] on div "100" at bounding box center [765, 442] width 38 height 32
type input "100"
type input "Mer 10 Septembre 2025"
type input "Jeu 11 Septembre 2025"
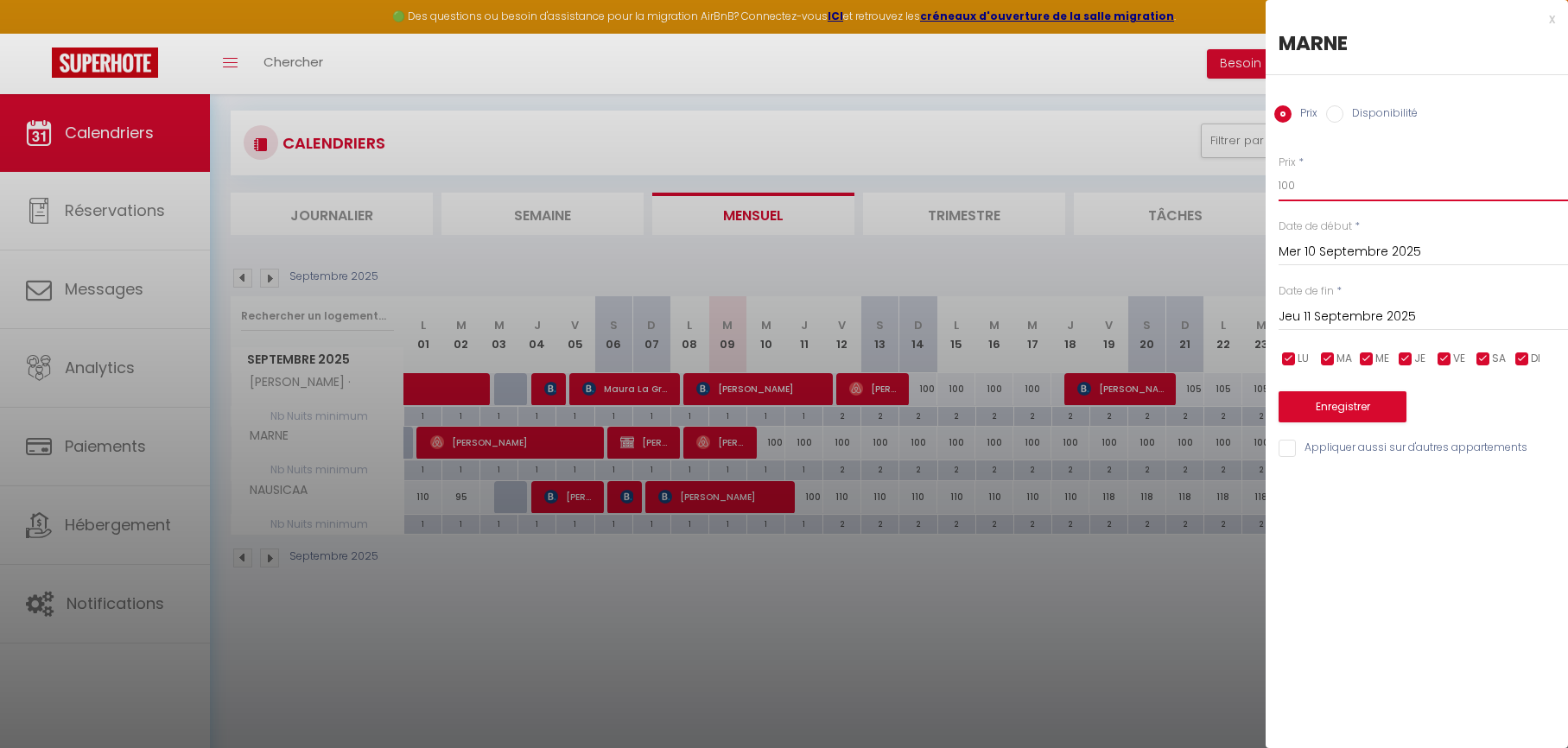
click at [1332, 182] on input "100" at bounding box center [1423, 185] width 290 height 31
type input "90"
click at [1309, 408] on button "Enregistrer" at bounding box center [1342, 406] width 128 height 31
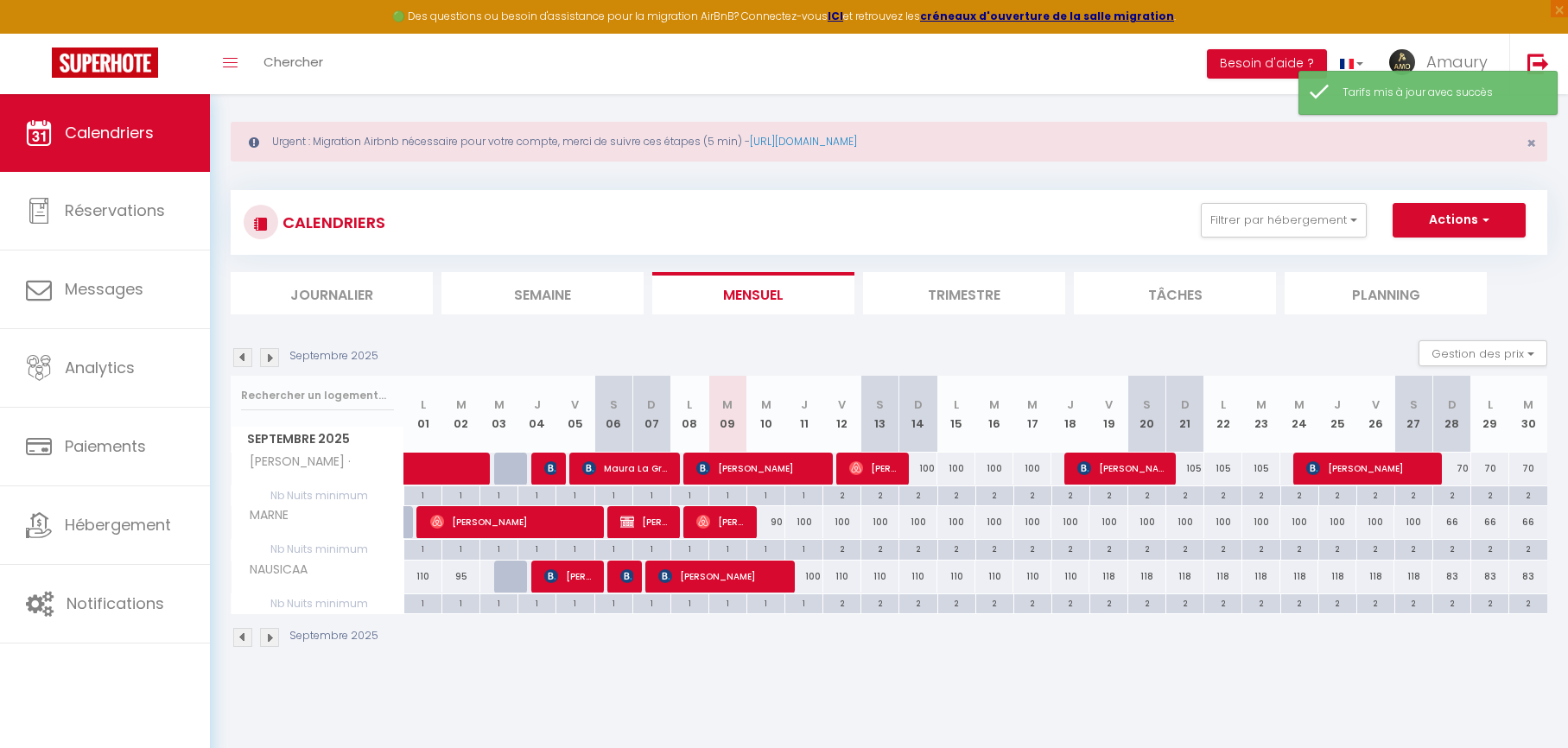
scroll to position [0, 0]
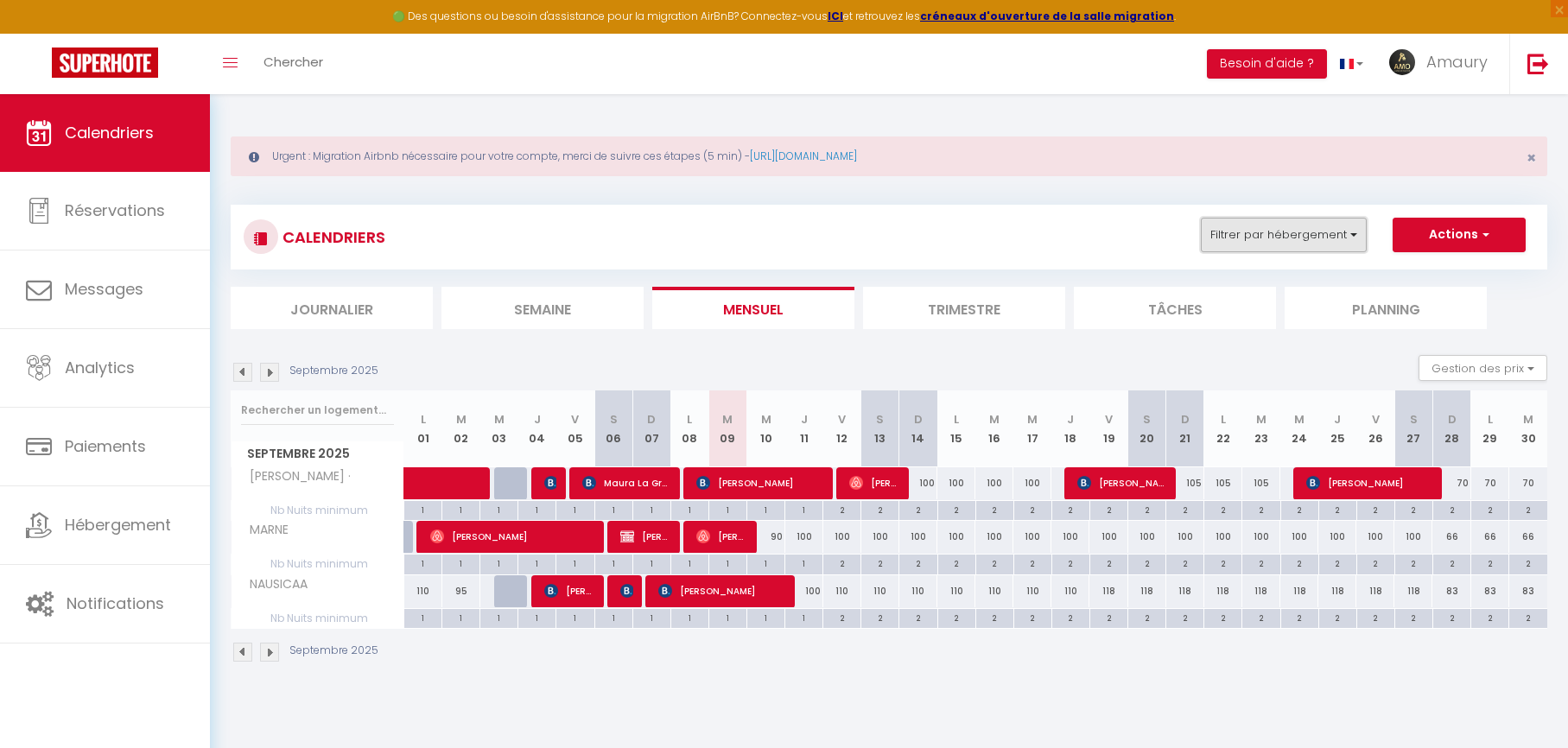
click at [1308, 237] on button "Filtrer par hébergement" at bounding box center [1283, 234] width 166 height 34
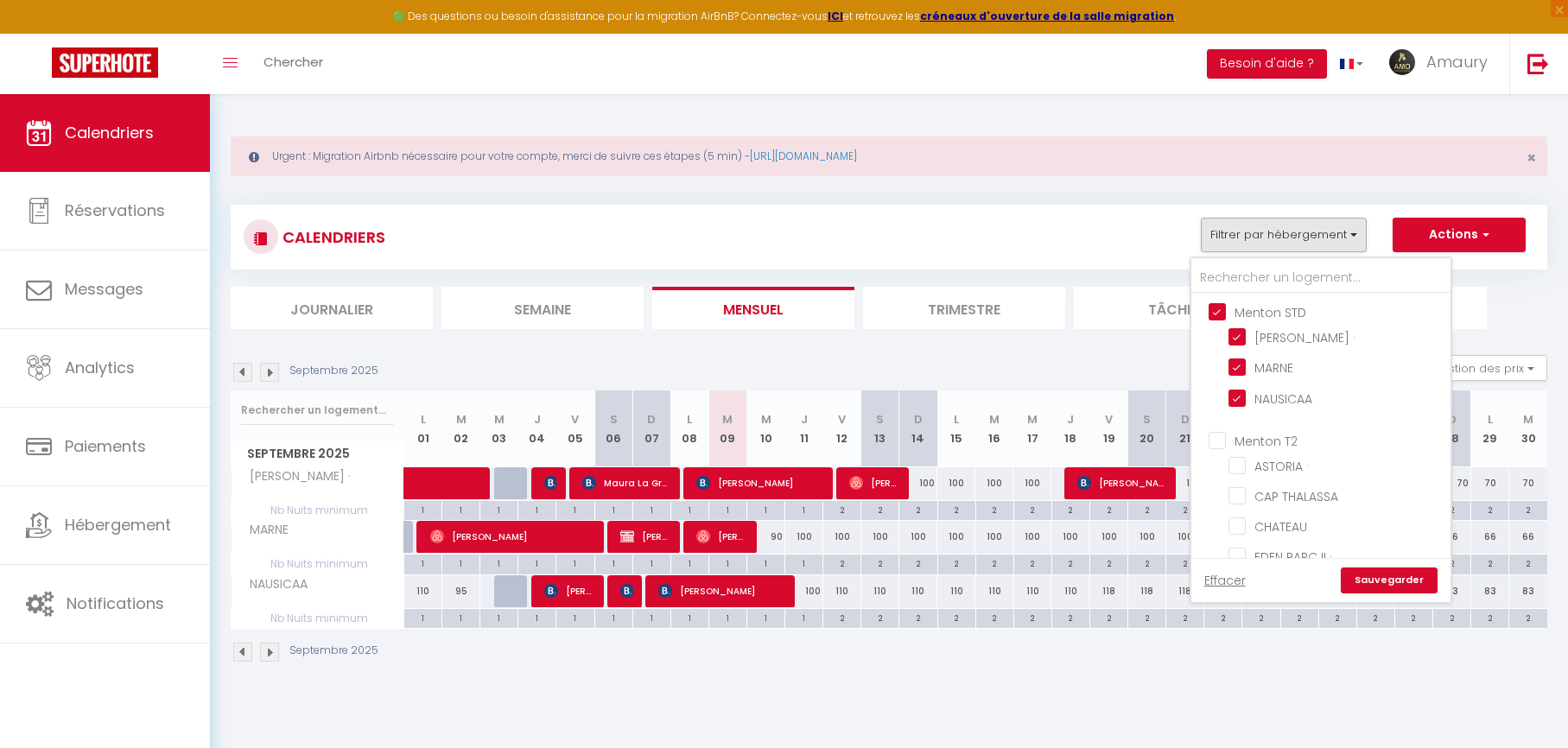
click at [1219, 310] on input "Menton STD" at bounding box center [1338, 310] width 259 height 17
checkbox input "false"
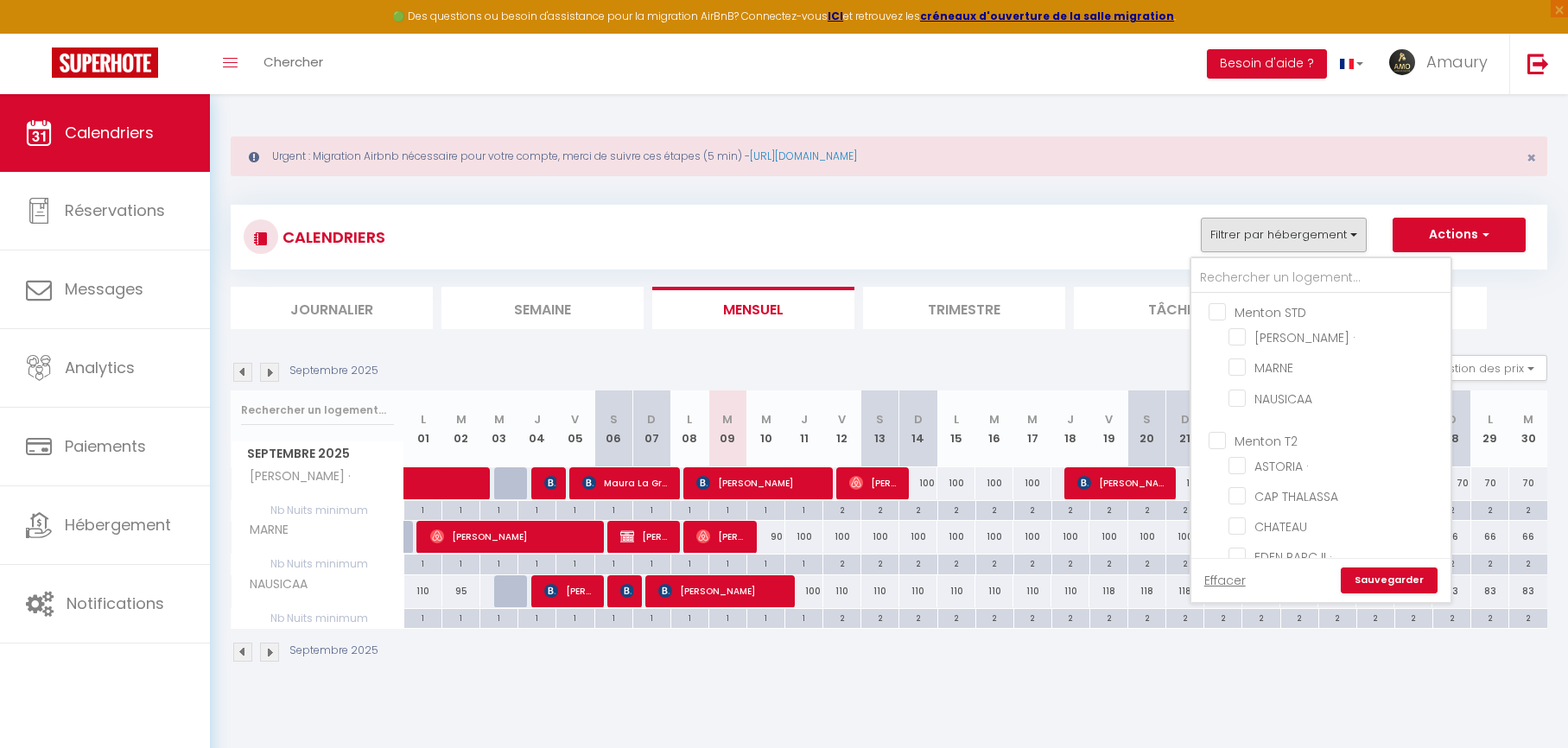
checkbox input "false"
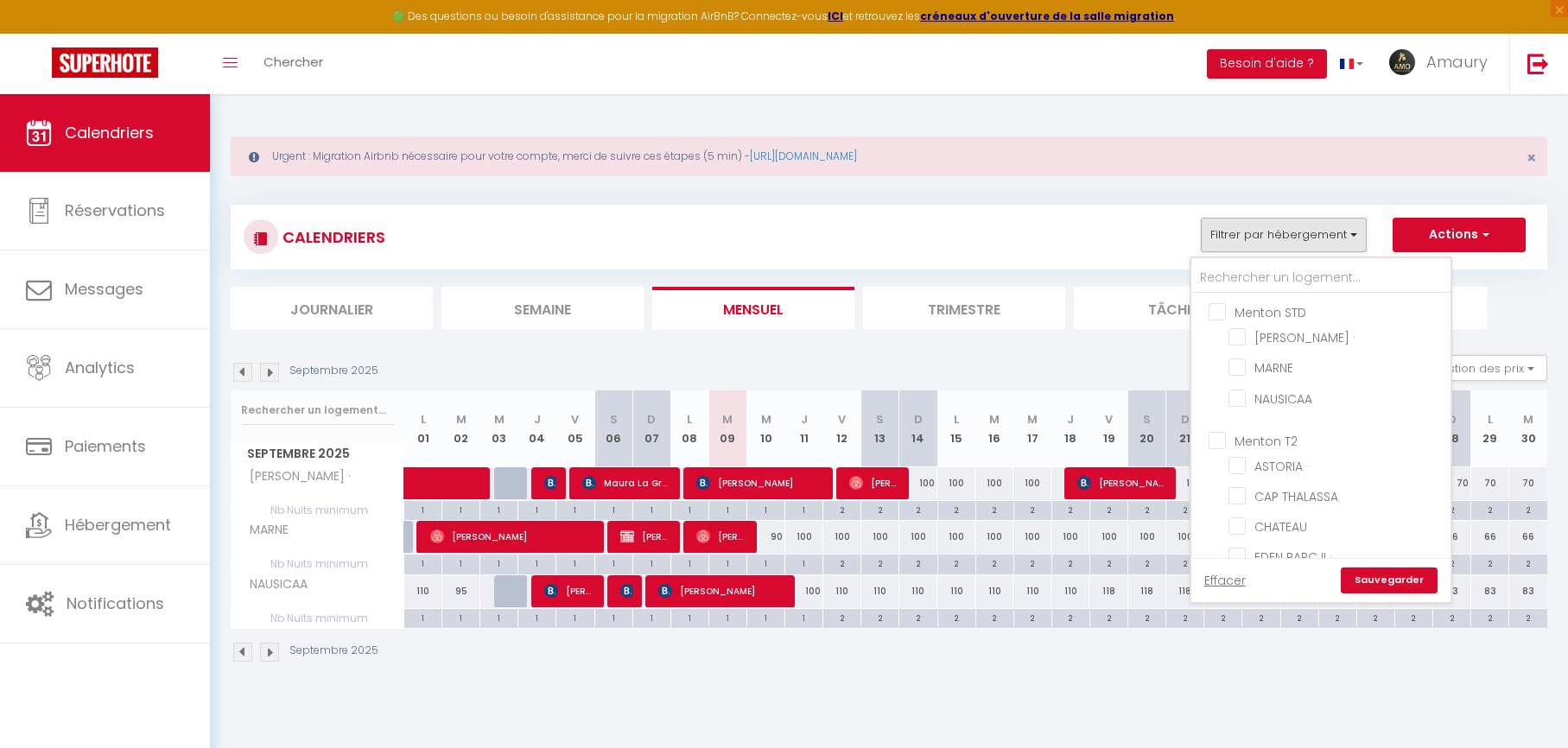
checkbox input "false"
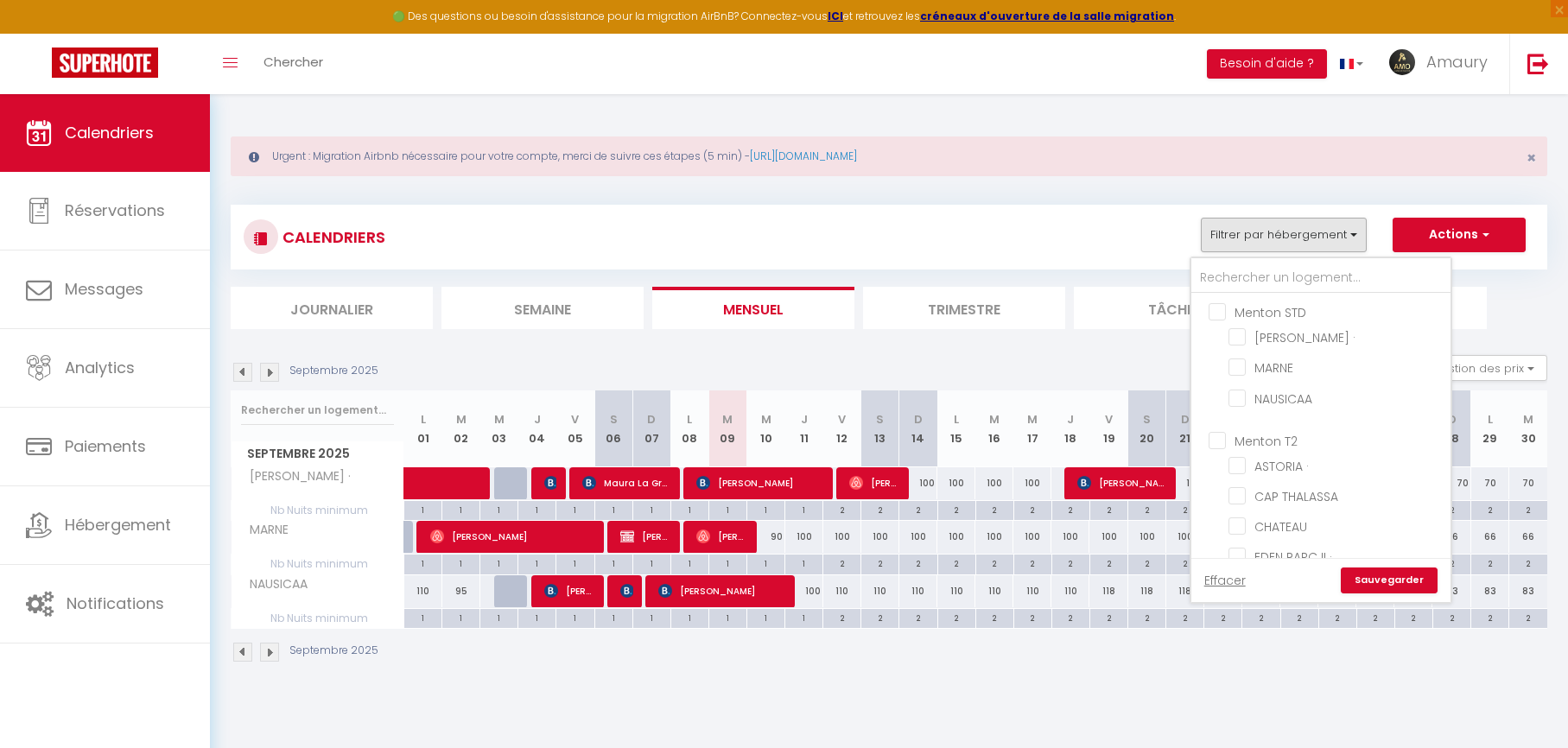
checkbox input "false"
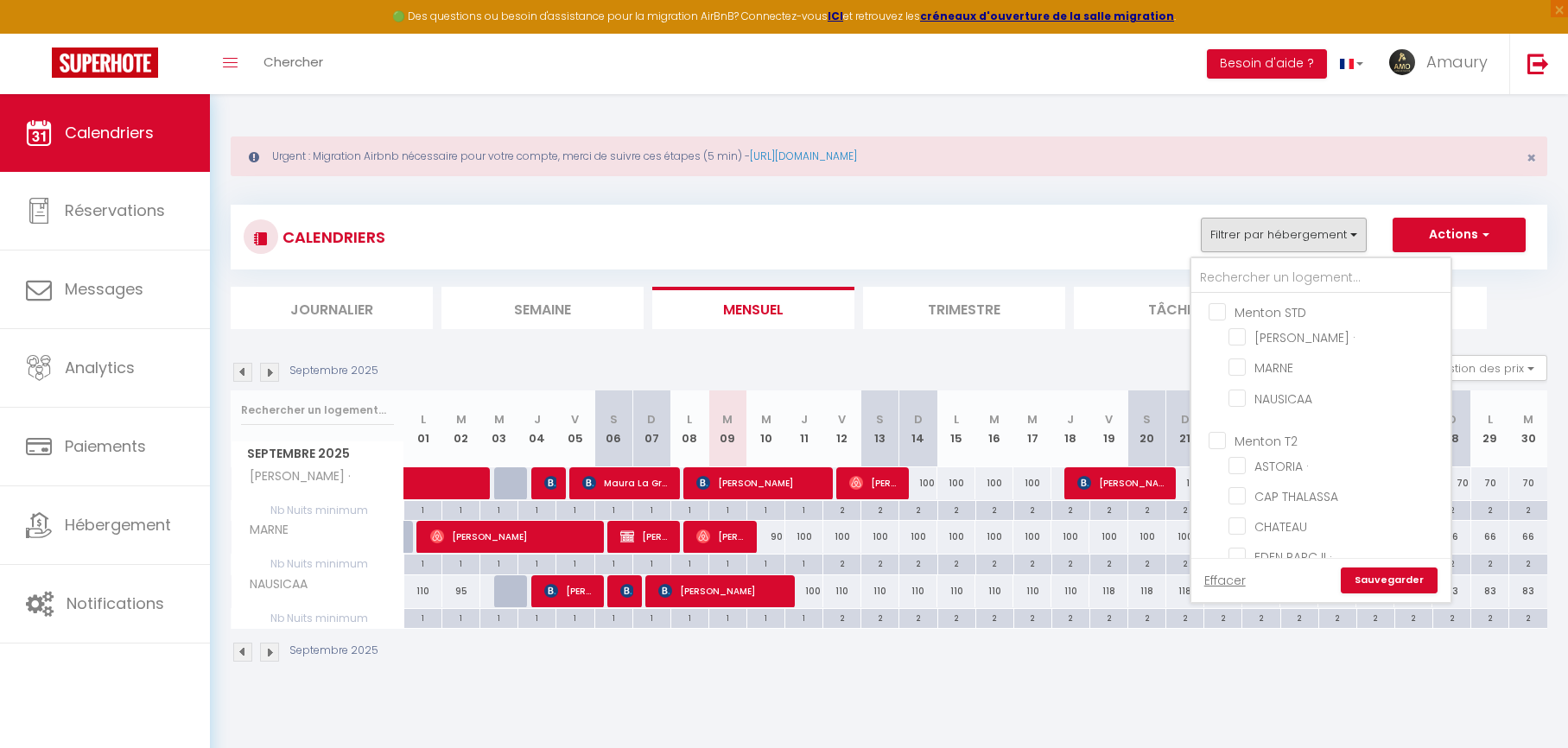
checkbox input "false"
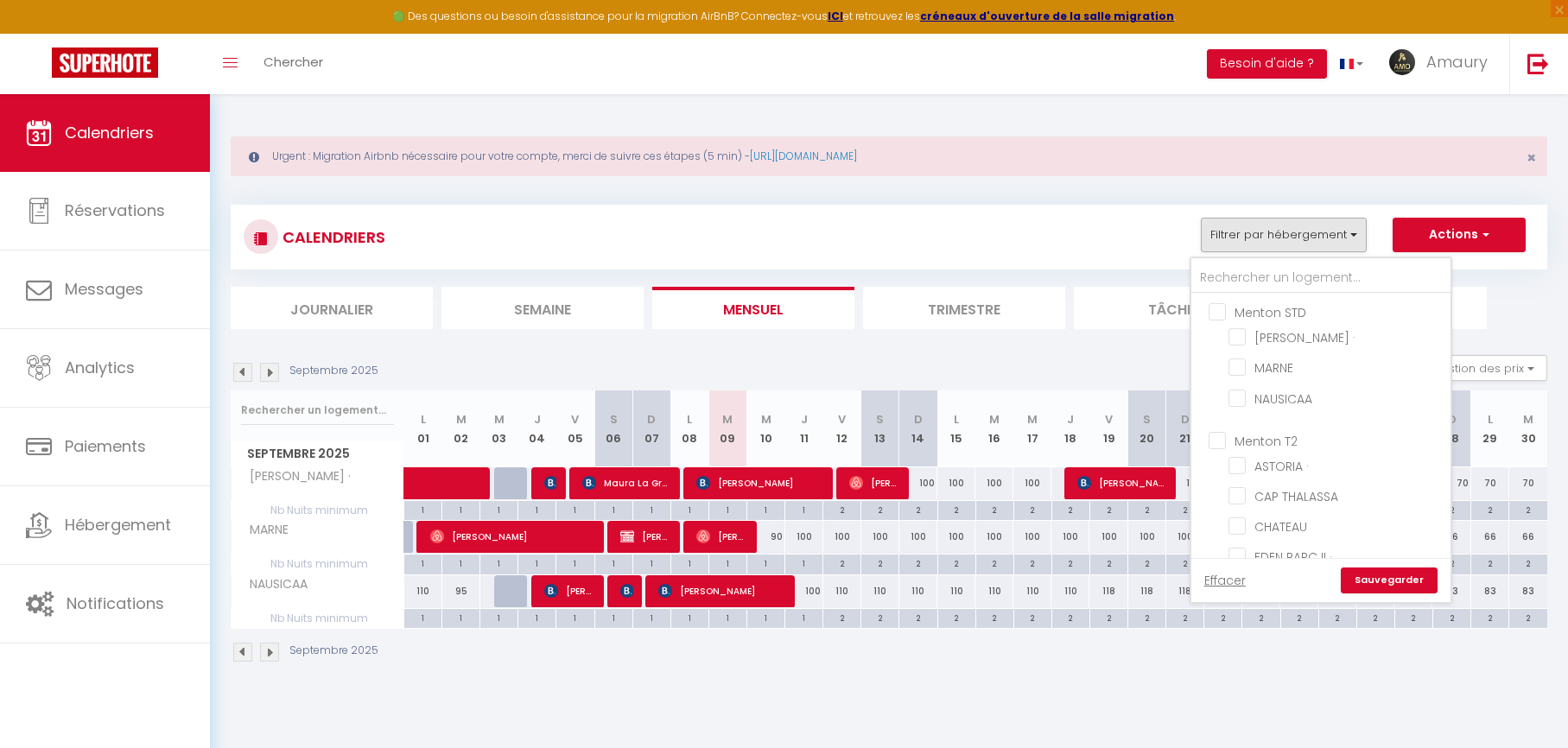
checkbox input "false"
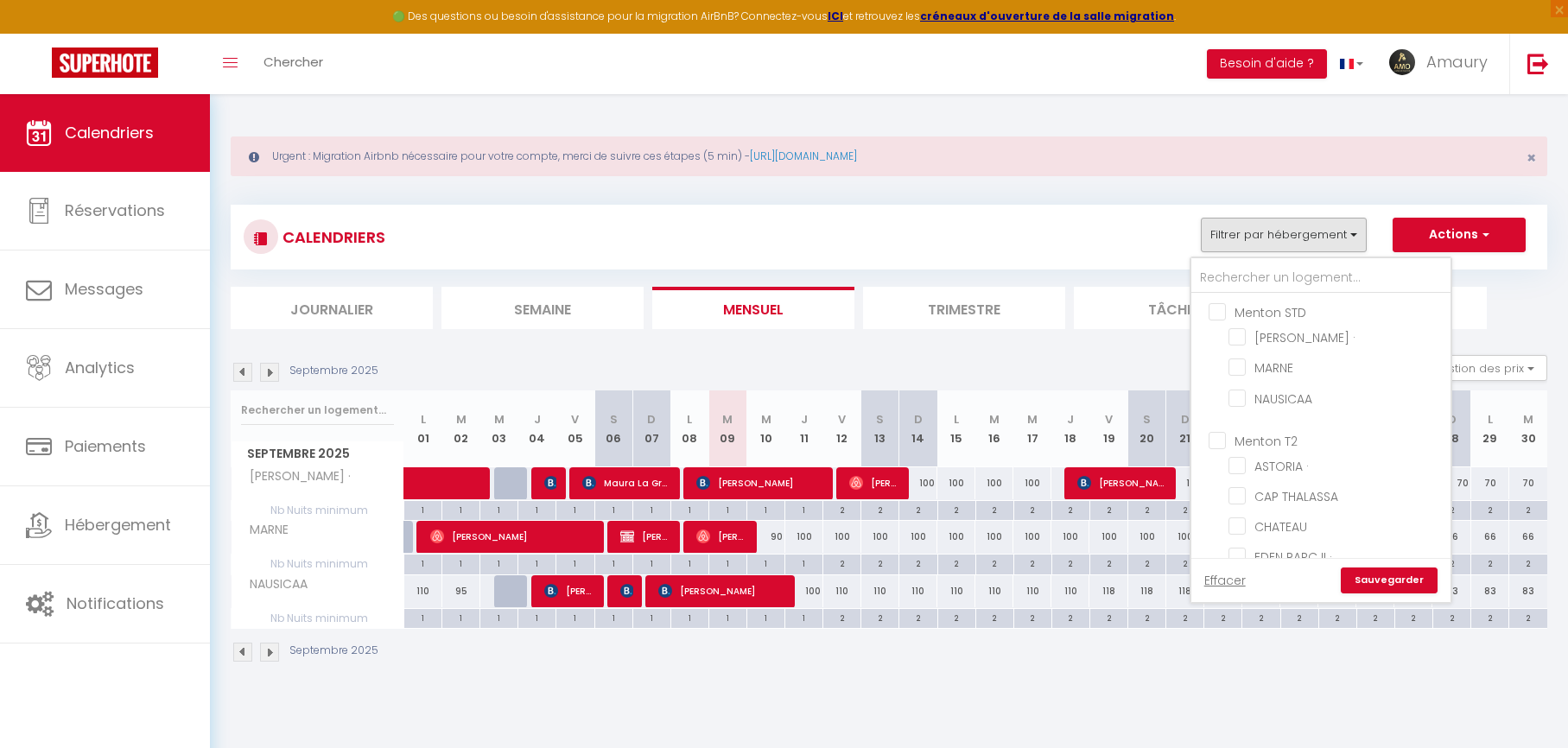
checkbox input "false"
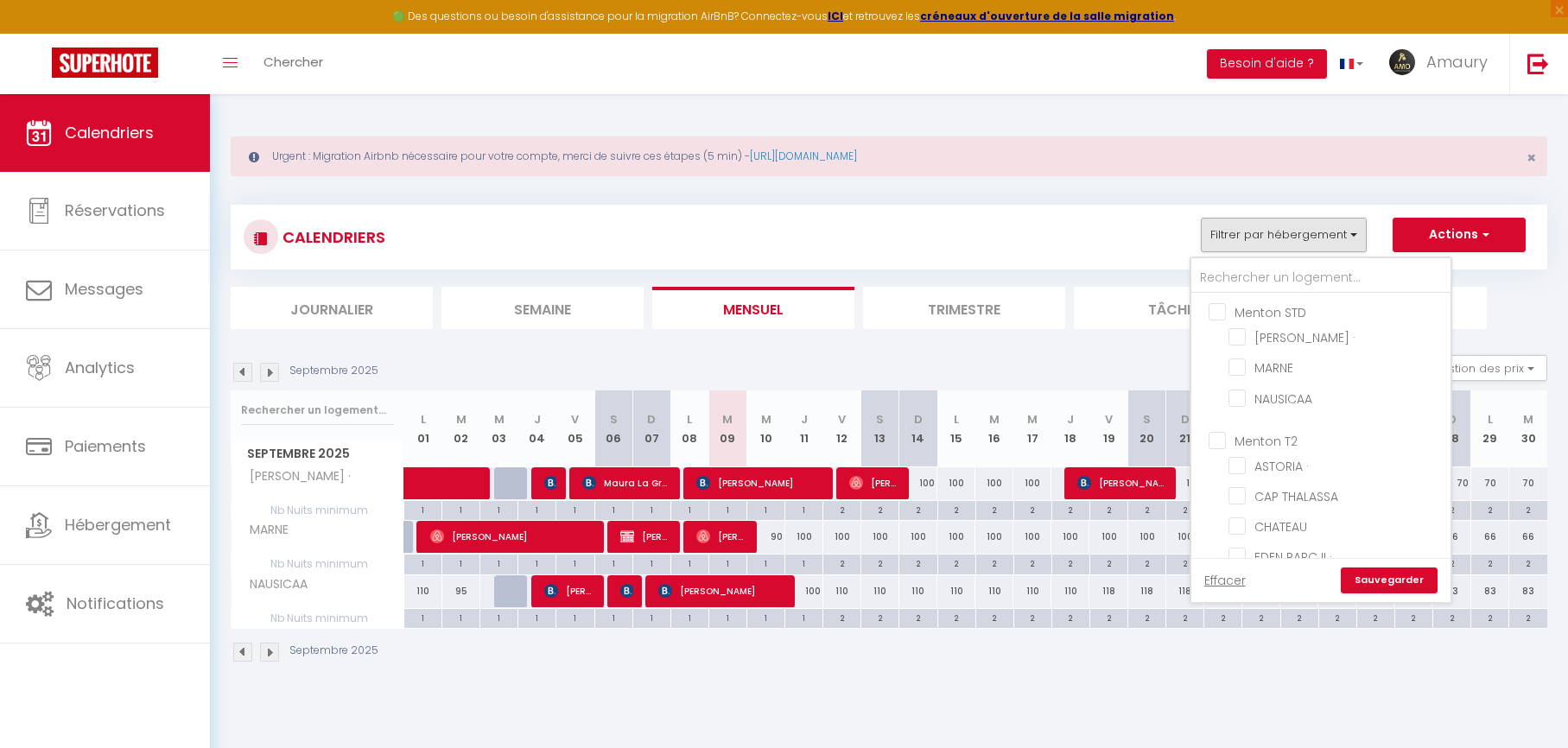
checkbox input "false"
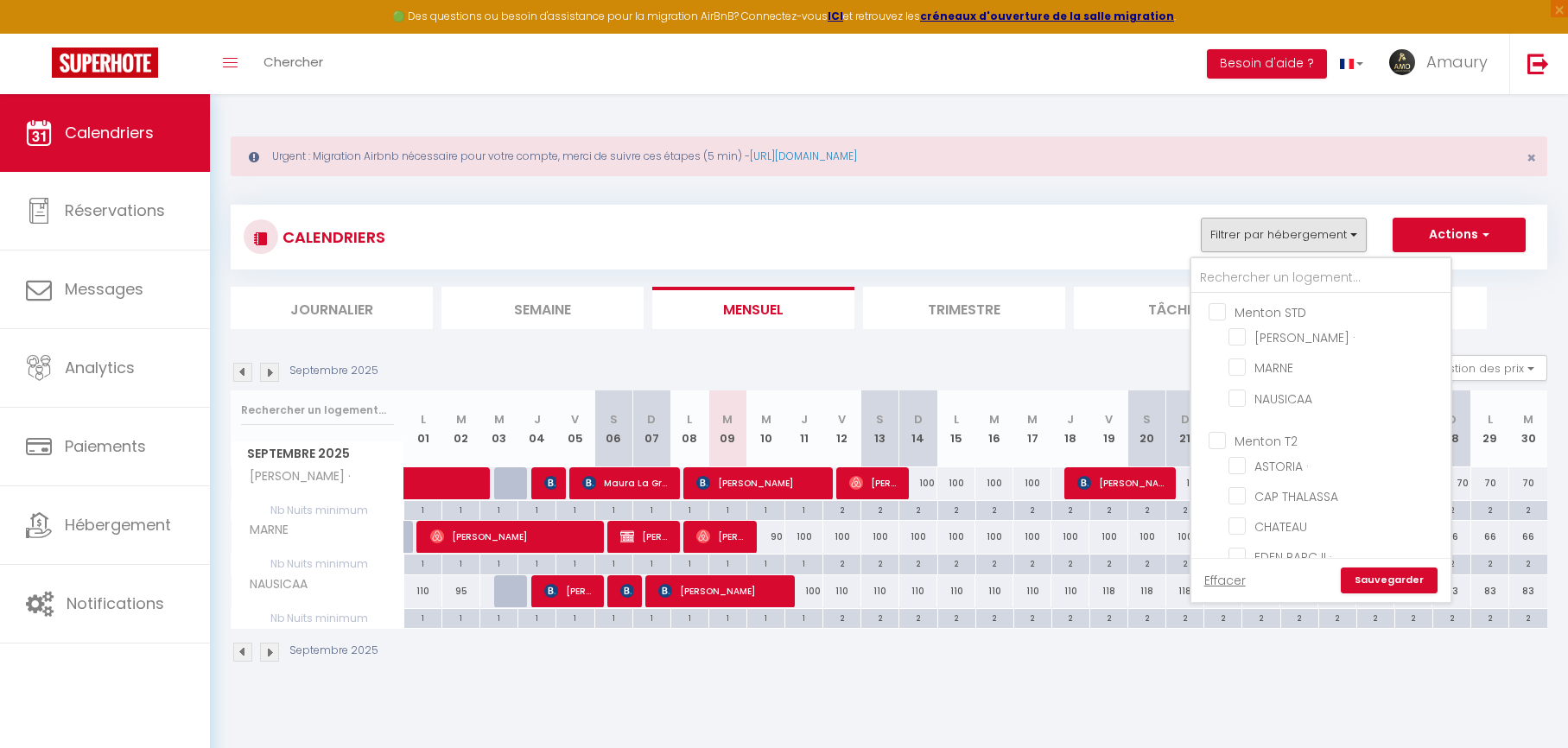
checkbox input "false"
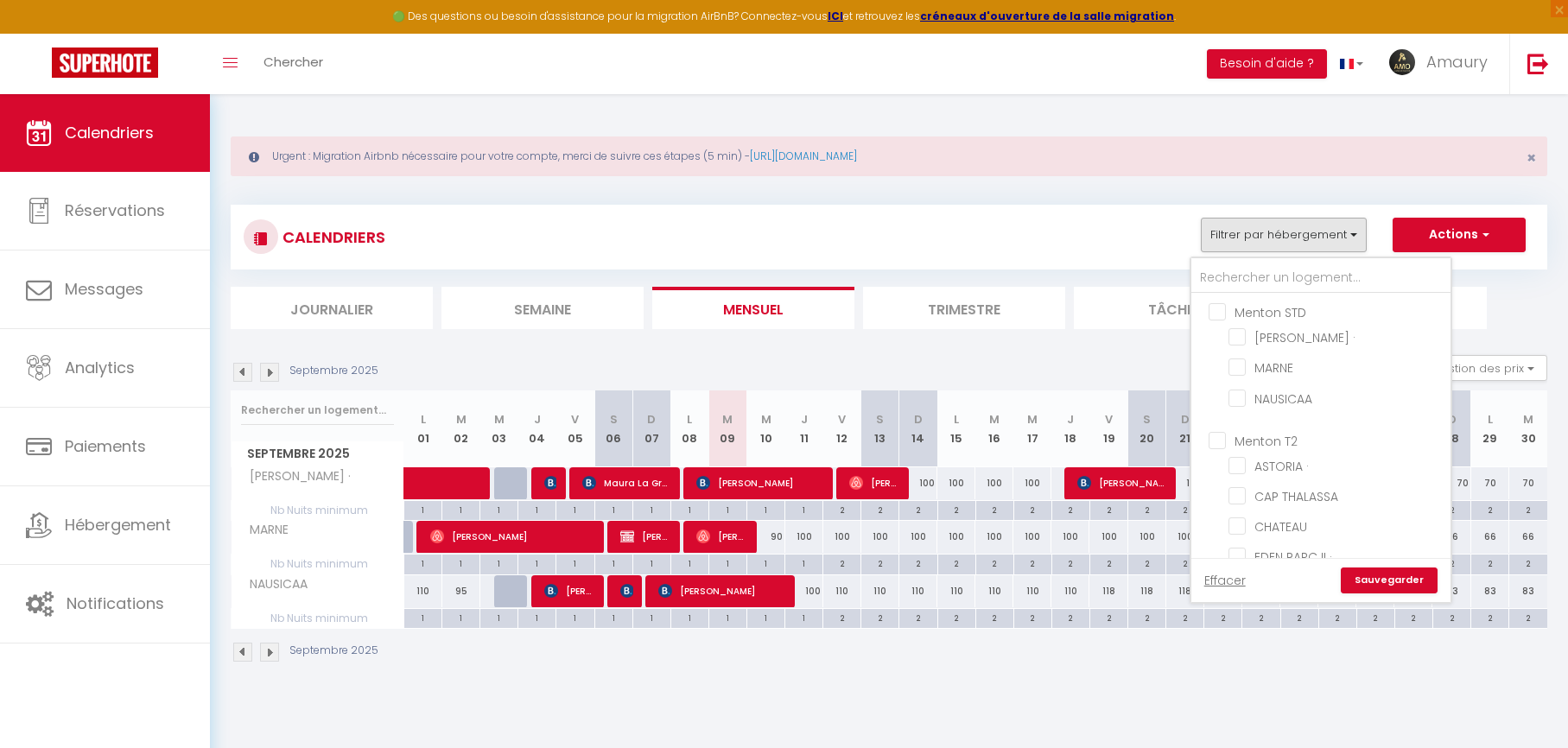
checkbox input "false"
click at [1215, 441] on input "Menton T2" at bounding box center [1338, 439] width 259 height 17
checkbox input "true"
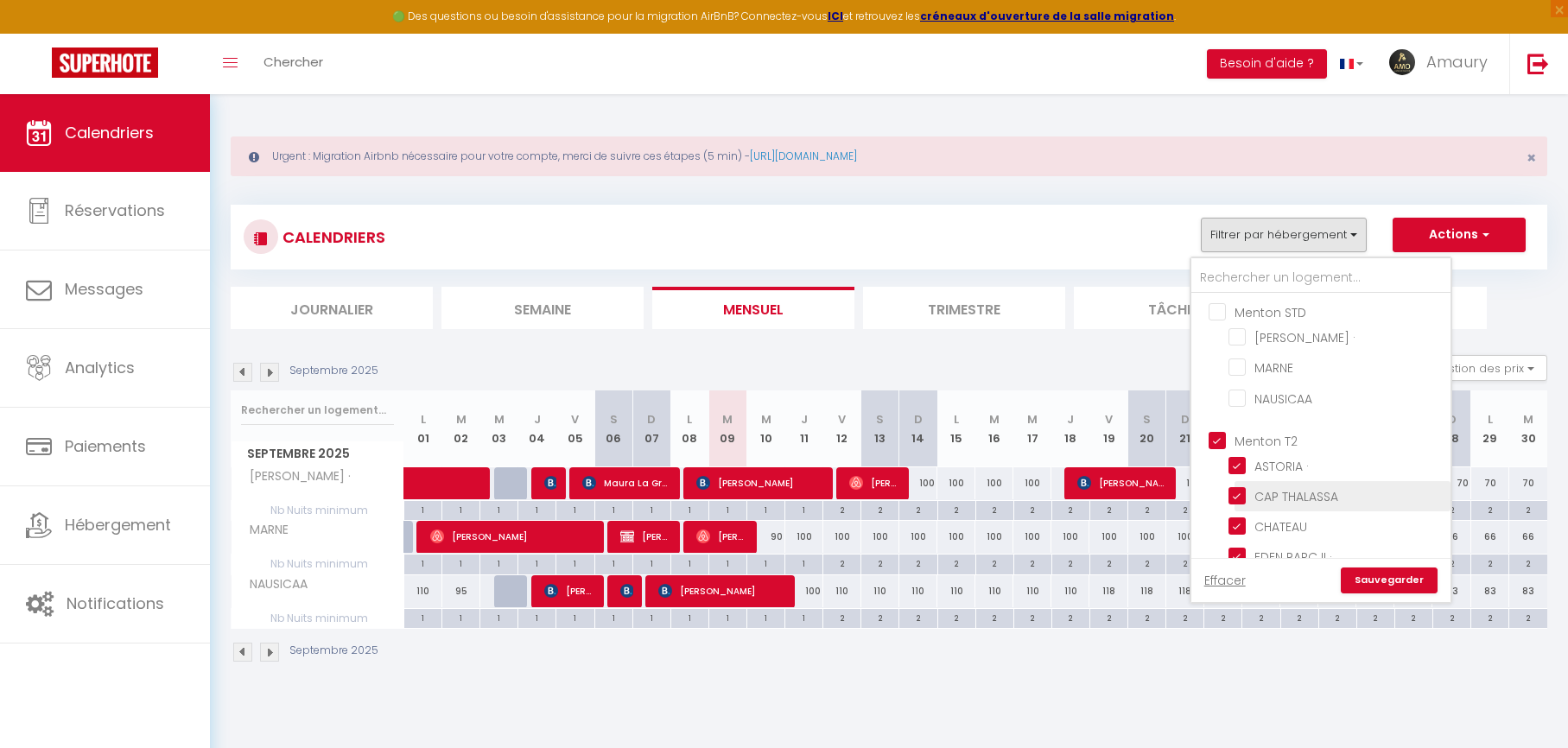
checkbox input "true"
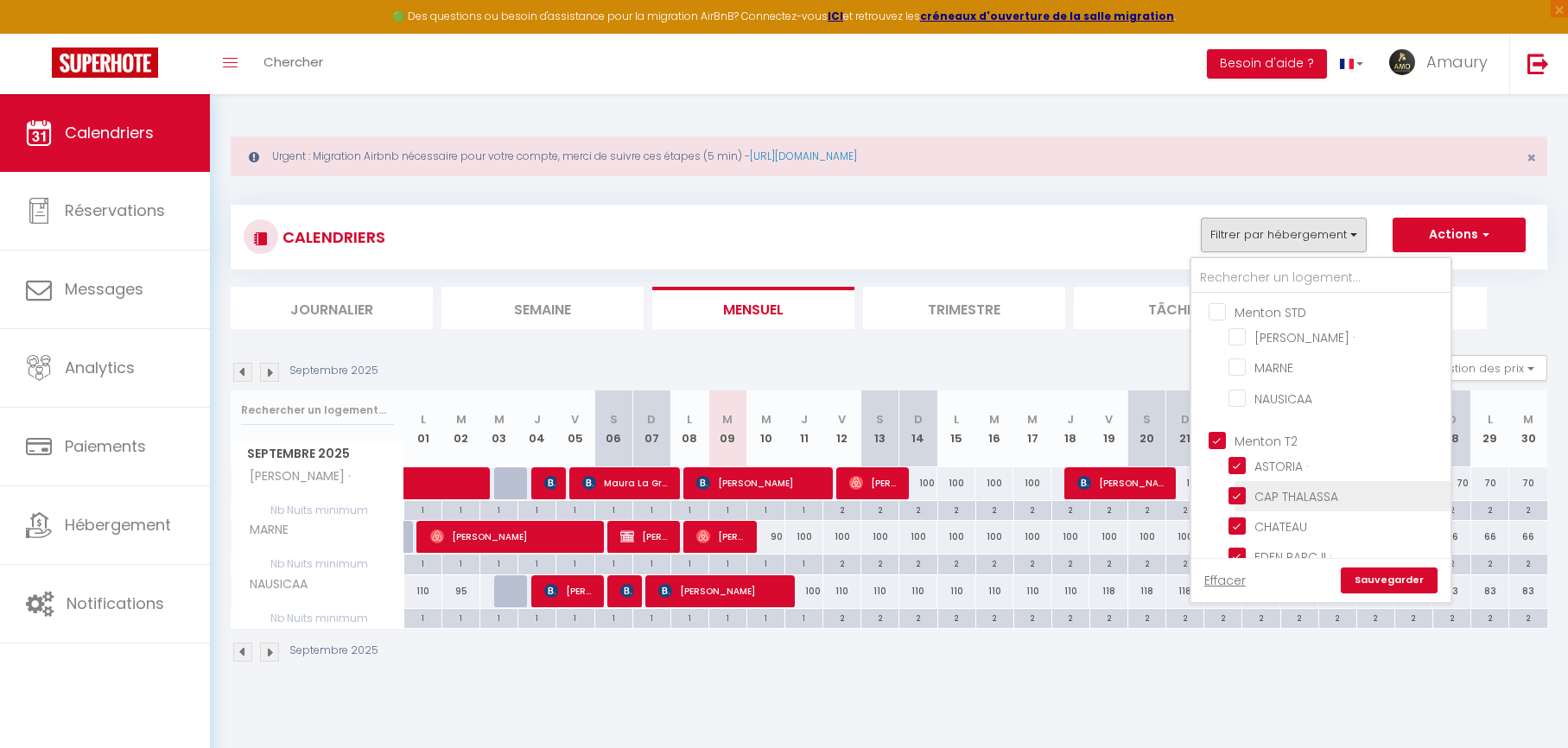
checkbox input "true"
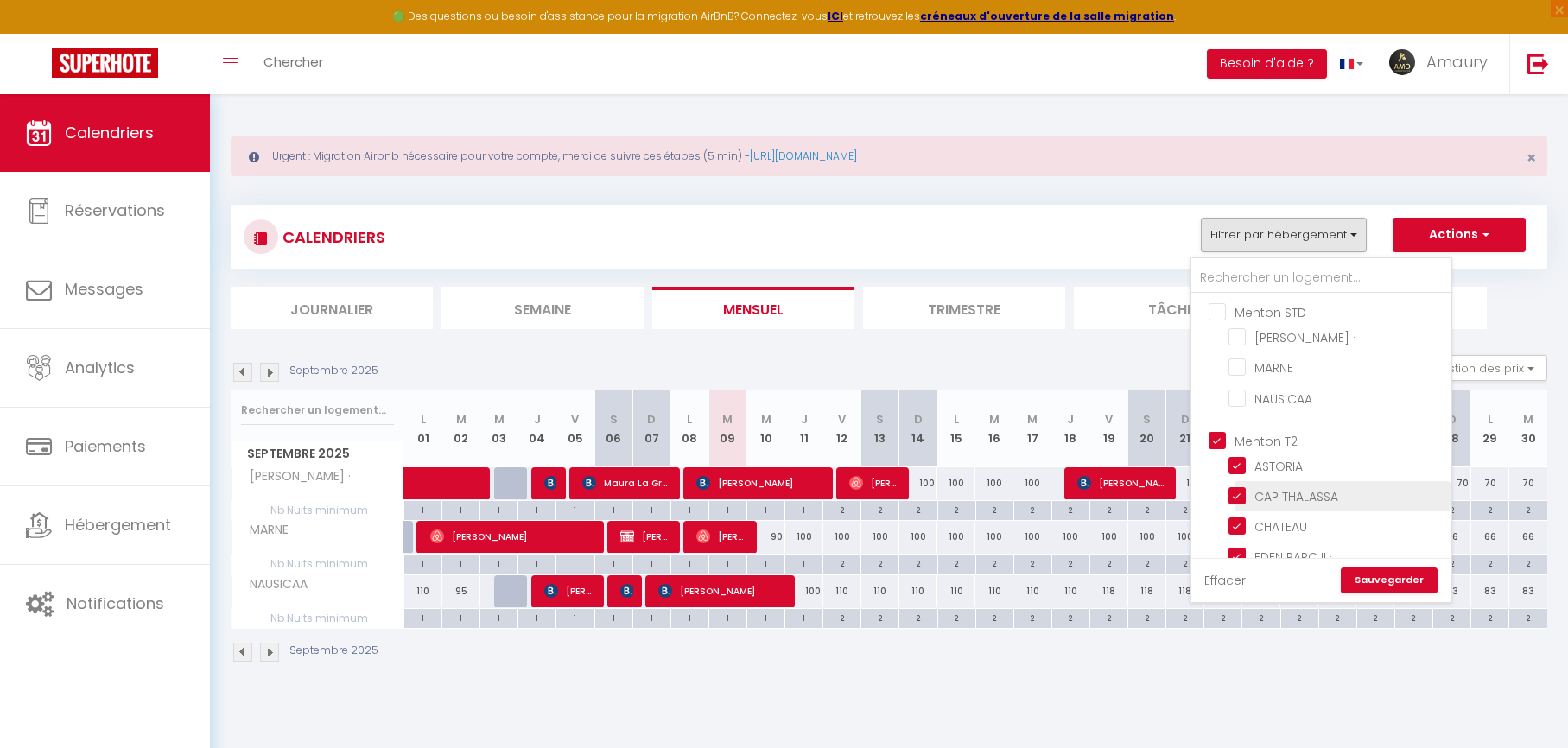
checkbox input "true"
checkbox input "false"
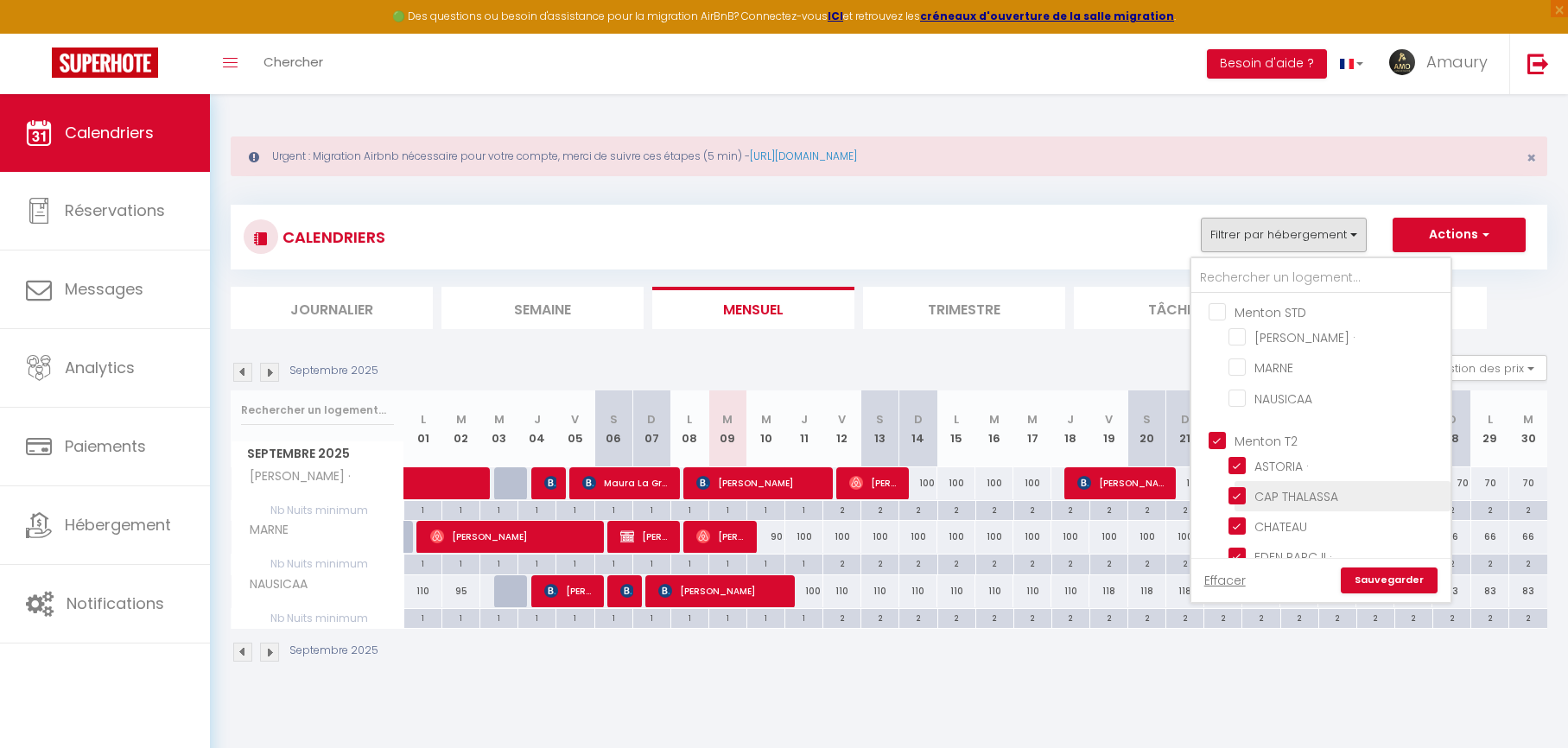
checkbox input "false"
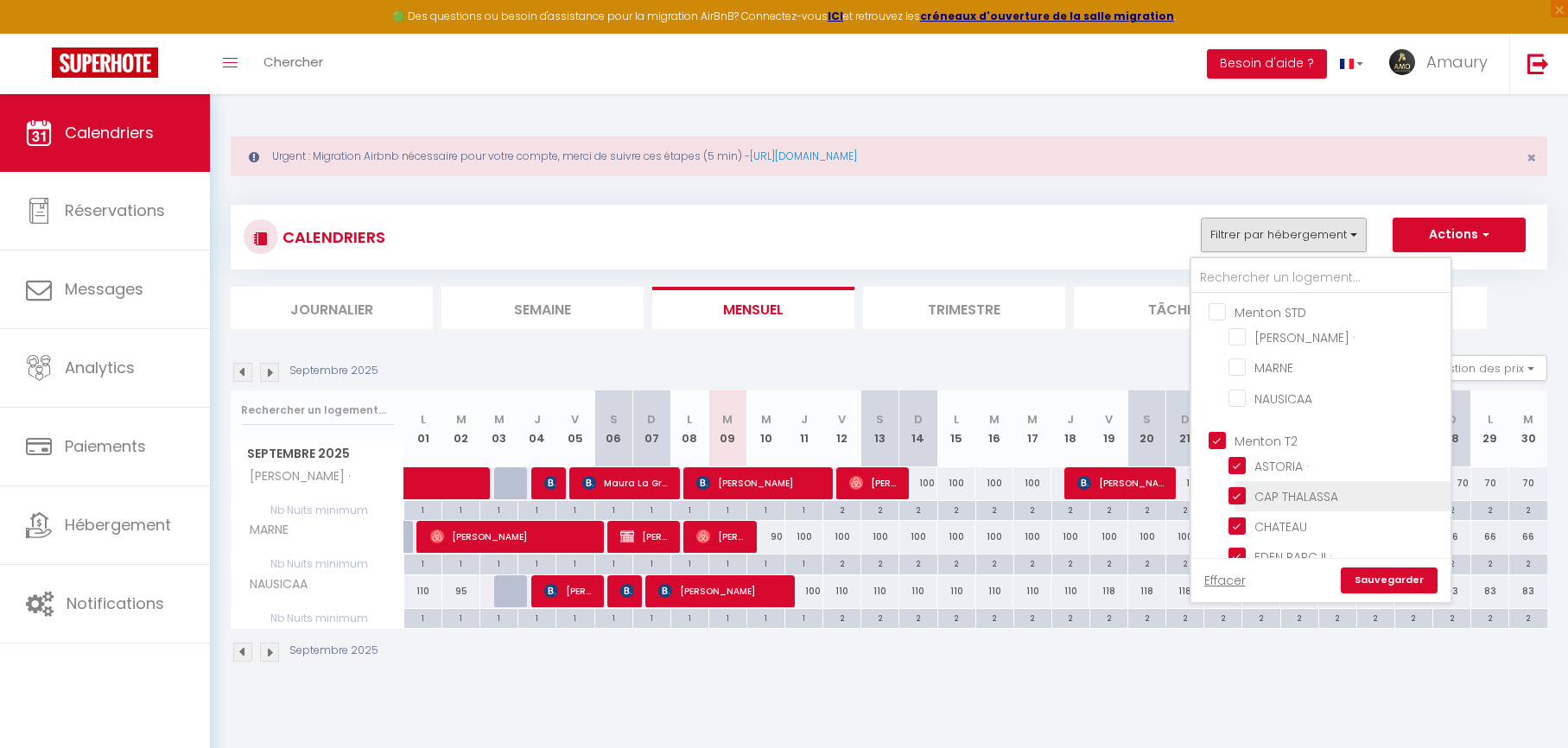
checkbox input "false"
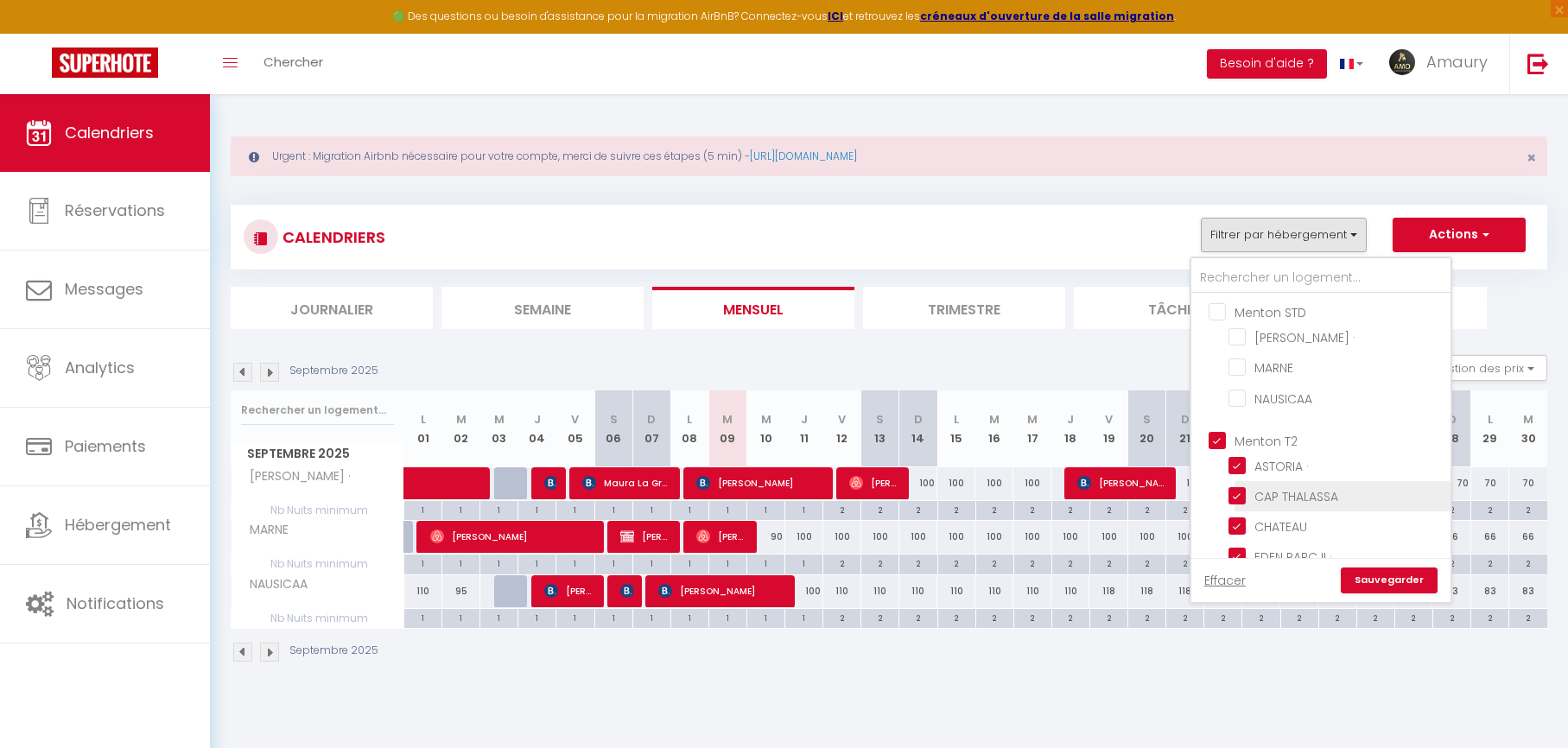
checkbox input "false"
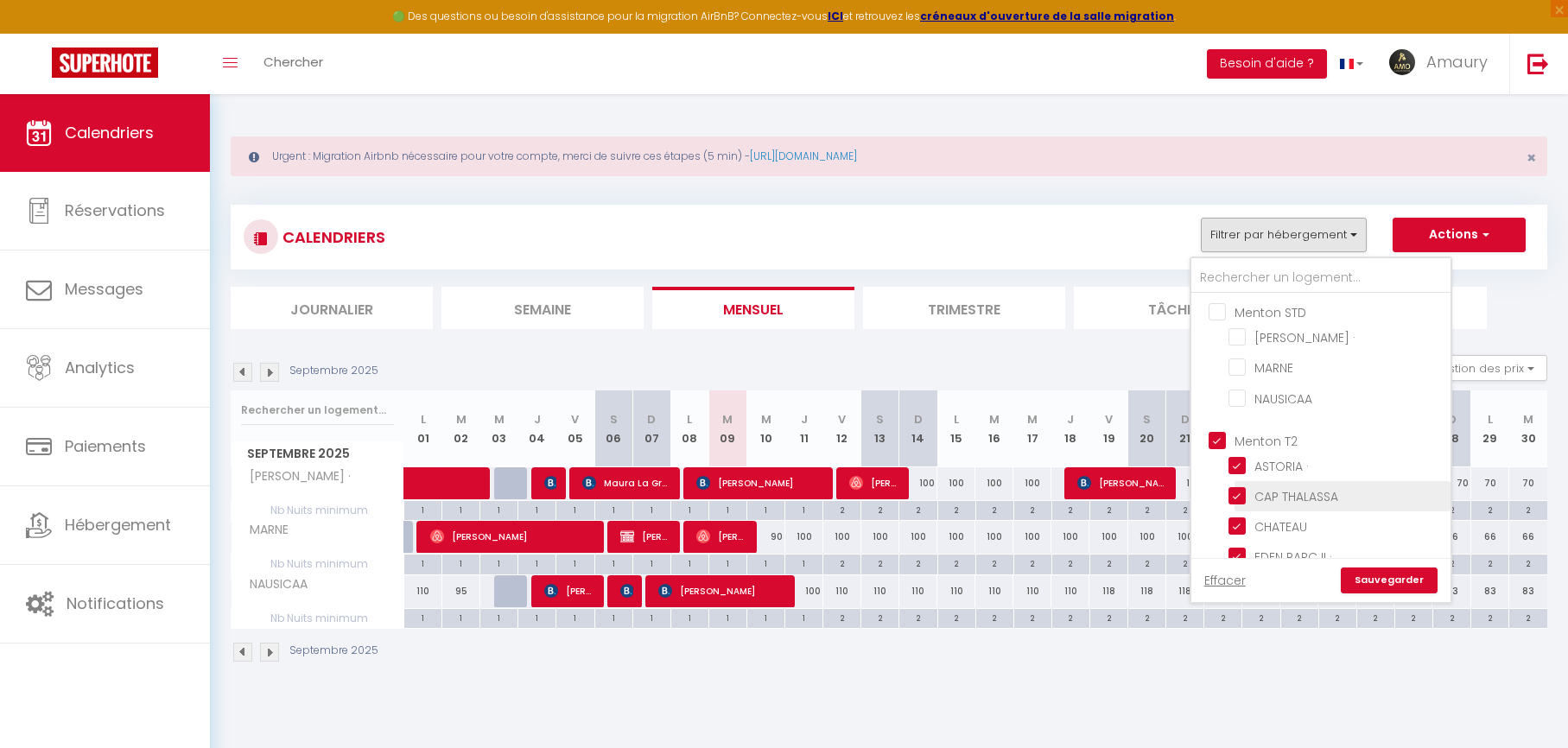
checkbox input "false"
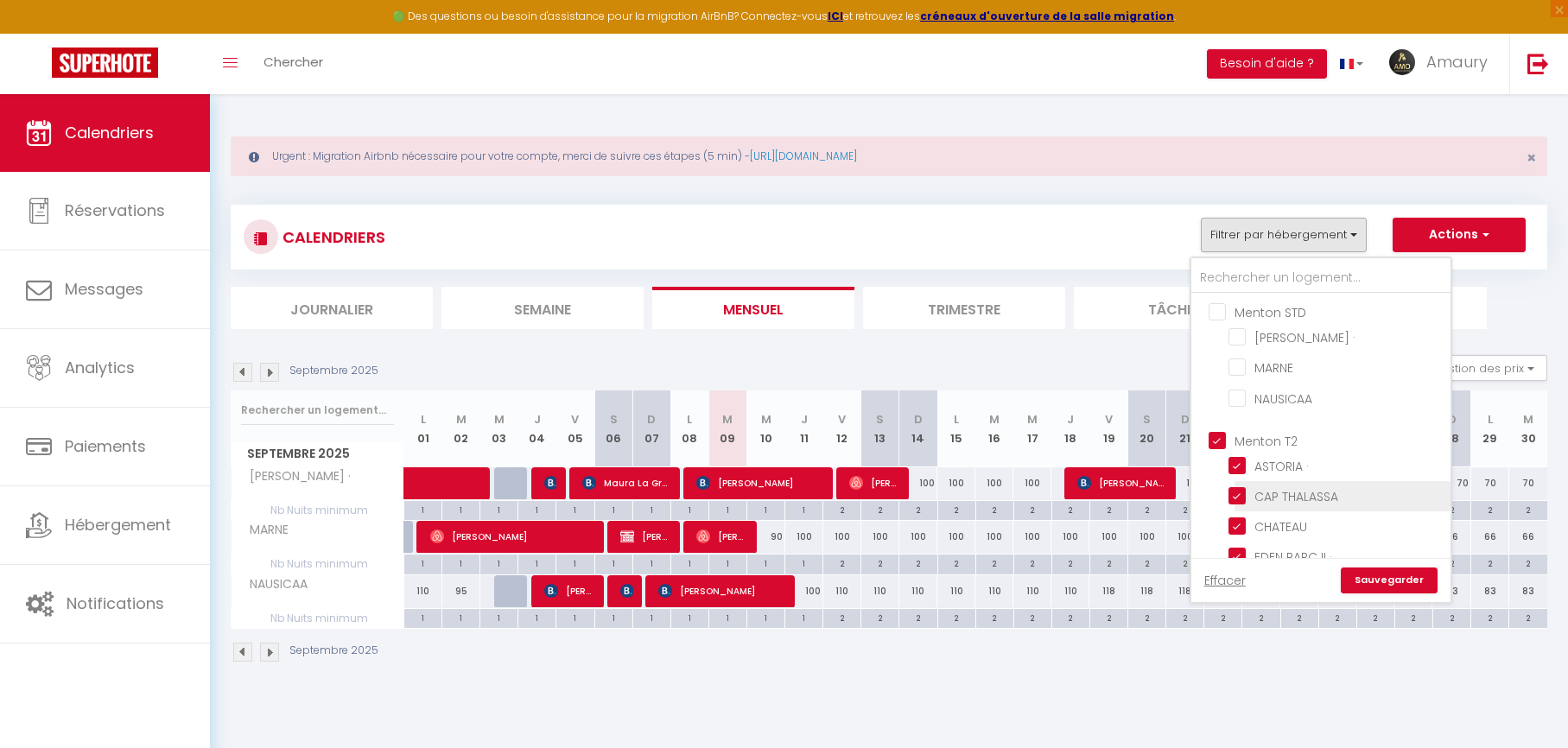
checkbox input "false"
click at [1372, 584] on link "Sauvegarder" at bounding box center [1389, 580] width 97 height 26
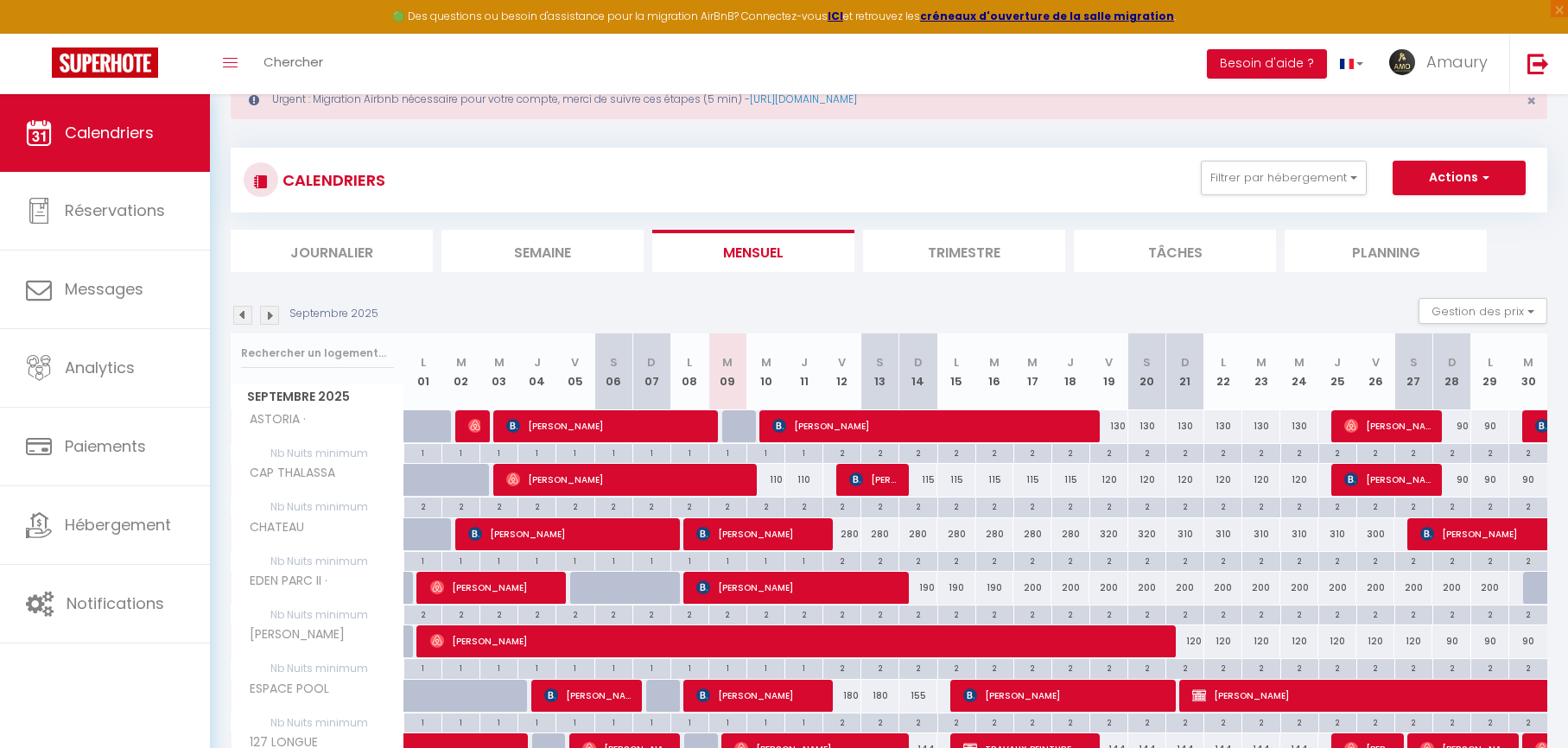
scroll to position [63, 0]
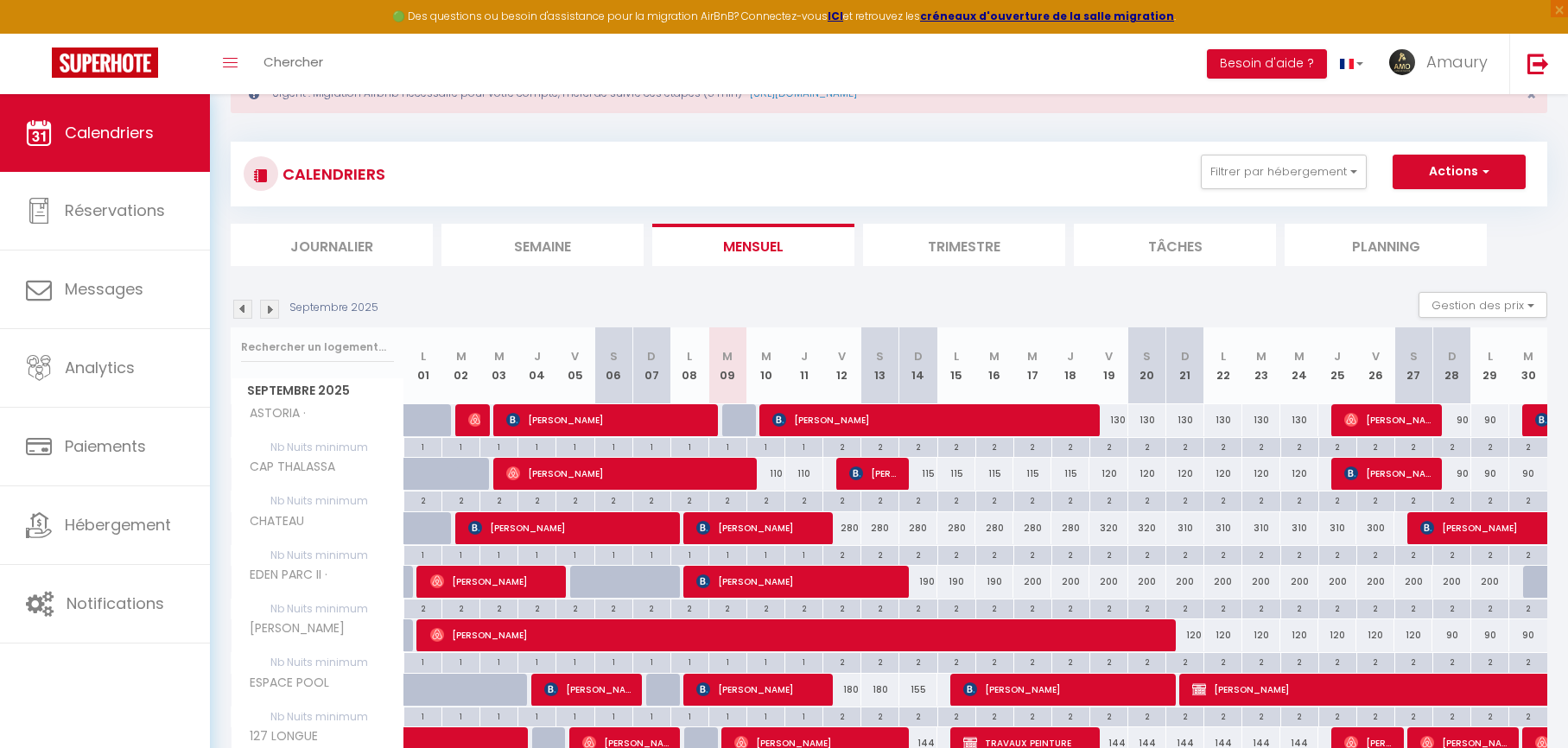
click at [776, 473] on div "110" at bounding box center [765, 474] width 38 height 32
type input "110"
type input "Mer 10 Septembre 2025"
type input "Jeu 11 Septembre 2025"
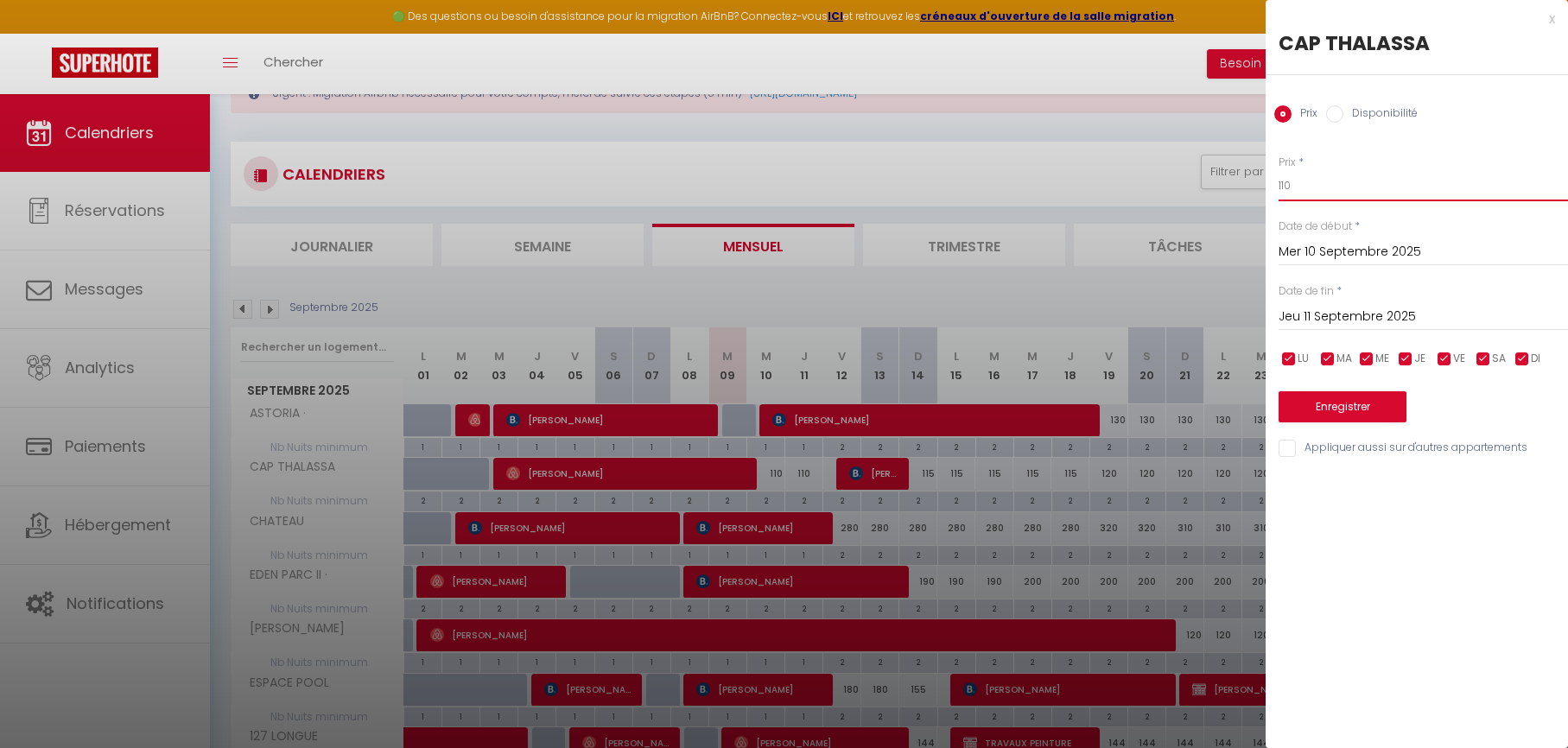
click at [1309, 195] on input "110" at bounding box center [1423, 185] width 290 height 31
type input "100"
click at [1325, 325] on input "Jeu 11 Septembre 2025" at bounding box center [1423, 317] width 290 height 23
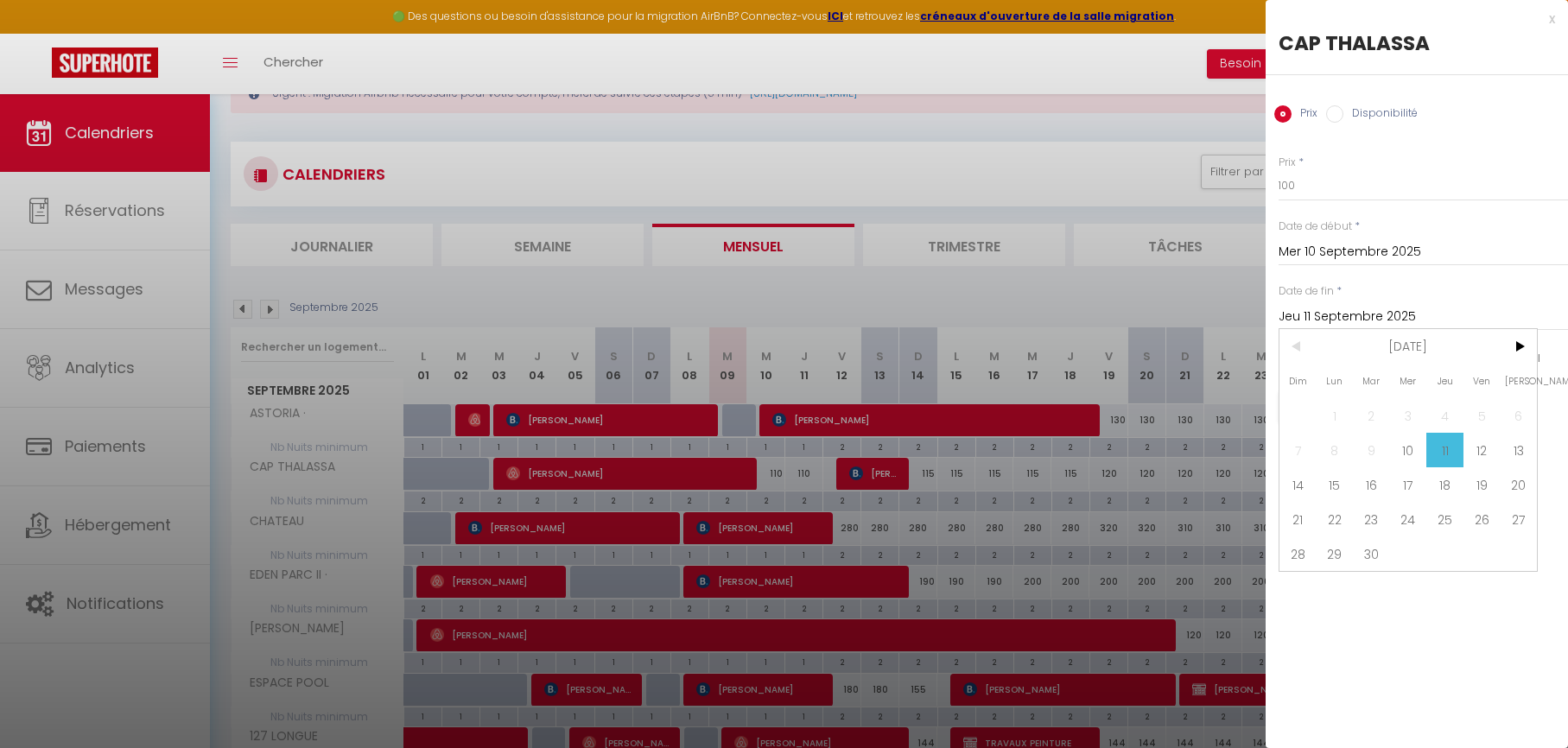
click at [1478, 436] on span "12" at bounding box center [1482, 450] width 37 height 34
type input "Ven 12 Septembre 2025"
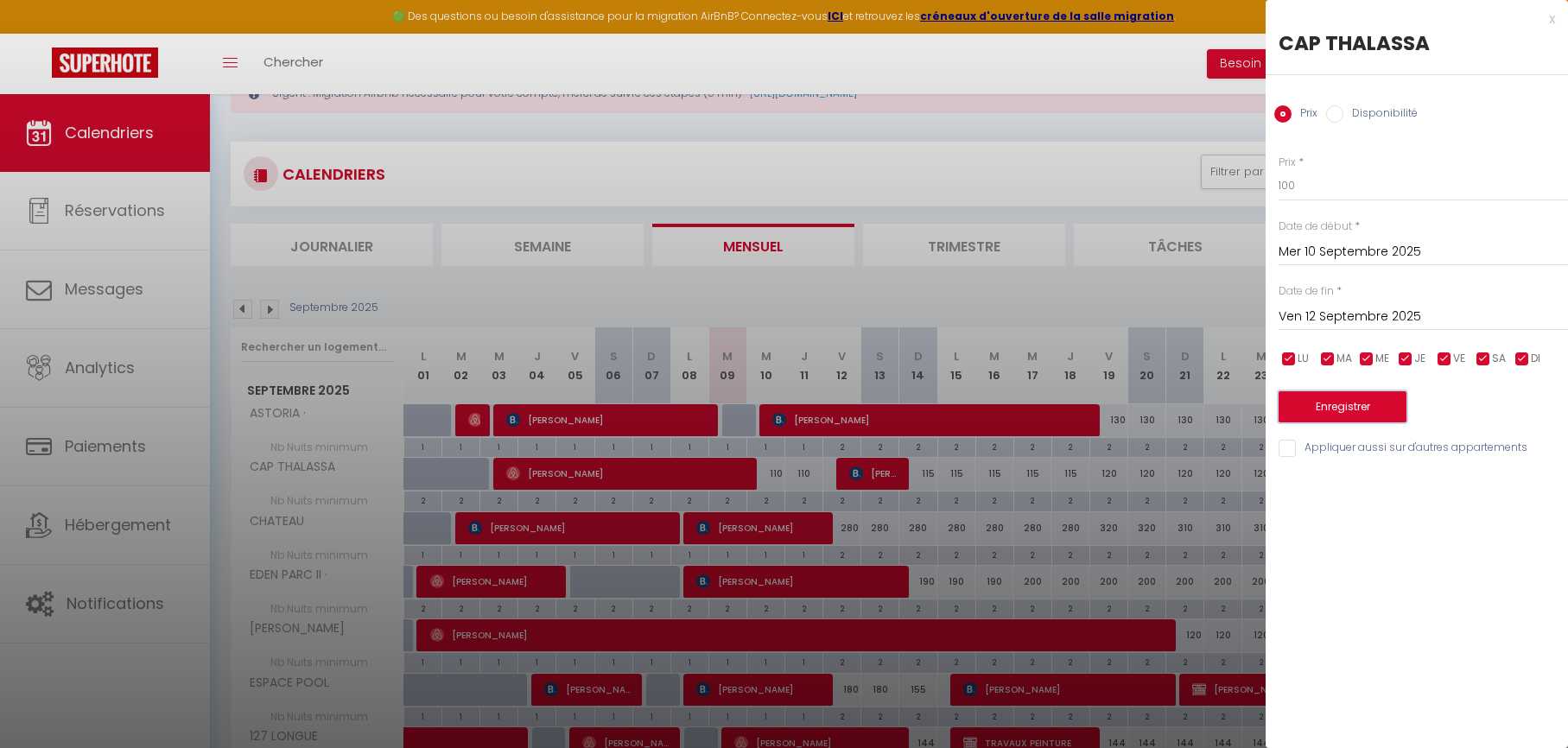
click at [1371, 413] on button "Enregistrer" at bounding box center [1342, 406] width 128 height 31
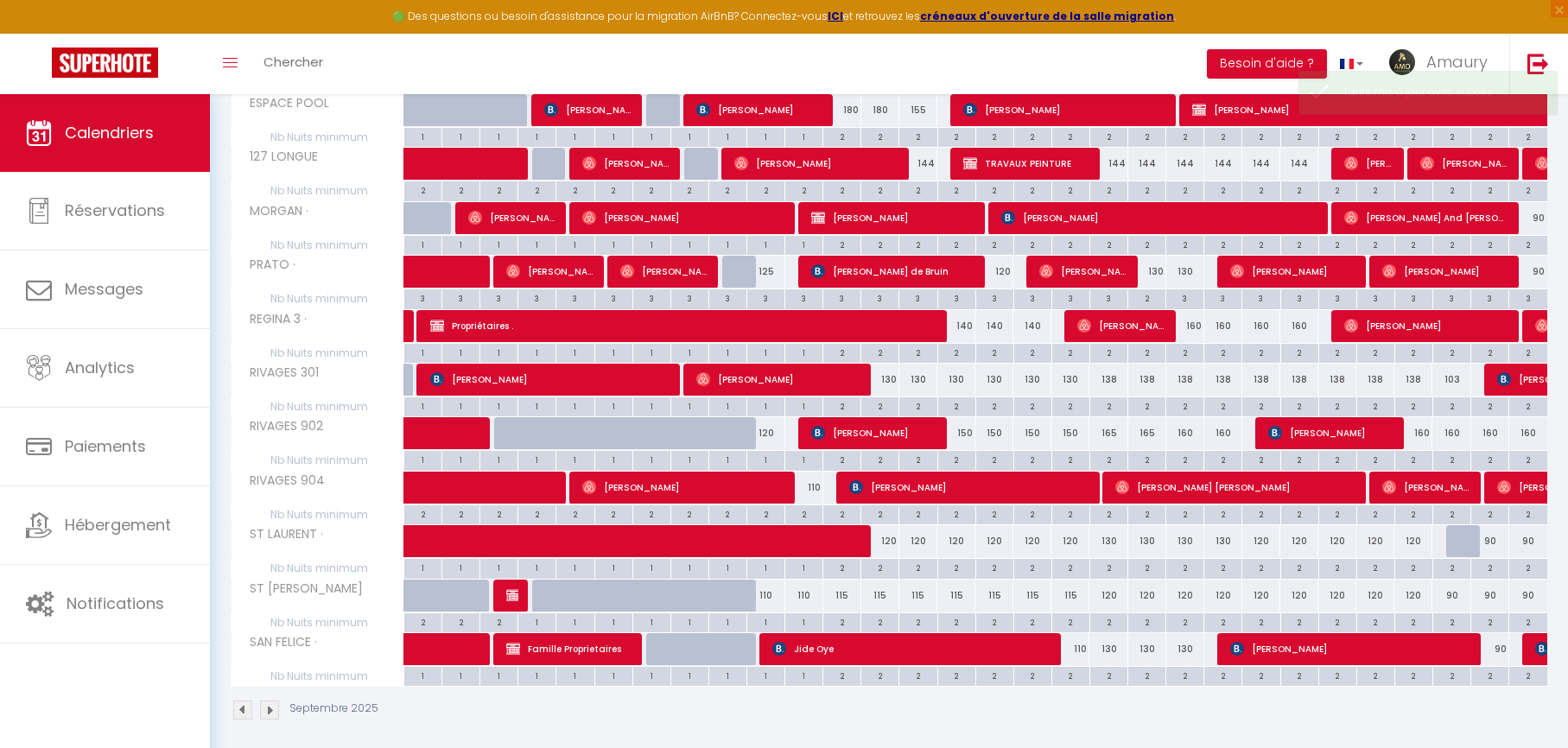
scroll to position [639, 0]
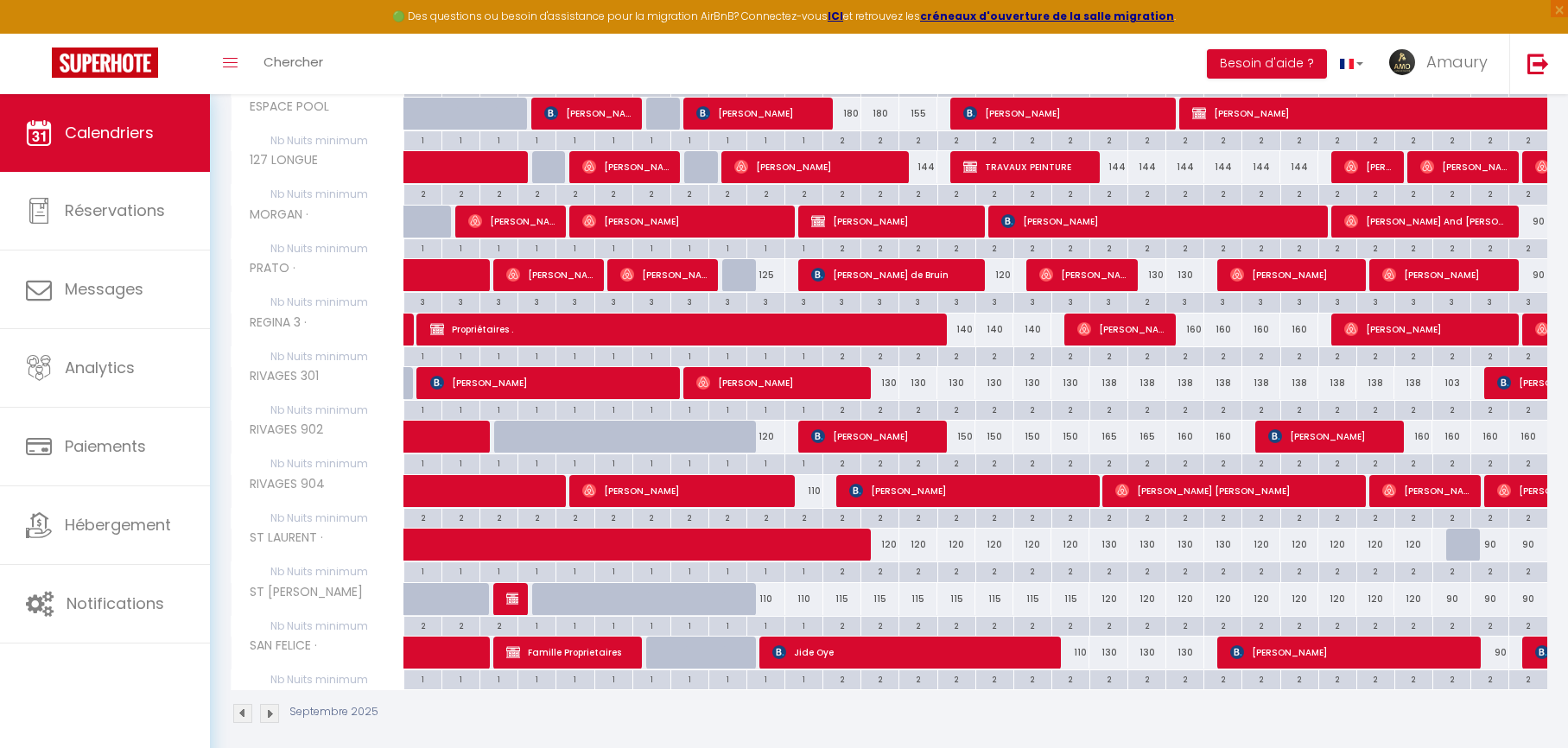
click at [767, 436] on div "120" at bounding box center [765, 437] width 38 height 32
type input "120"
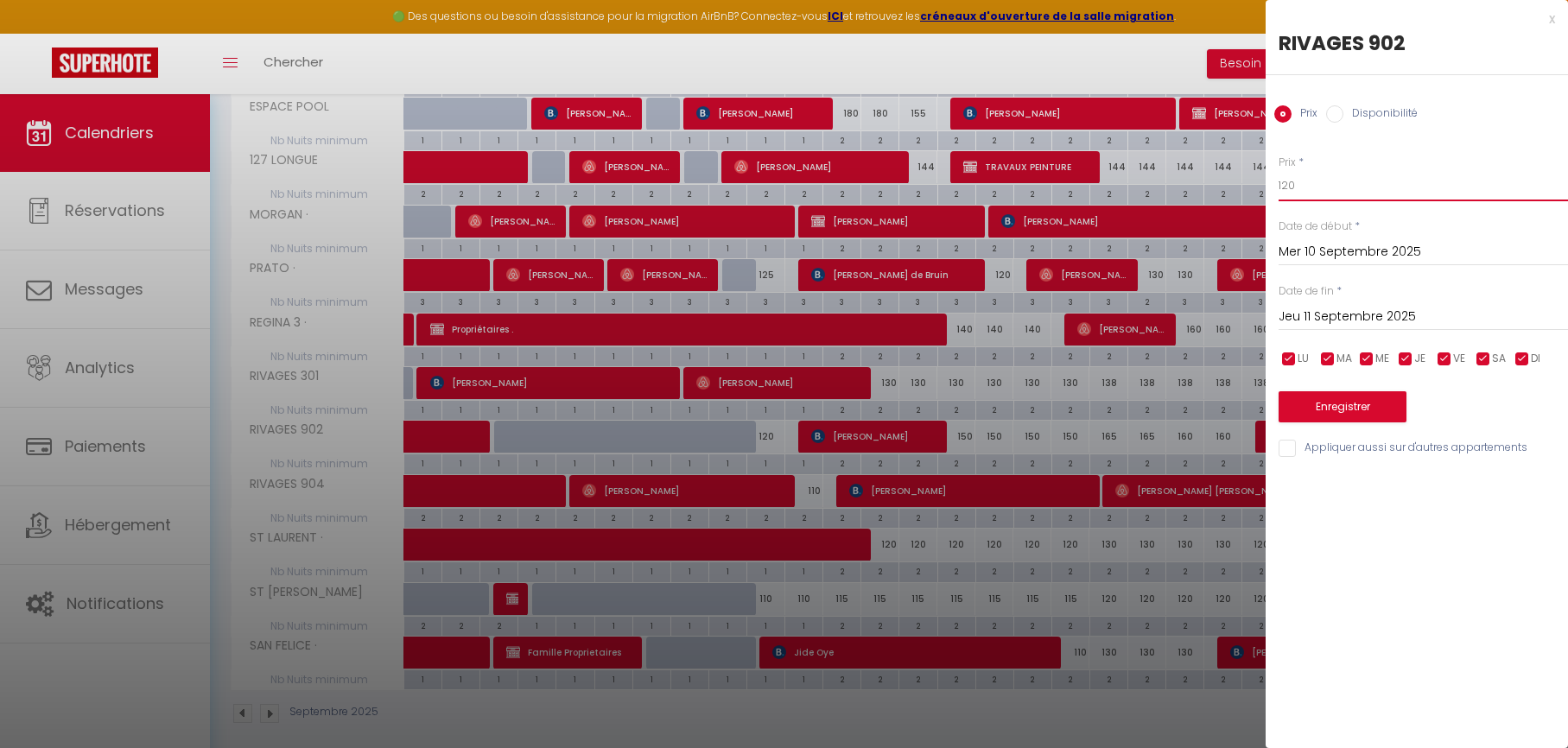
click at [1287, 198] on input "120" at bounding box center [1423, 185] width 290 height 31
click at [1295, 191] on input "120" at bounding box center [1423, 185] width 290 height 31
drag, startPoint x: 1347, startPoint y: 178, endPoint x: 1244, endPoint y: 178, distance: 103.0
click at [1244, 178] on body "🟢 Des questions ou besoin d'assistance pour la migration AirBnB? Connectez-vous…" at bounding box center [784, 108] width 1568 height 1306
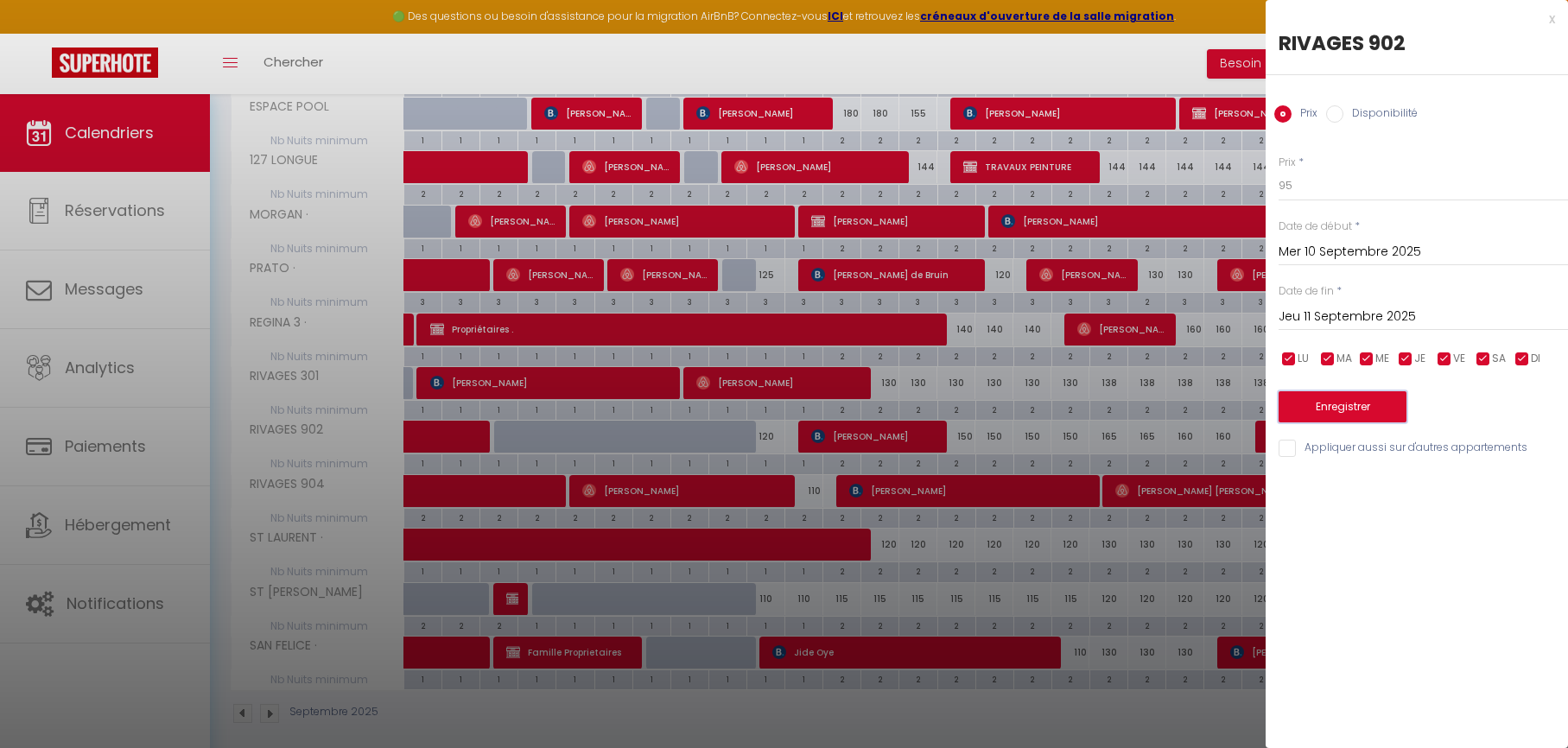
click at [1345, 406] on button "Enregistrer" at bounding box center [1342, 406] width 128 height 31
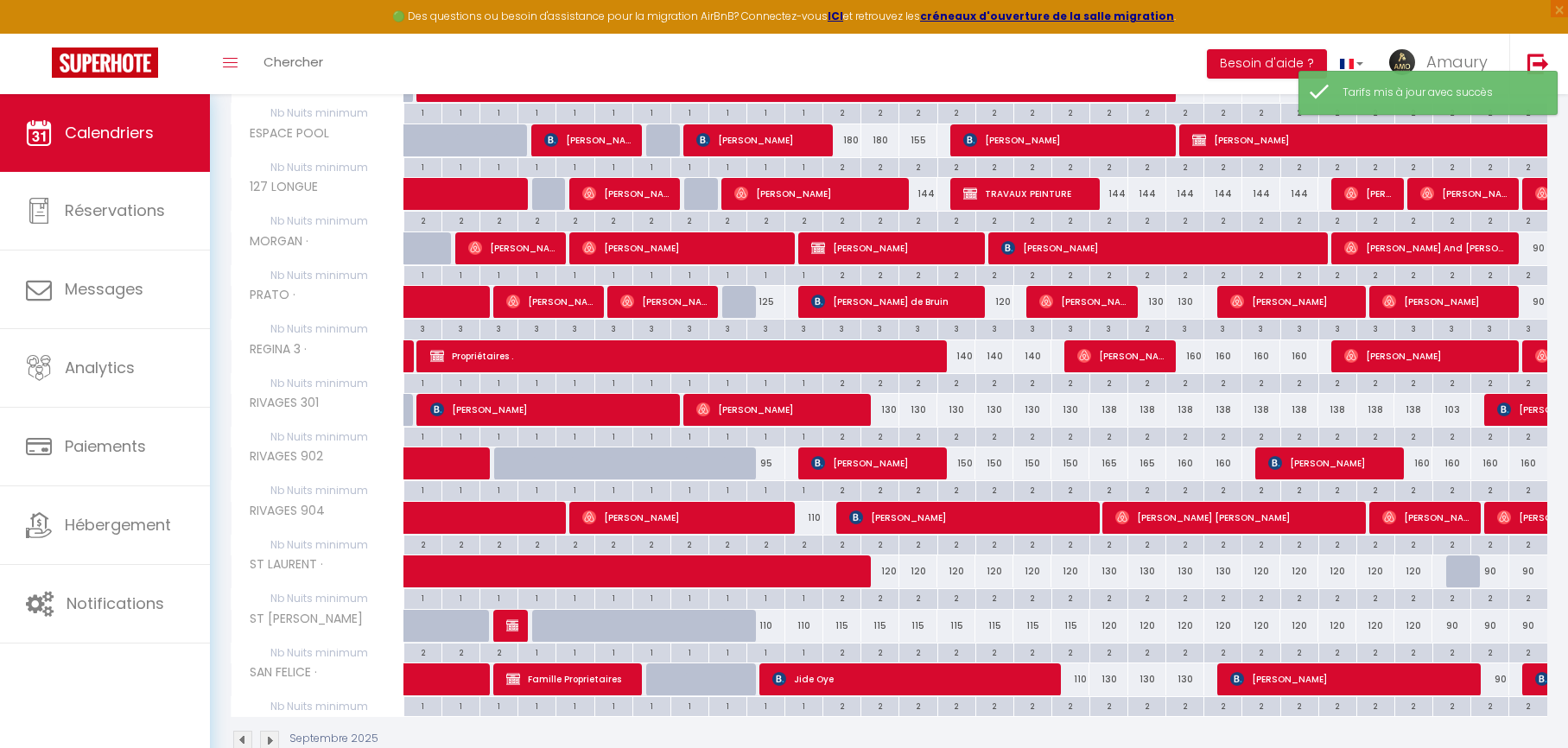
scroll to position [653, 0]
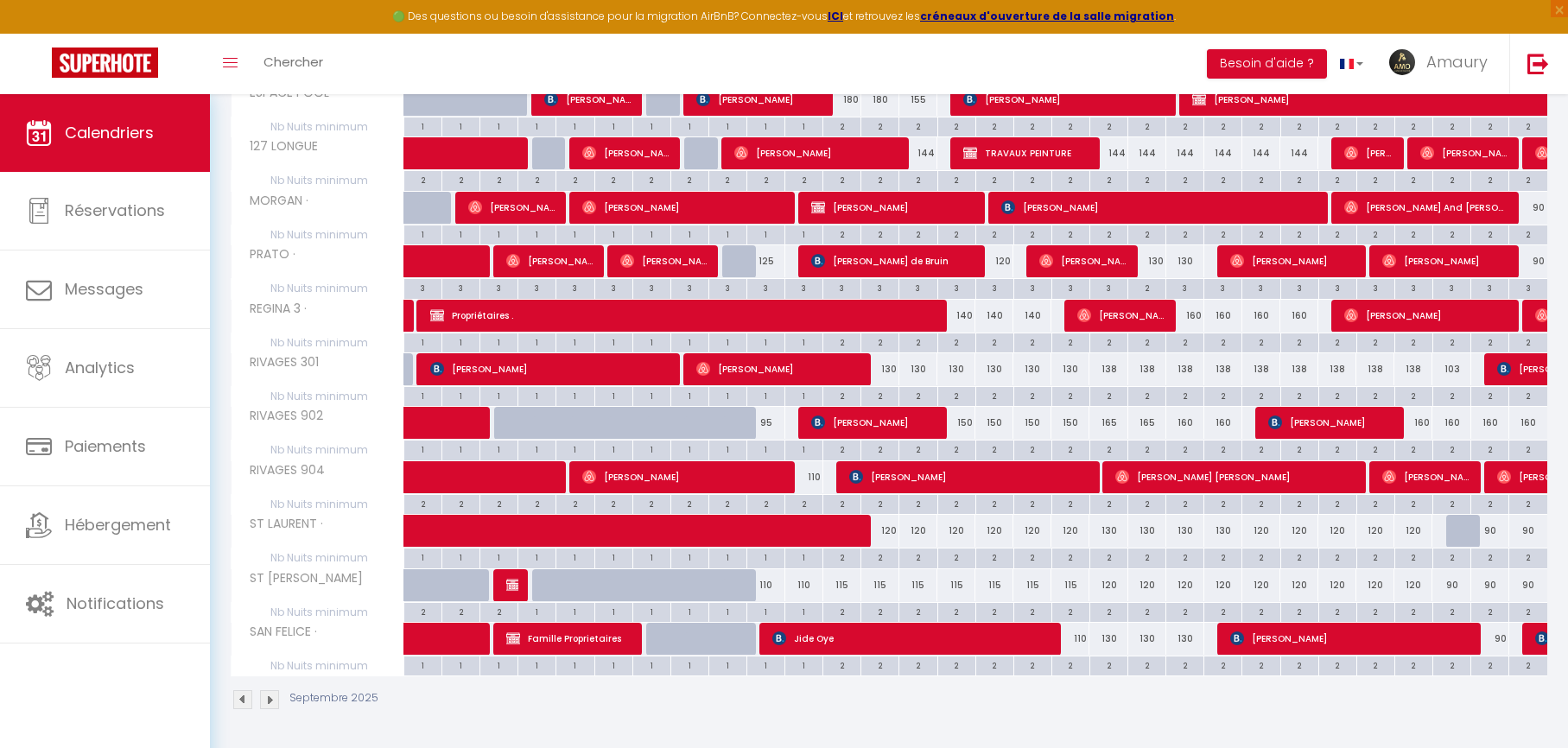
click at [766, 584] on div "110" at bounding box center [765, 585] width 38 height 32
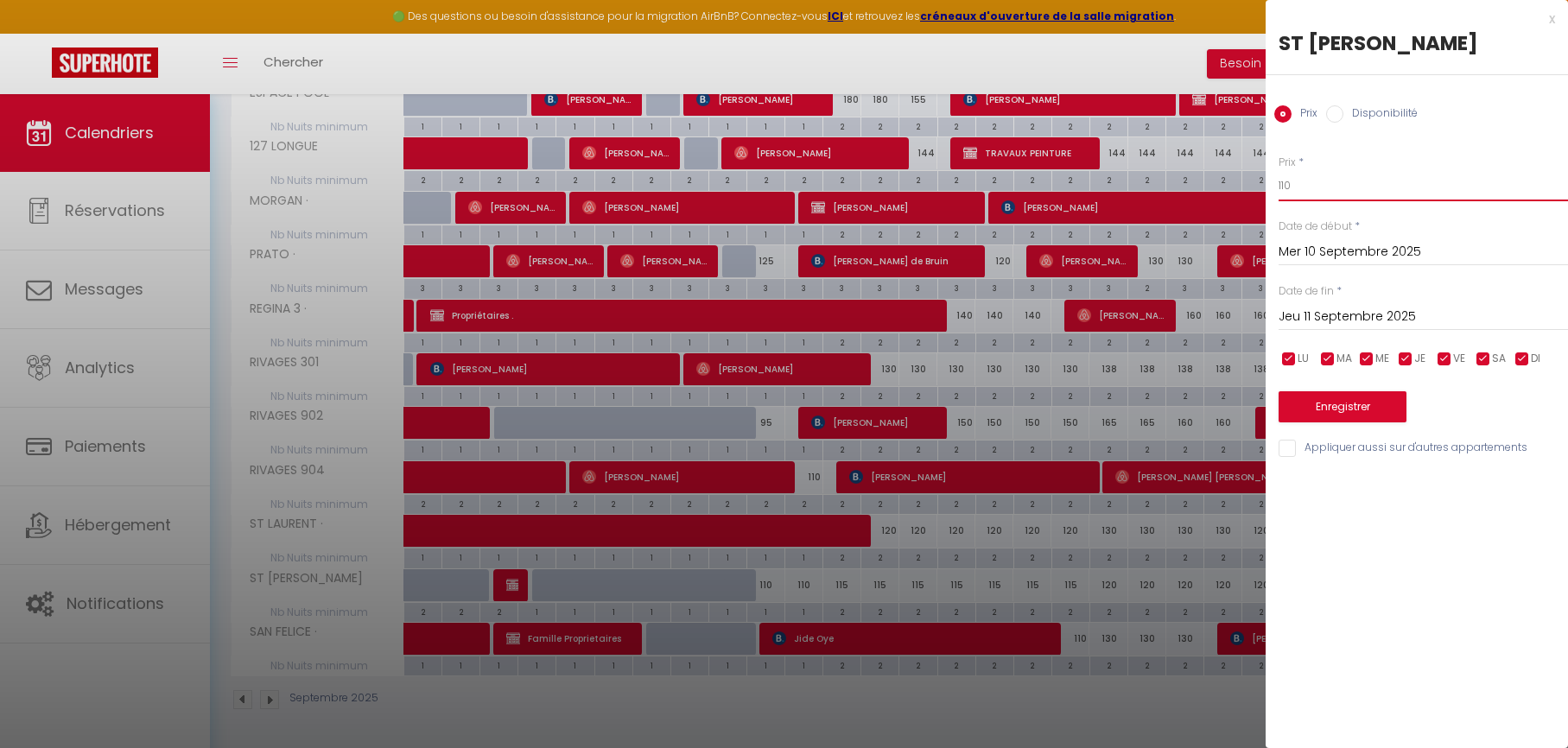
click at [1309, 191] on input "110" at bounding box center [1423, 185] width 290 height 31
drag, startPoint x: 618, startPoint y: 583, endPoint x: 602, endPoint y: 584, distance: 16.0
click at [618, 584] on div at bounding box center [784, 374] width 1568 height 748
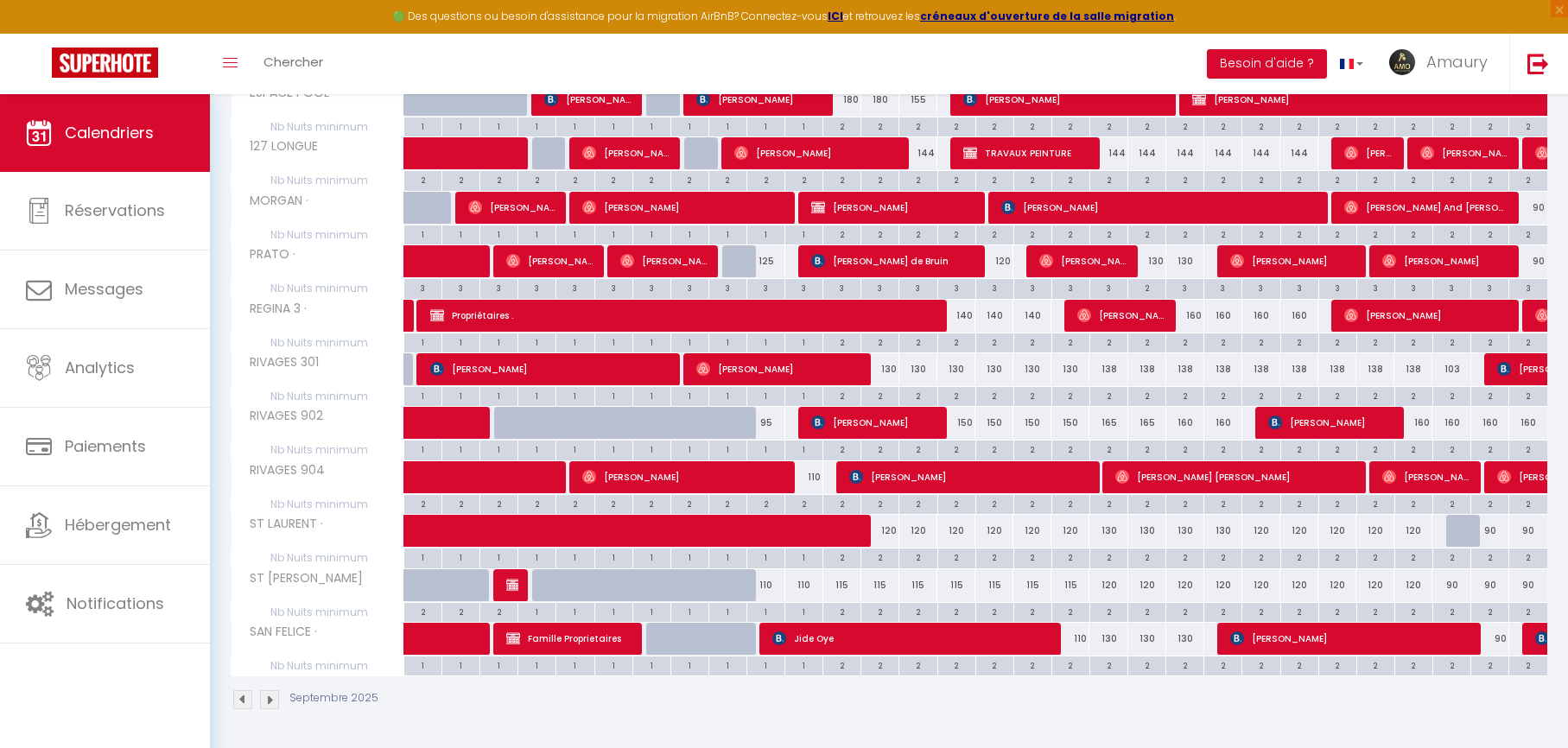
click at [612, 588] on div at bounding box center [627, 594] width 38 height 33
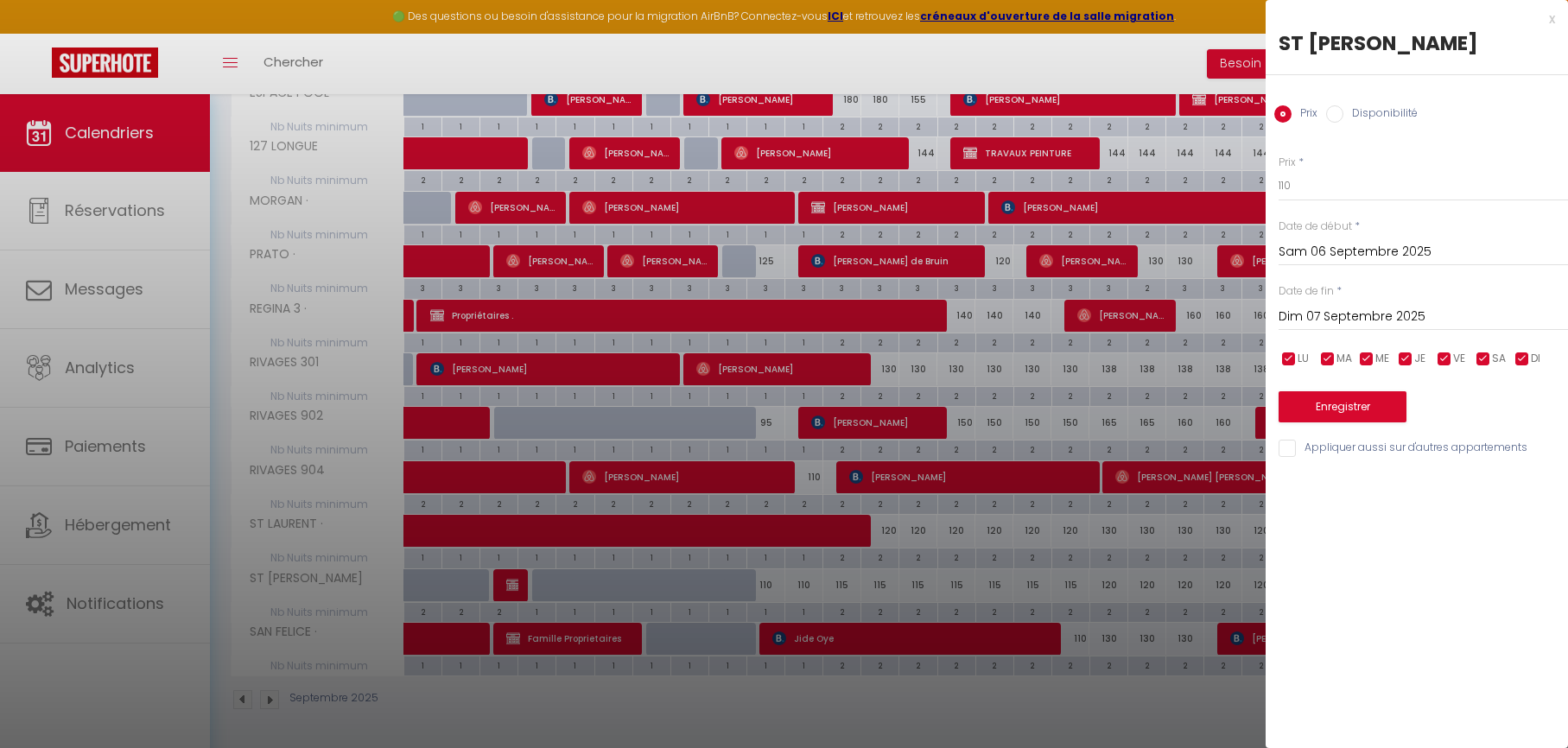
click at [612, 588] on div at bounding box center [784, 374] width 1568 height 748
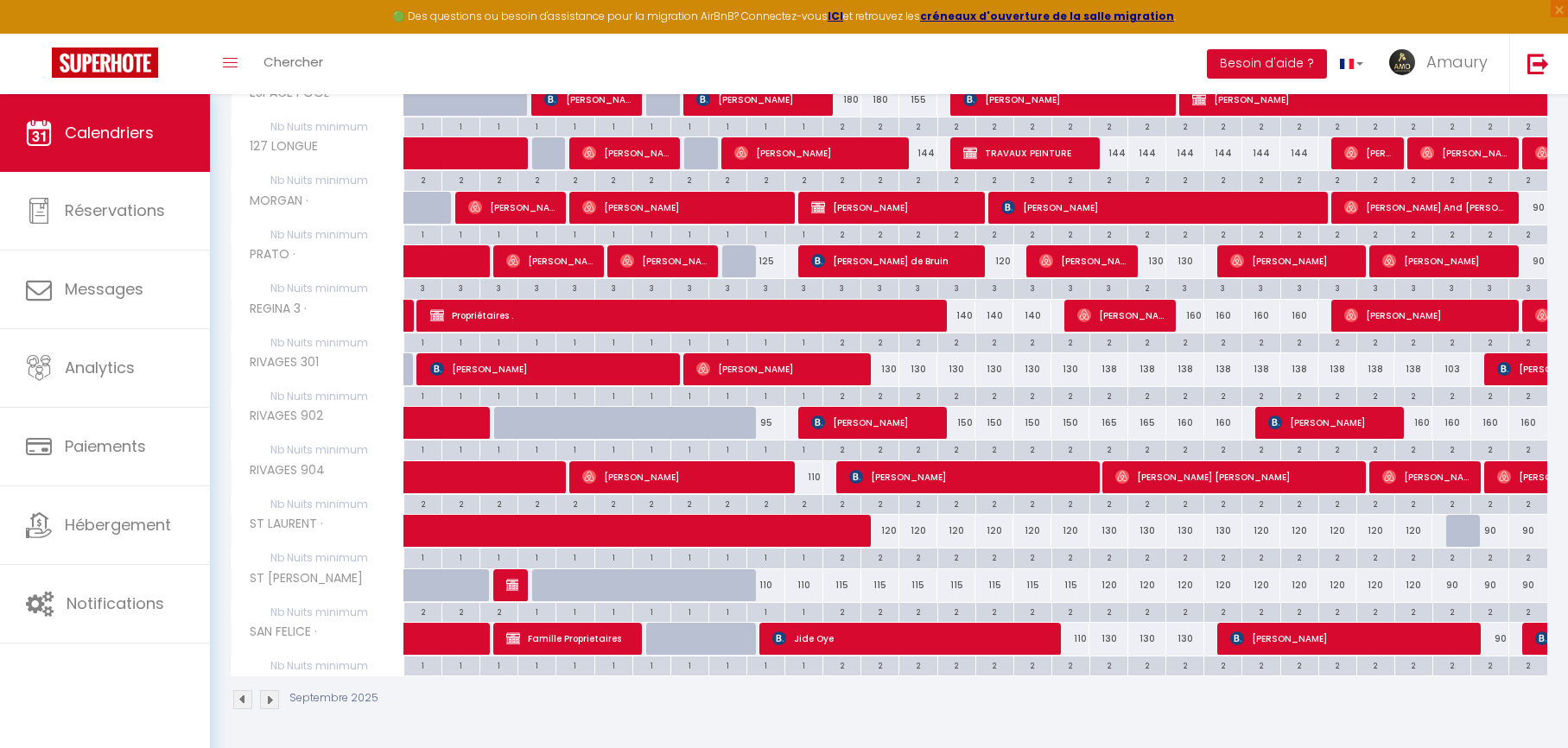
click at [461, 589] on div at bounding box center [474, 594] width 38 height 33
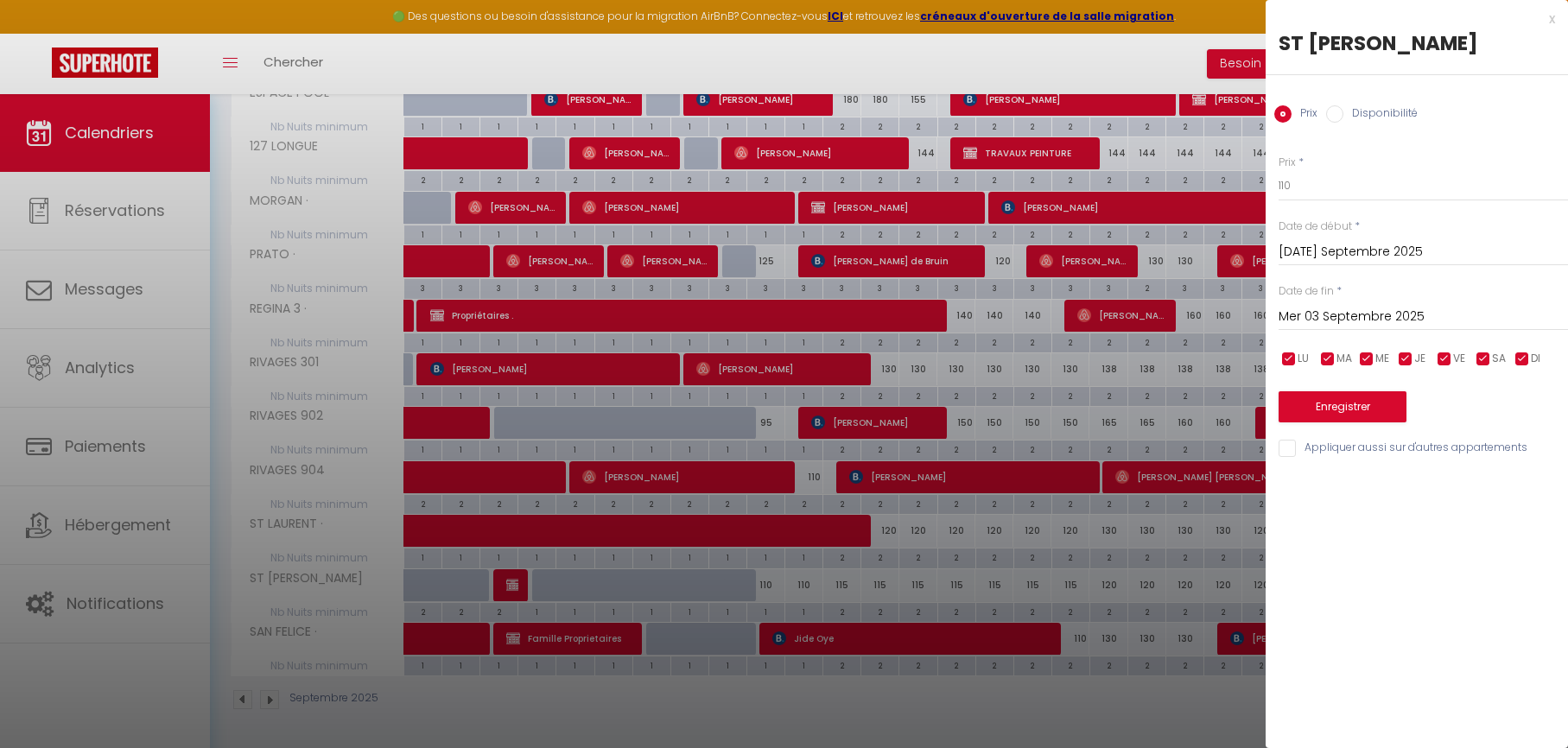
click at [461, 589] on div at bounding box center [784, 374] width 1568 height 748
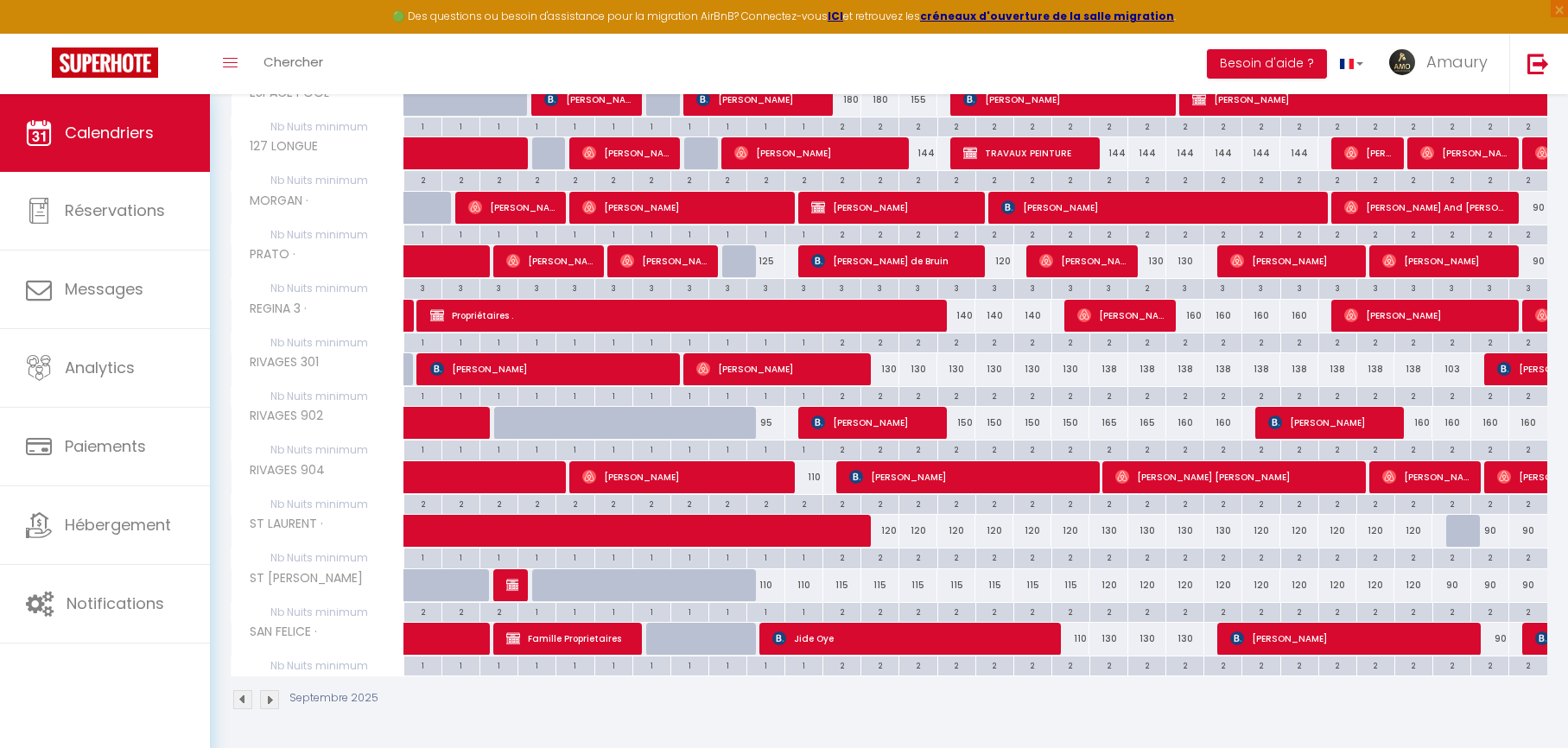
click at [767, 588] on div "110" at bounding box center [765, 585] width 38 height 32
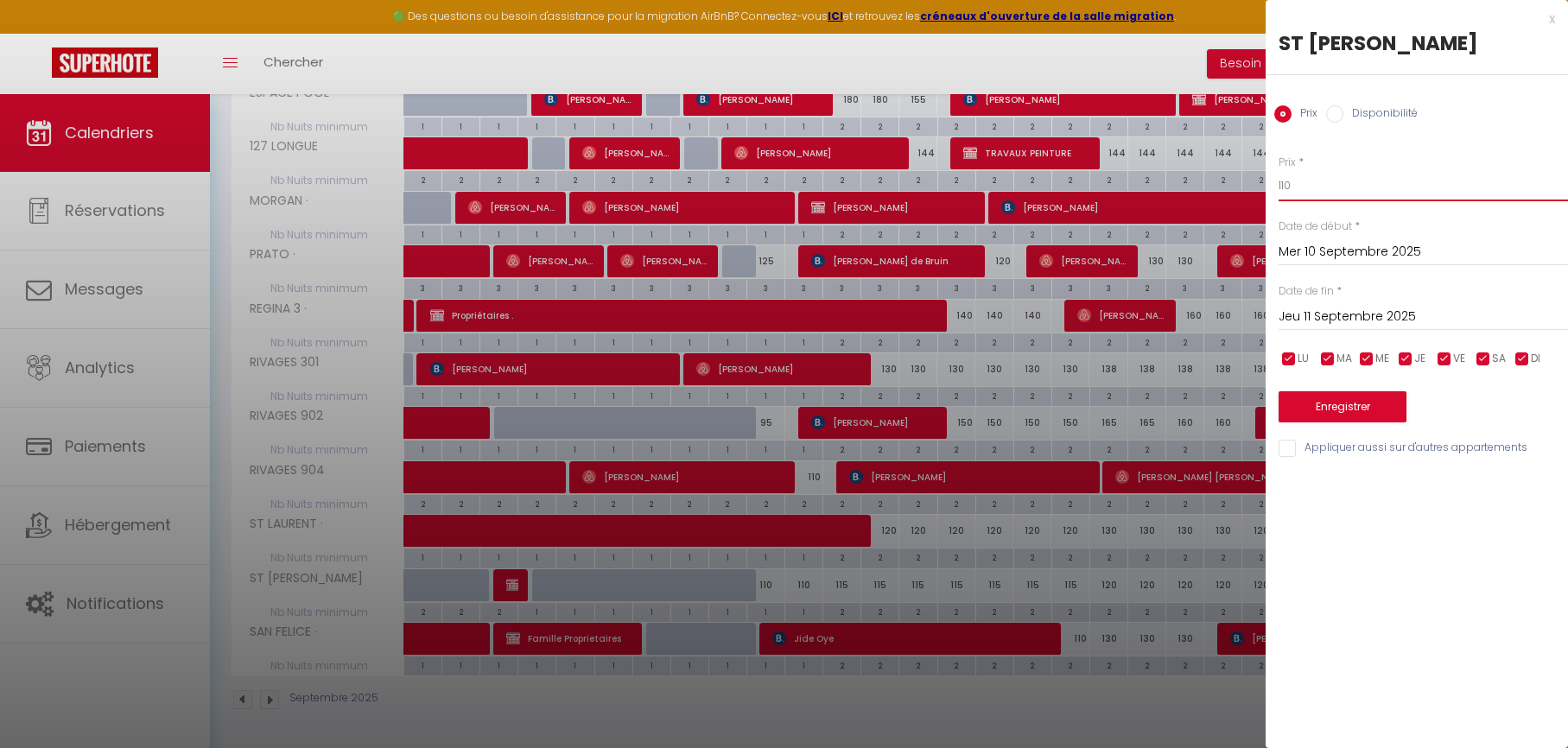
click at [1326, 180] on input "110" at bounding box center [1423, 185] width 290 height 31
click at [1327, 179] on input "110" at bounding box center [1423, 185] width 290 height 31
click at [1308, 409] on button "Enregistrer" at bounding box center [1342, 406] width 128 height 31
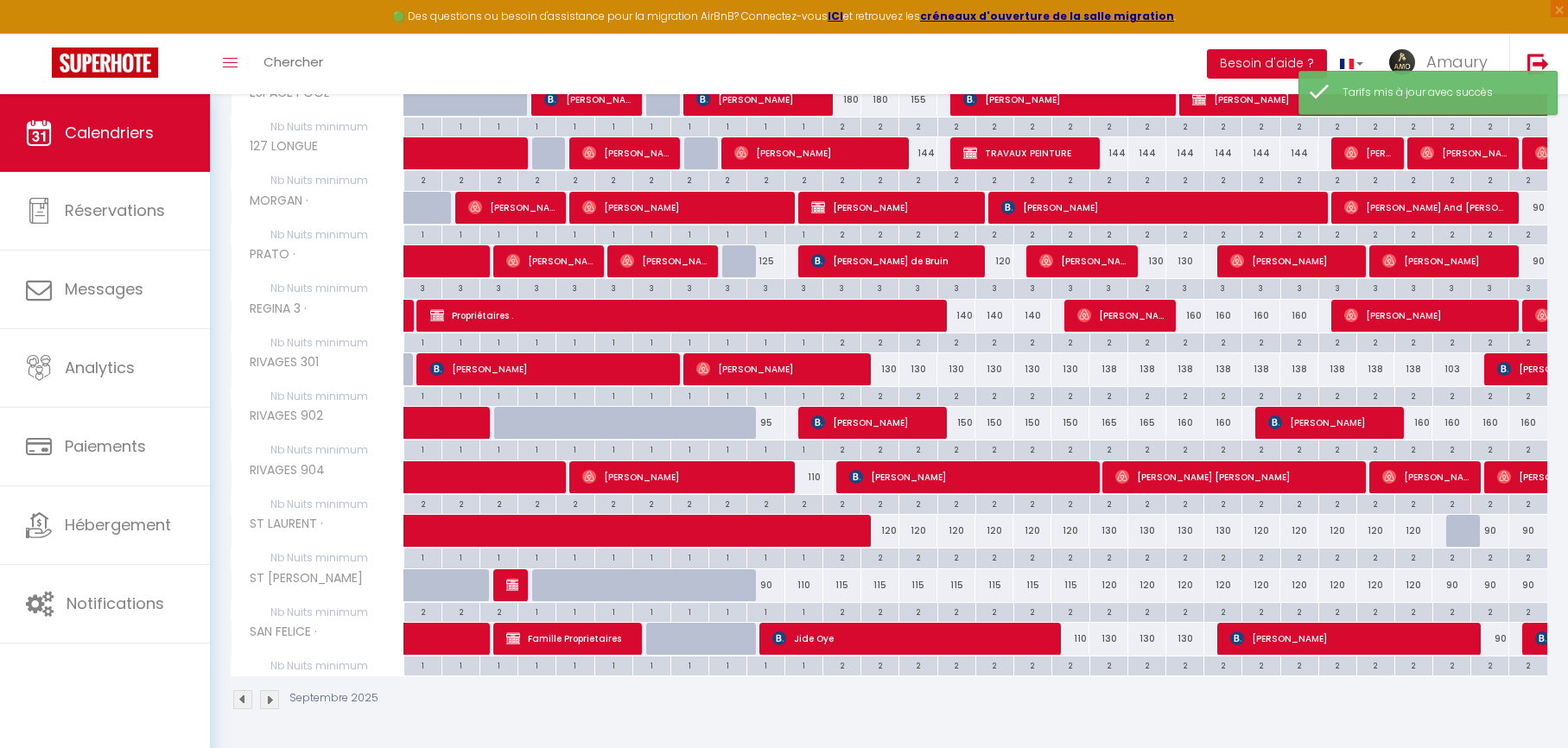
click at [802, 588] on div "110" at bounding box center [804, 585] width 38 height 32
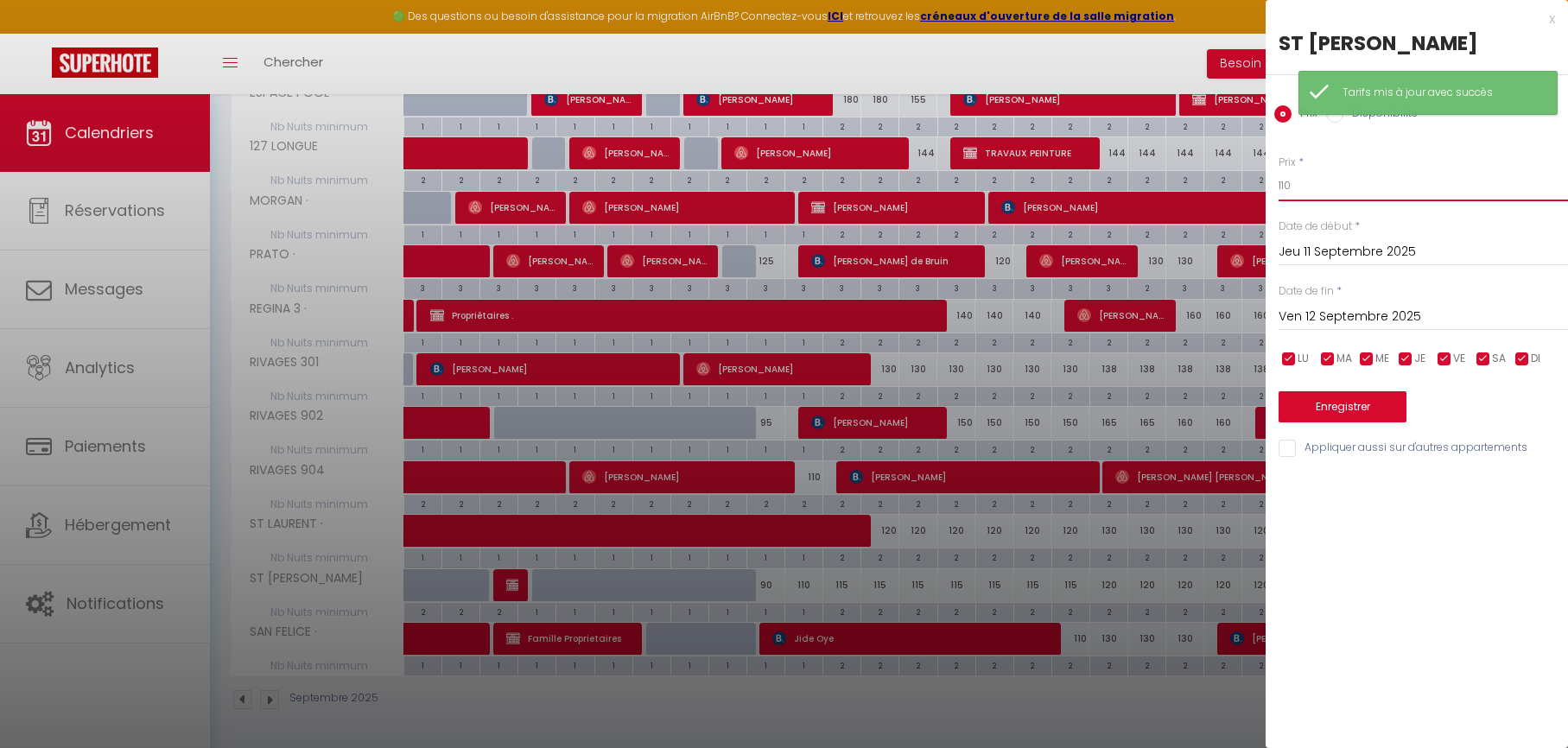
click at [1321, 192] on input "110" at bounding box center [1423, 185] width 290 height 31
click at [1313, 321] on input "Ven 12 Septembre 2025" at bounding box center [1423, 317] width 290 height 23
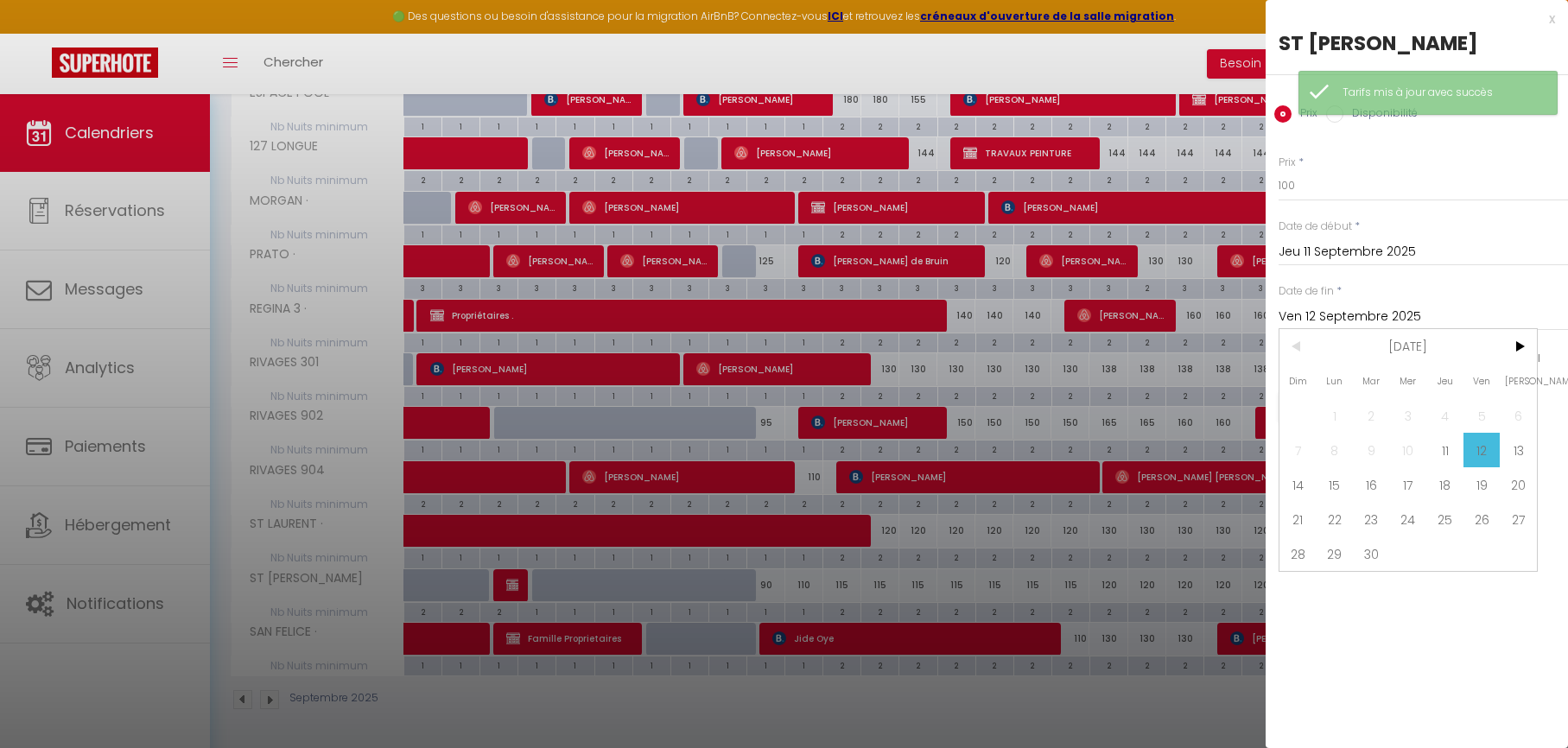
drag, startPoint x: 1478, startPoint y: 487, endPoint x: 1464, endPoint y: 477, distance: 17.2
click at [1478, 487] on span "19" at bounding box center [1482, 484] width 37 height 34
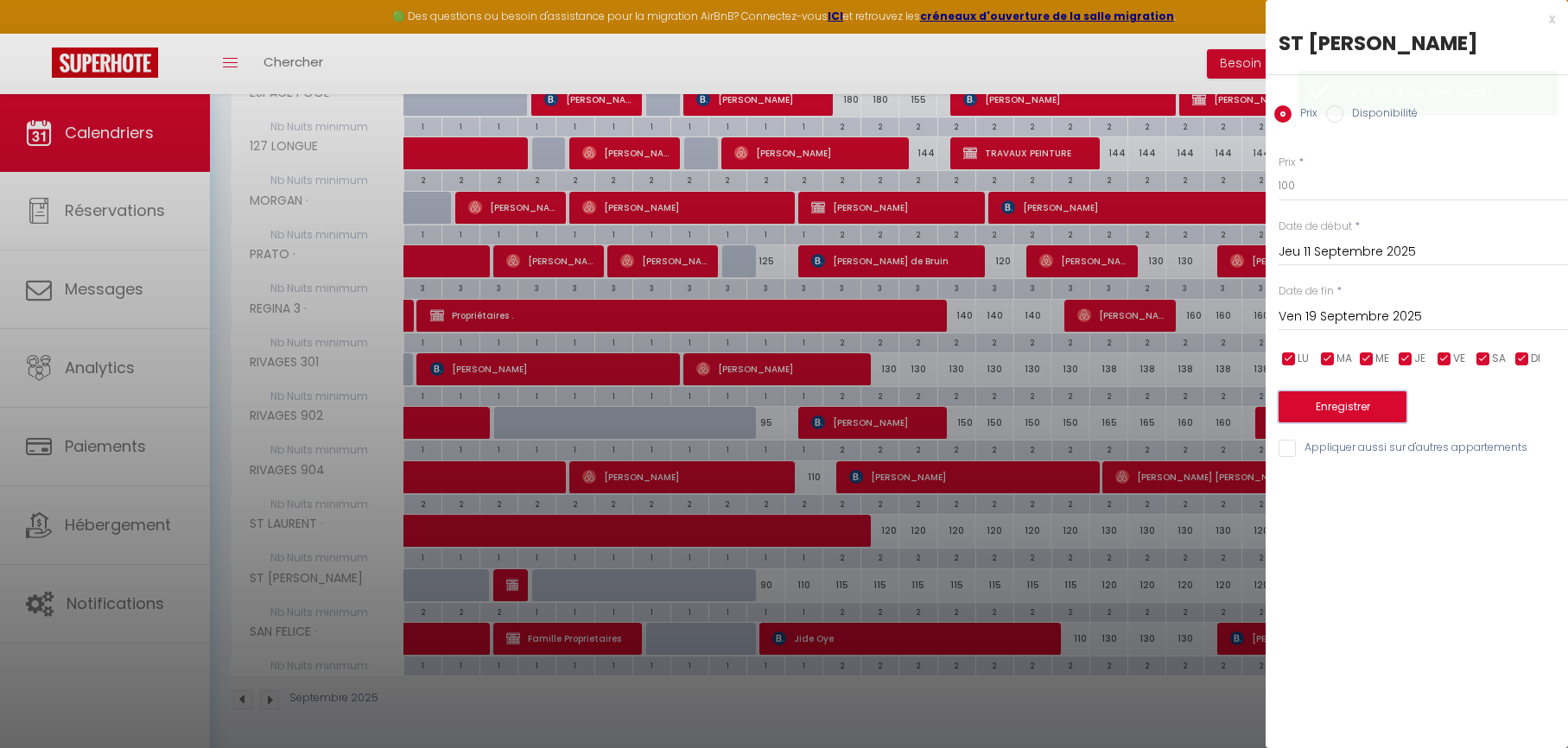
click at [1361, 406] on button "Enregistrer" at bounding box center [1342, 406] width 128 height 31
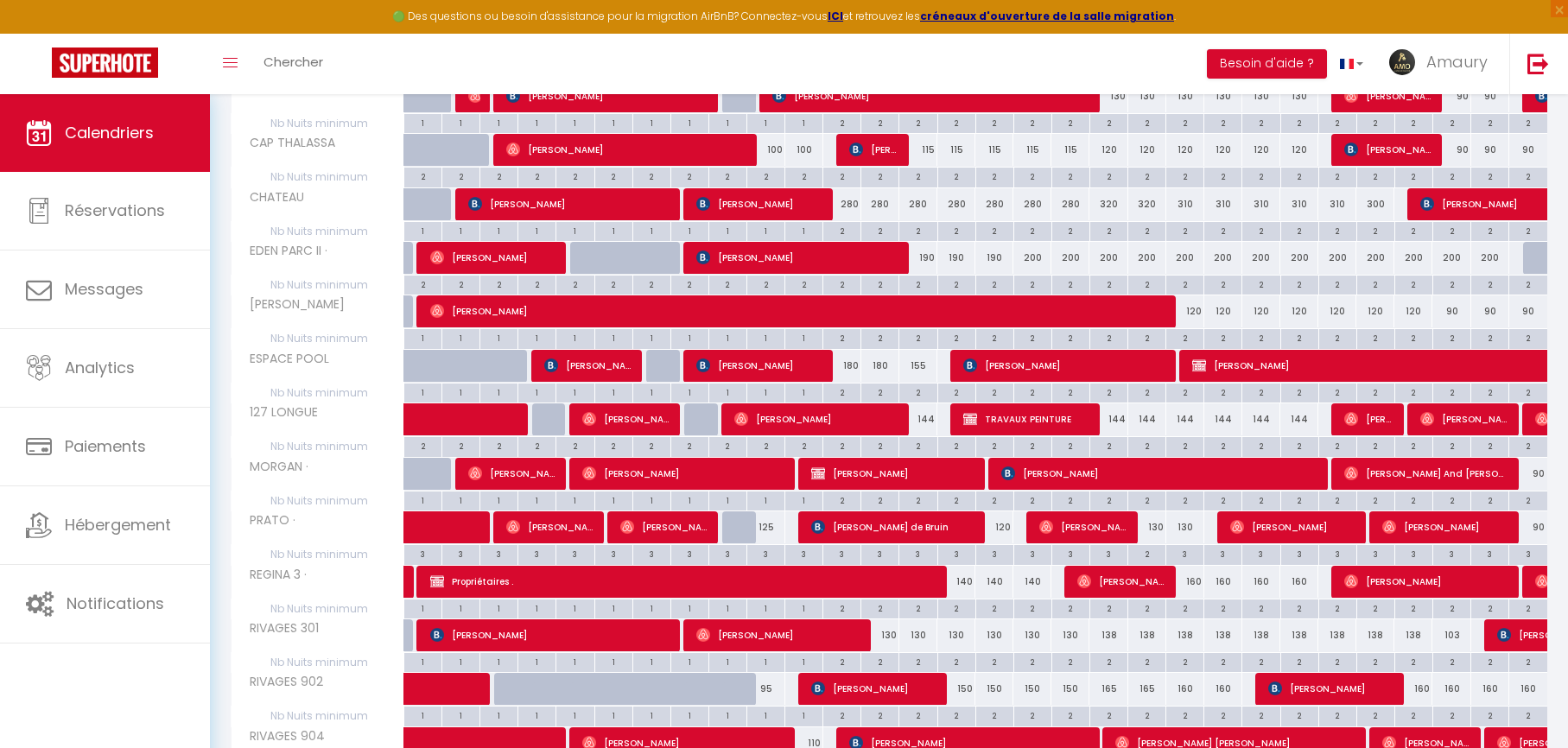
scroll to position [0, 0]
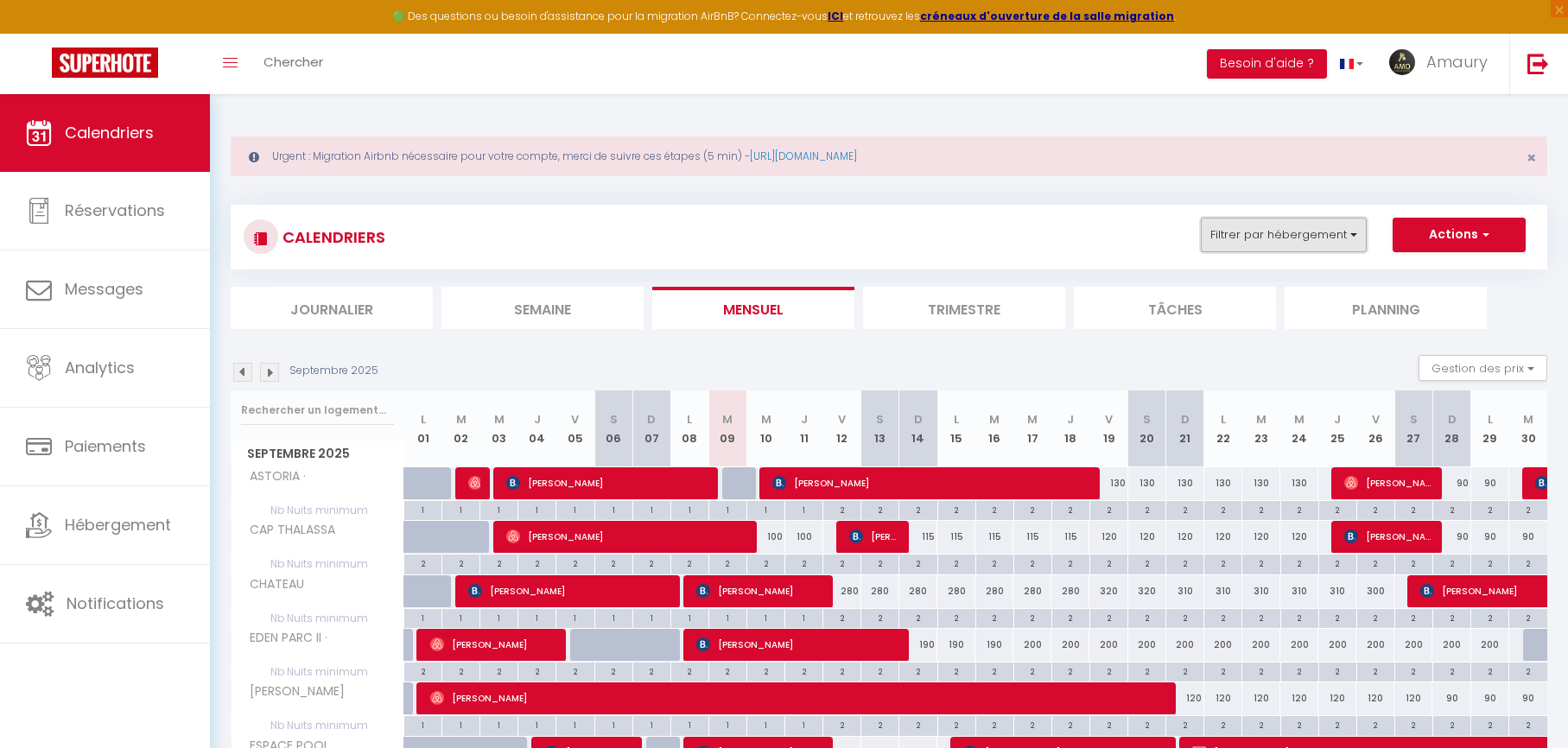
click at [1284, 235] on button "Filtrer par hébergement" at bounding box center [1283, 234] width 166 height 34
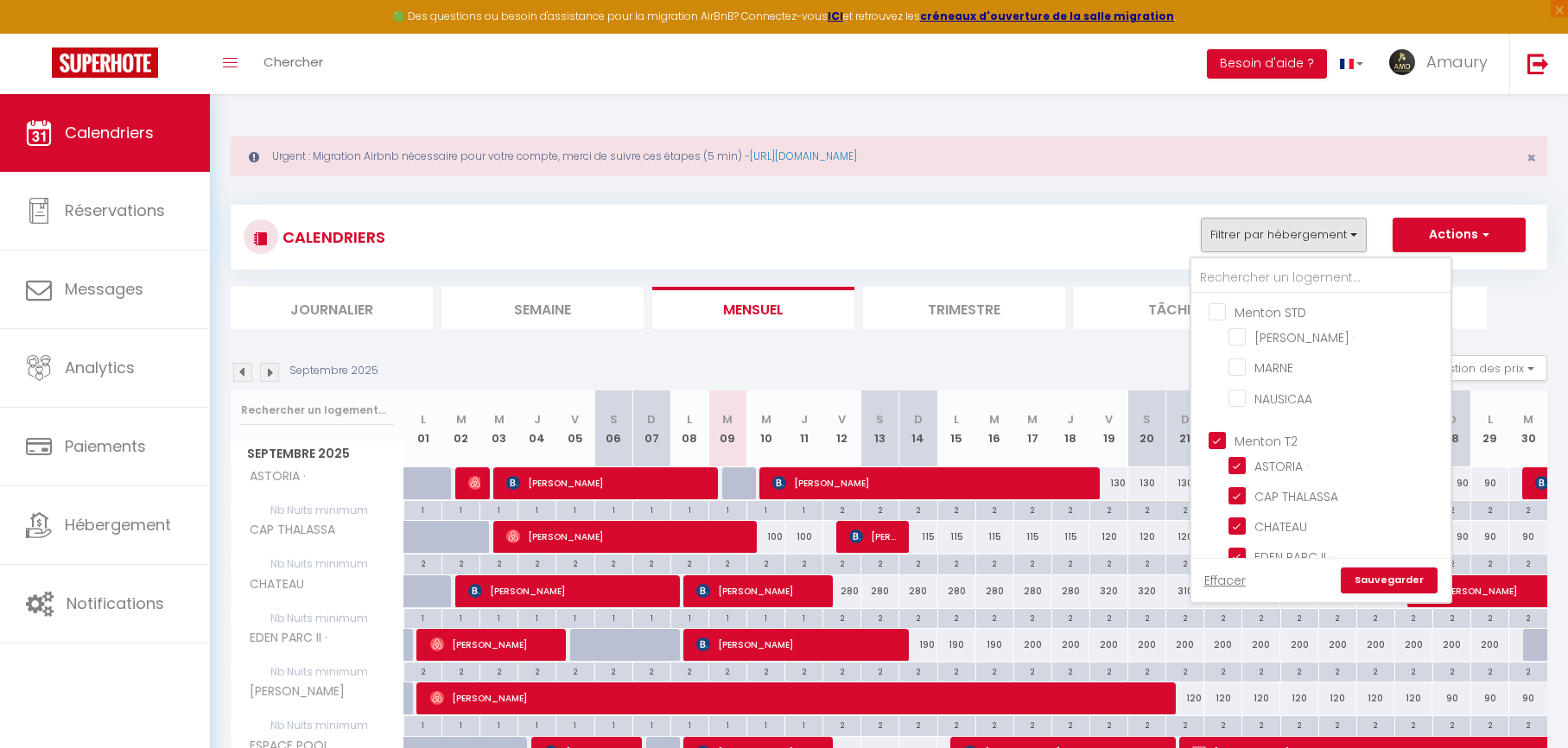
click at [1222, 440] on input "Menton T2" at bounding box center [1338, 439] width 259 height 17
click at [1220, 381] on input "Menton [MEDICAL_DATA]" at bounding box center [1338, 383] width 259 height 17
click at [1389, 579] on link "Sauvegarder" at bounding box center [1389, 580] width 97 height 26
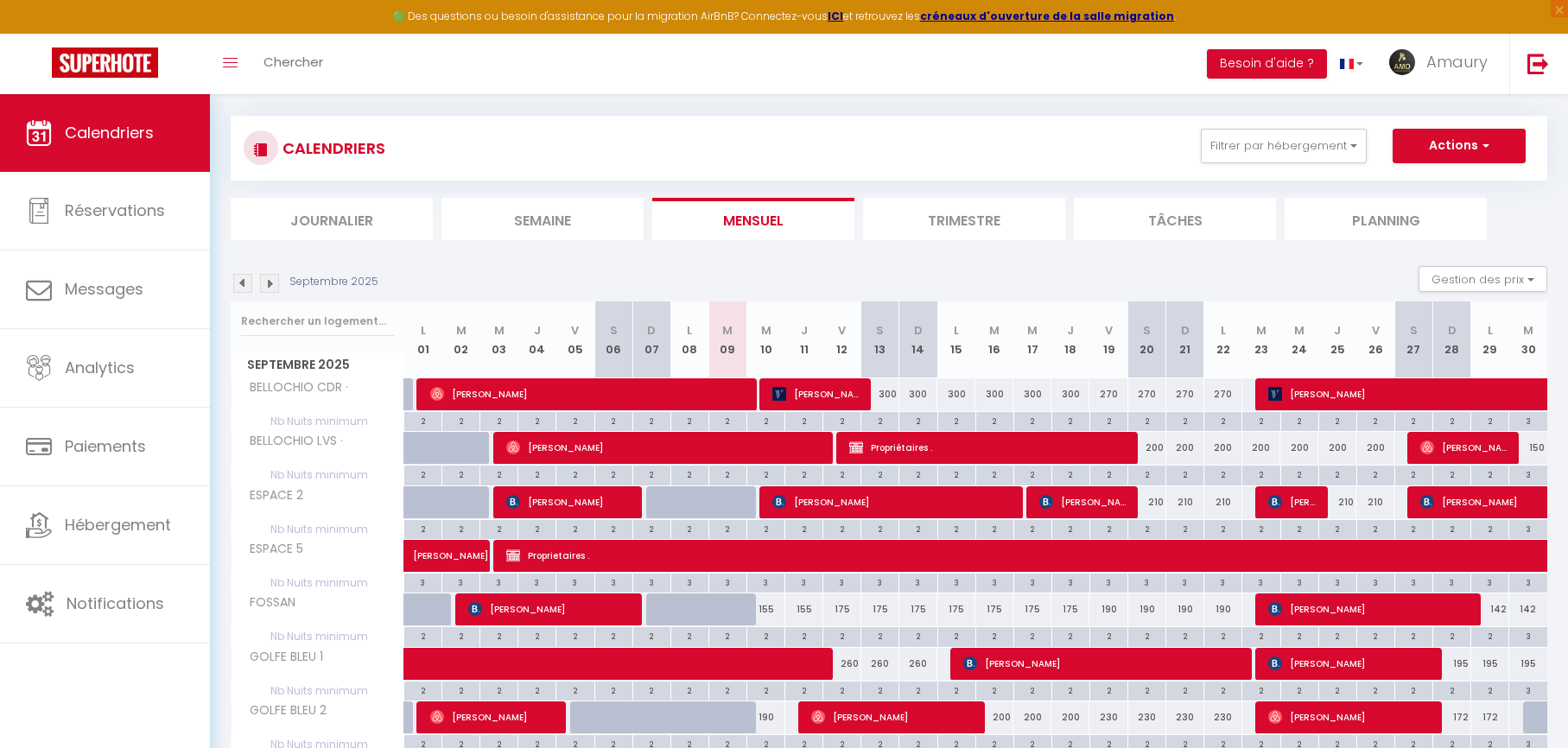
scroll to position [167, 0]
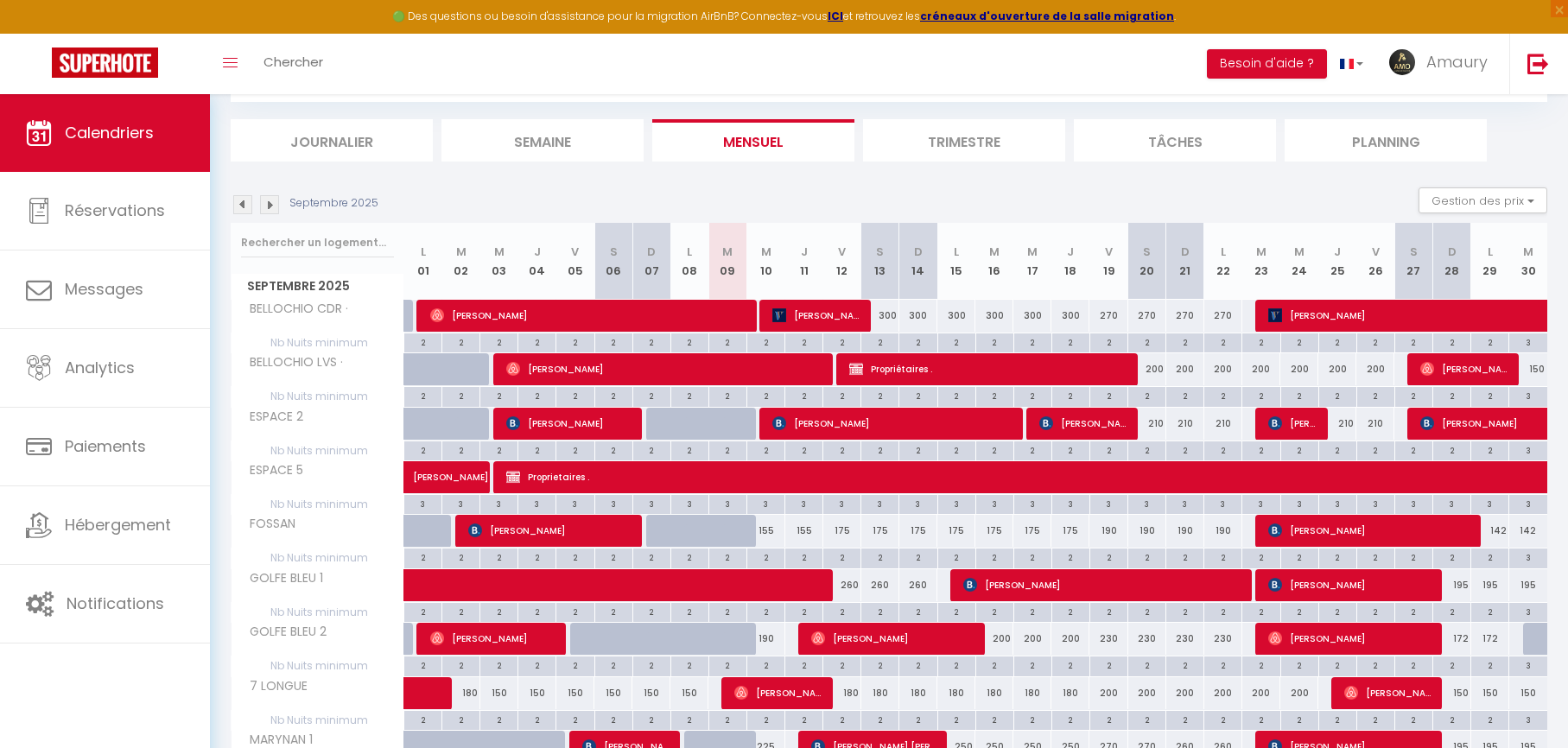
click at [772, 530] on div "155" at bounding box center [765, 531] width 38 height 32
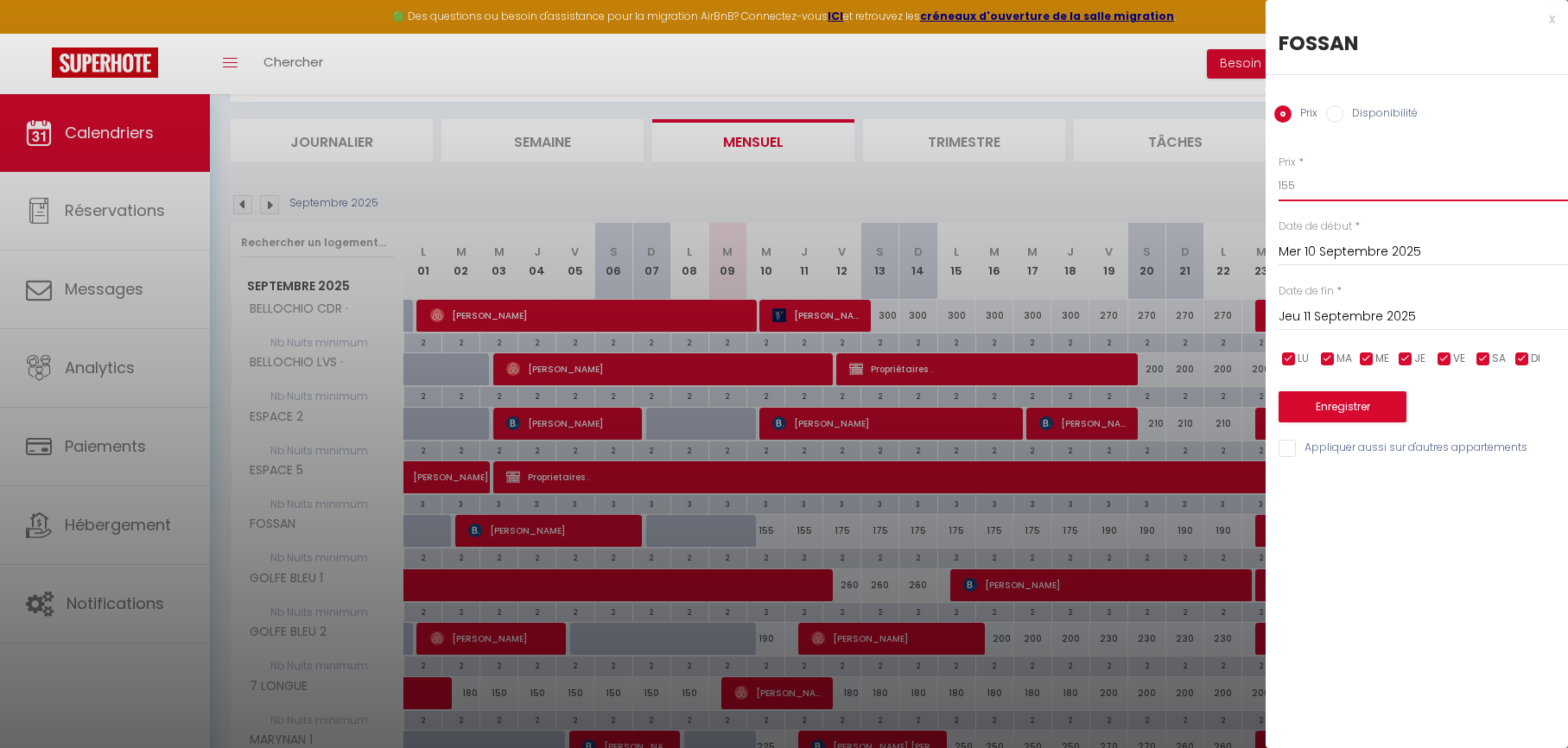
click at [1315, 191] on input "155" at bounding box center [1423, 185] width 290 height 31
click at [1324, 413] on button "Enregistrer" at bounding box center [1342, 406] width 128 height 31
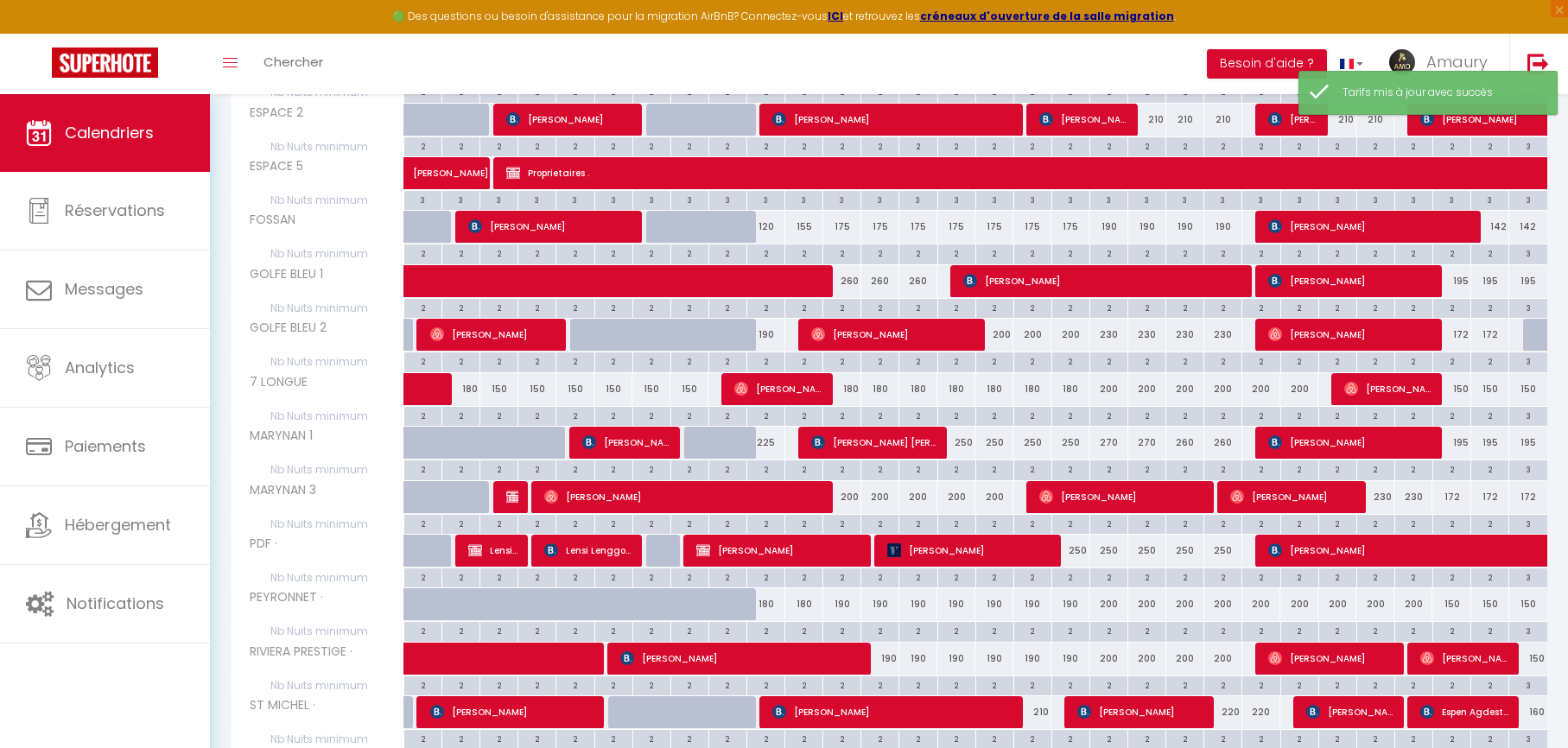
scroll to position [496, 0]
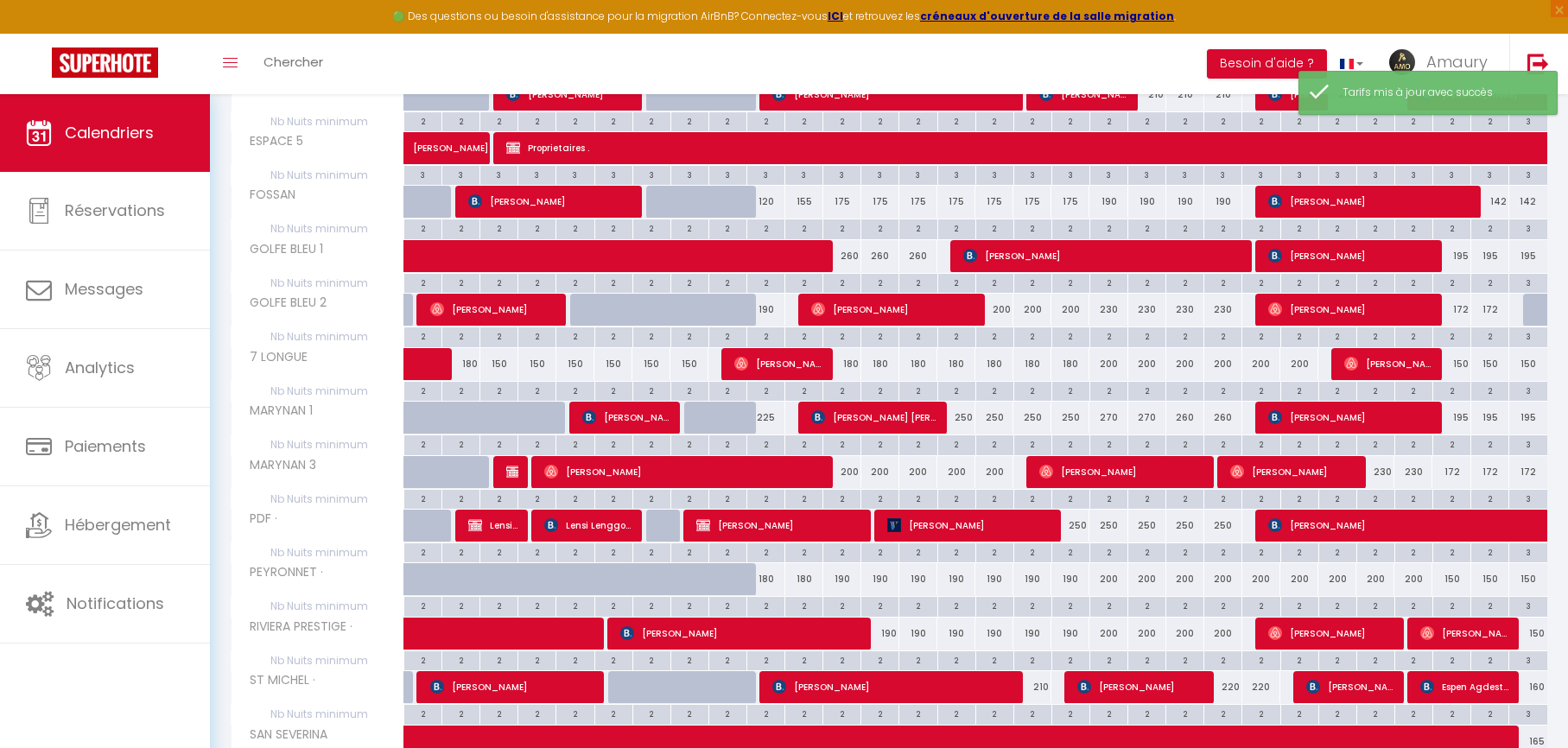
click at [770, 578] on div "180" at bounding box center [765, 579] width 38 height 32
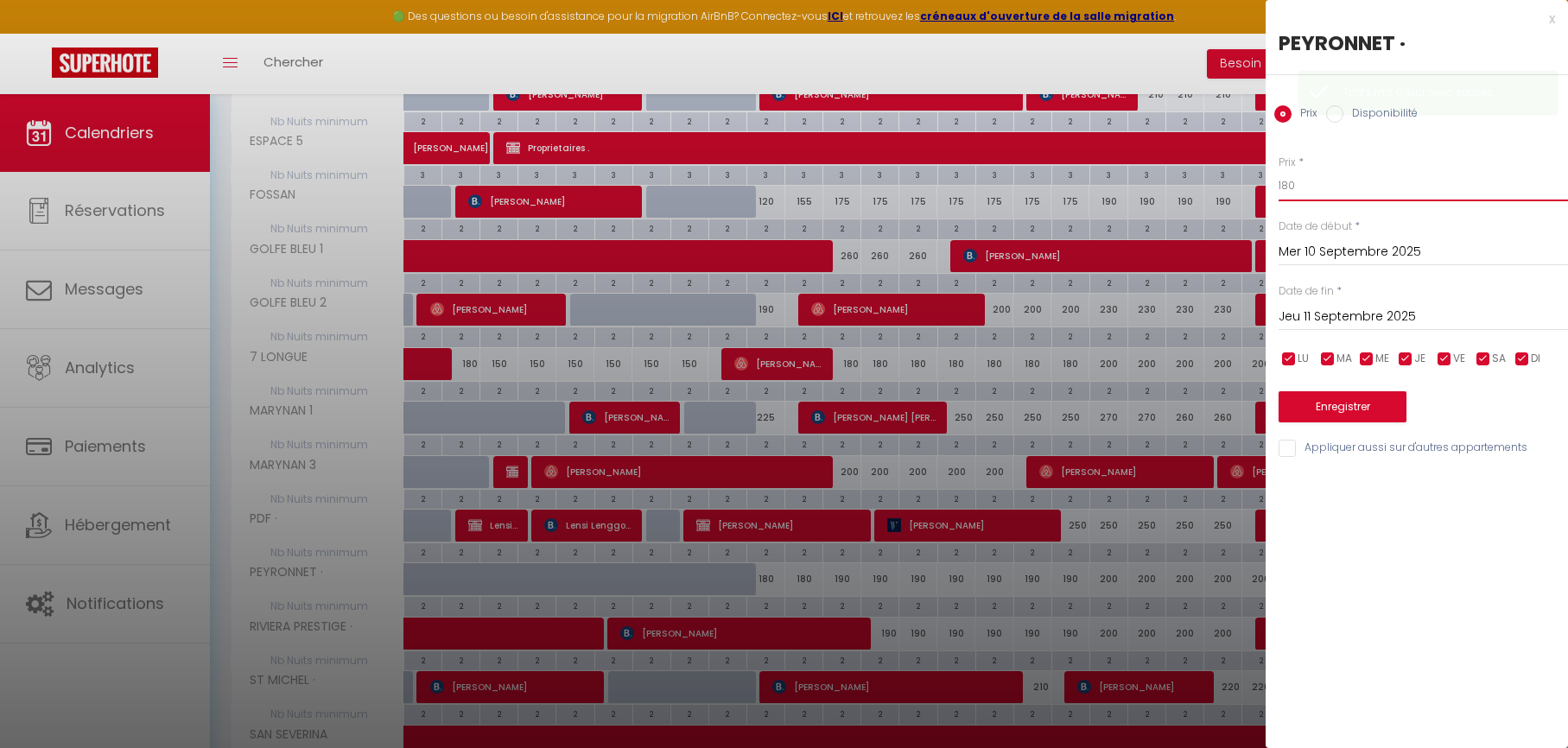
click at [1309, 189] on input "180" at bounding box center [1423, 185] width 290 height 31
click at [1300, 415] on button "Enregistrer" at bounding box center [1342, 406] width 128 height 31
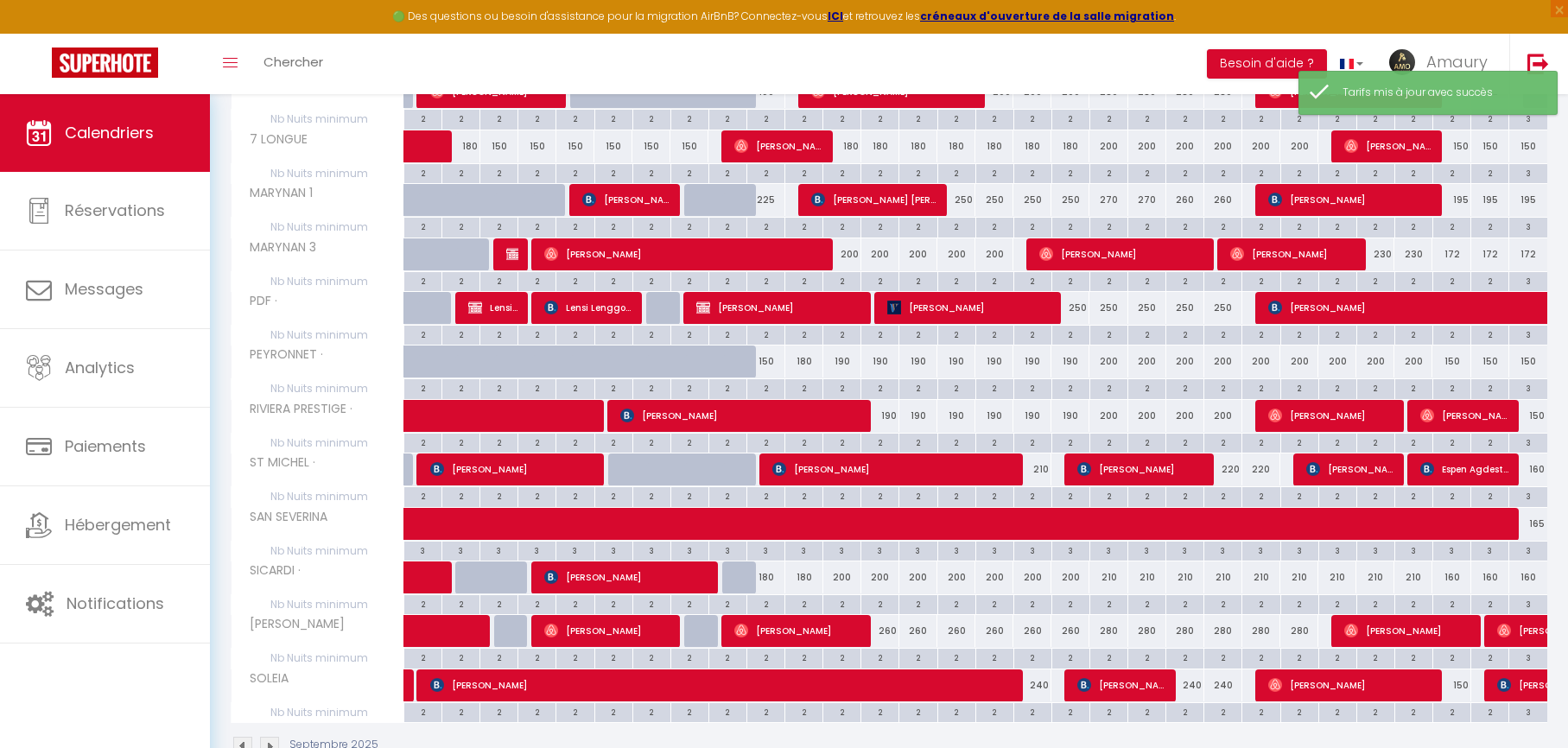
scroll to position [721, 0]
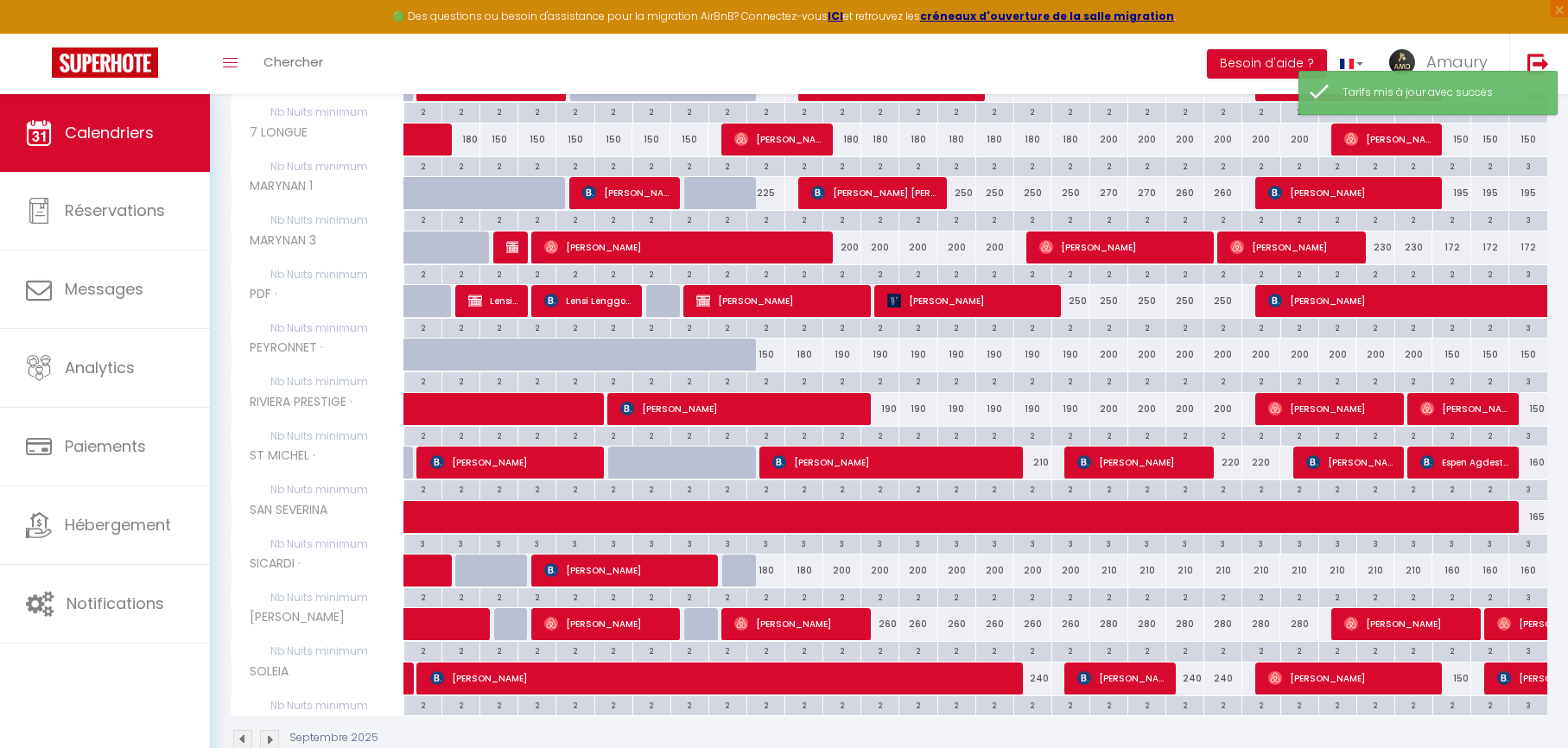
click at [769, 575] on div "180" at bounding box center [765, 570] width 38 height 32
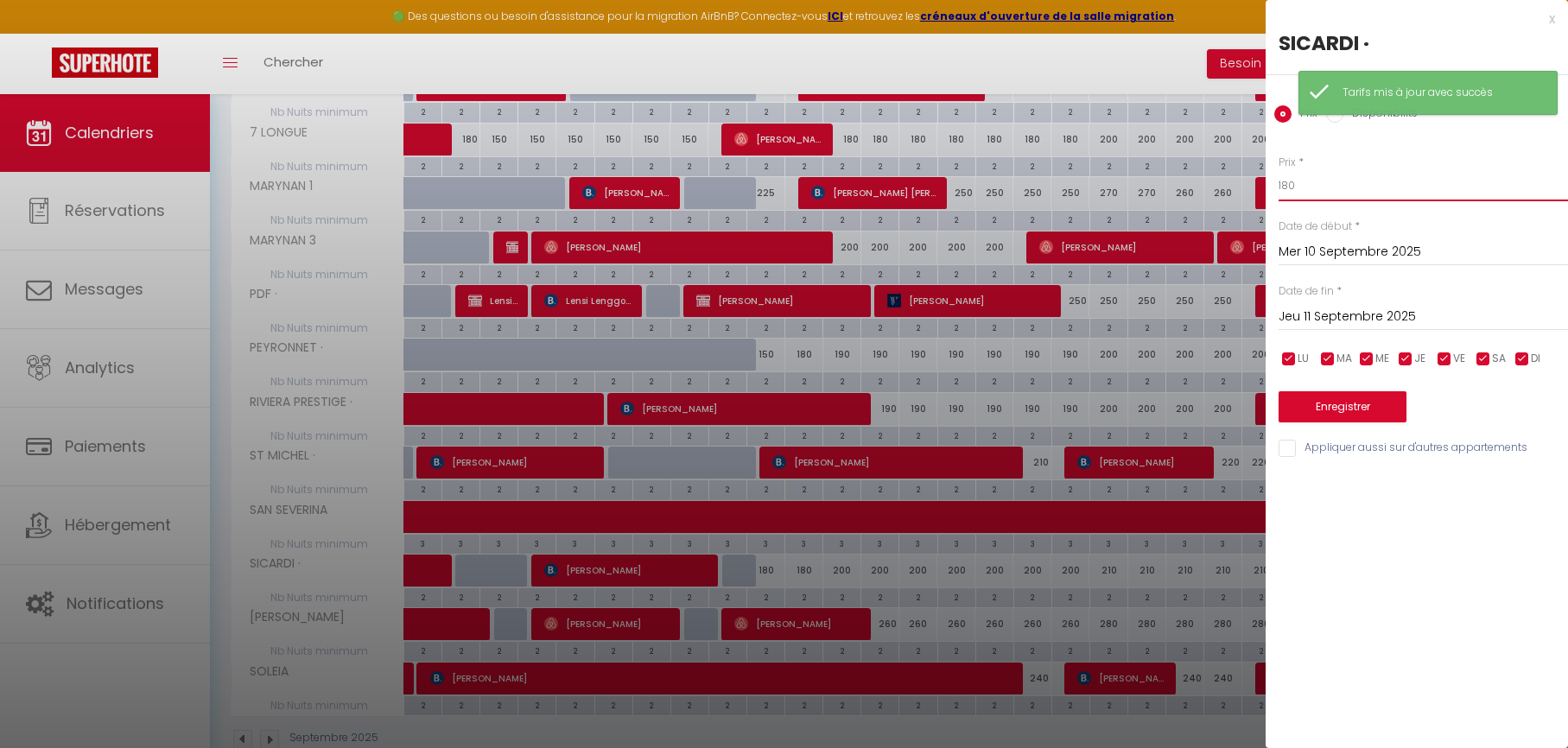
click at [1307, 181] on input "180" at bounding box center [1423, 185] width 290 height 31
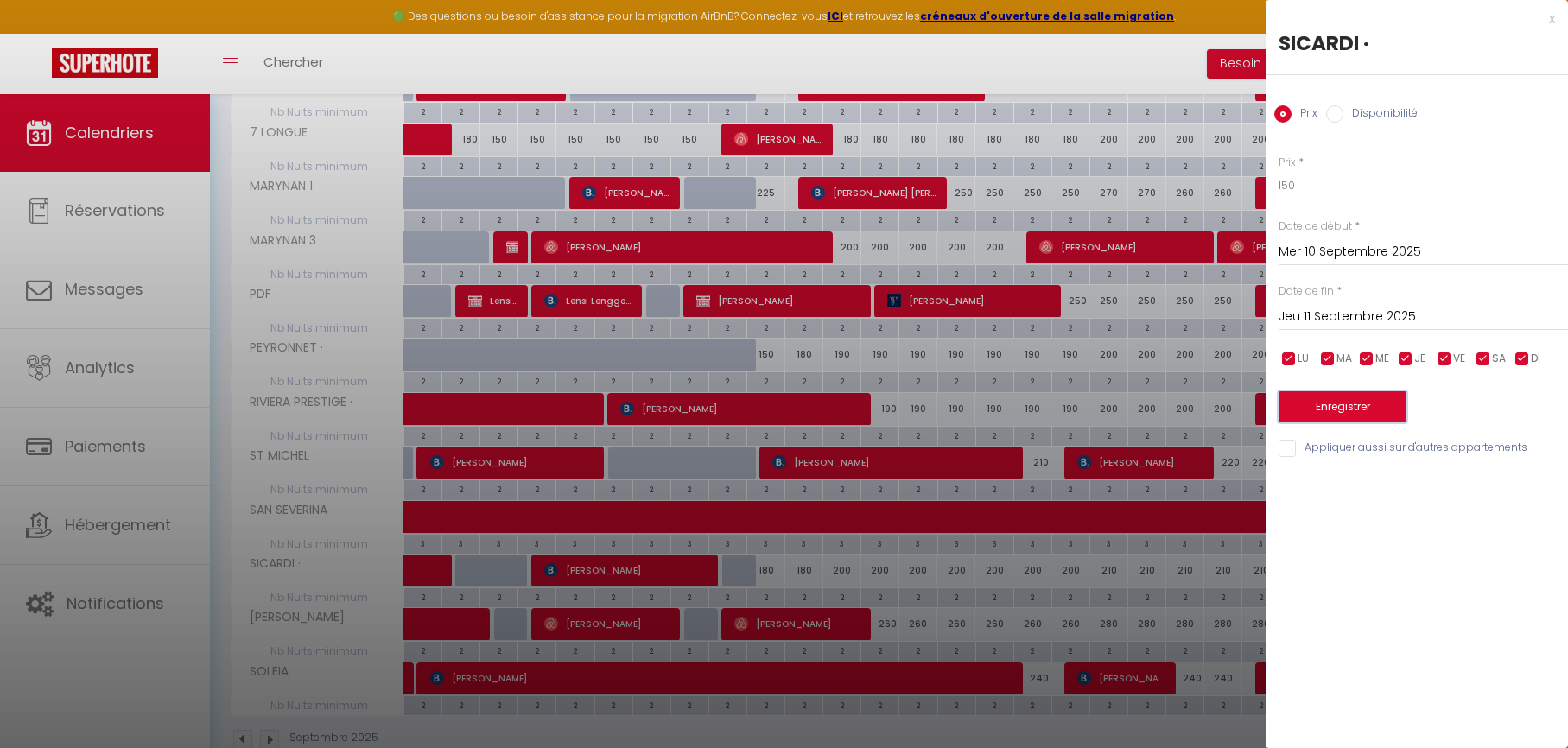
click at [1344, 406] on button "Enregistrer" at bounding box center [1342, 406] width 128 height 31
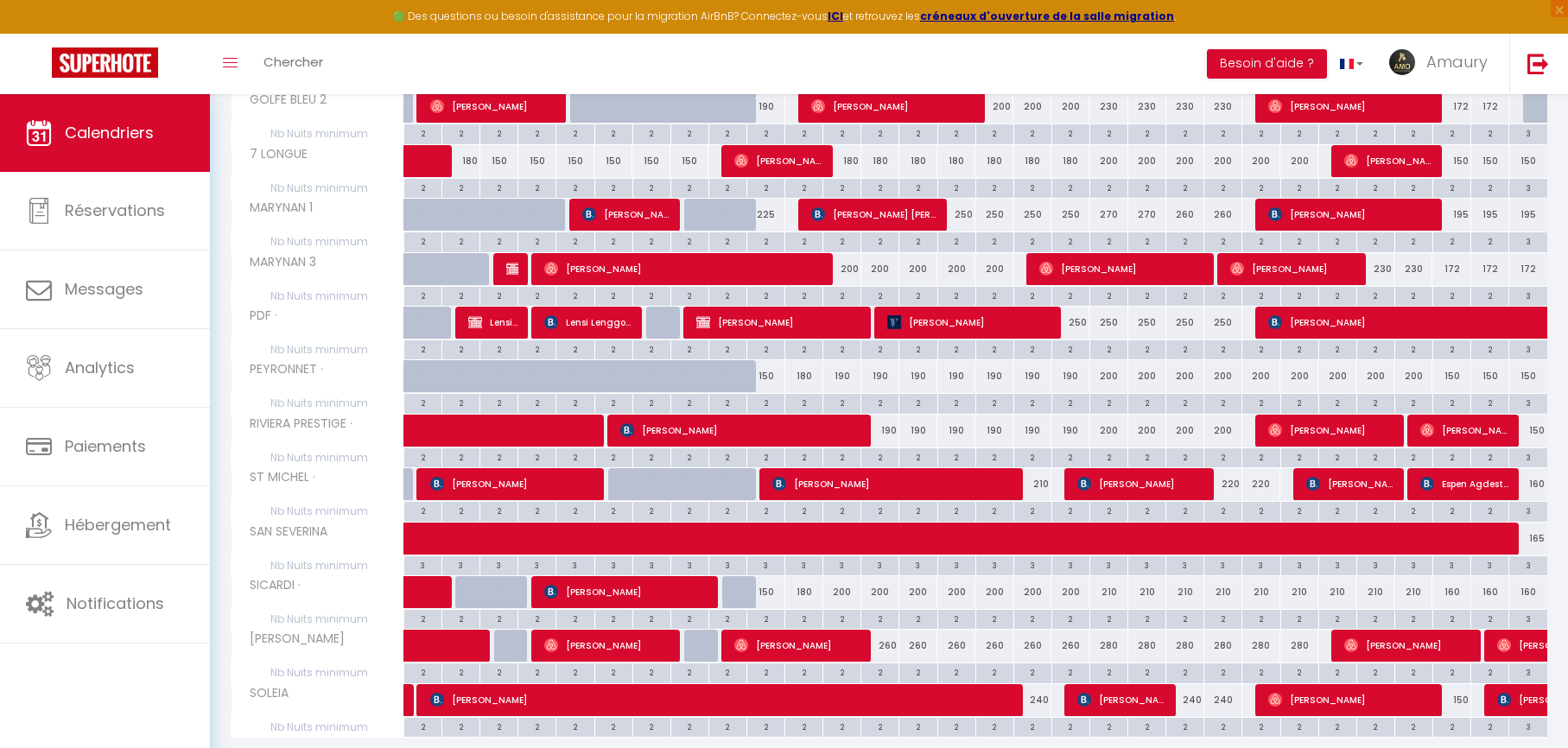
scroll to position [683, 0]
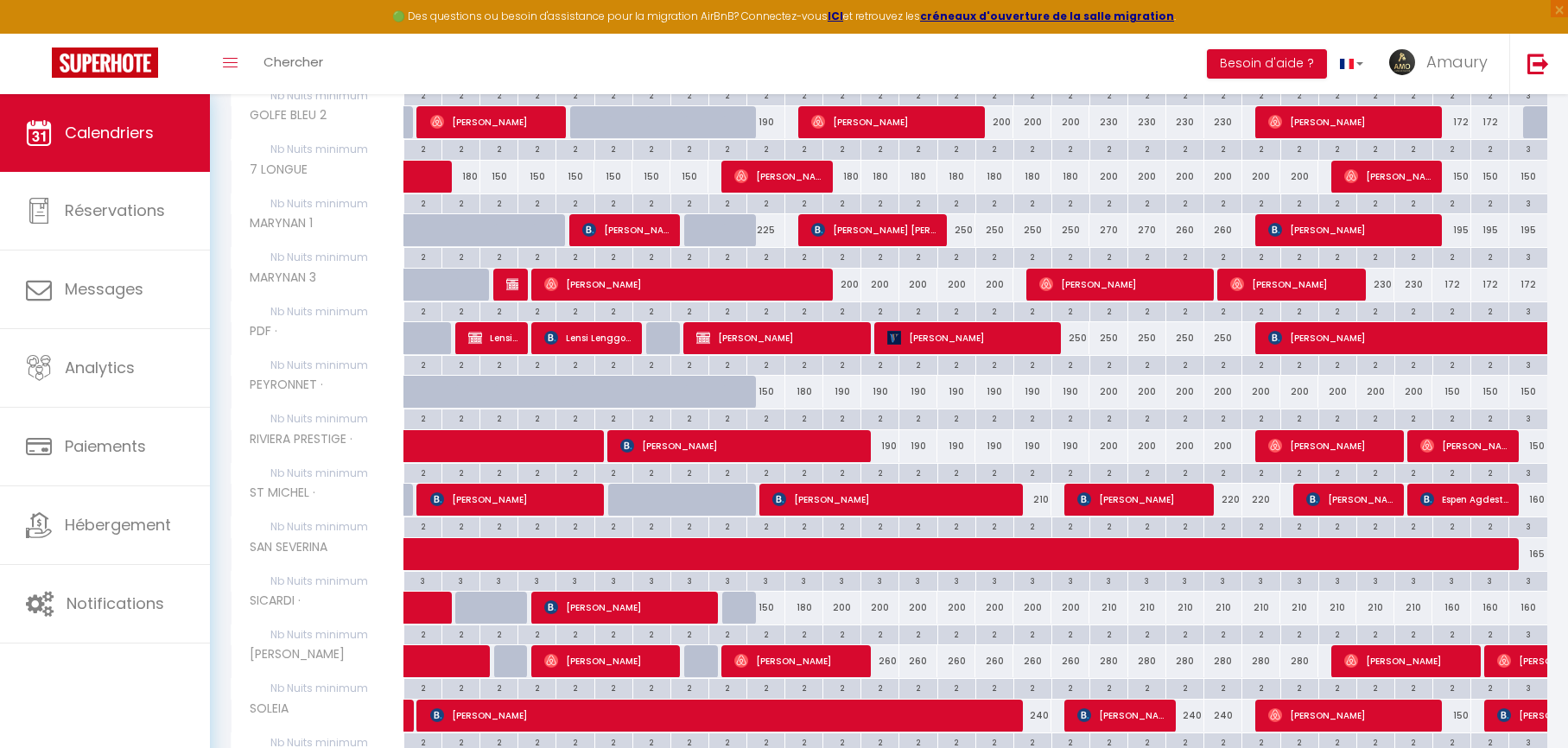
click at [805, 609] on div "180" at bounding box center [804, 608] width 38 height 32
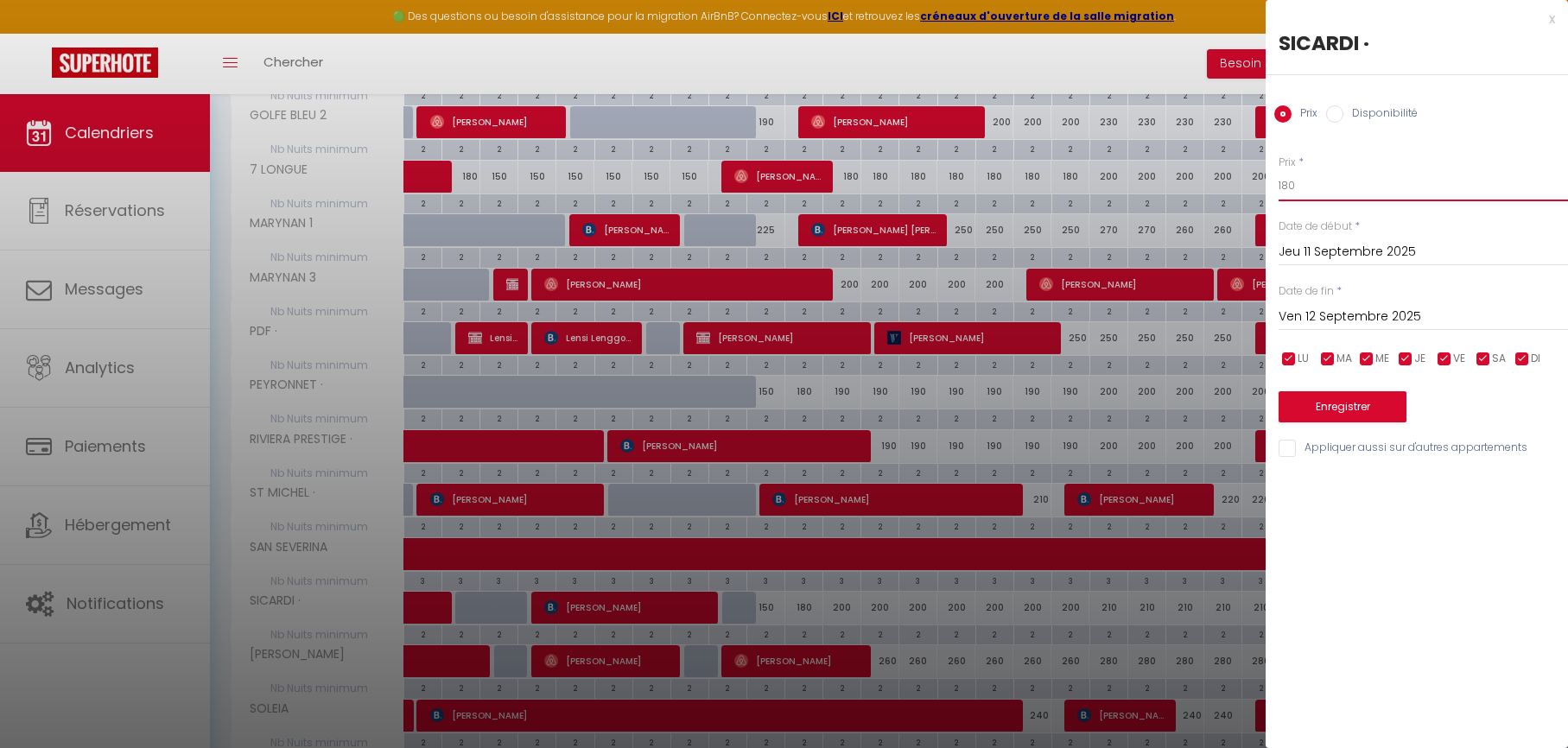
click at [1344, 193] on input "180" at bounding box center [1423, 185] width 290 height 31
click at [1327, 416] on button "Enregistrer" at bounding box center [1342, 406] width 128 height 31
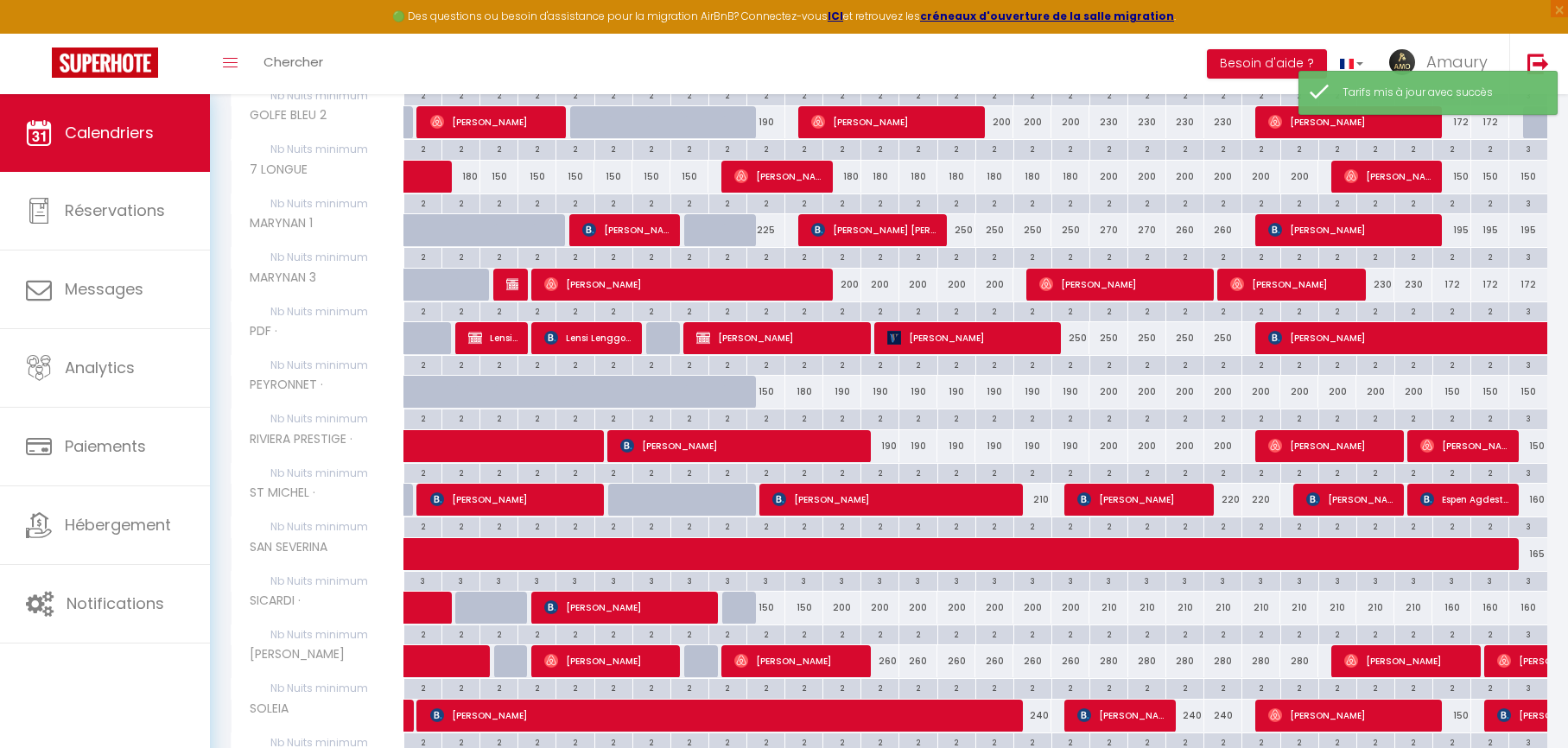
click at [809, 390] on div "180" at bounding box center [804, 392] width 38 height 32
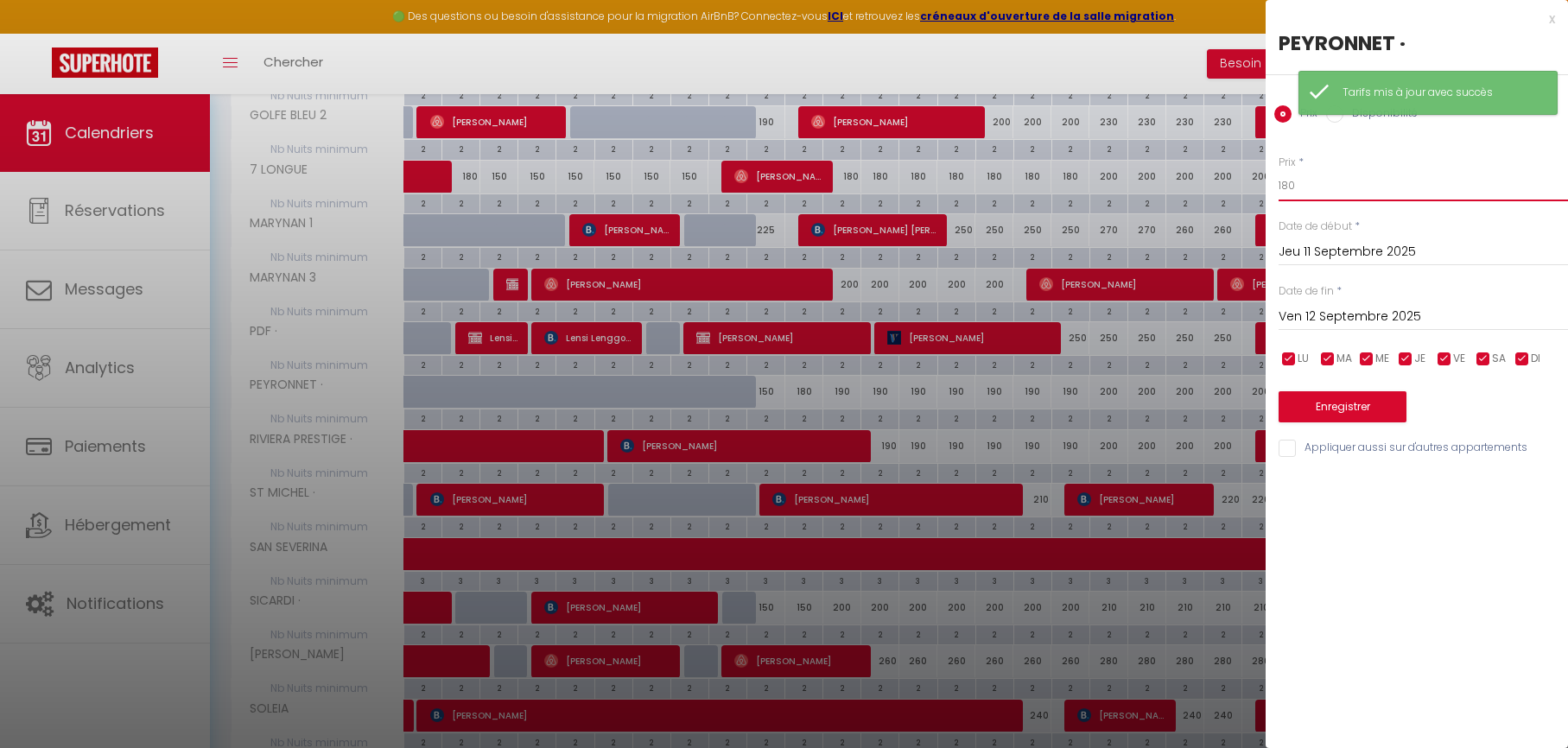
click at [1291, 189] on input "180" at bounding box center [1423, 185] width 290 height 31
click at [1345, 413] on button "Enregistrer" at bounding box center [1342, 406] width 128 height 31
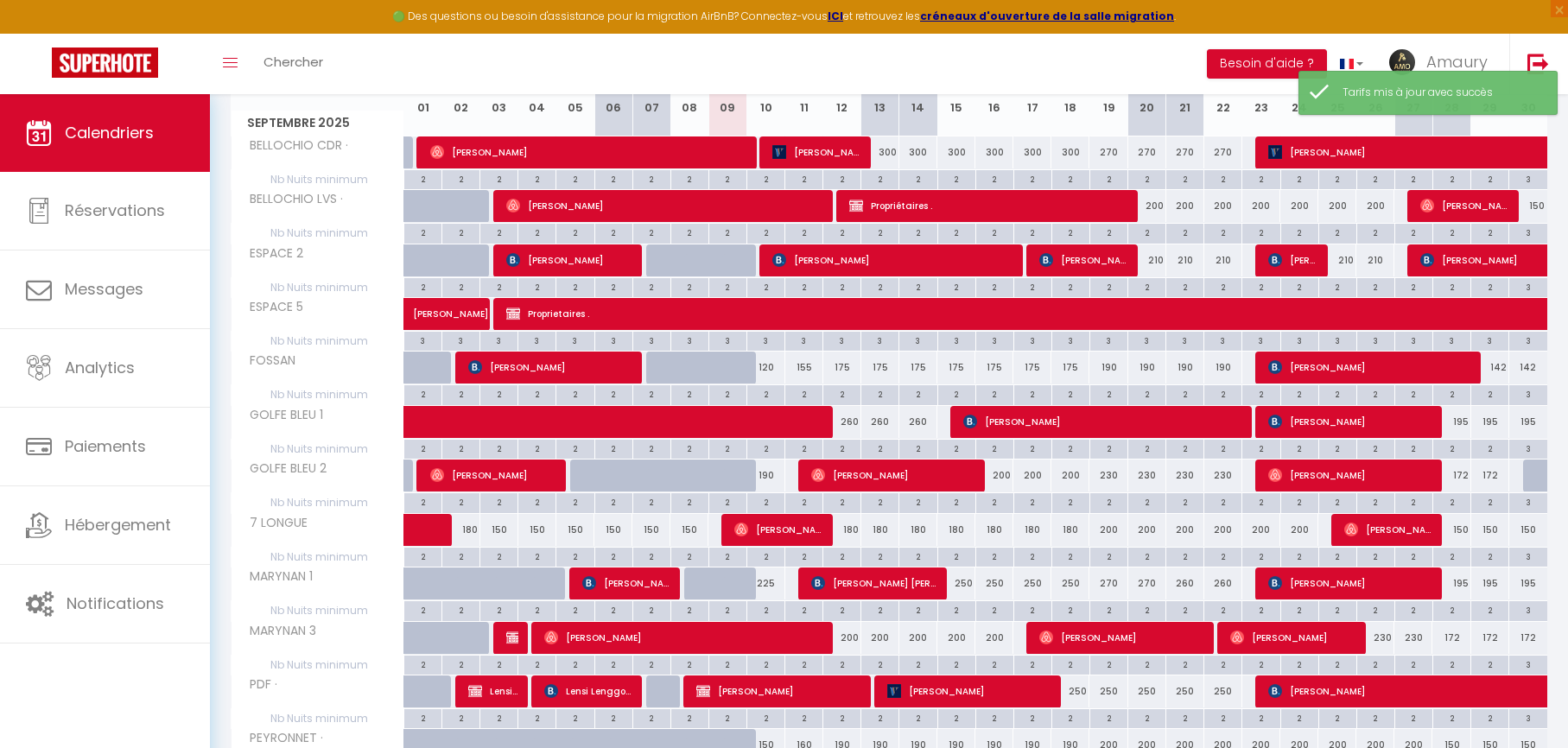
scroll to position [281, 0]
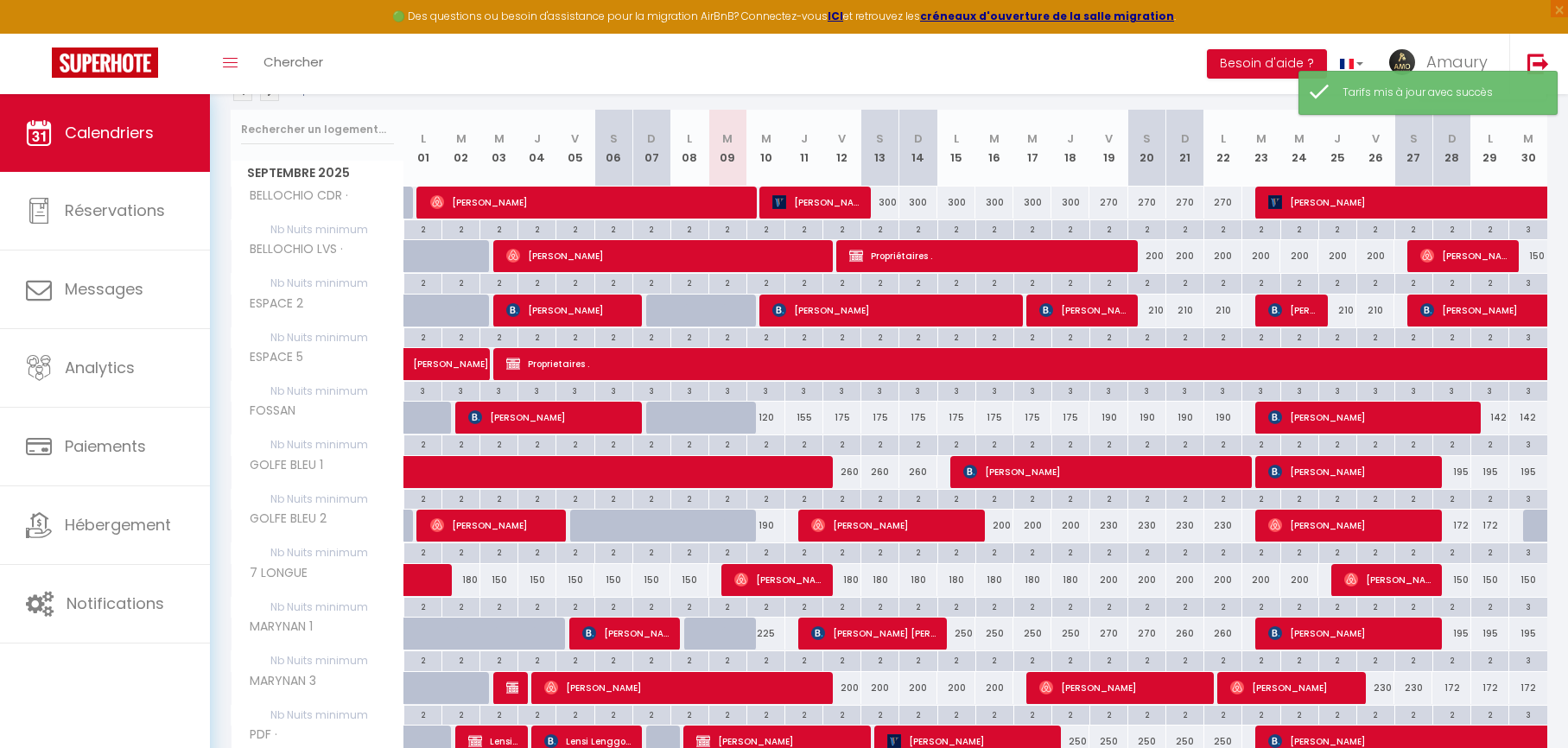
click at [814, 417] on div "155" at bounding box center [804, 418] width 38 height 32
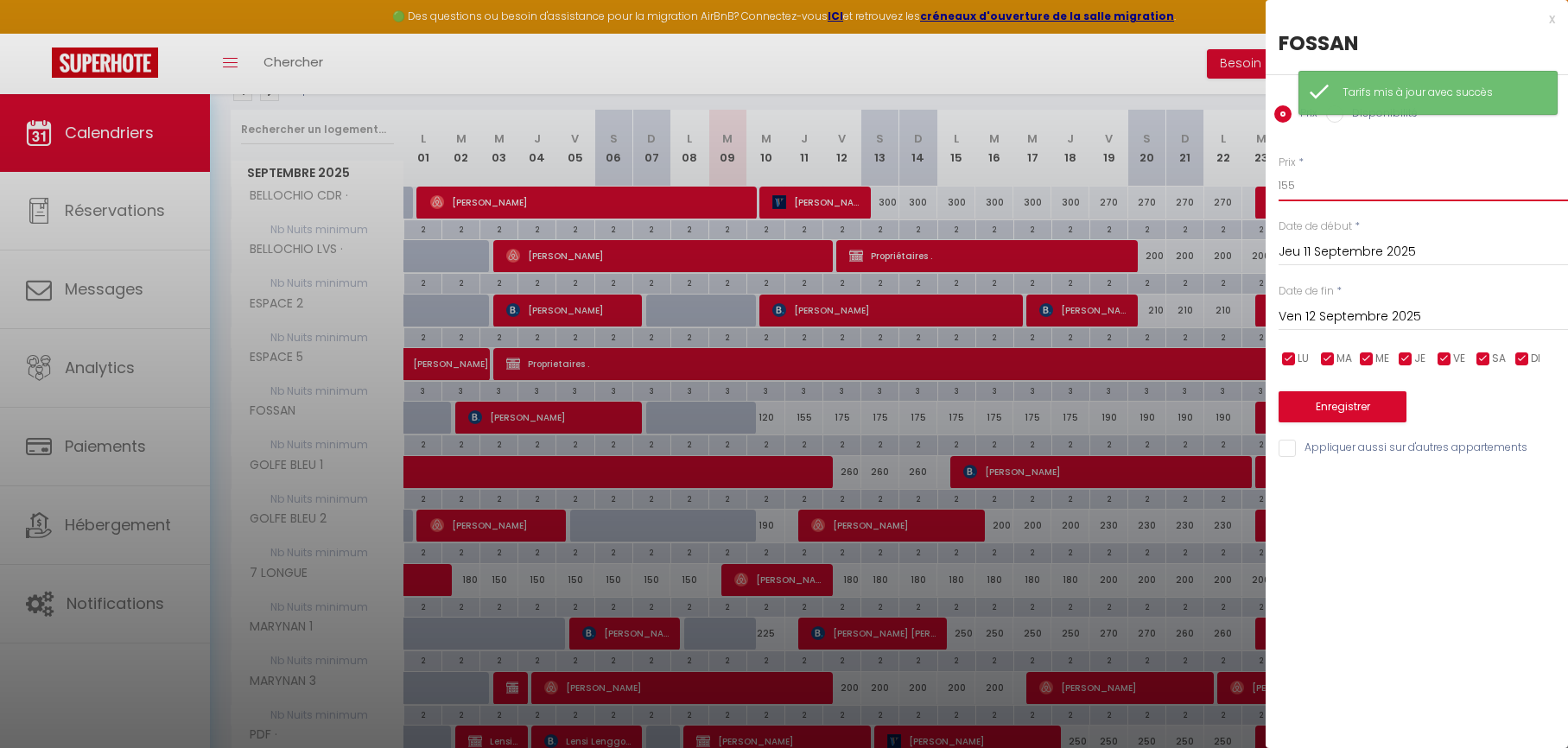
click at [1307, 188] on input "155" at bounding box center [1423, 185] width 290 height 31
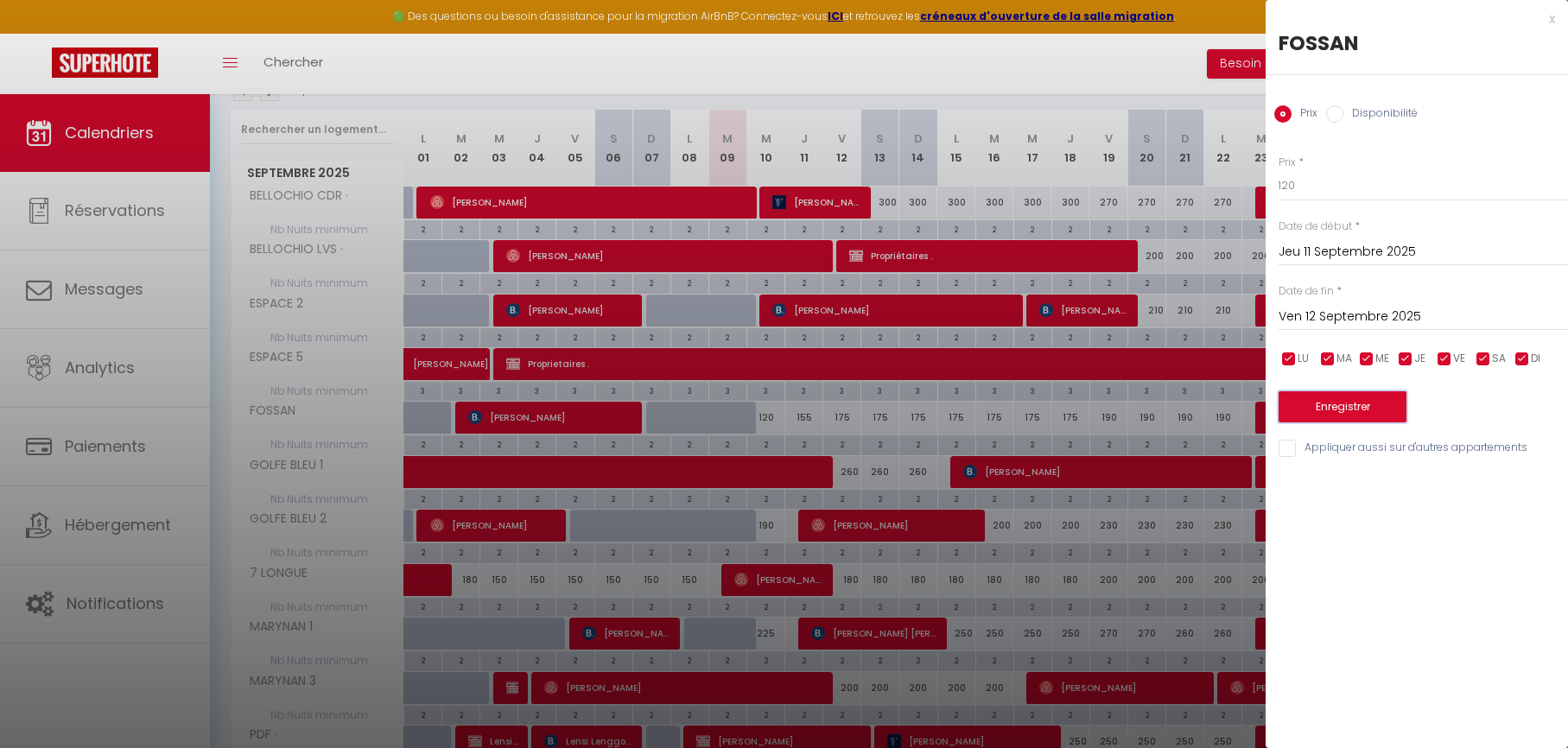
click at [1343, 401] on button "Enregistrer" at bounding box center [1342, 406] width 128 height 31
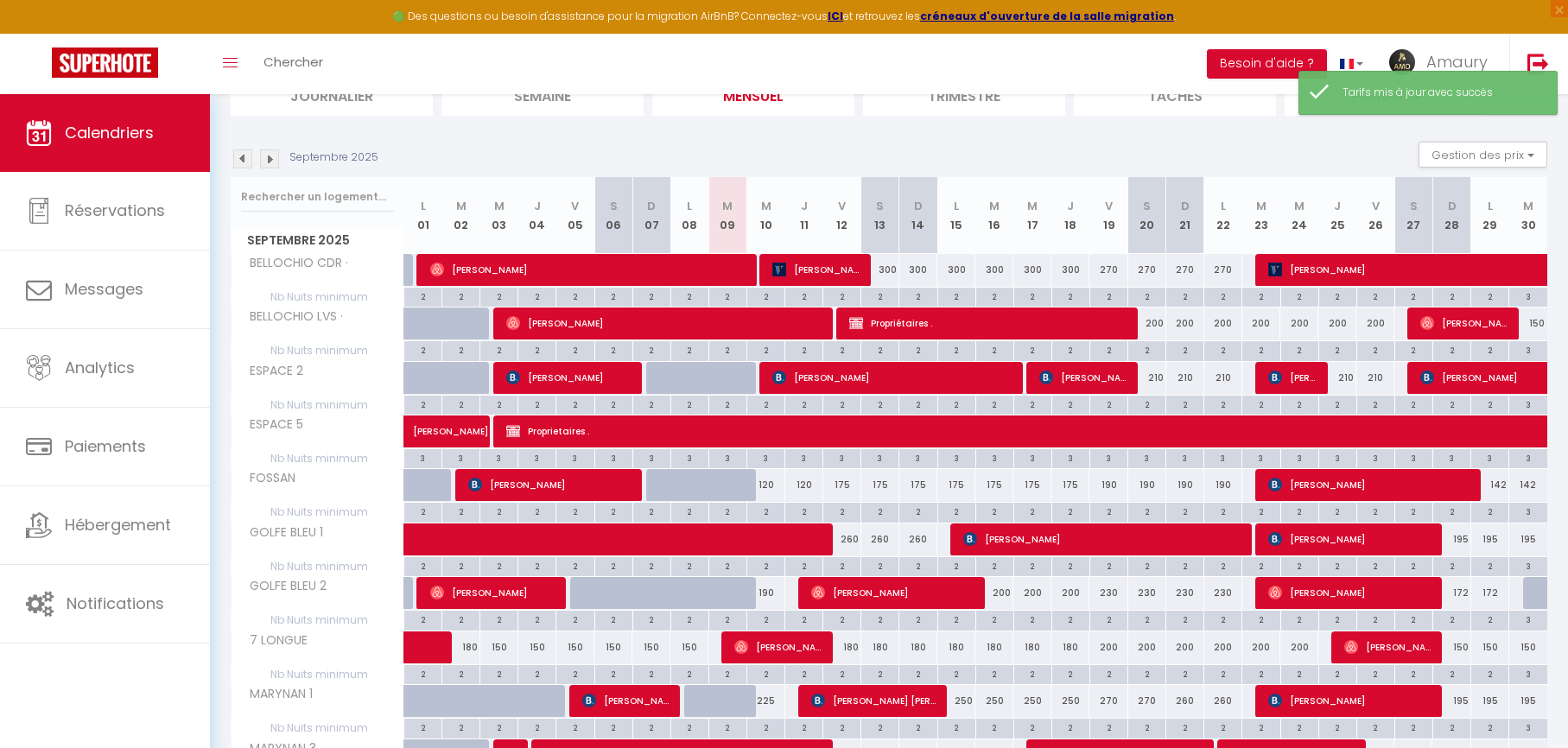
scroll to position [0, 0]
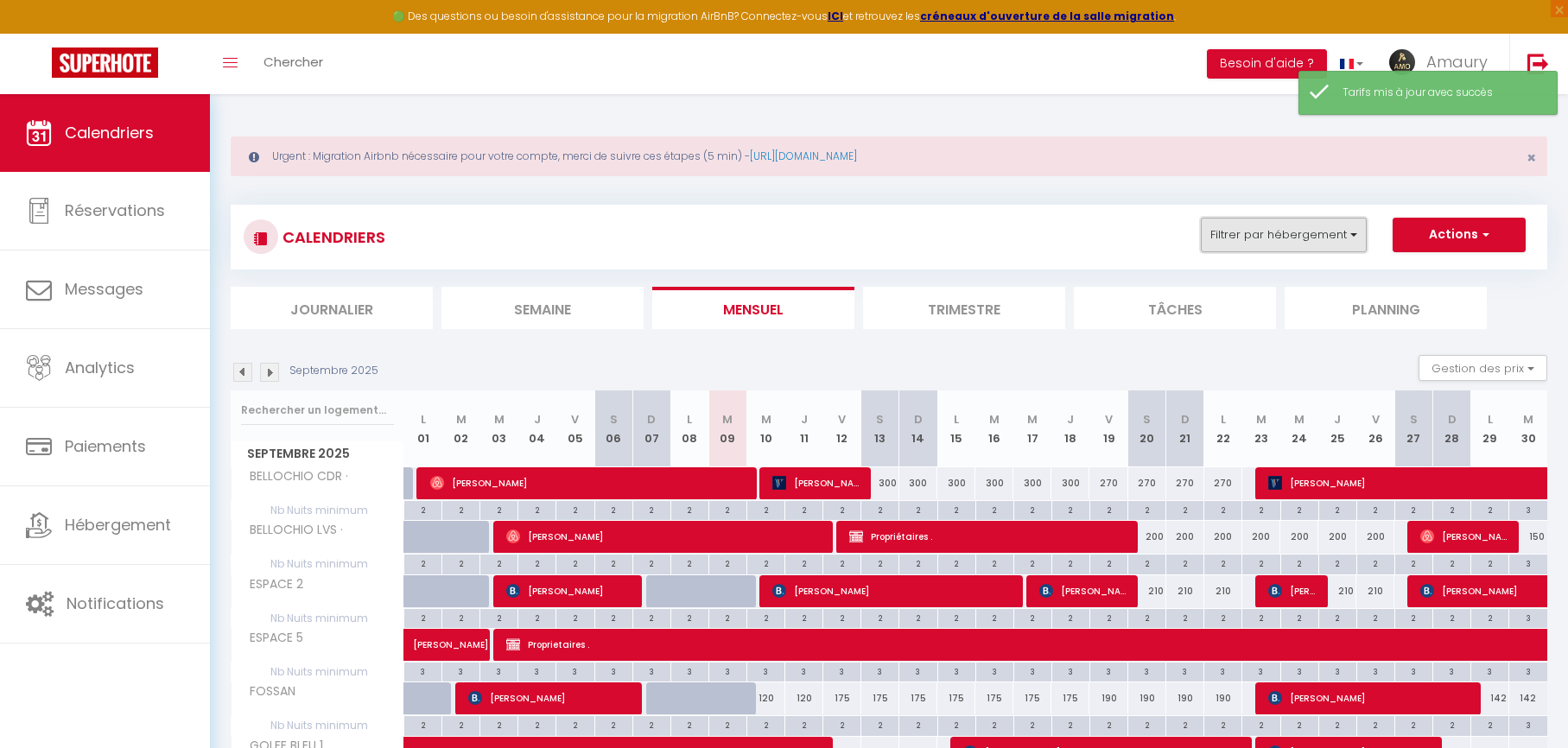
click at [1256, 246] on button "Filtrer par hébergement" at bounding box center [1283, 234] width 166 height 34
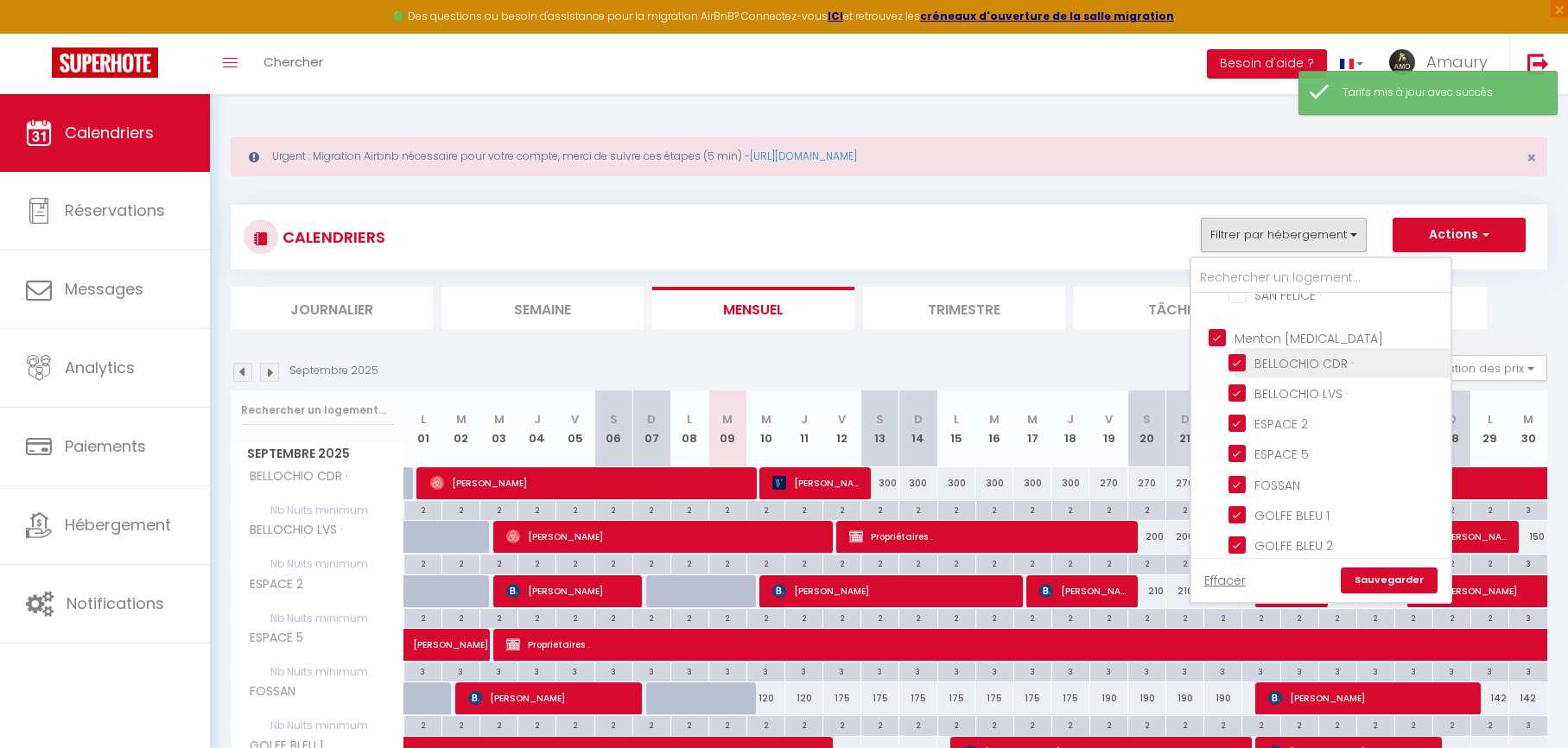
drag, startPoint x: 1222, startPoint y: 334, endPoint x: 1238, endPoint y: 345, distance: 19.4
click at [1222, 334] on input "Menton [MEDICAL_DATA]" at bounding box center [1338, 336] width 259 height 17
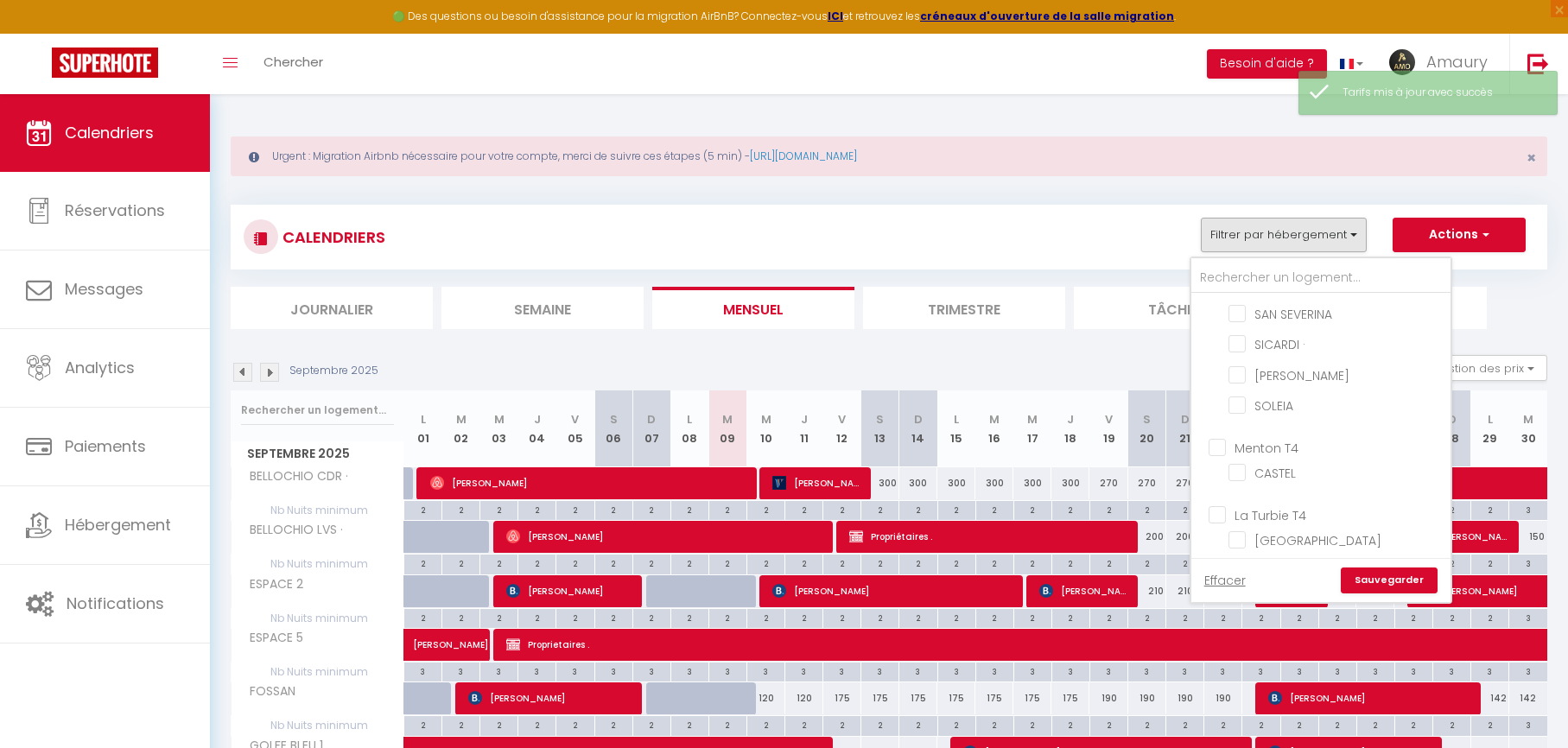
scroll to position [1134, 0]
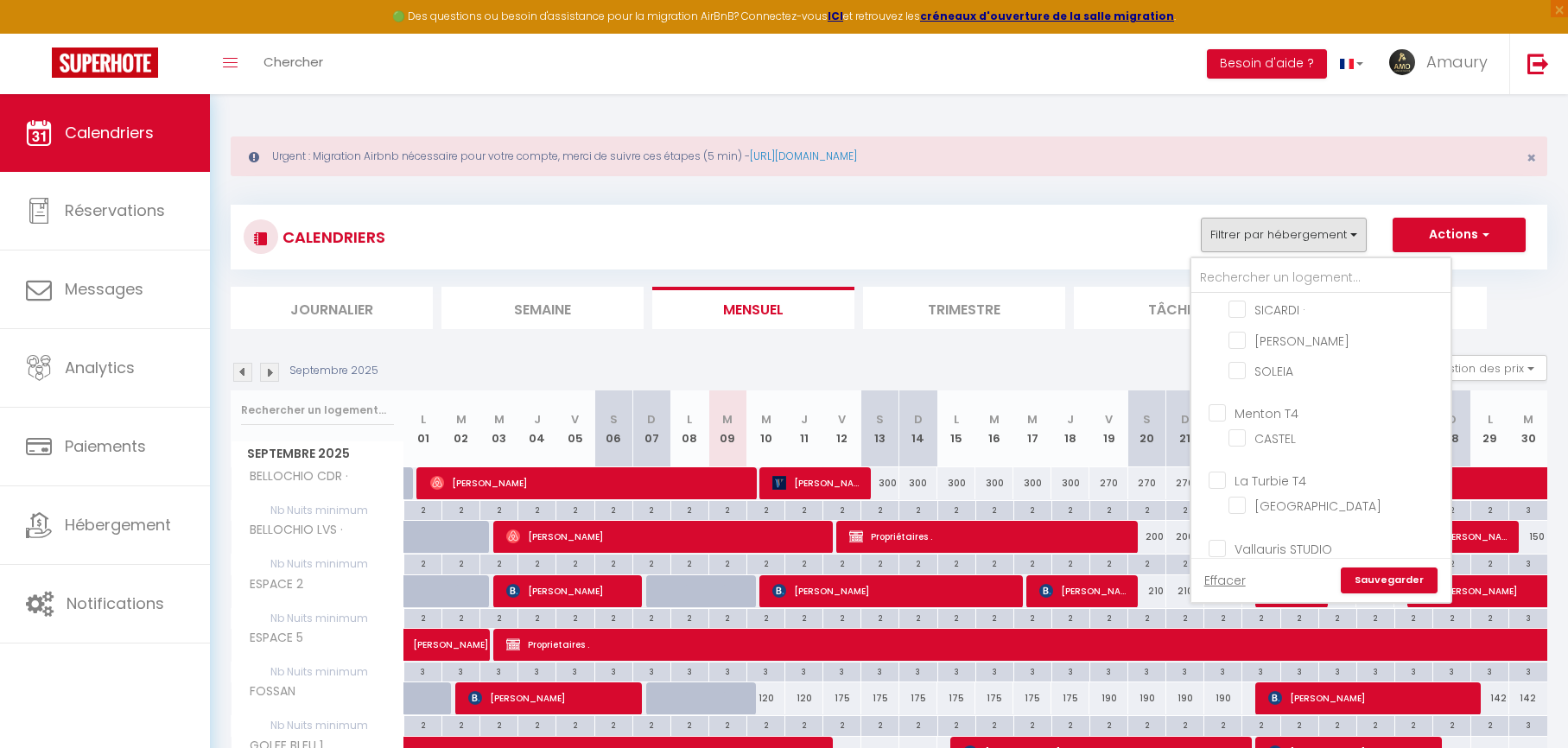
click at [1218, 415] on input "Menton T4" at bounding box center [1338, 412] width 259 height 17
click at [1223, 477] on input "La Turbie T4" at bounding box center [1338, 479] width 259 height 17
click at [1226, 437] on label "Vallauris STUDIO" at bounding box center [1279, 430] width 106 height 19
click at [1219, 436] on input "Vallauris STUDIO" at bounding box center [1338, 427] width 259 height 17
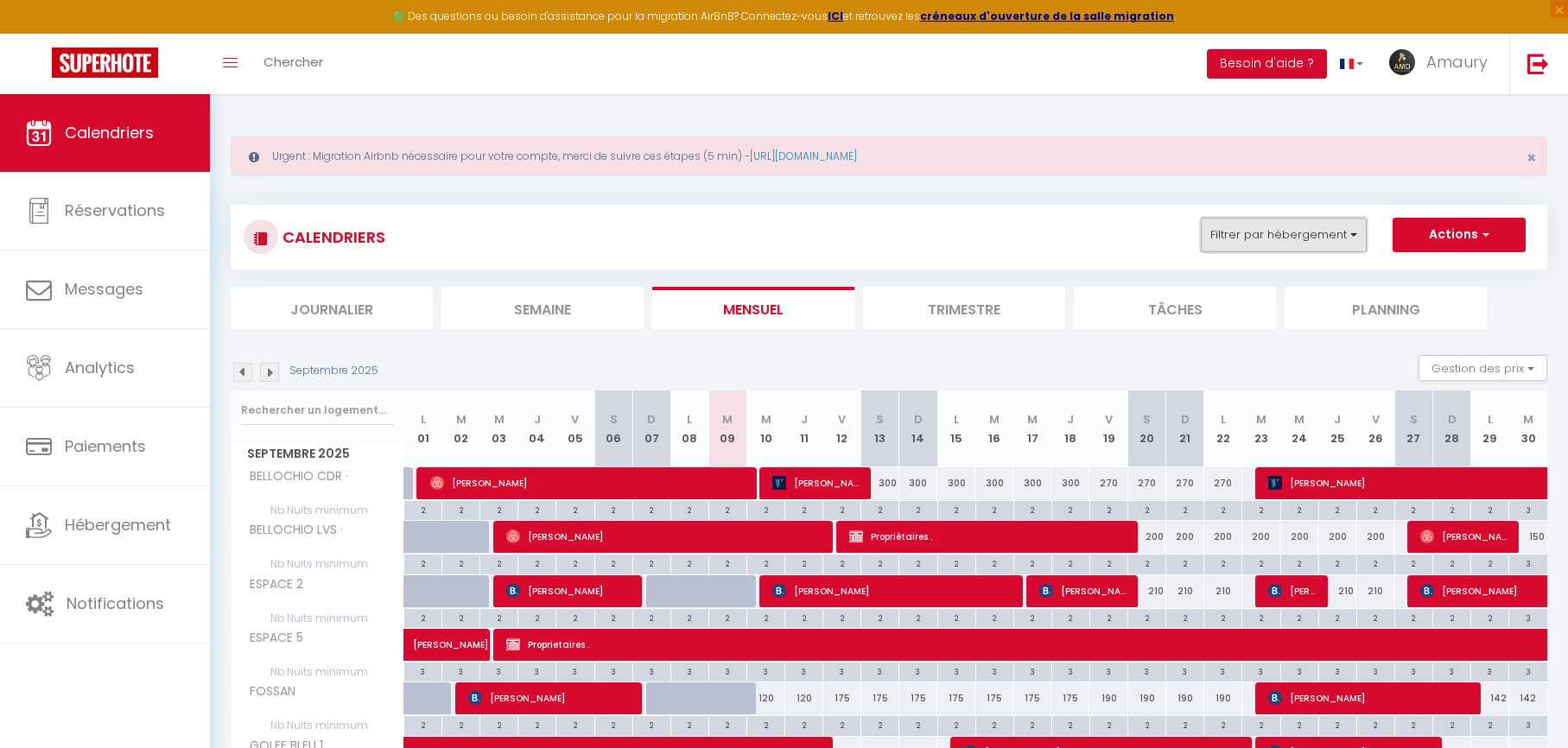
click at [1228, 245] on button "Filtrer par hébergement" at bounding box center [1283, 234] width 166 height 34
click at [1228, 244] on button "Filtrer par hébergement" at bounding box center [1283, 234] width 166 height 34
click at [1241, 249] on button "Filtrer par hébergement" at bounding box center [1283, 234] width 166 height 34
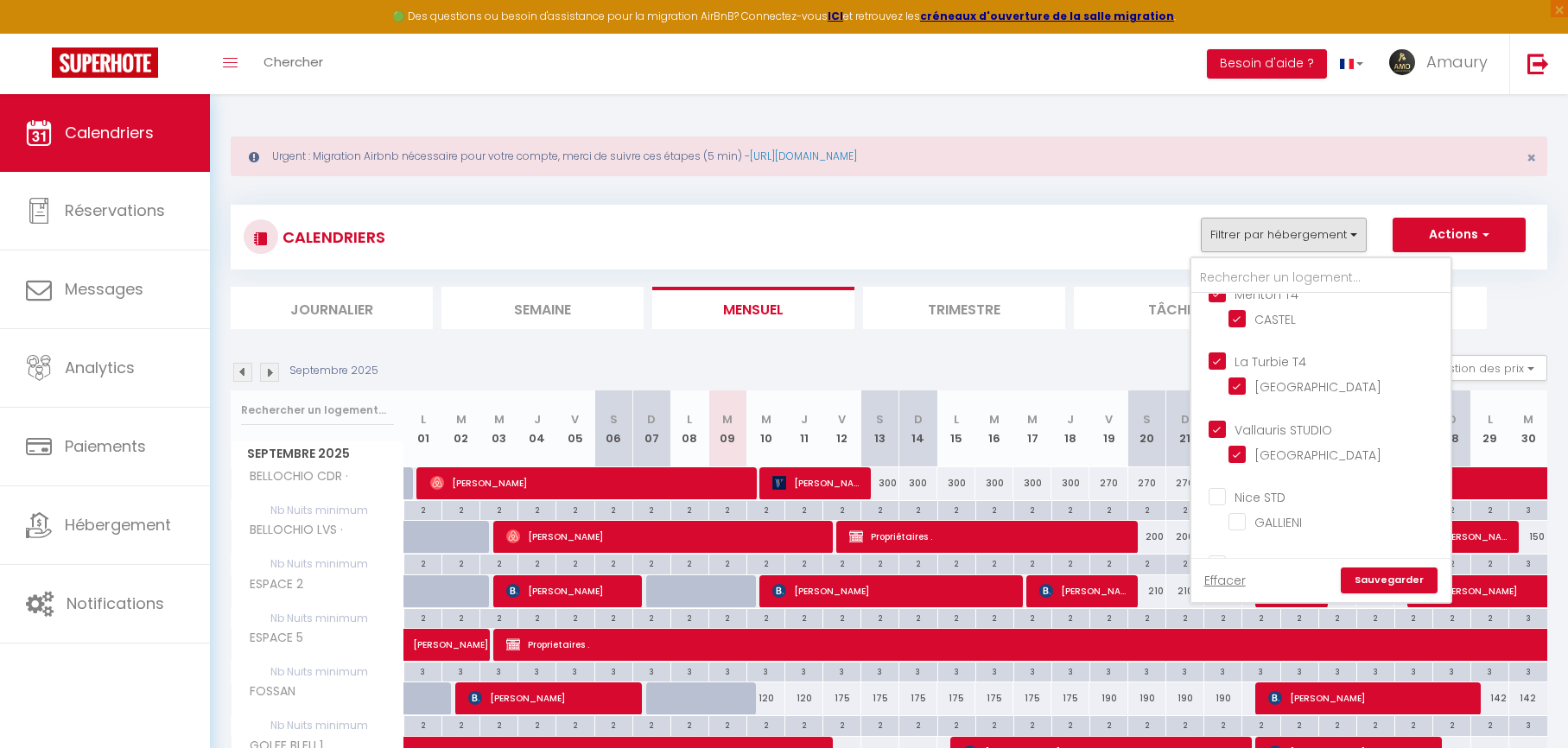
click at [1217, 496] on input "Nice STD" at bounding box center [1338, 496] width 259 height 17
click at [1218, 425] on input "Antibes T6" at bounding box center [1338, 422] width 259 height 17
click at [1218, 495] on input "Nice T2" at bounding box center [1338, 490] width 259 height 17
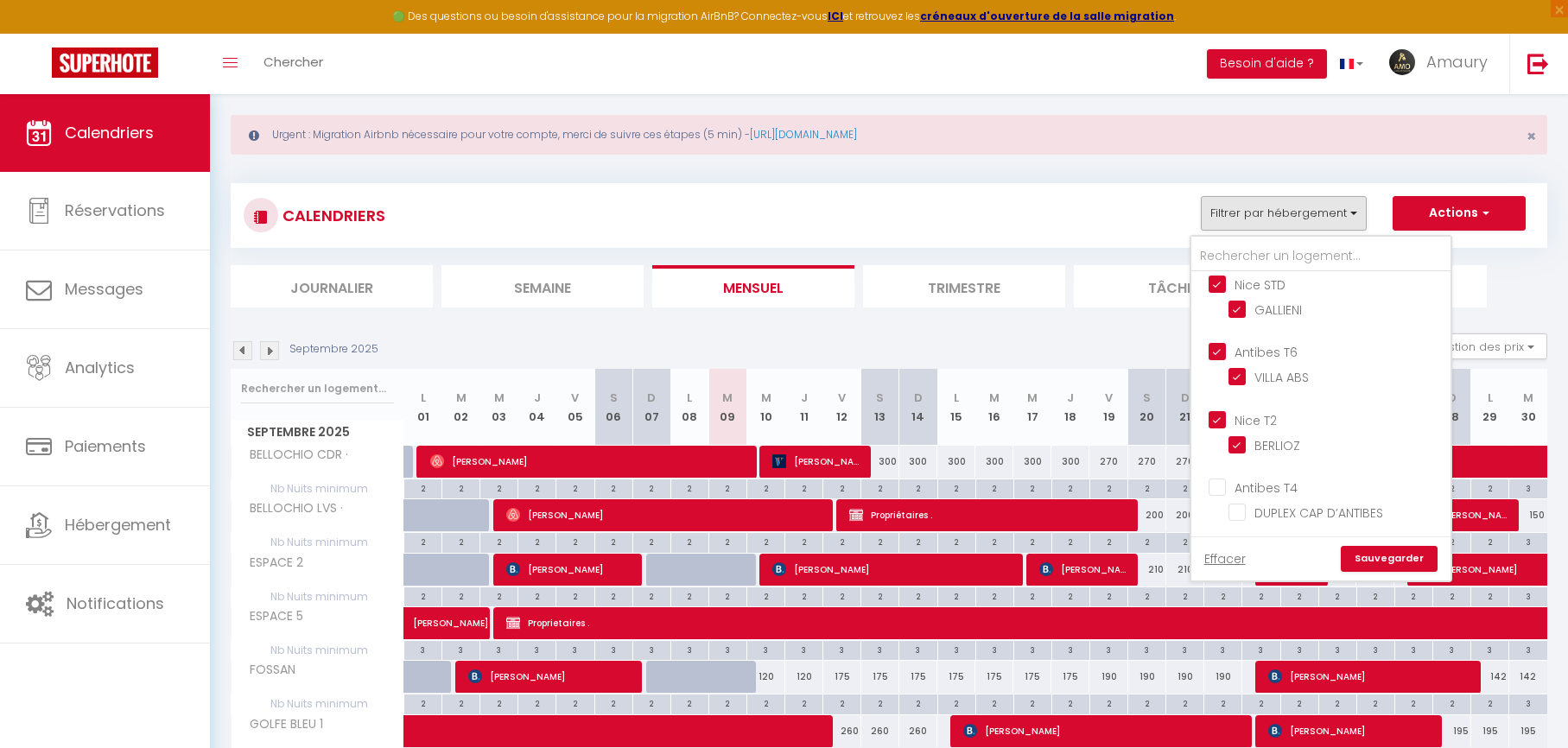
scroll to position [31, 0]
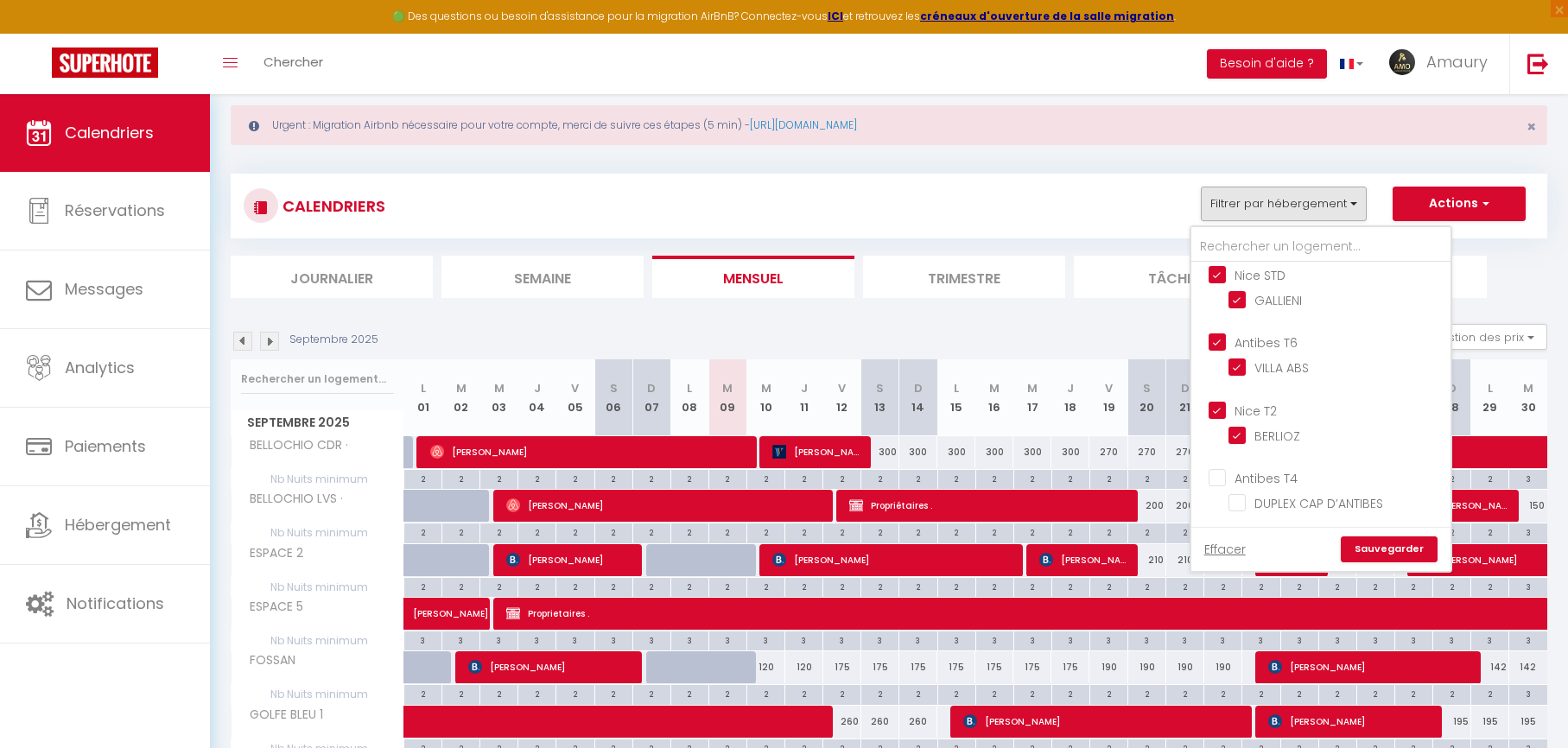
click at [1218, 474] on input "Antibes T4" at bounding box center [1338, 477] width 259 height 17
click at [1379, 549] on link "Sauvegarder" at bounding box center [1389, 549] width 97 height 26
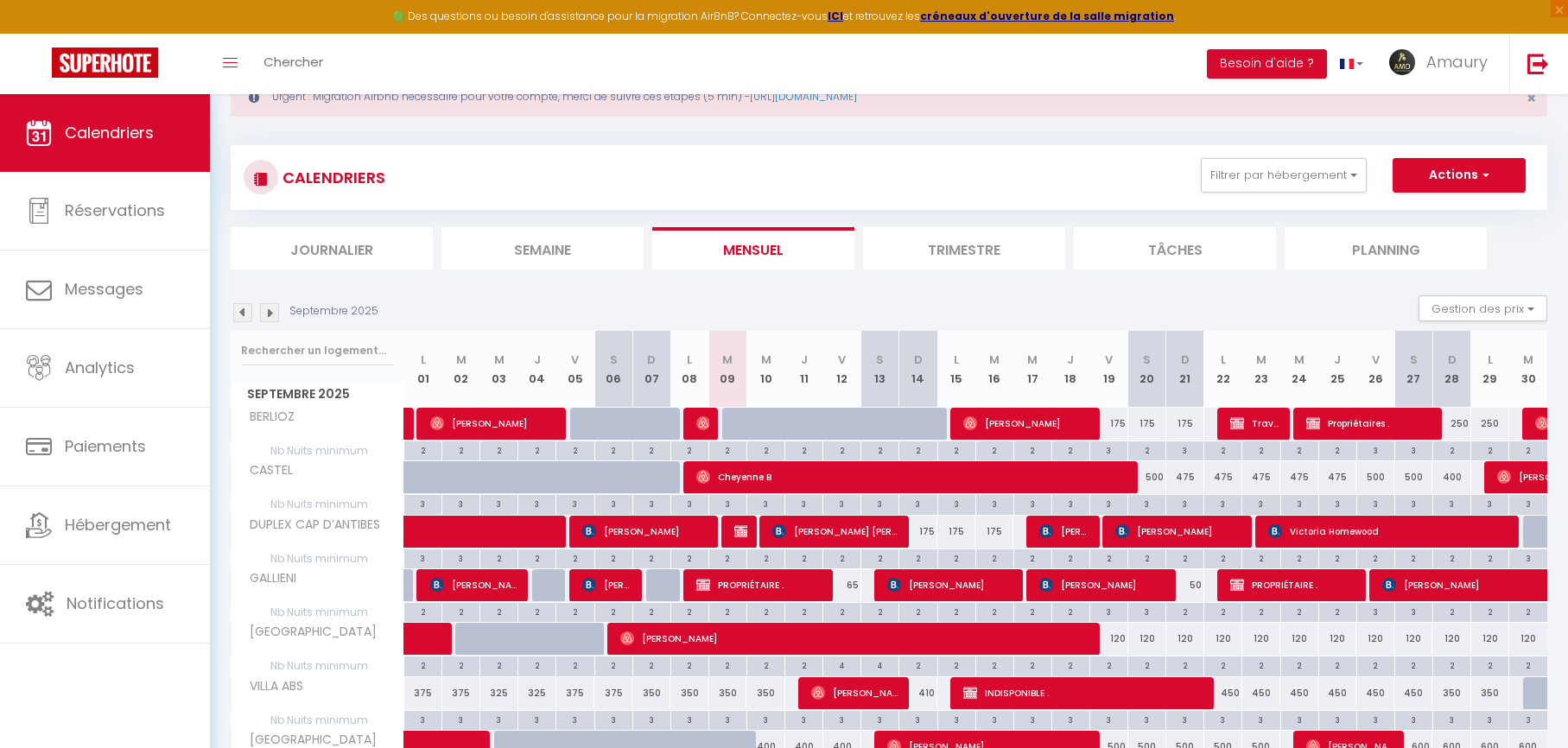
scroll to position [84, 0]
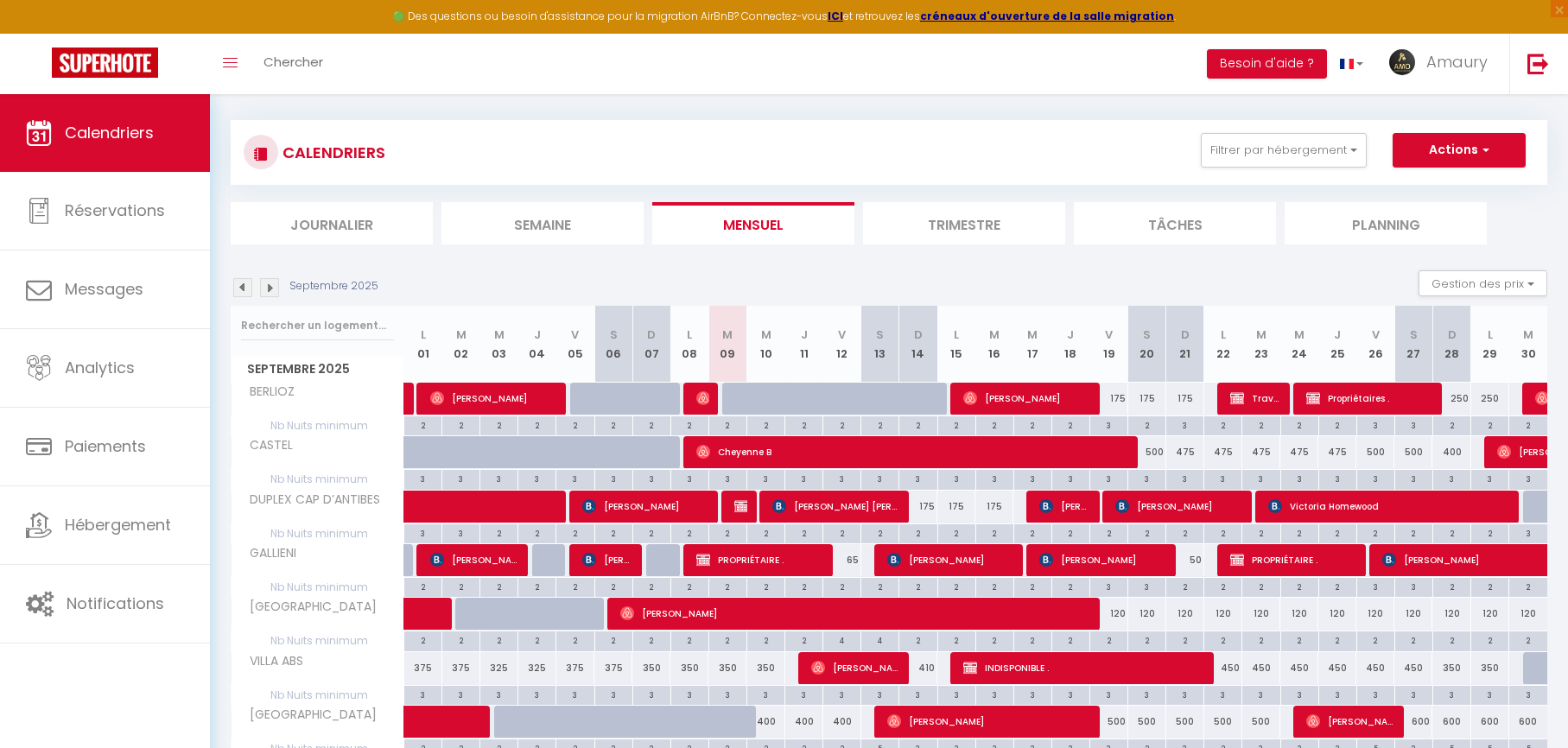
click at [836, 395] on div at bounding box center [842, 399] width 38 height 33
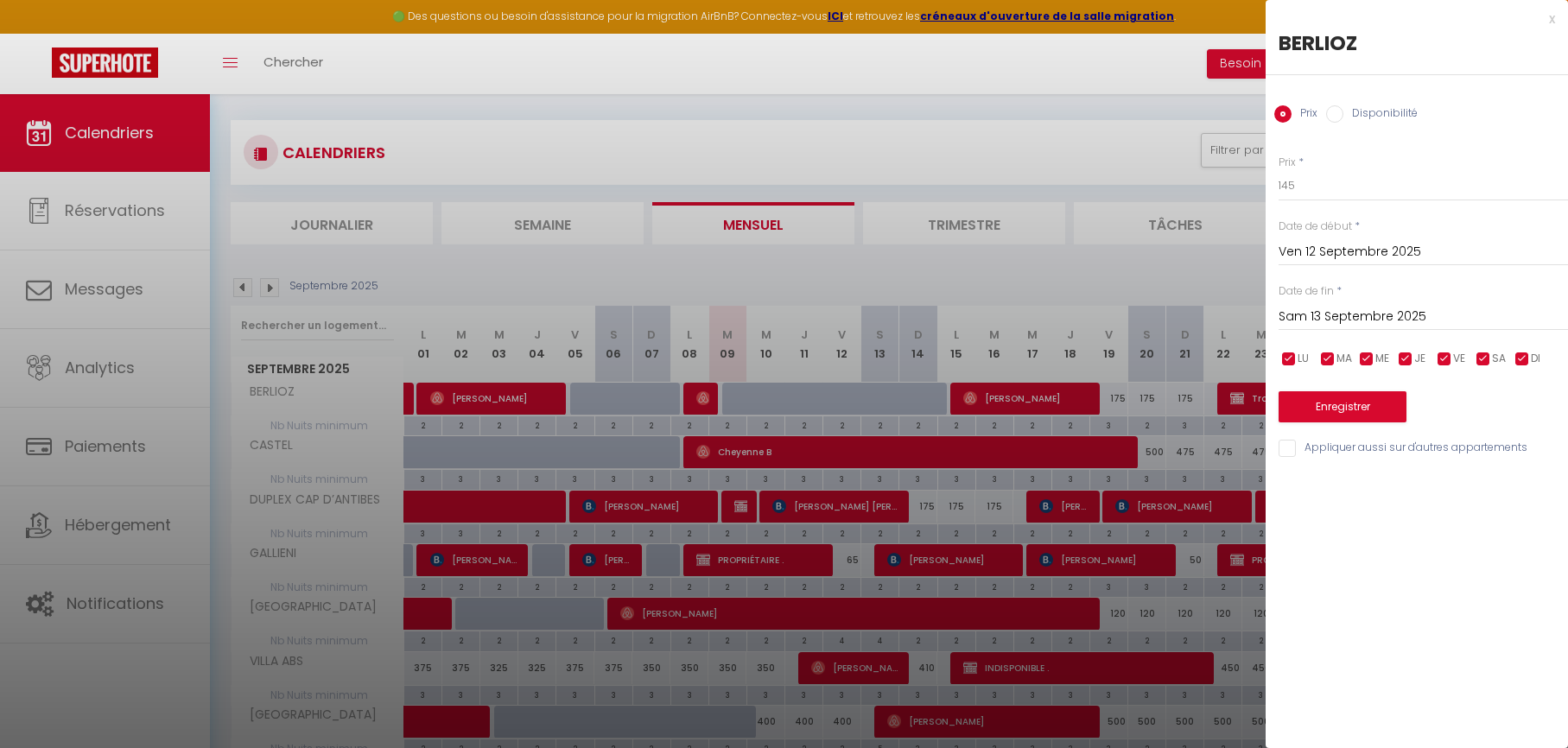
click at [826, 398] on div at bounding box center [784, 374] width 1568 height 748
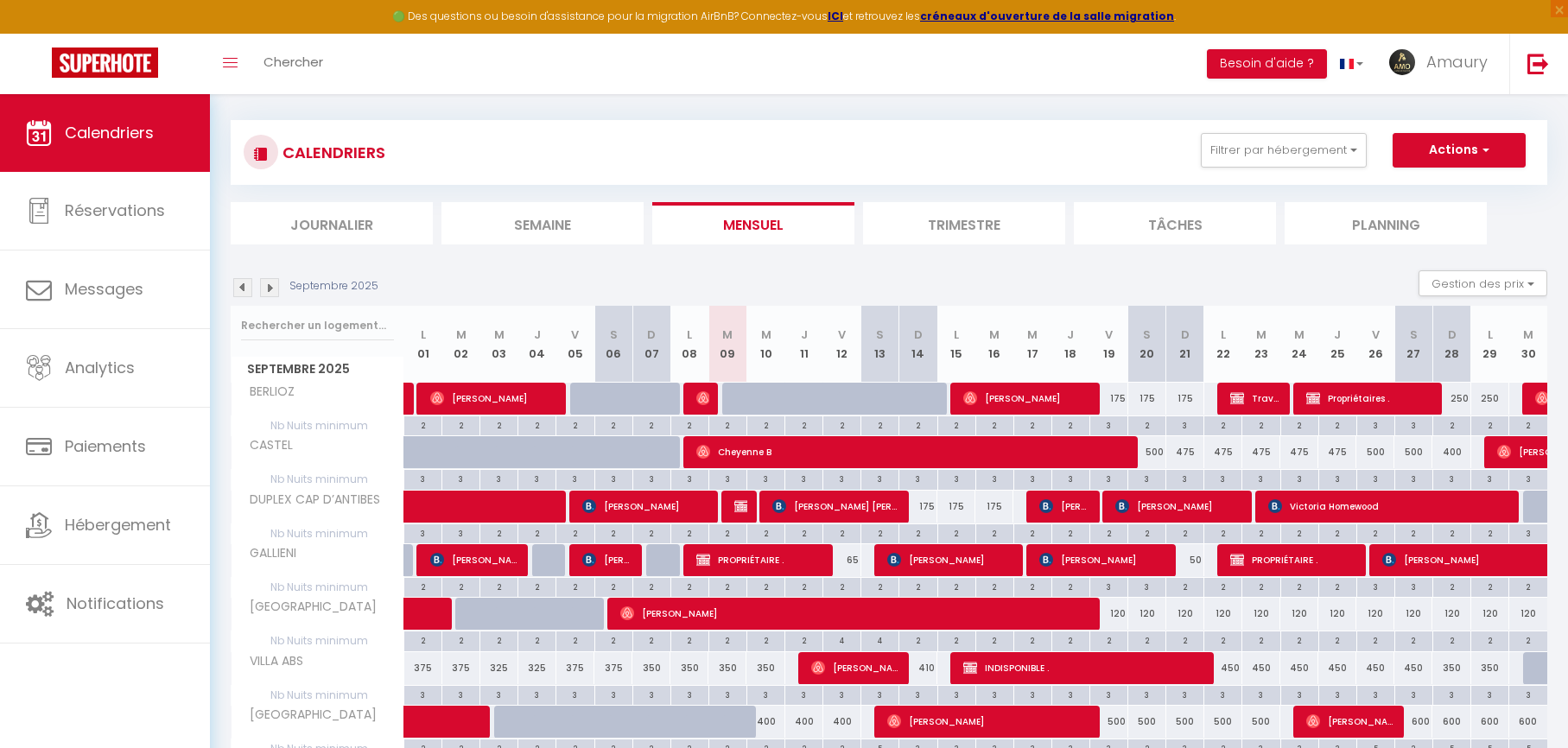
click at [240, 286] on img at bounding box center [243, 288] width 19 height 19
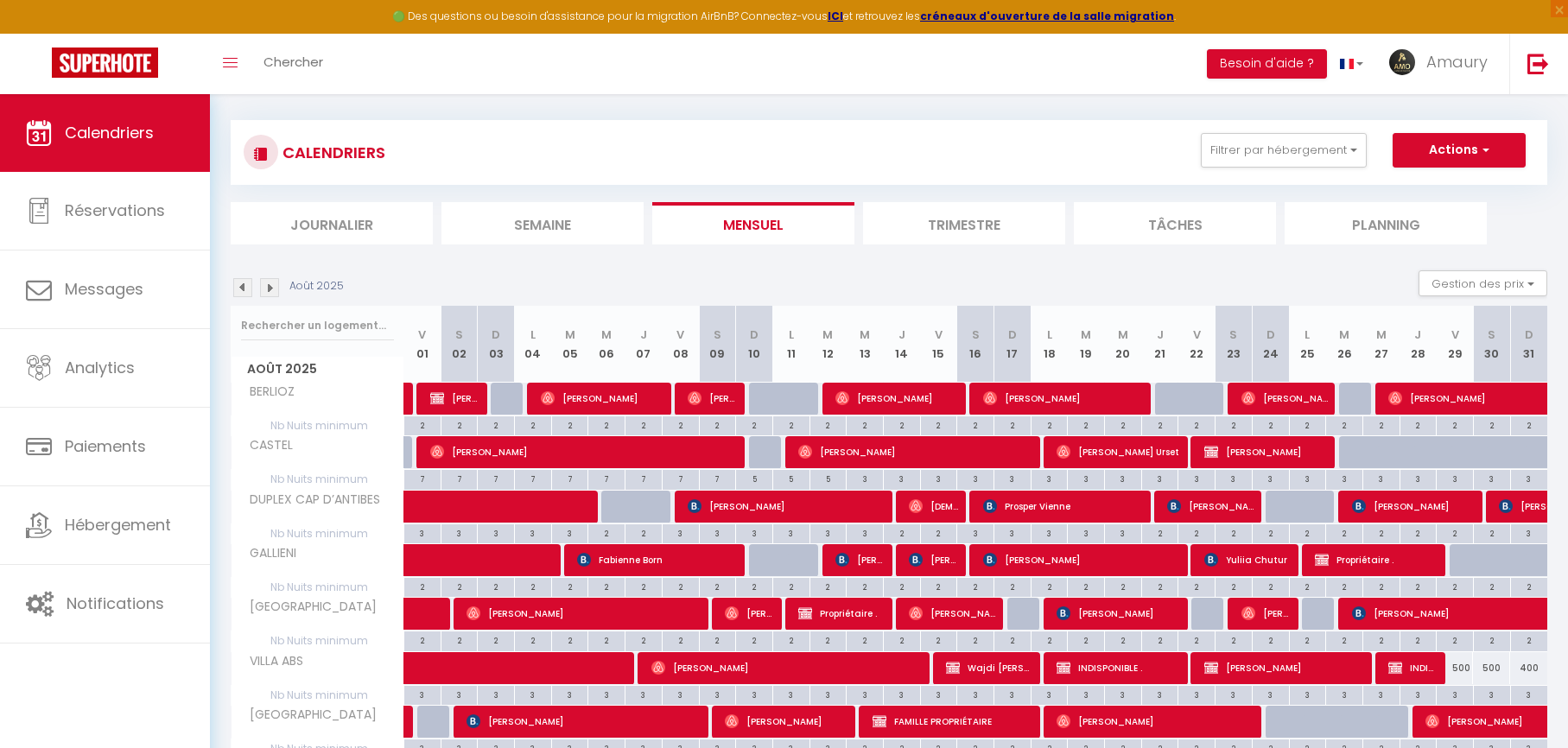
click at [239, 286] on img at bounding box center [243, 288] width 19 height 19
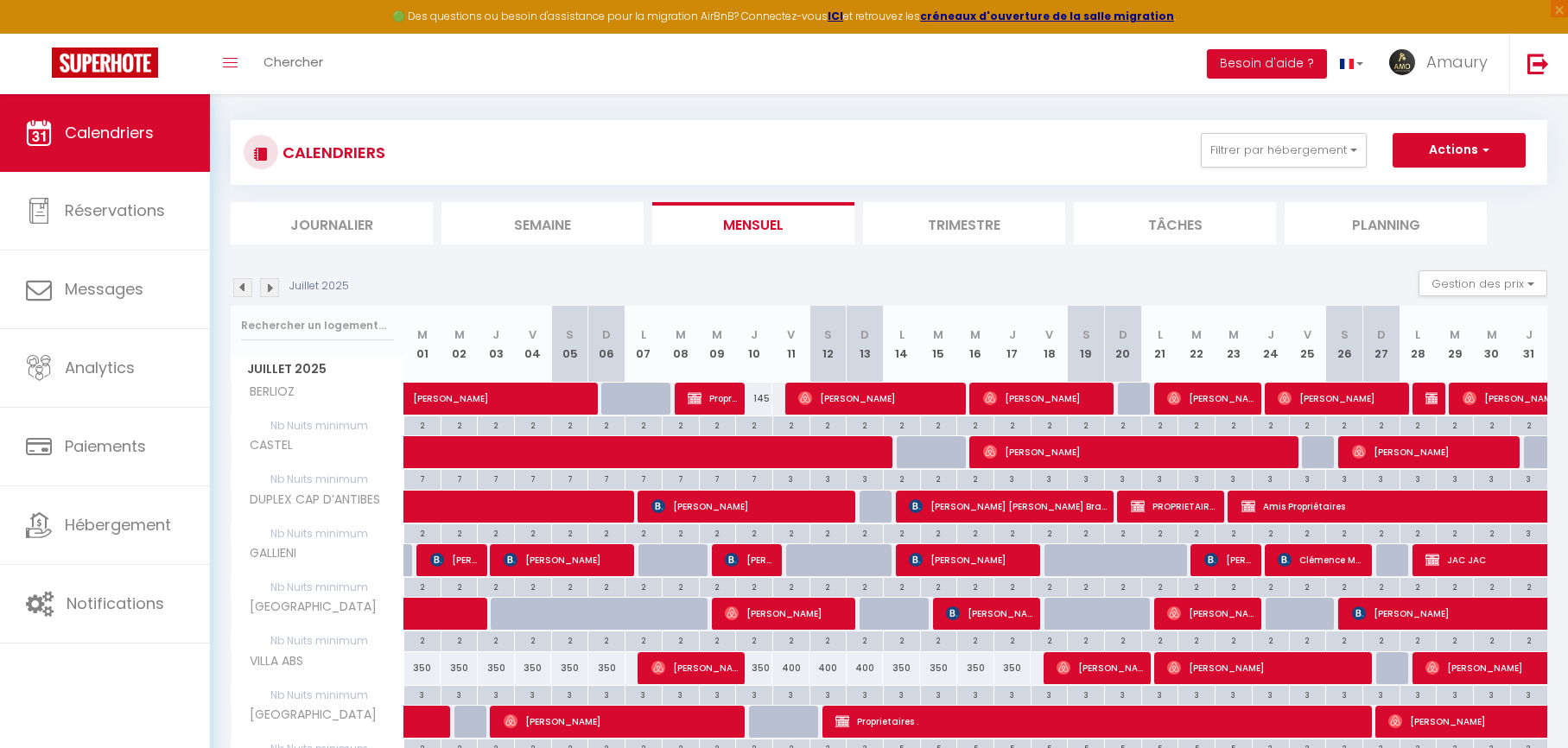
click at [242, 287] on img at bounding box center [243, 288] width 19 height 19
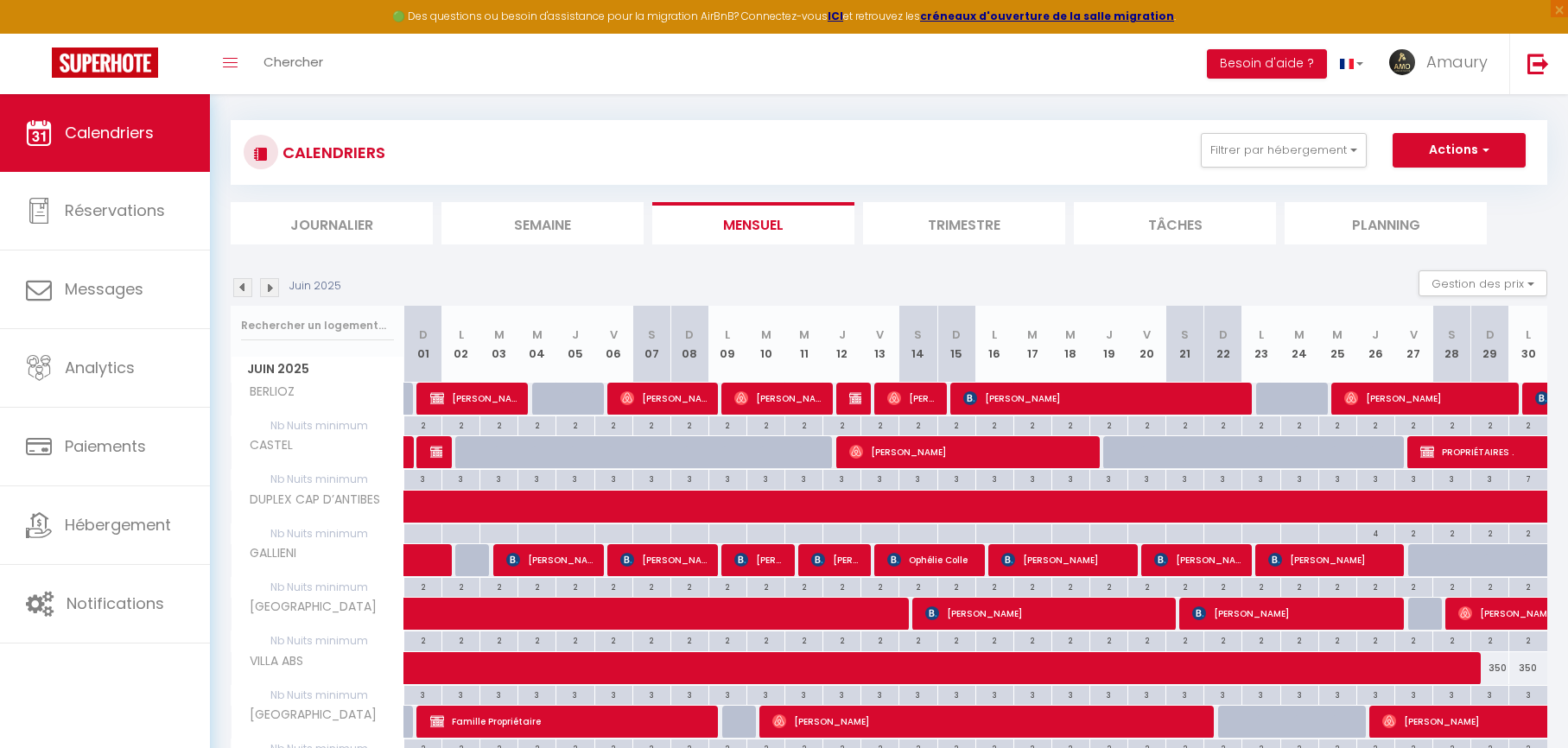
click at [270, 287] on img at bounding box center [270, 288] width 19 height 19
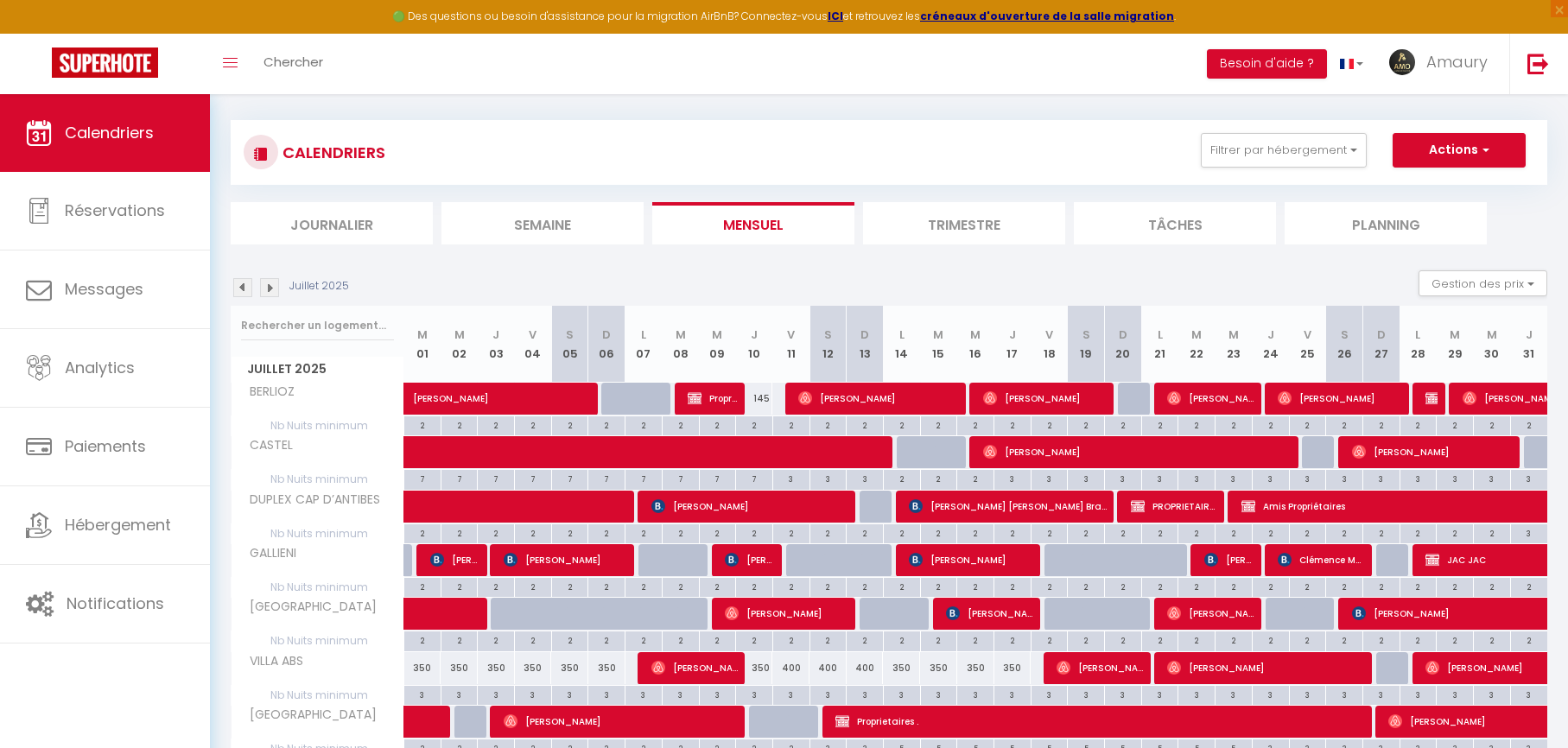
click at [270, 287] on img at bounding box center [270, 288] width 19 height 19
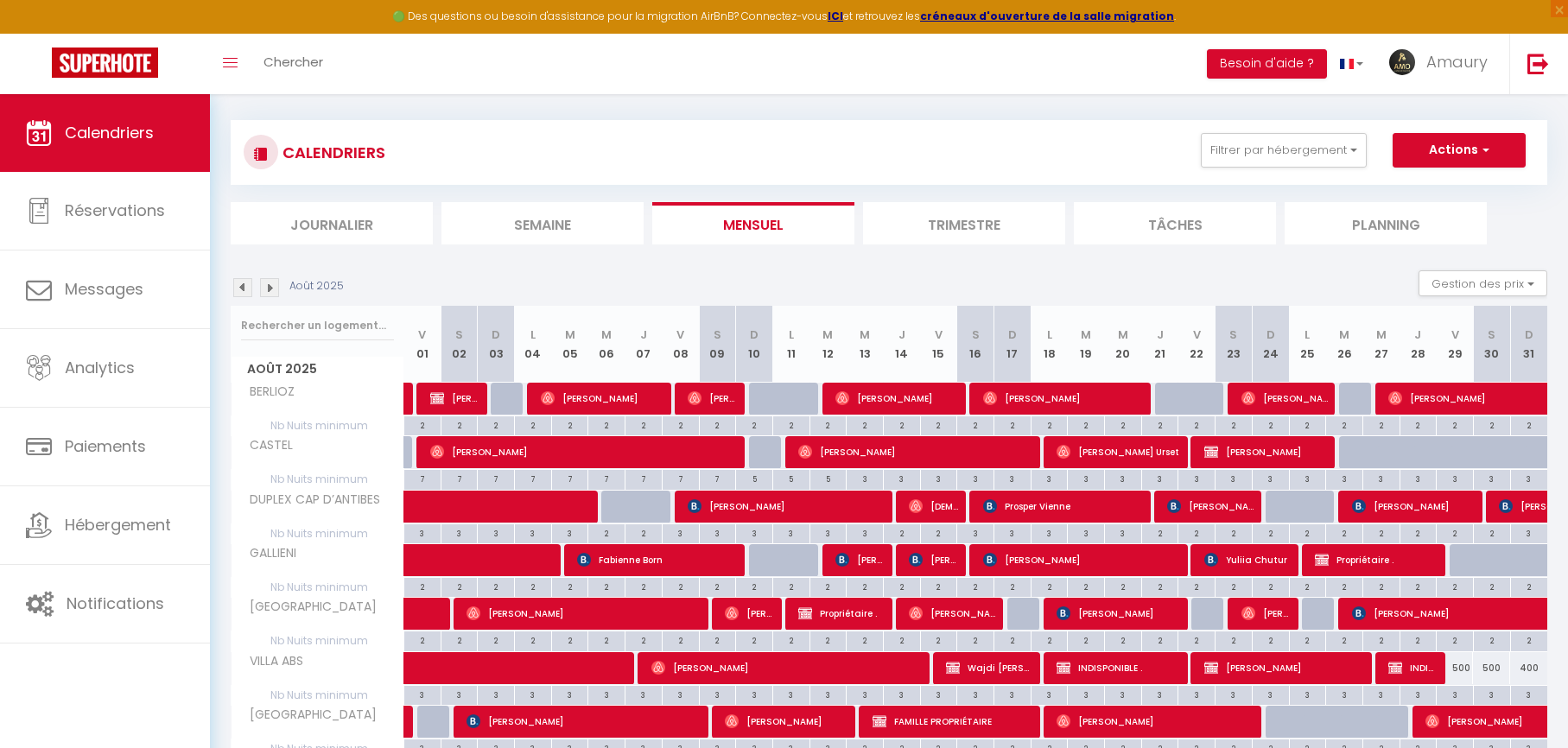
click at [270, 287] on img at bounding box center [270, 288] width 19 height 19
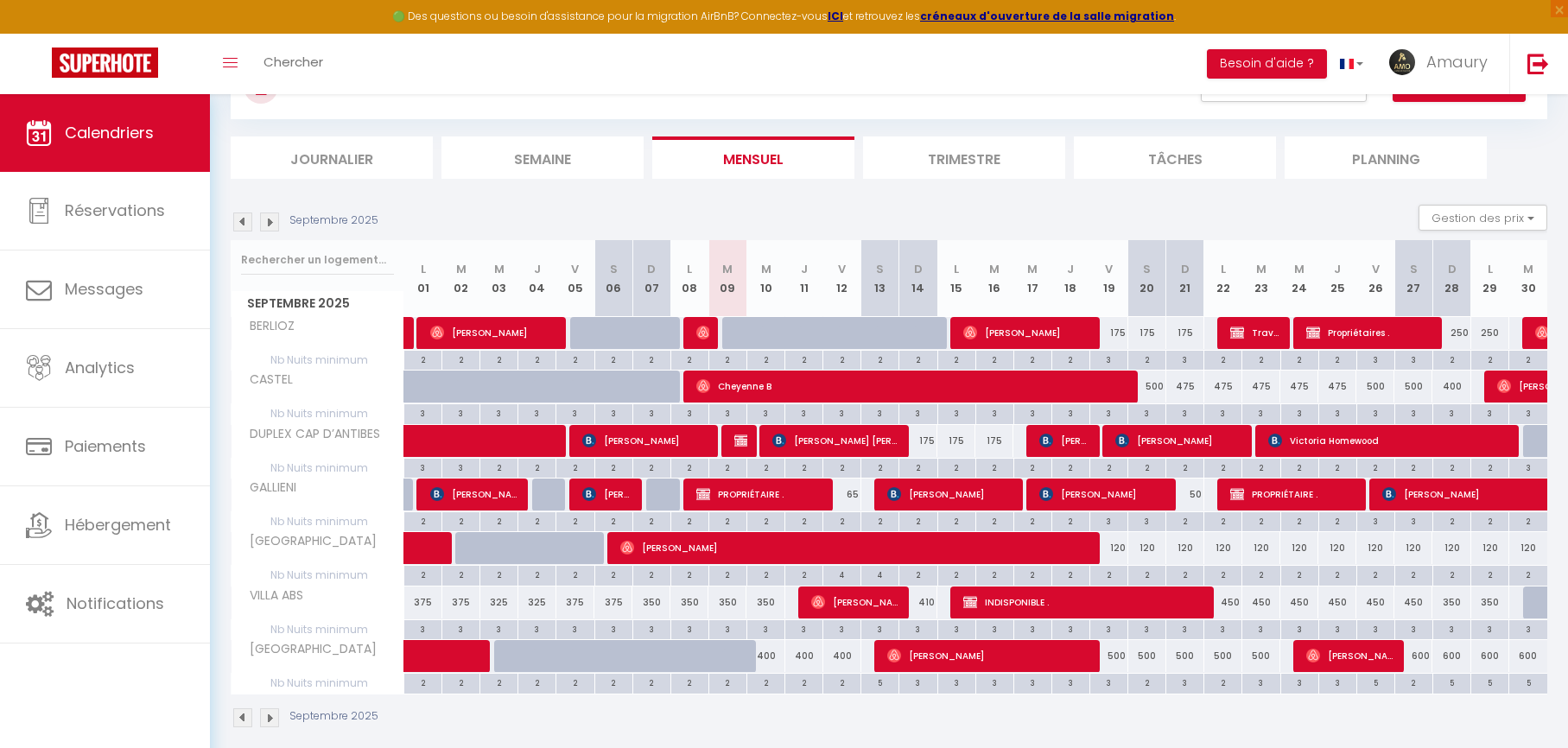
scroll to position [168, 0]
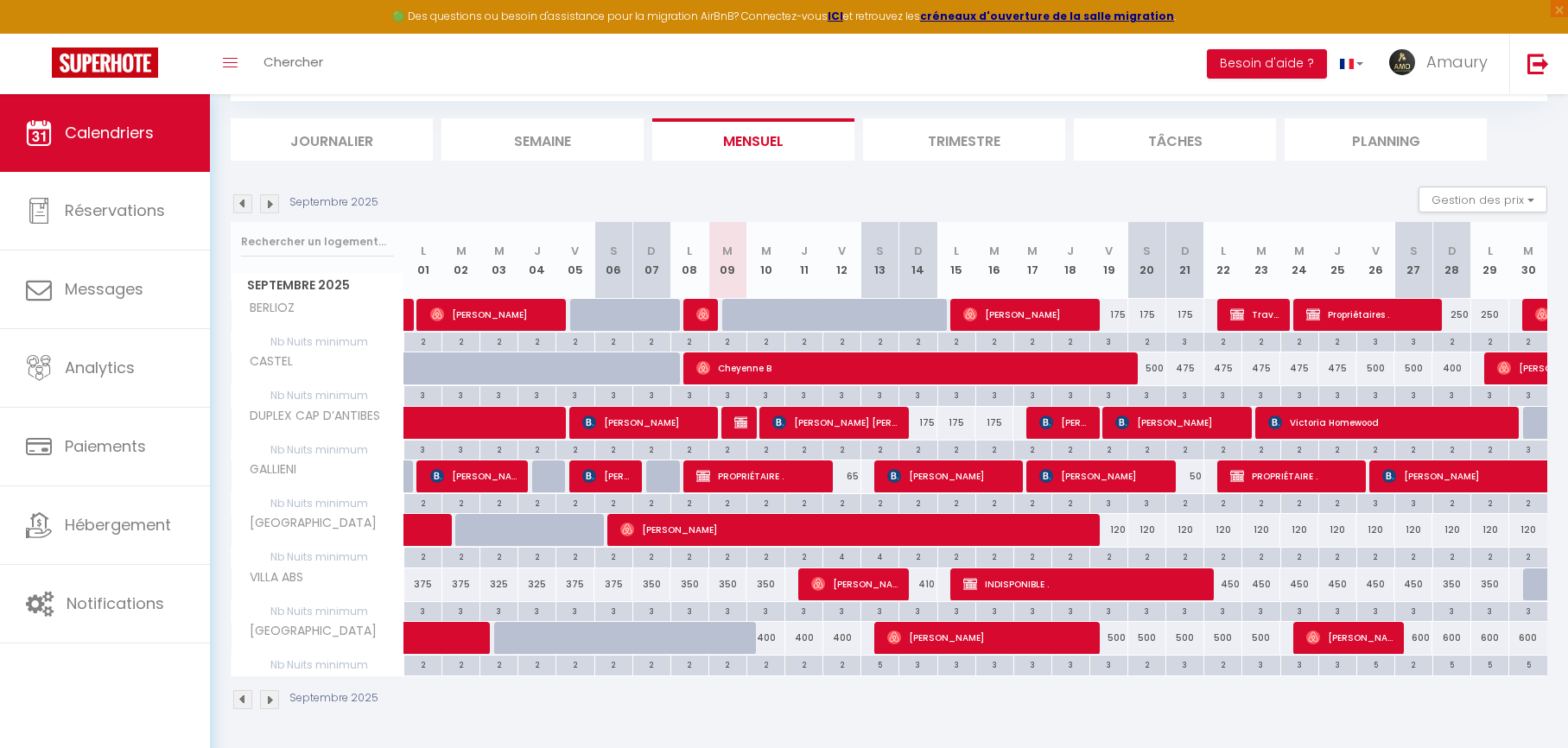
click at [770, 636] on div "400" at bounding box center [765, 638] width 38 height 32
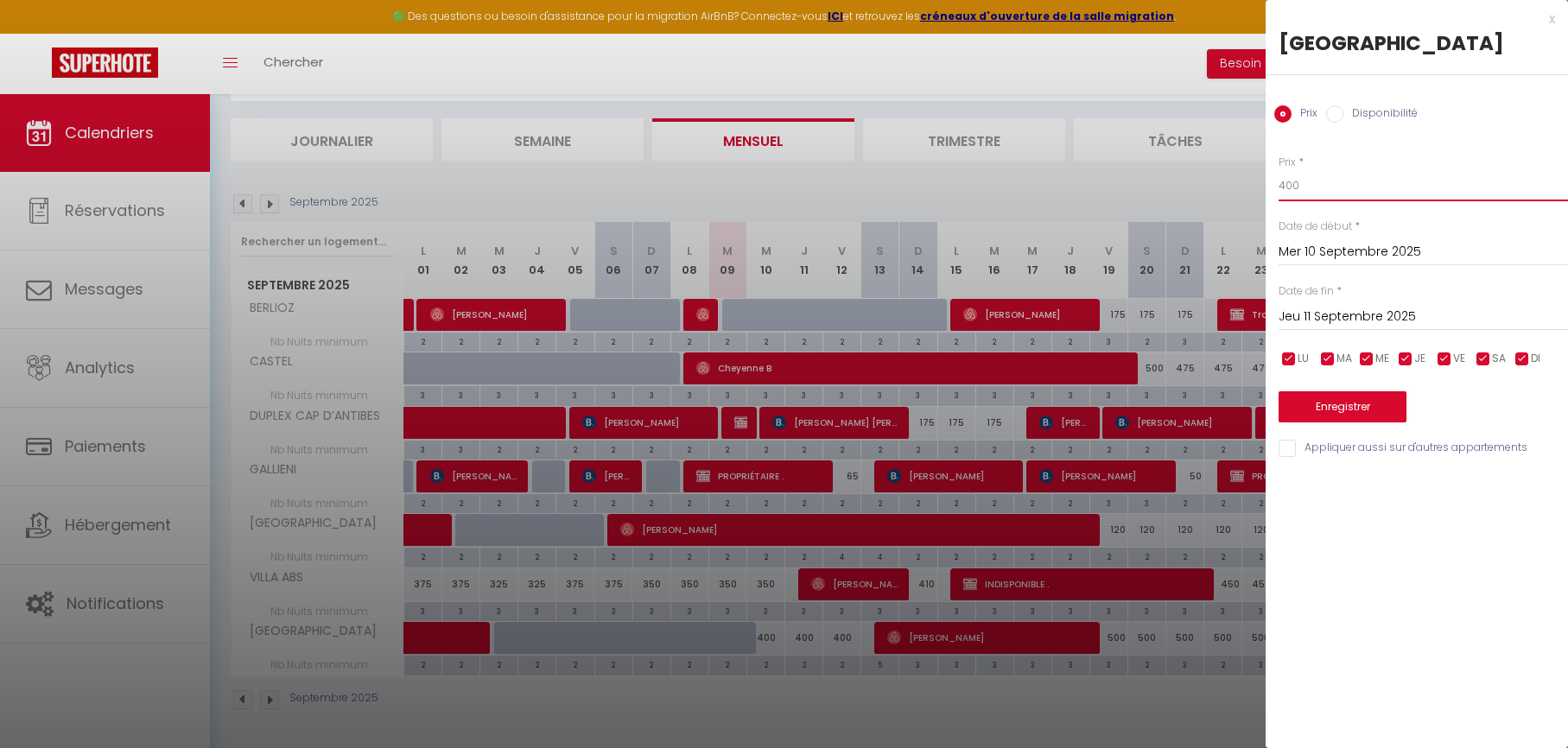
click at [1332, 184] on input "400" at bounding box center [1423, 185] width 290 height 31
click at [1329, 314] on input "Jeu 11 Septembre 2025" at bounding box center [1423, 317] width 290 height 23
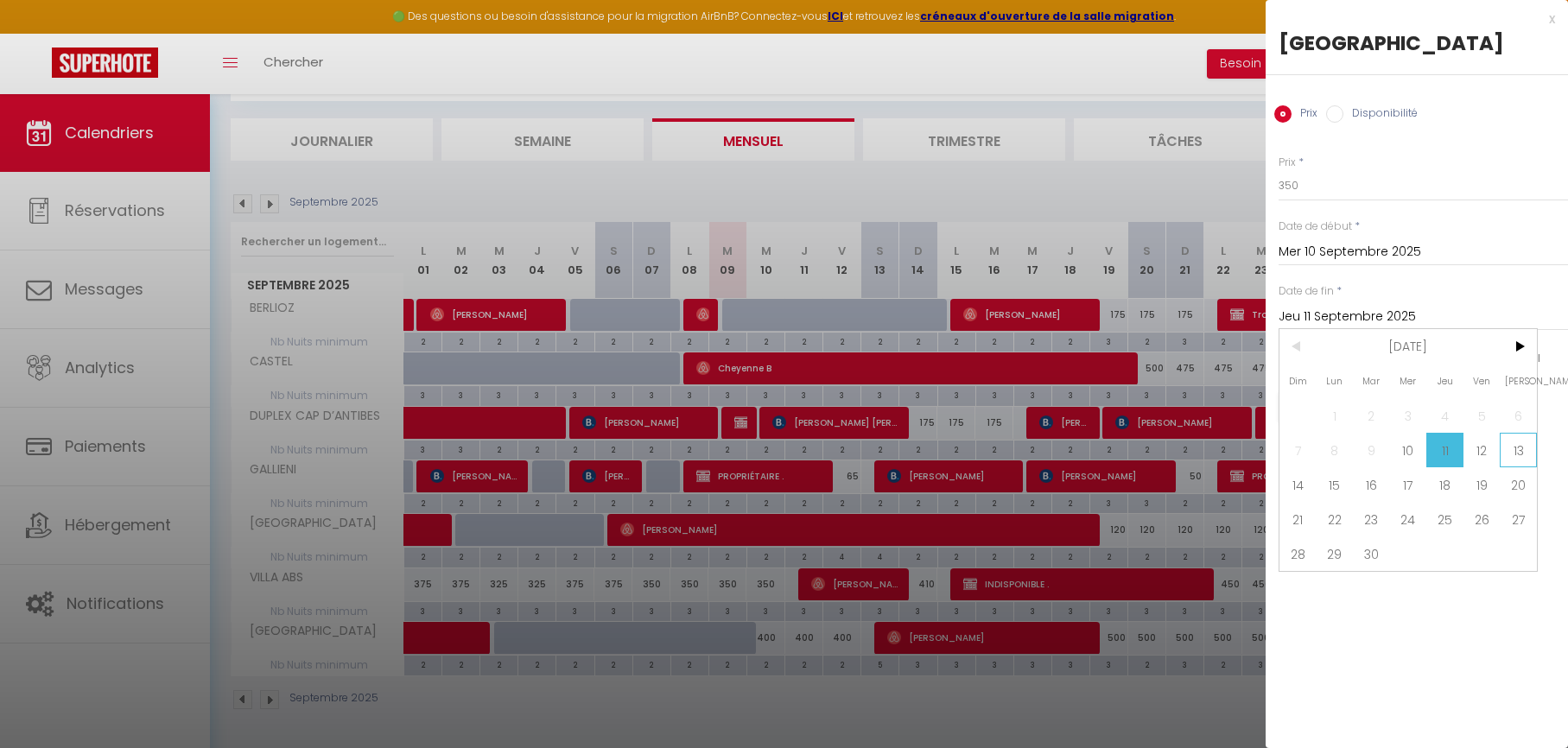
click at [1516, 450] on span "13" at bounding box center [1518, 450] width 37 height 34
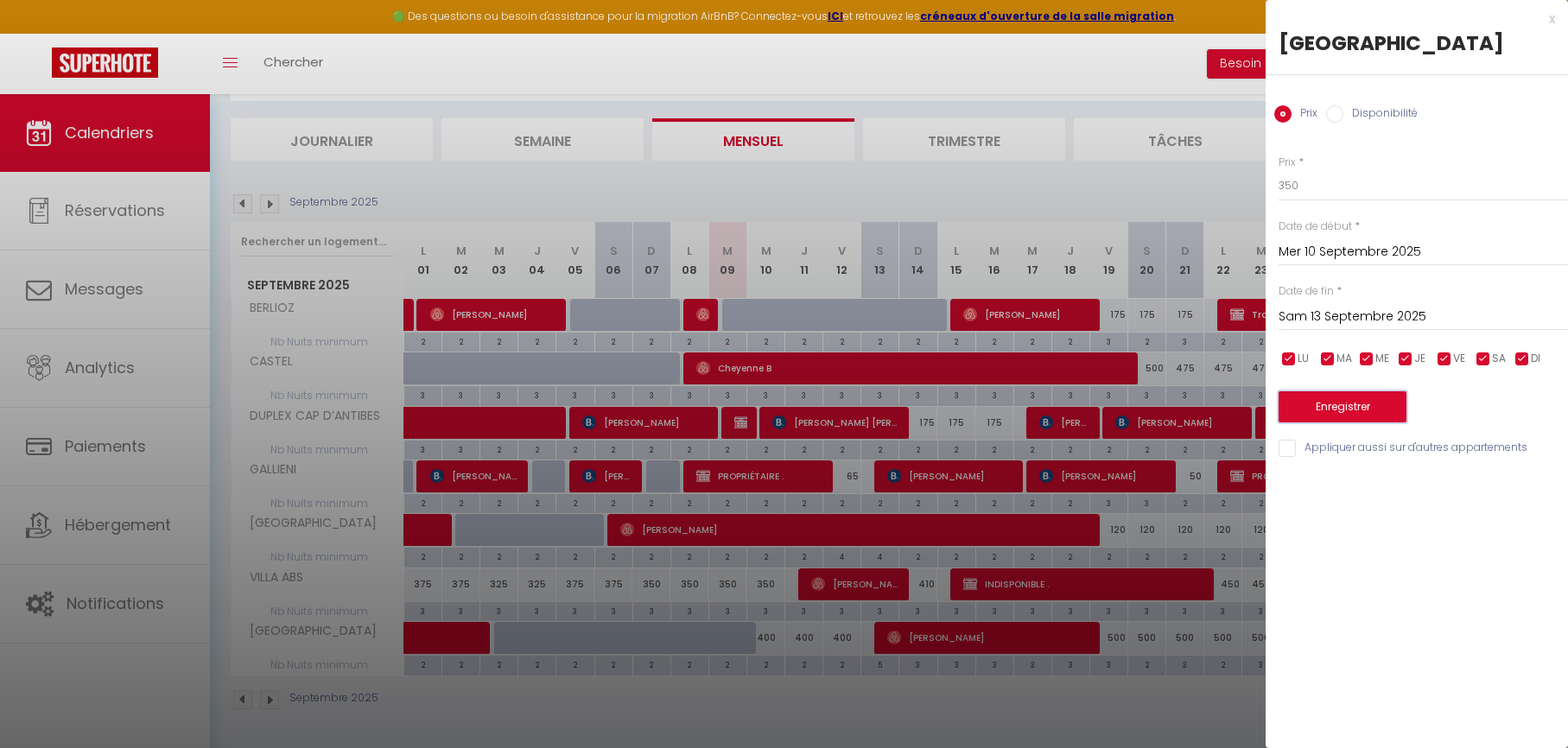
click at [1346, 400] on button "Enregistrer" at bounding box center [1342, 406] width 128 height 31
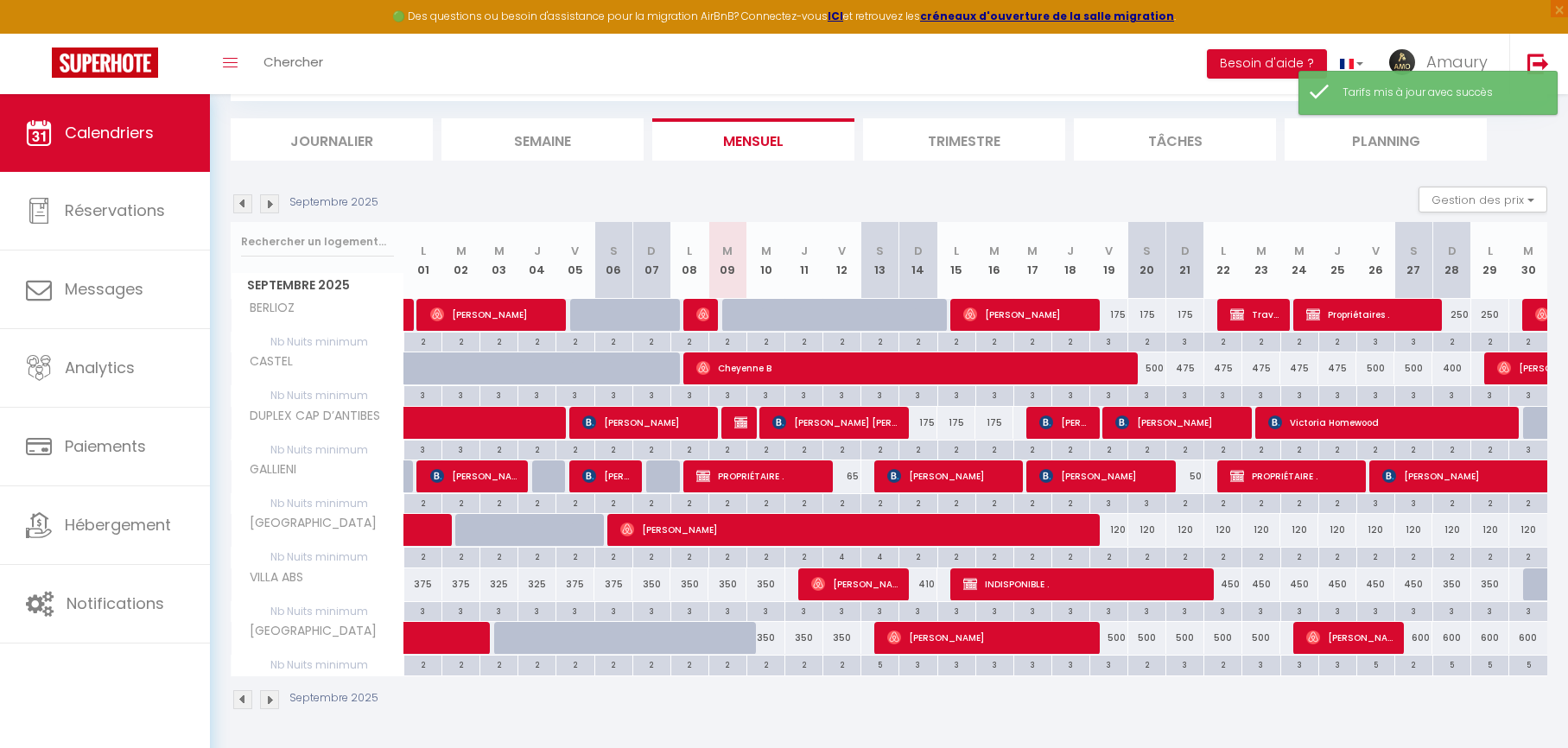
click at [540, 645] on div at bounding box center [551, 647] width 38 height 33
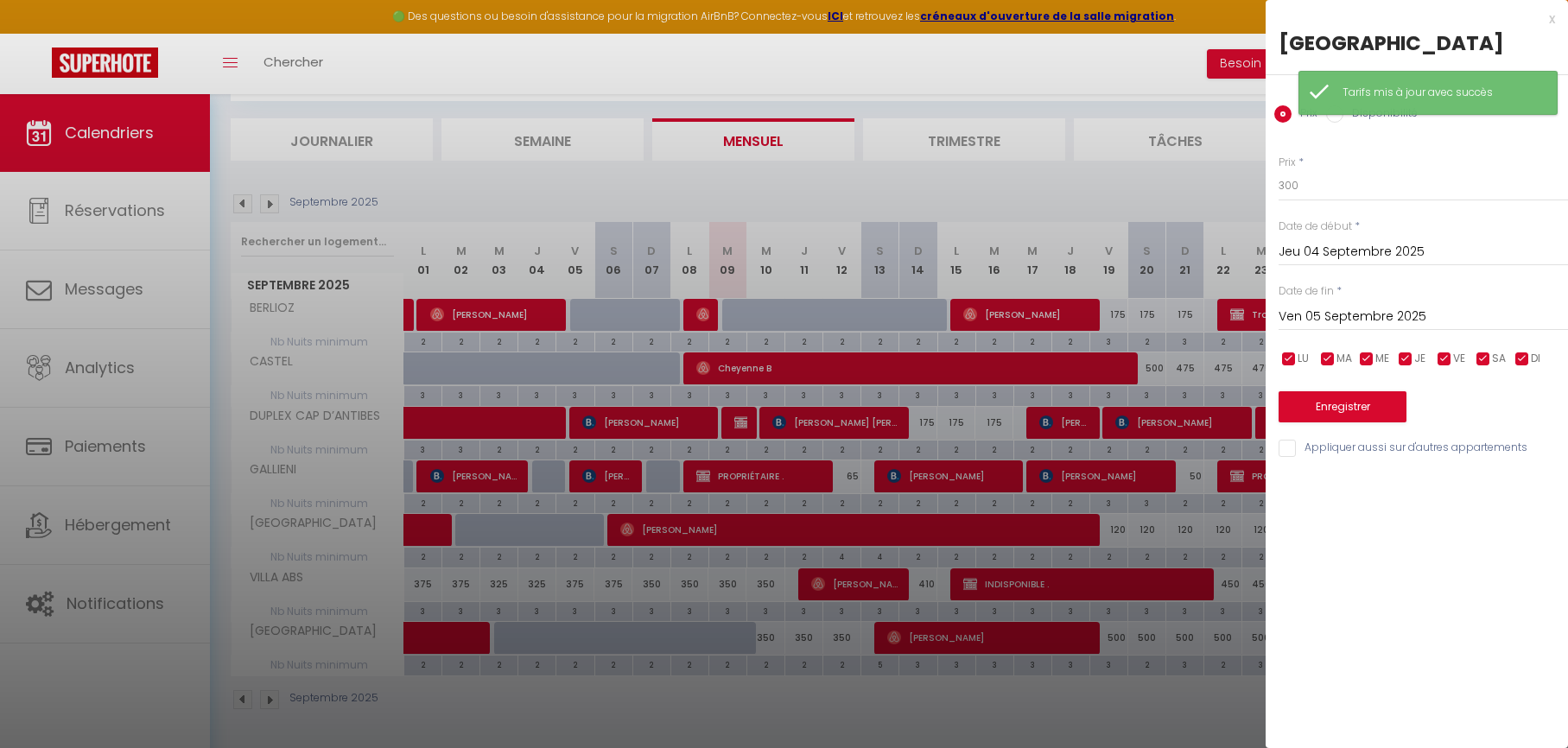
click at [540, 645] on div at bounding box center [784, 374] width 1568 height 748
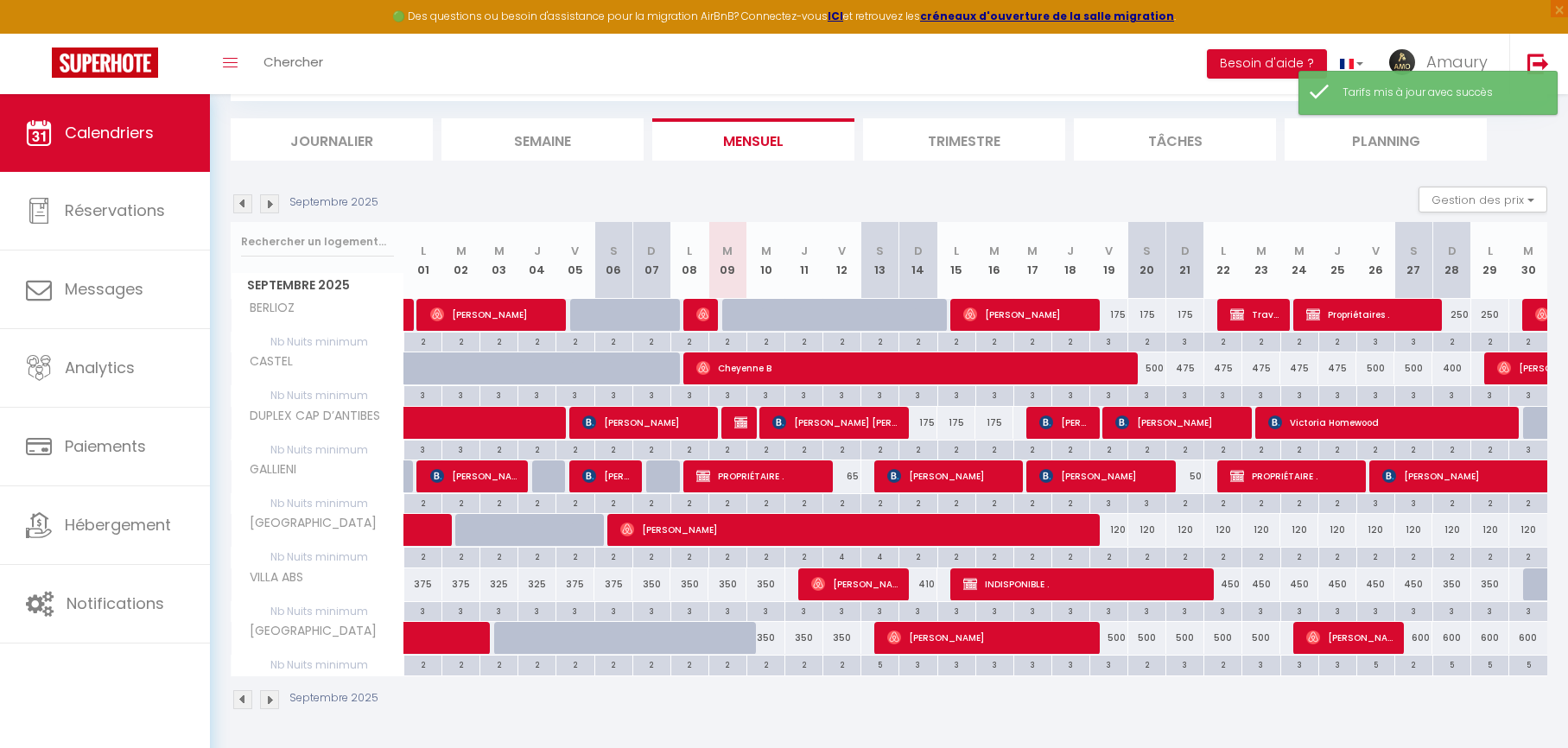
click at [511, 640] on div at bounding box center [513, 638] width 38 height 33
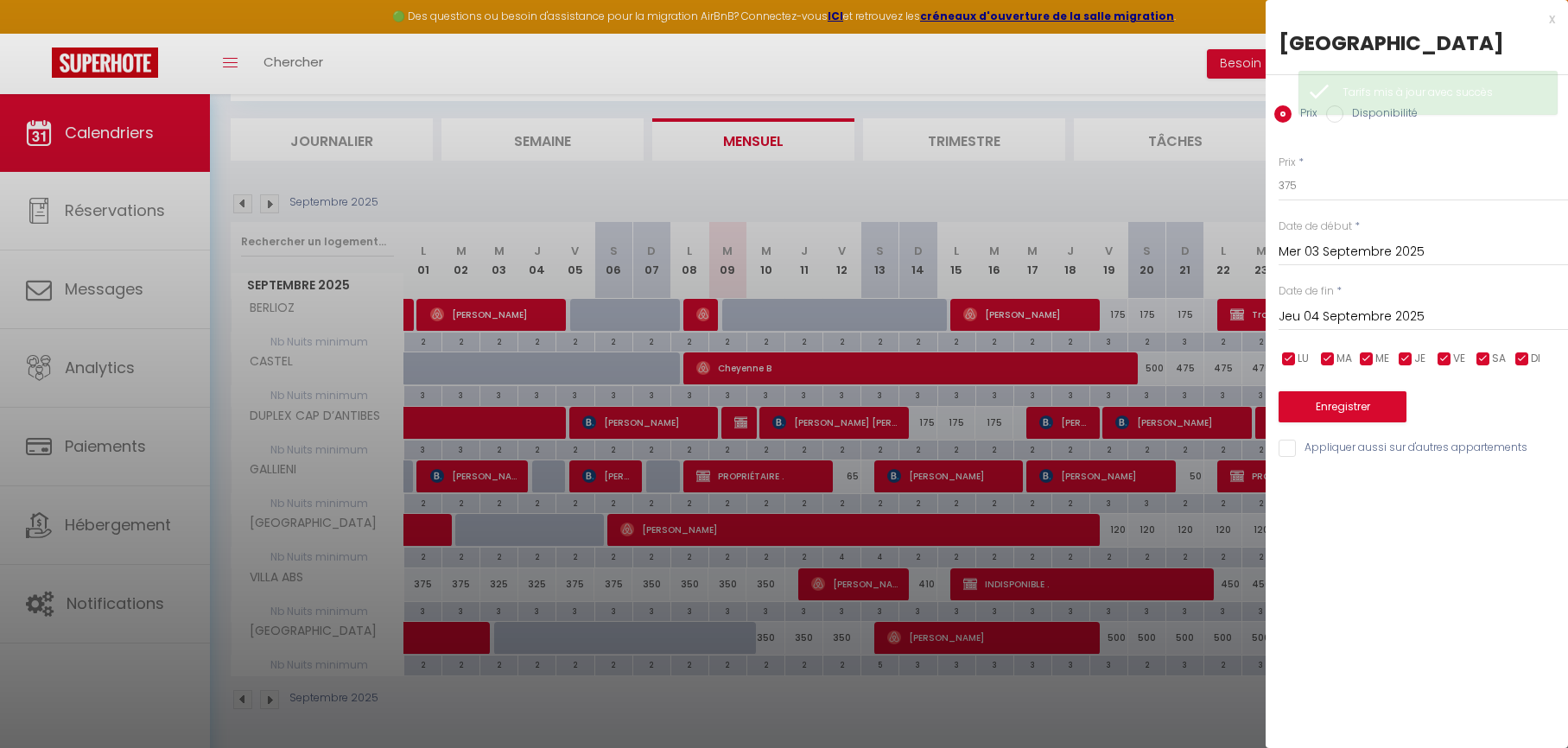
click at [511, 640] on div at bounding box center [784, 374] width 1568 height 748
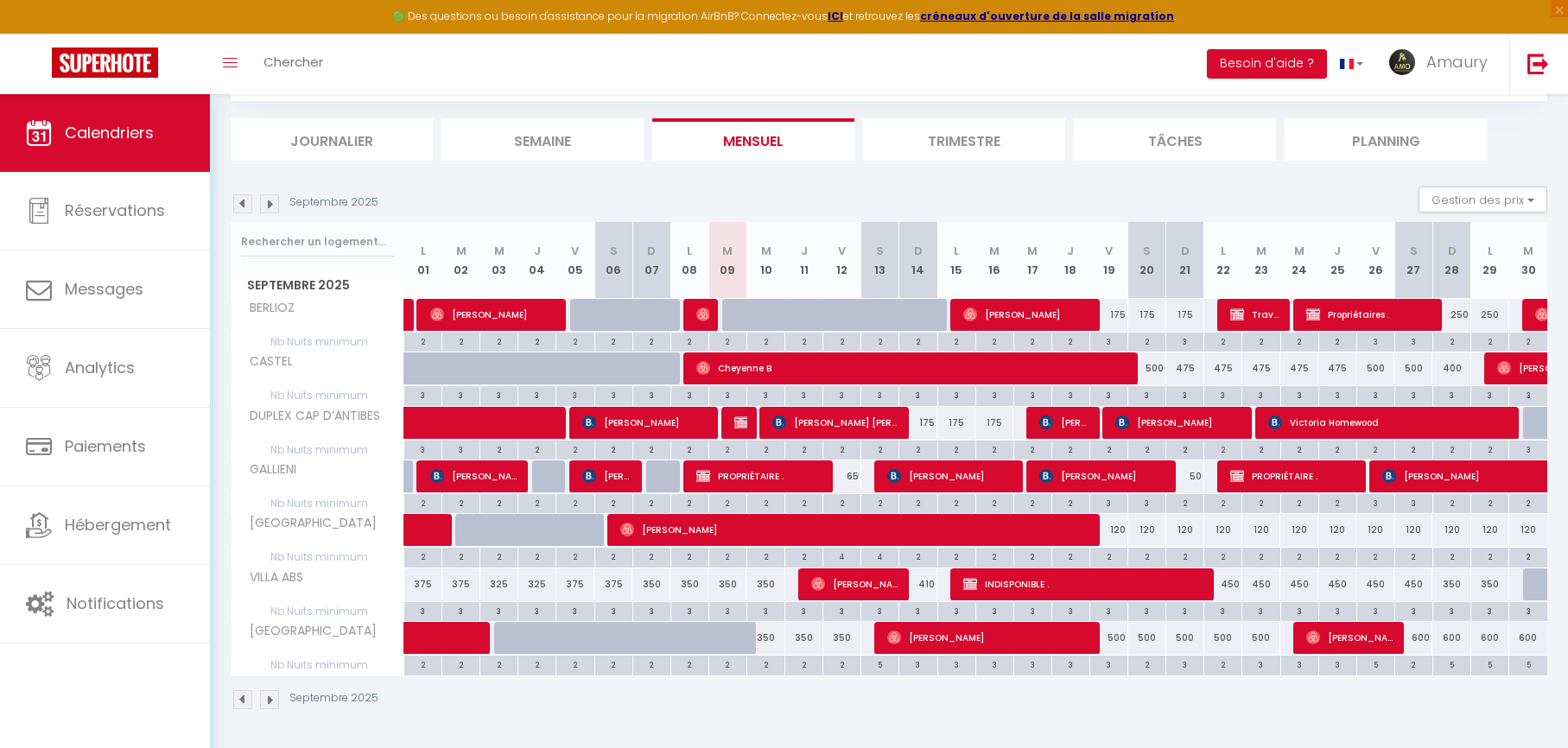
click at [688, 645] on div at bounding box center [703, 647] width 38 height 33
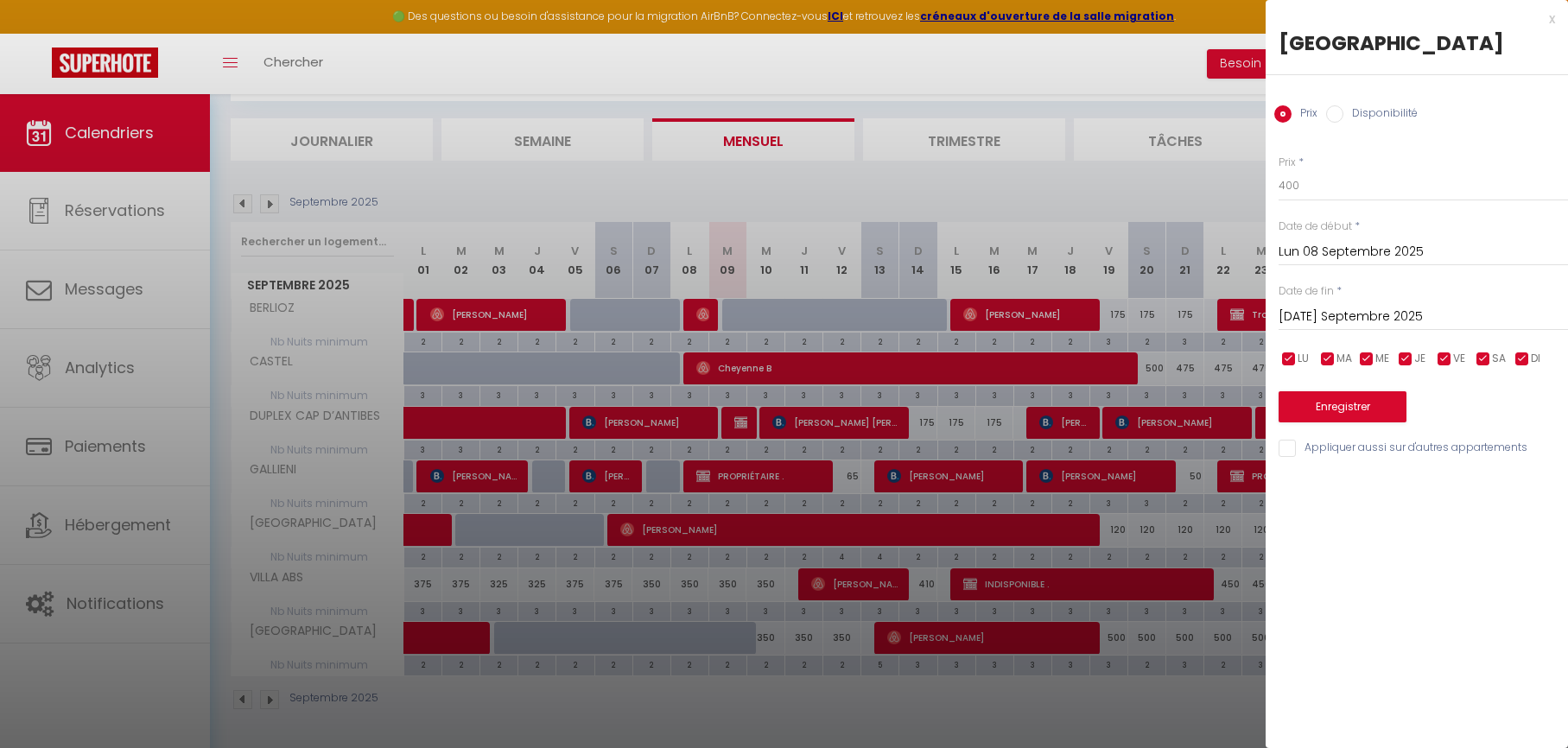
click at [688, 645] on div at bounding box center [784, 374] width 1568 height 748
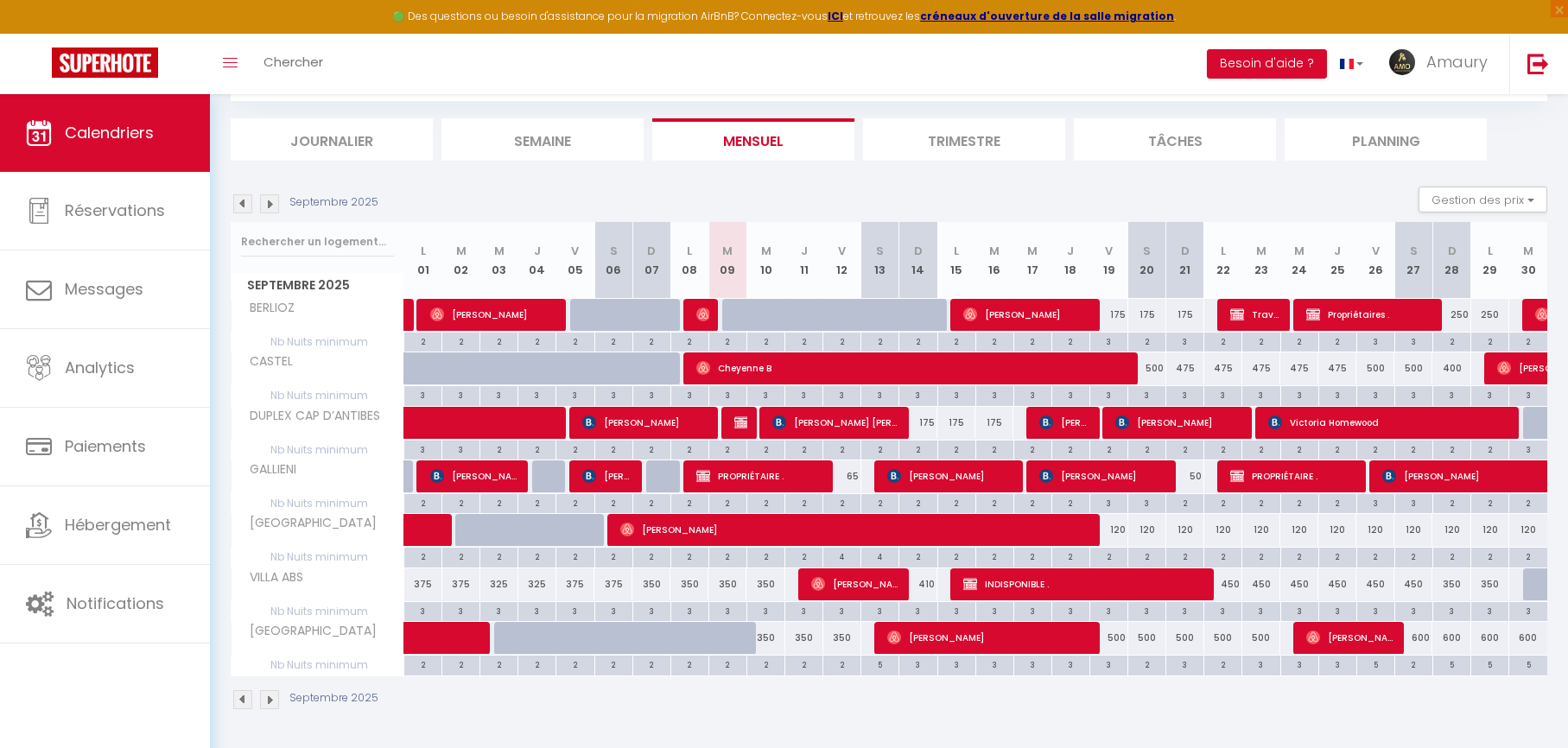
click at [772, 637] on div "350" at bounding box center [765, 638] width 38 height 32
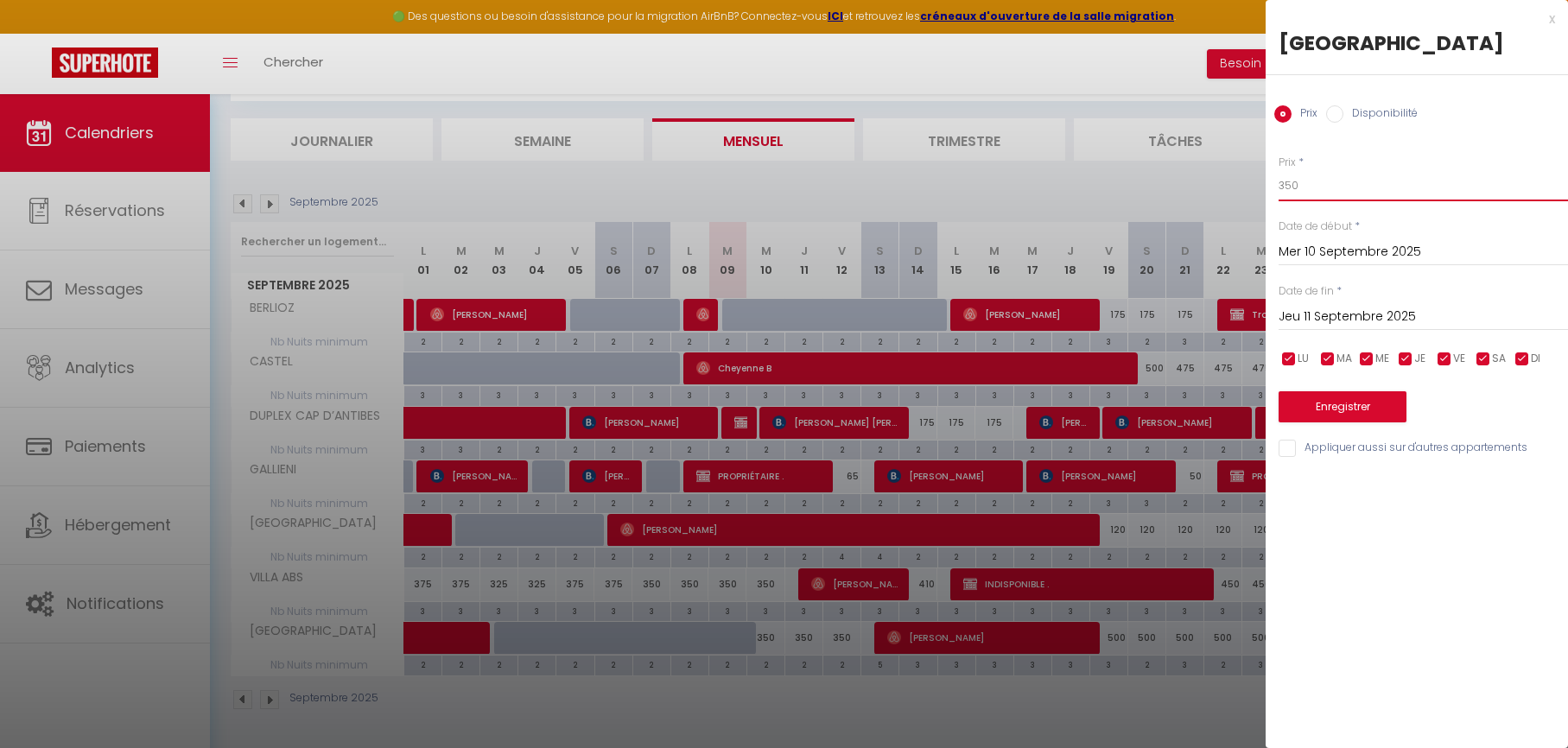
click at [1318, 177] on input "350" at bounding box center [1423, 185] width 290 height 31
click at [1311, 309] on input "Jeu 11 Septembre 2025" at bounding box center [1423, 317] width 290 height 23
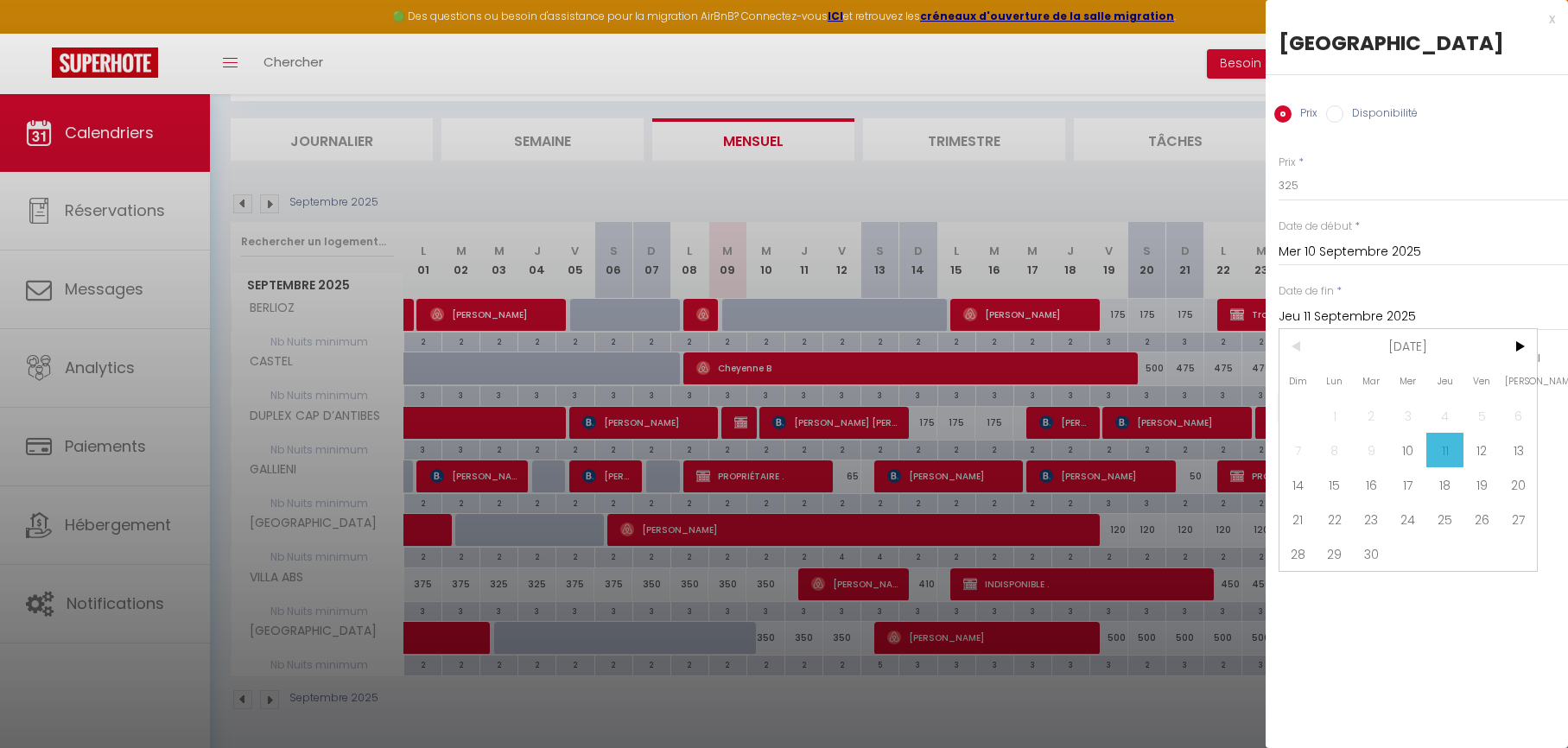
drag, startPoint x: 1521, startPoint y: 457, endPoint x: 1507, endPoint y: 454, distance: 14.3
click at [1520, 457] on span "13" at bounding box center [1518, 450] width 37 height 34
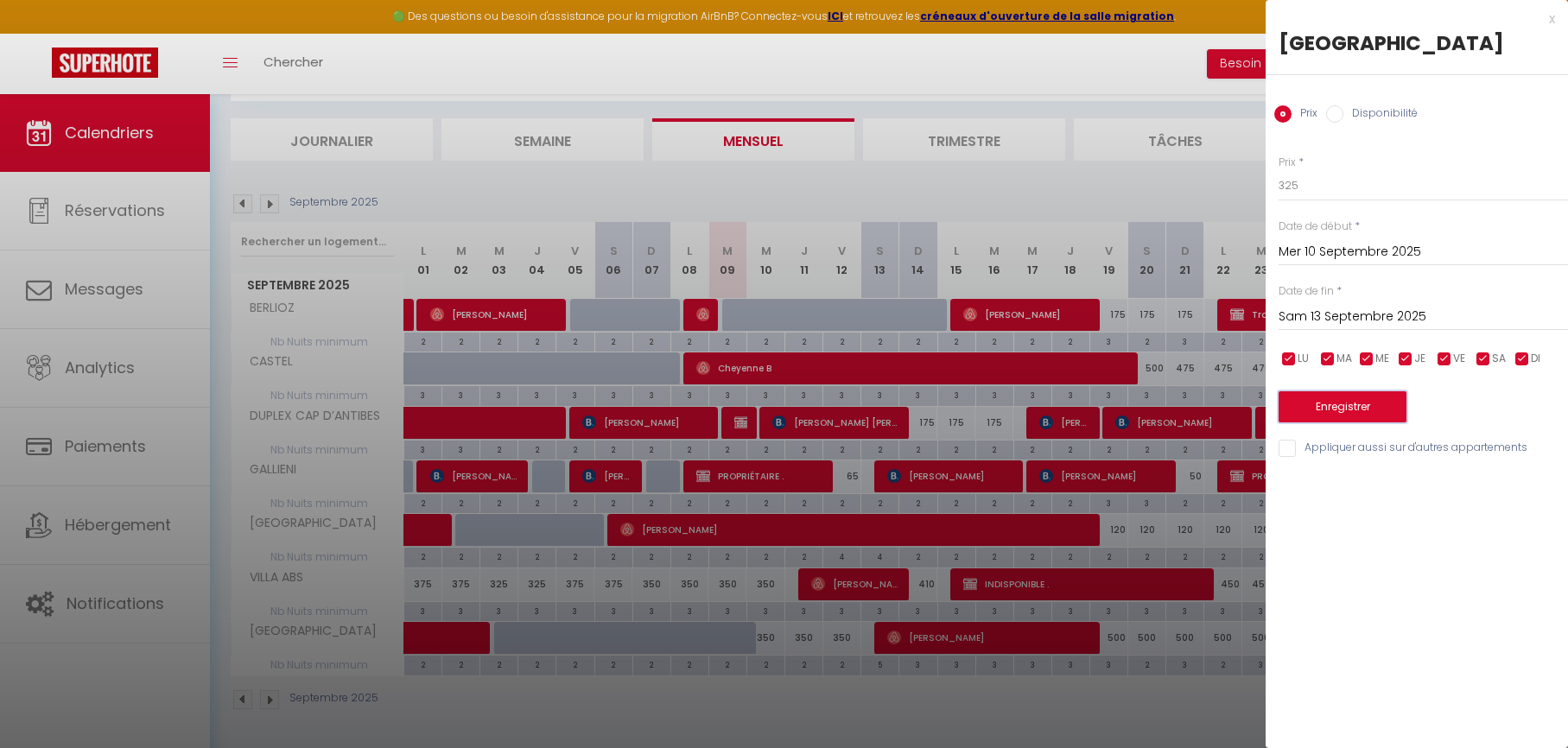
click at [1348, 405] on button "Enregistrer" at bounding box center [1342, 406] width 128 height 31
